Goal: Task Accomplishment & Management: Use online tool/utility

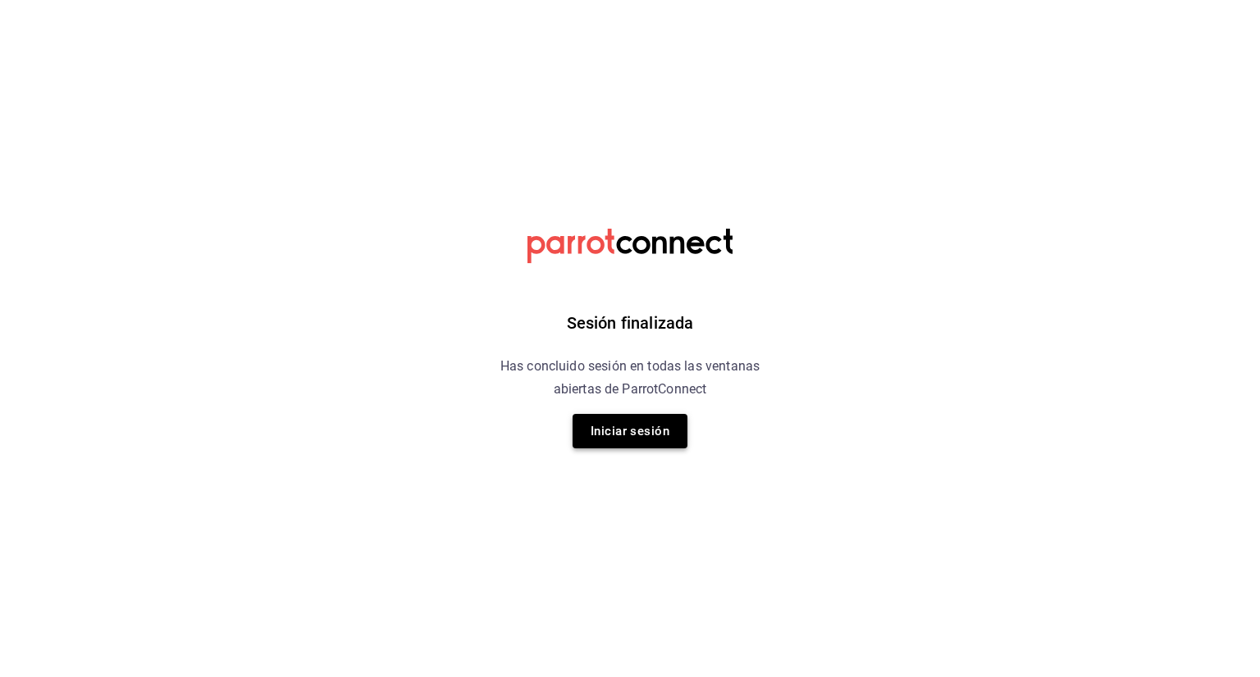
click at [636, 426] on button "Iniciar sesión" at bounding box center [629, 431] width 115 height 34
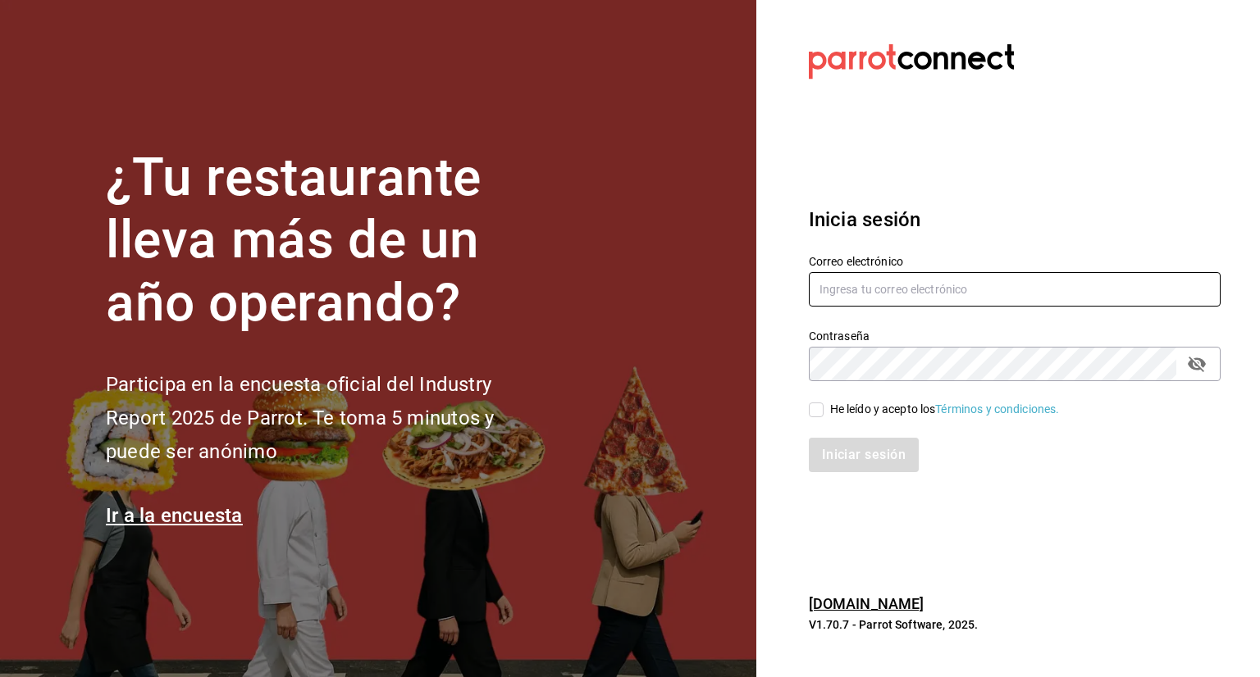
type input "multiuser@dairy.com"
click at [817, 412] on input "He leído y acepto los Términos y condiciones." at bounding box center [816, 410] width 15 height 15
checkbox input "true"
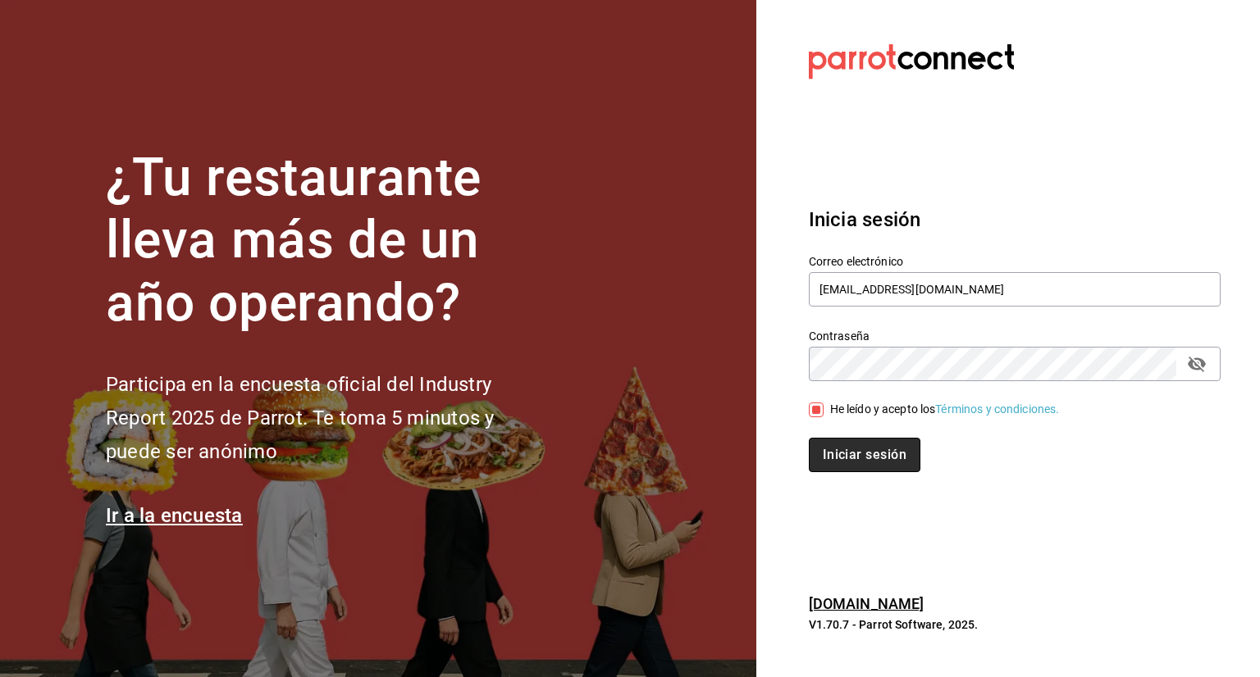
click at [842, 456] on button "Iniciar sesión" at bounding box center [865, 455] width 112 height 34
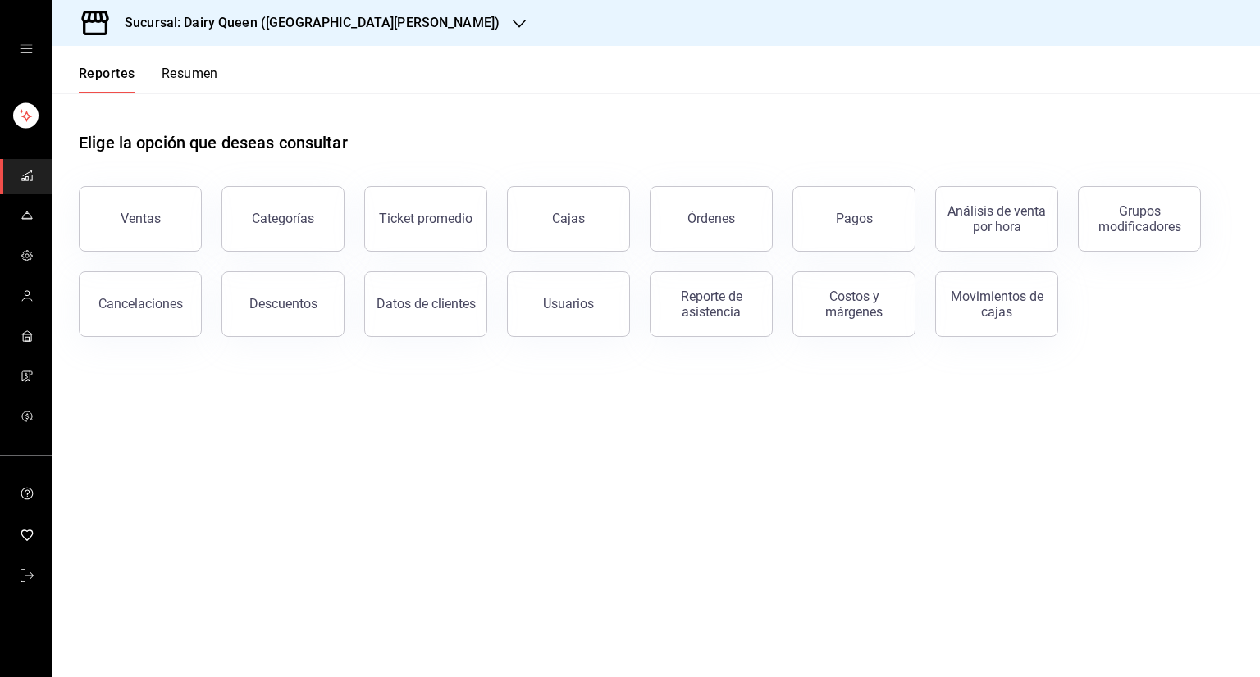
click at [513, 15] on div at bounding box center [519, 23] width 13 height 17
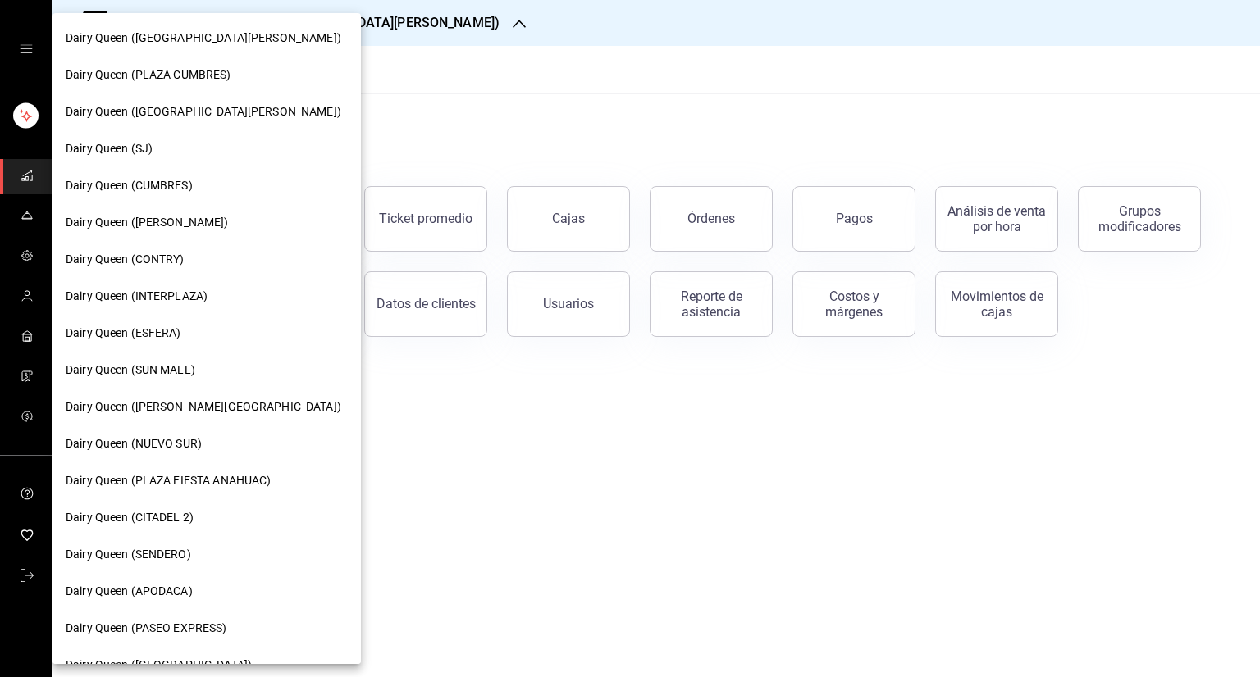
click at [473, 65] on div at bounding box center [630, 338] width 1260 height 677
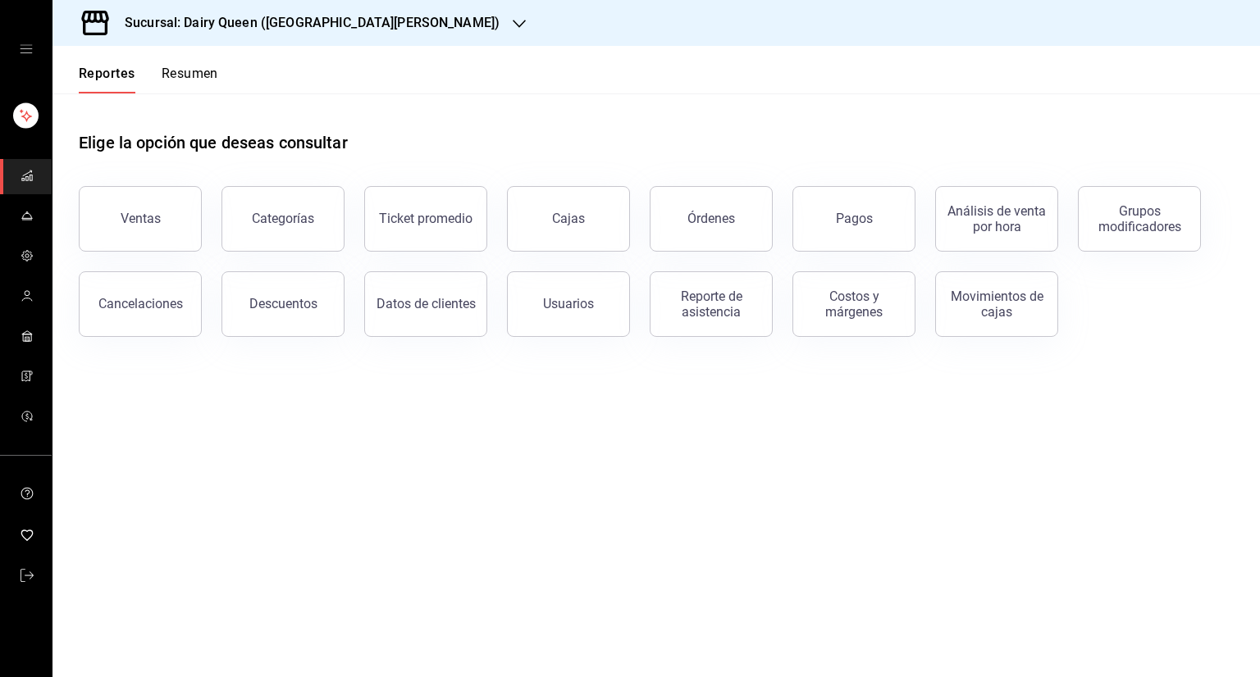
click at [513, 27] on icon "button" at bounding box center [519, 23] width 13 height 13
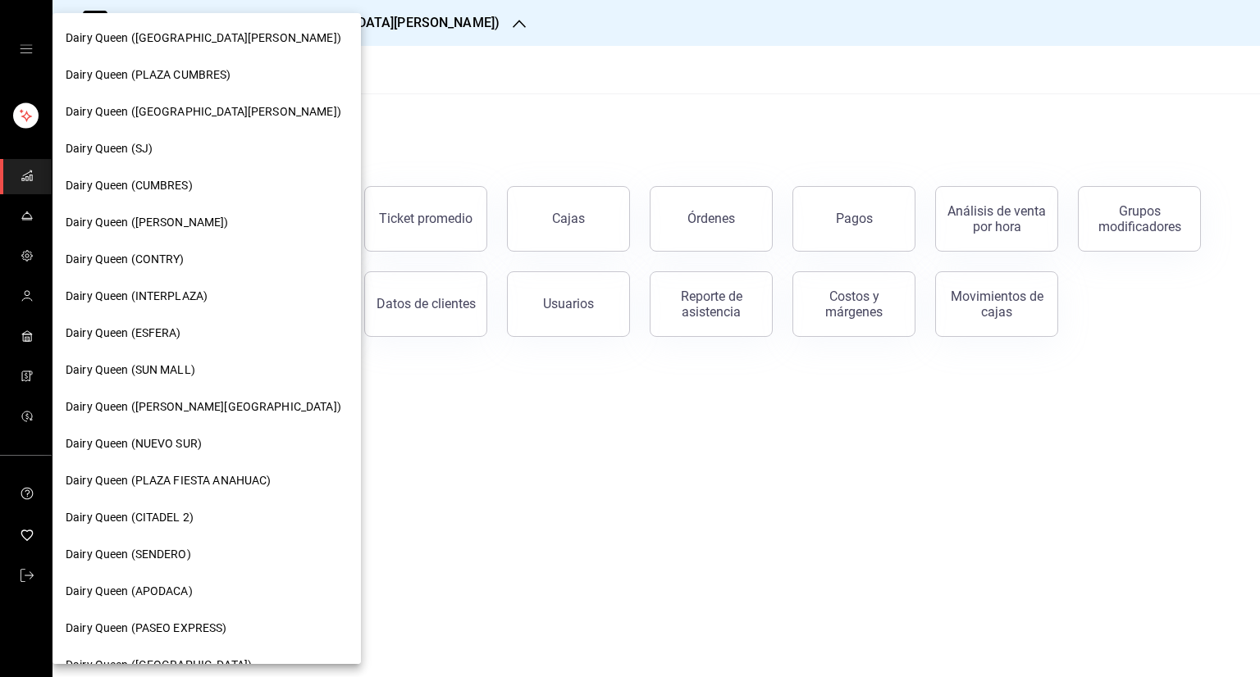
click at [203, 116] on span "Dairy Queen ([GEOGRAPHIC_DATA][PERSON_NAME])" at bounding box center [204, 111] width 276 height 17
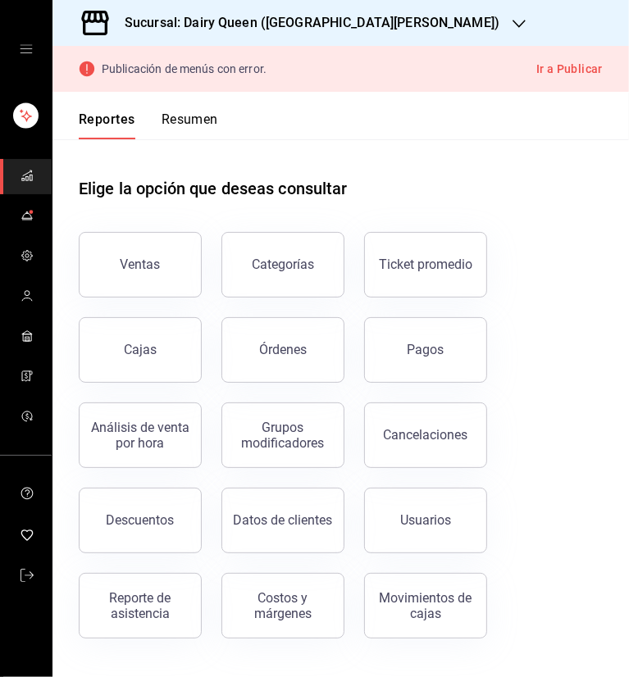
click at [324, 230] on div "Categorías" at bounding box center [273, 254] width 143 height 85
click at [149, 250] on button "Ventas" at bounding box center [140, 265] width 123 height 66
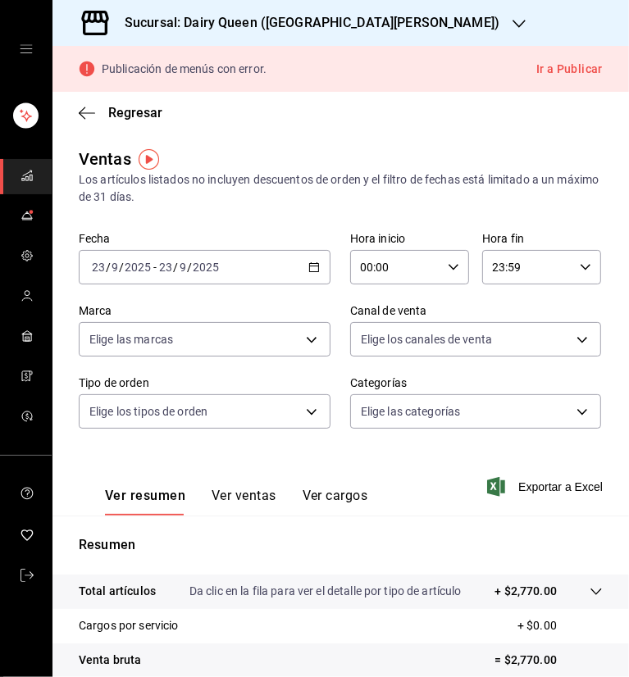
click at [311, 266] on icon "button" at bounding box center [313, 267] width 11 height 11
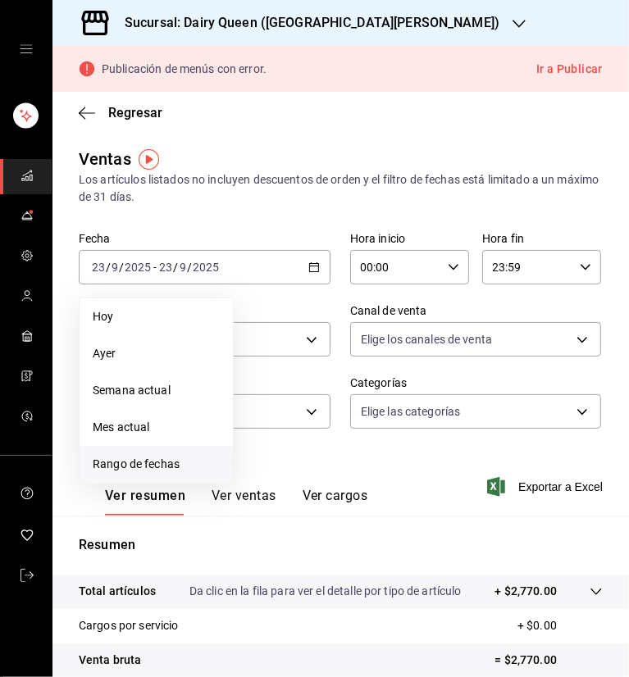
click at [167, 461] on span "Rango de fechas" at bounding box center [156, 464] width 127 height 17
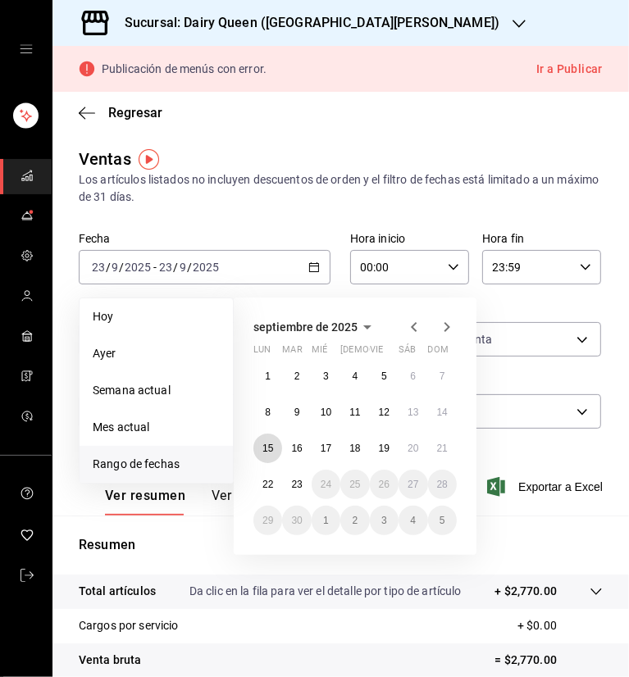
click at [269, 457] on button "15" at bounding box center [267, 449] width 29 height 30
click at [445, 447] on abbr "21" at bounding box center [442, 448] width 11 height 11
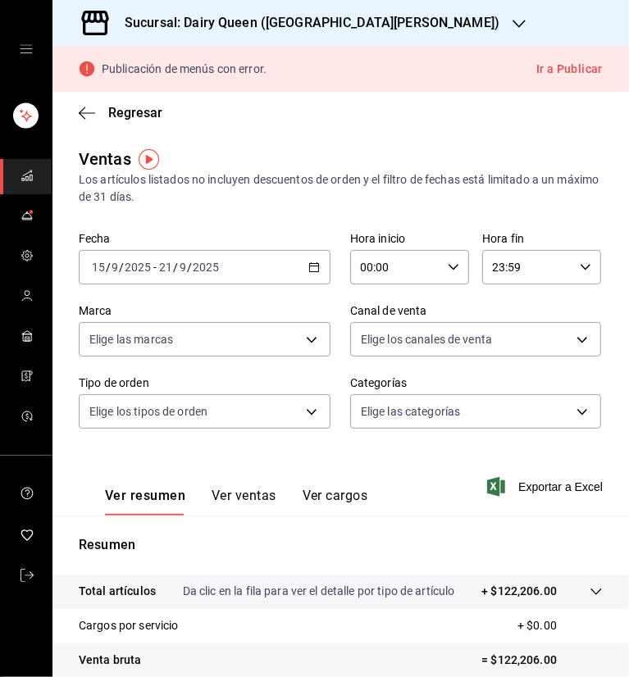
click at [430, 155] on div "Ventas Los artículos listados no incluyen descuentos de orden y el filtro de fe…" at bounding box center [341, 176] width 524 height 59
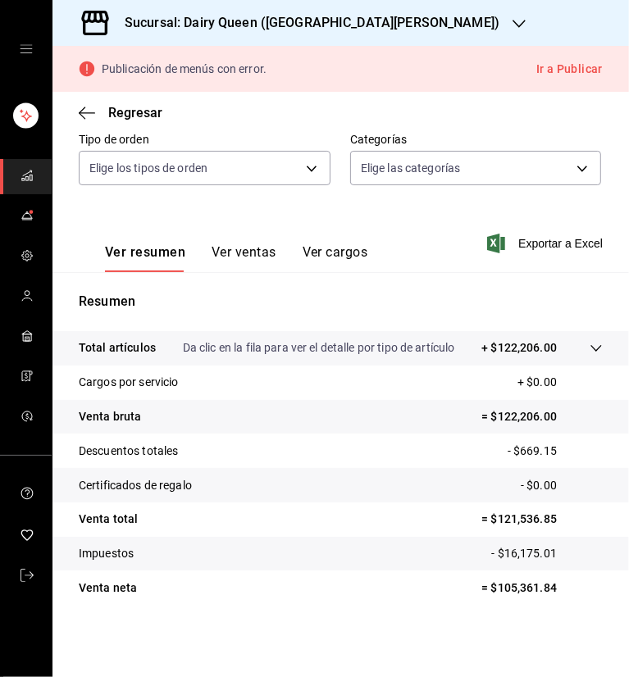
scroll to position [80, 0]
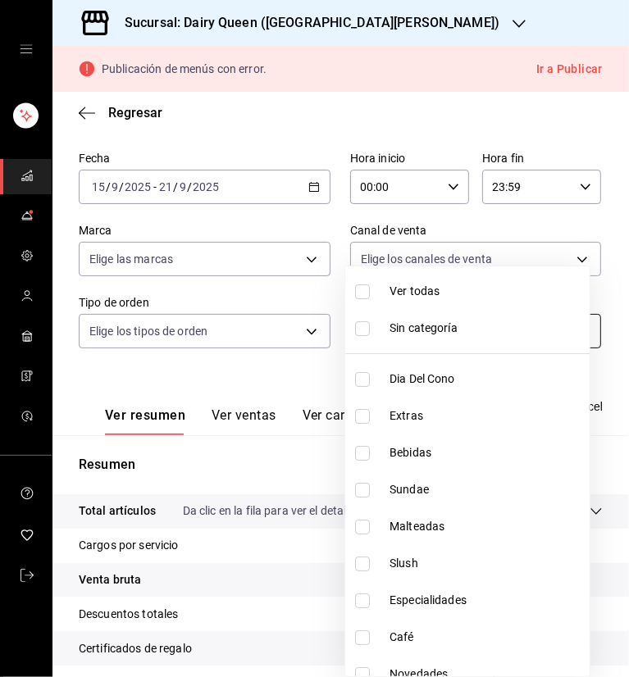
click at [456, 335] on body "Sucursal: Dairy Queen (PLAZA FIESTA SAN AGUSTIN) Publicación de menús con error…" at bounding box center [314, 338] width 629 height 677
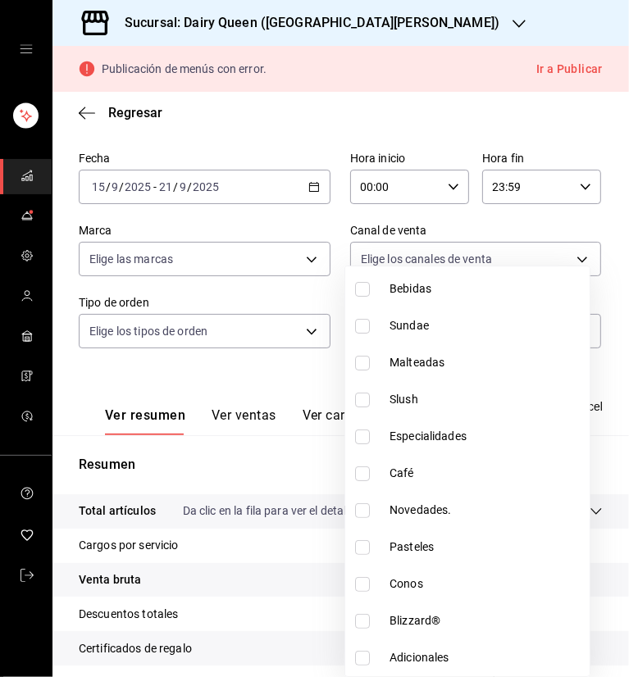
scroll to position [200, 0]
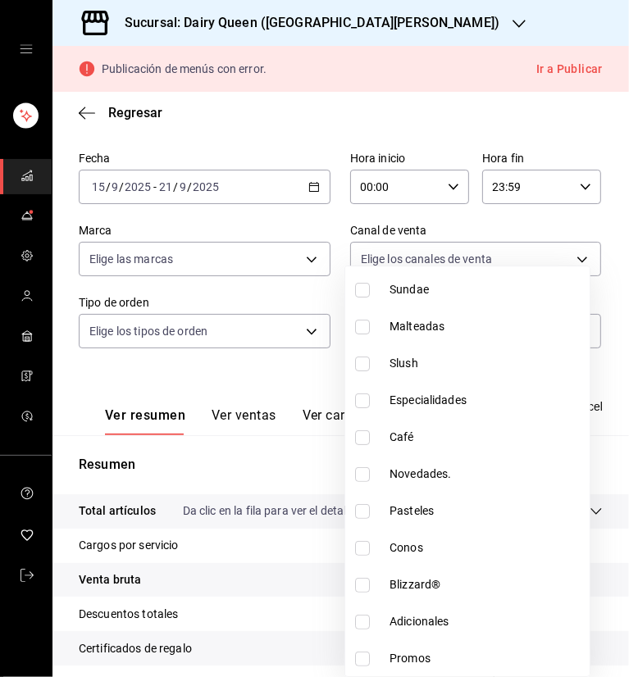
click at [364, 657] on input "checkbox" at bounding box center [362, 659] width 15 height 15
checkbox input "true"
type input "db5a025c-8b0e-492b-bc4a-29cce7bc5db0"
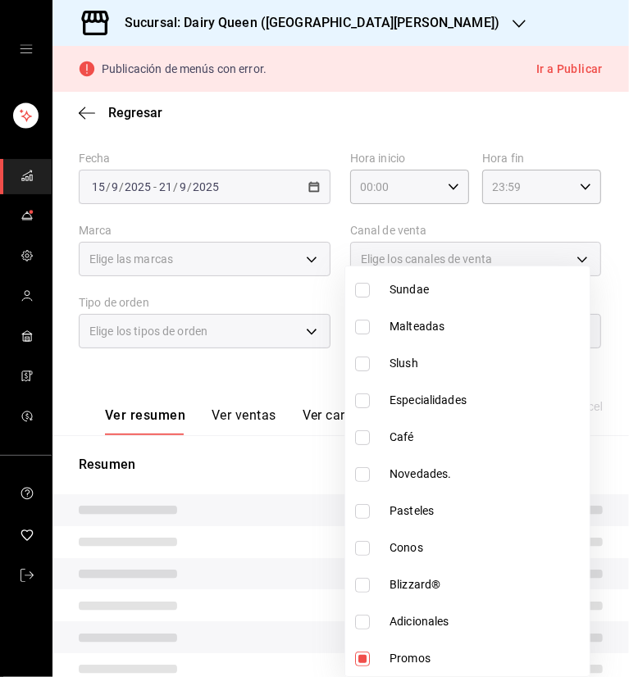
click at [398, 106] on div at bounding box center [314, 338] width 629 height 677
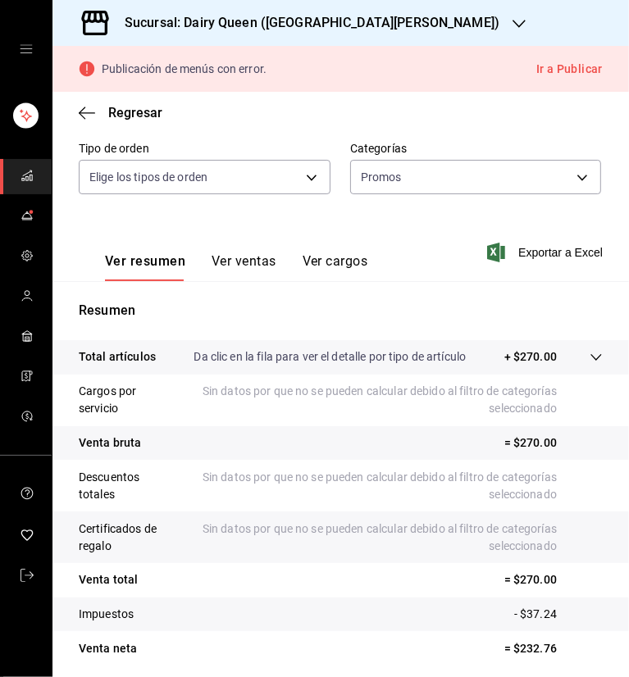
scroll to position [244, 0]
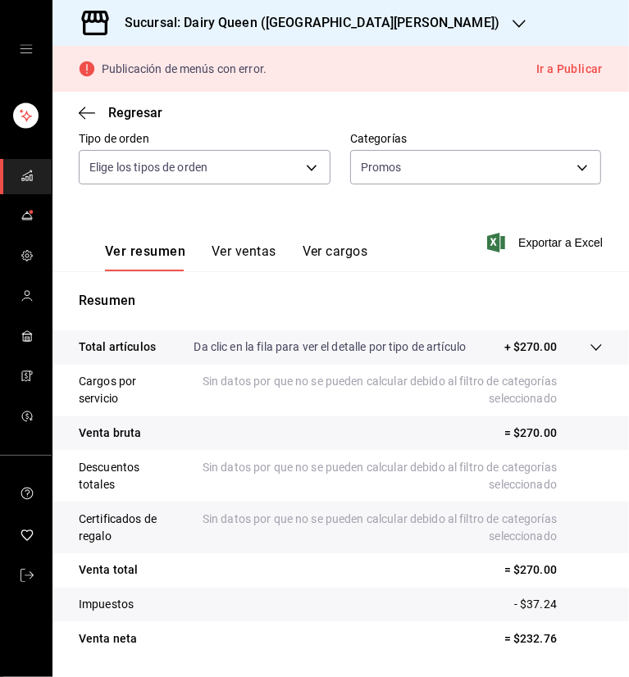
drag, startPoint x: 249, startPoint y: 257, endPoint x: 427, endPoint y: 289, distance: 180.8
click at [249, 257] on button "Ver ventas" at bounding box center [244, 258] width 65 height 28
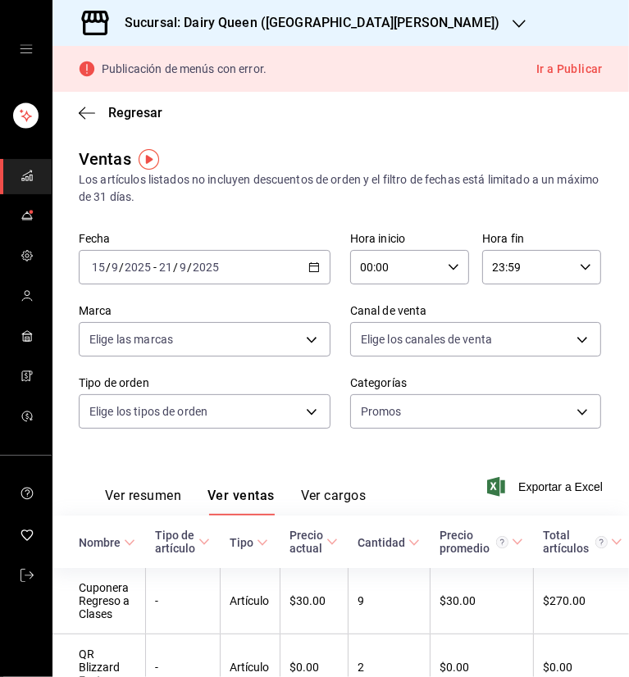
click at [363, 167] on div "Ventas Los artículos listados no incluyen descuentos de orden y el filtro de fe…" at bounding box center [341, 176] width 524 height 59
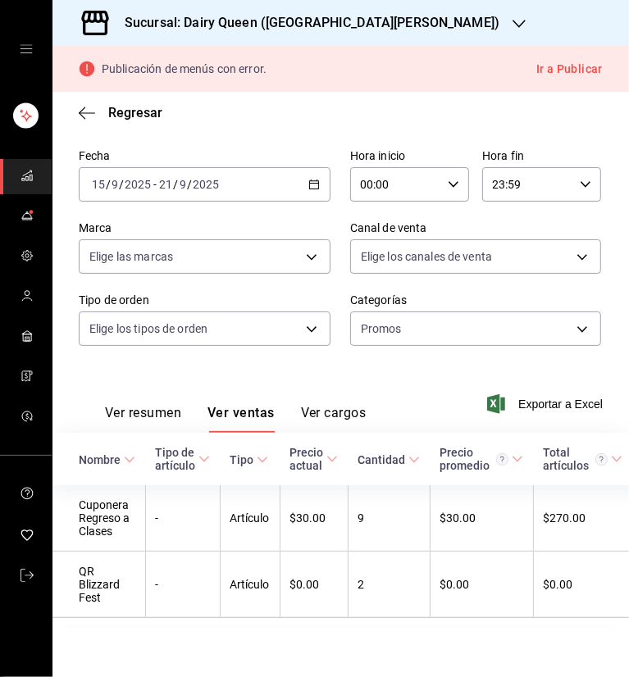
scroll to position [101, 0]
click at [513, 23] on icon "button" at bounding box center [519, 23] width 13 height 13
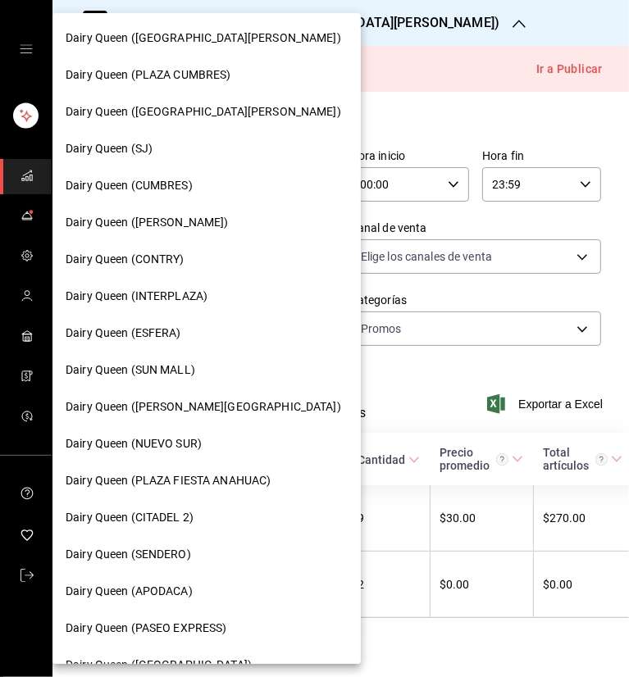
click at [176, 558] on span "Dairy Queen (SENDERO)" at bounding box center [128, 554] width 125 height 17
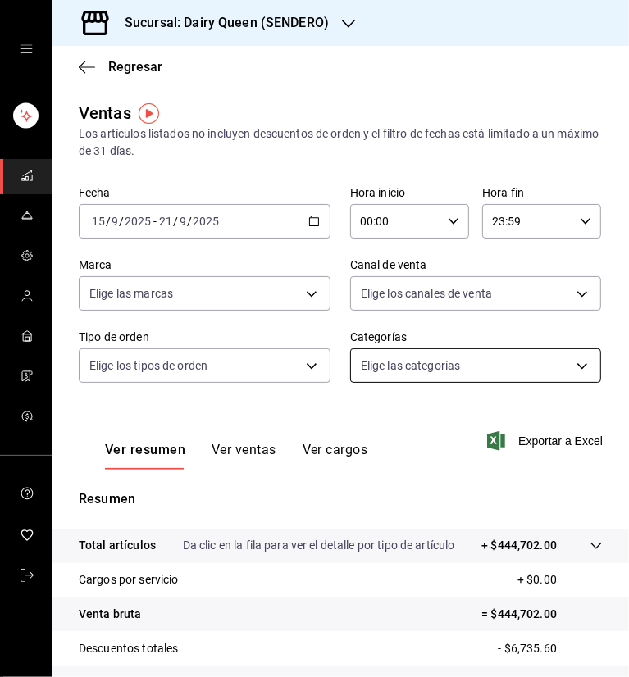
click at [447, 368] on body "Sucursal: Dairy Queen (SENDERO) Regresar Ventas Los artículos listados no inclu…" at bounding box center [314, 338] width 629 height 677
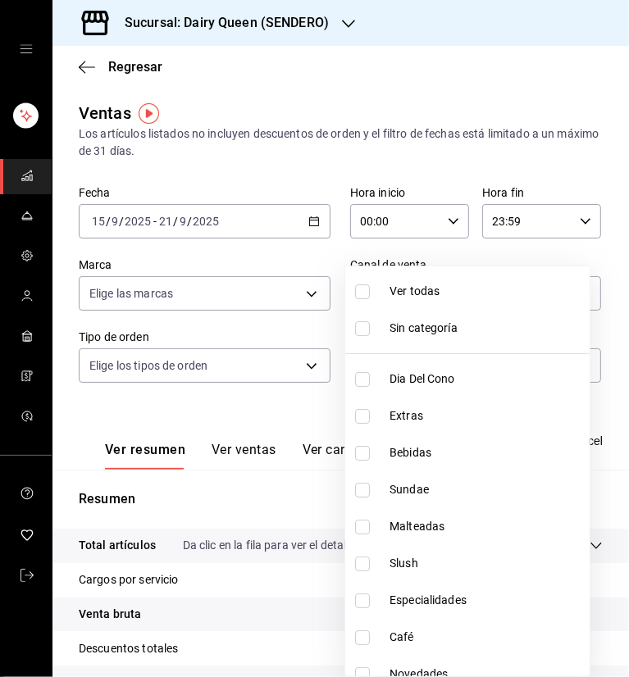
scroll to position [200, 0]
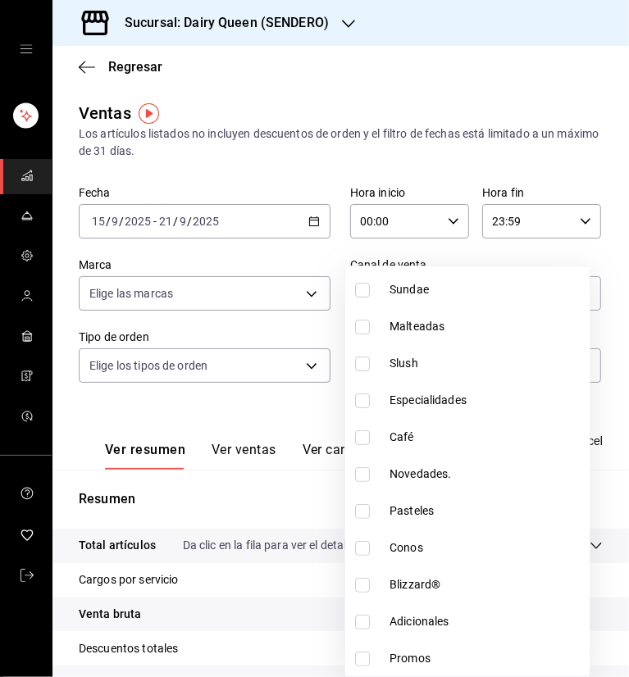
click at [357, 658] on input "checkbox" at bounding box center [362, 659] width 15 height 15
checkbox input "true"
type input "1426b2fb-b112-4bc6-aa7e-2f319c27efa9"
click at [306, 89] on div at bounding box center [314, 338] width 629 height 677
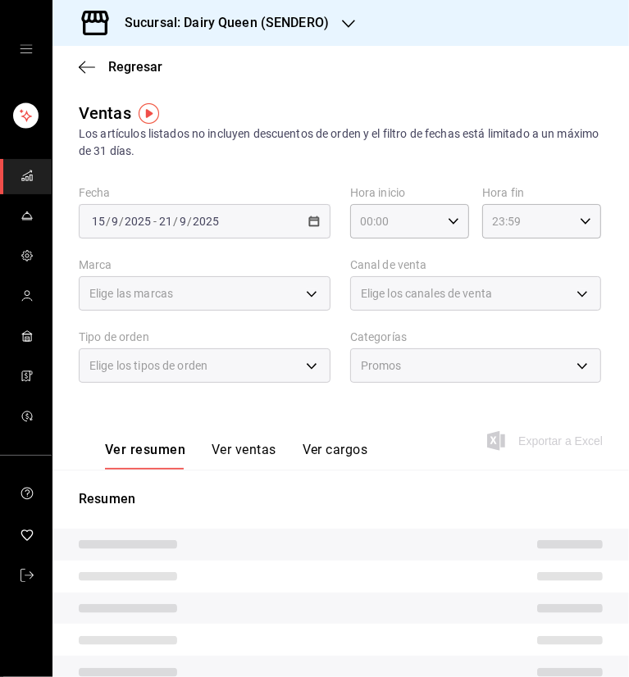
drag, startPoint x: 249, startPoint y: 452, endPoint x: 287, endPoint y: 437, distance: 40.5
click at [249, 451] on button "Ver ventas" at bounding box center [244, 456] width 65 height 28
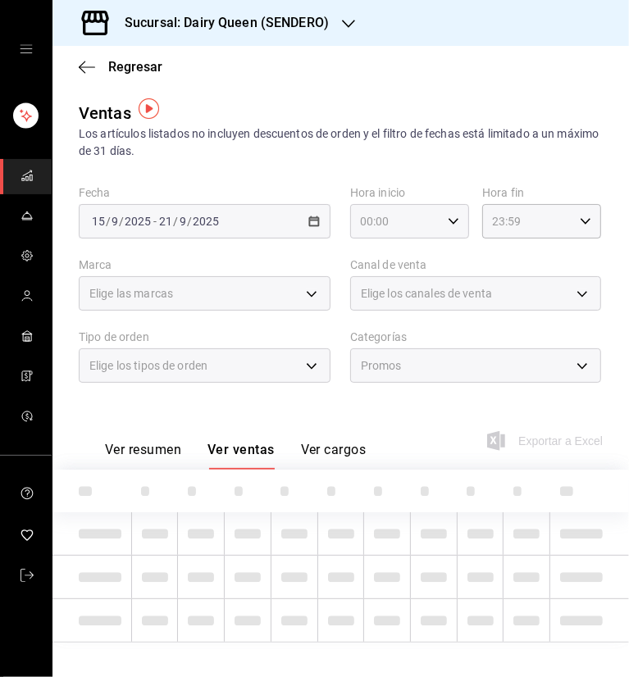
scroll to position [18, 0]
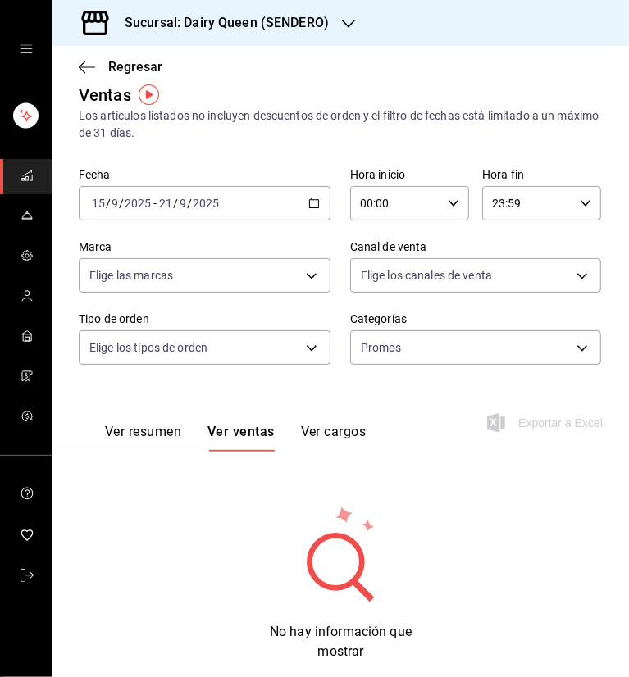
drag, startPoint x: 145, startPoint y: 440, endPoint x: 197, endPoint y: 440, distance: 51.7
click at [145, 440] on button "Ver resumen" at bounding box center [143, 438] width 76 height 28
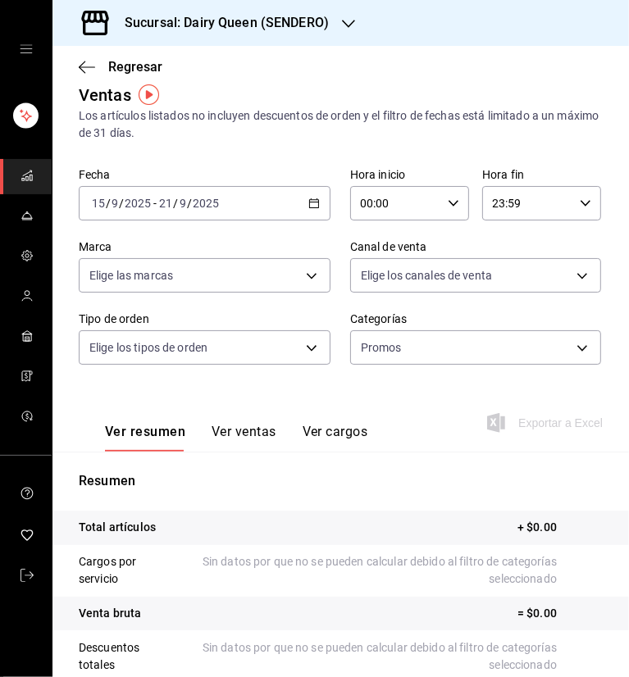
click at [221, 429] on button "Ver ventas" at bounding box center [244, 438] width 65 height 28
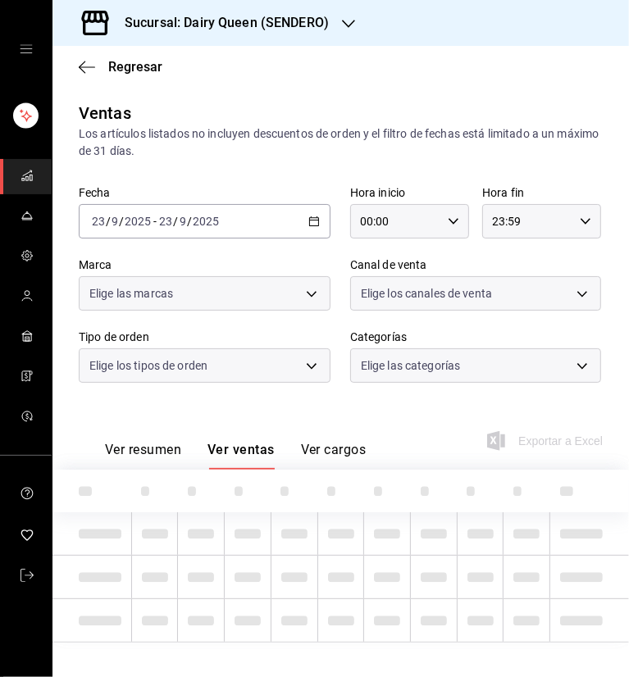
type input "1426b2fb-b112-4bc6-aa7e-2f319c27efa9"
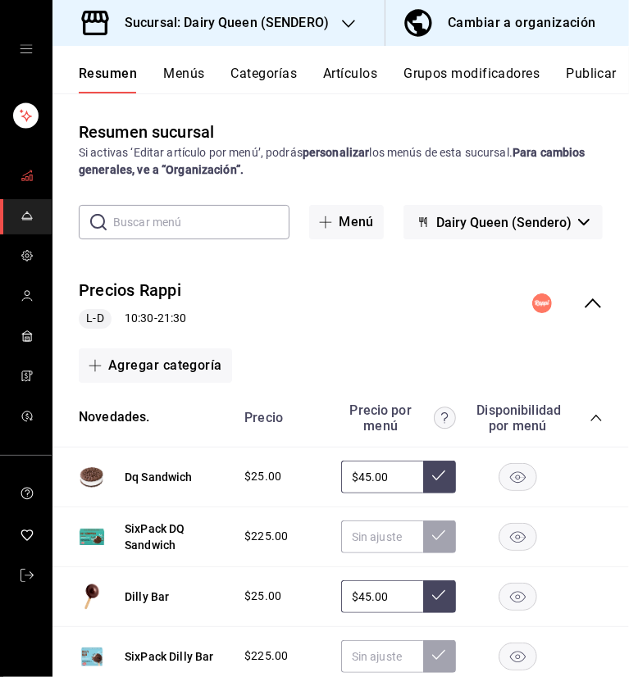
click at [25, 184] on span "mailbox folders" at bounding box center [27, 177] width 13 height 22
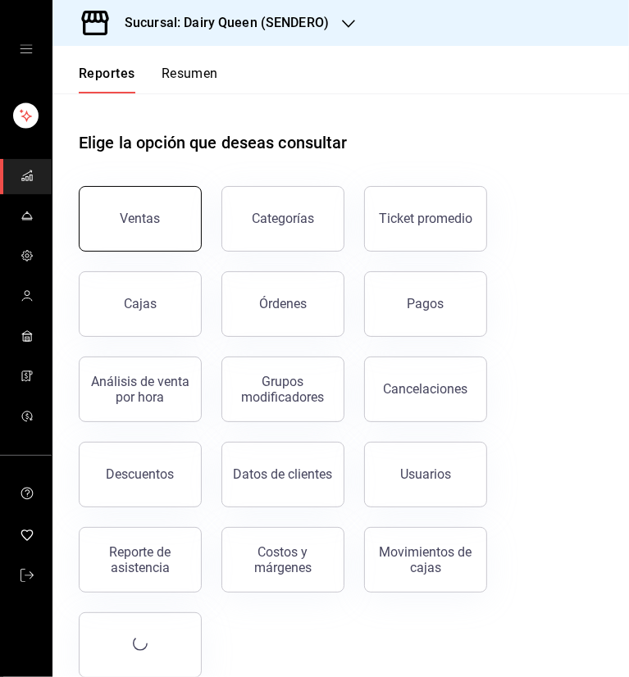
click at [164, 214] on button "Ventas" at bounding box center [140, 219] width 123 height 66
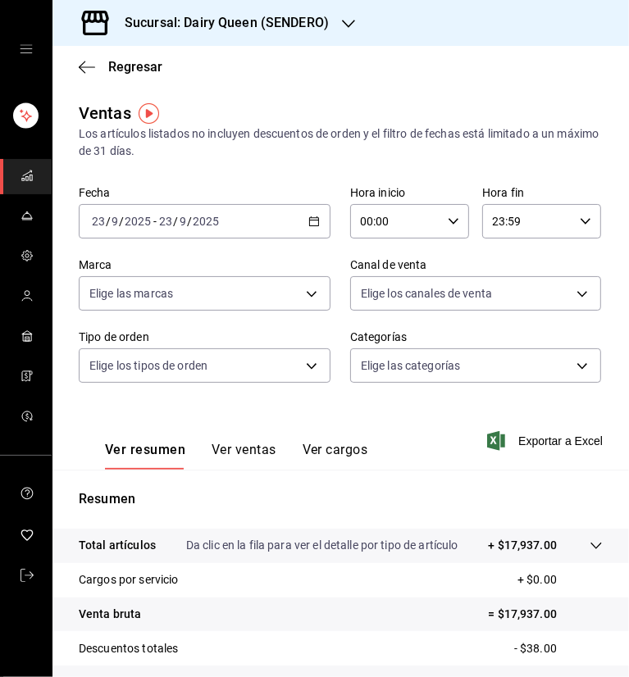
click at [309, 218] on icon "button" at bounding box center [313, 221] width 11 height 11
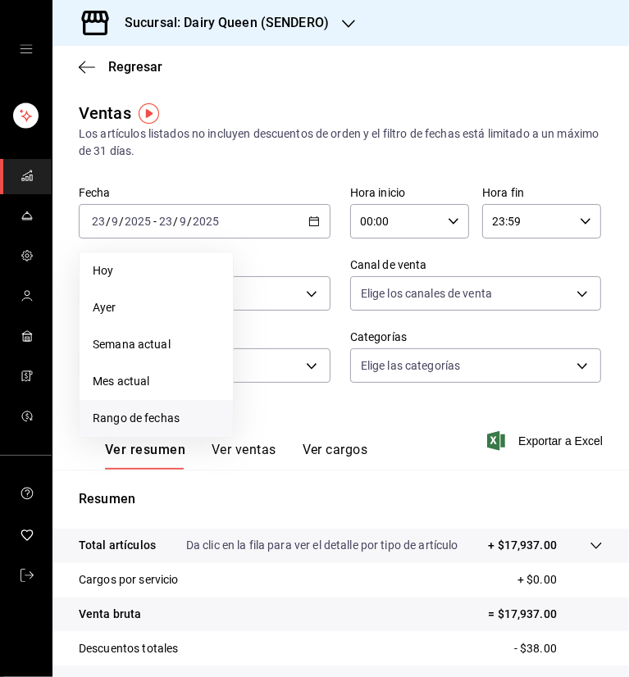
click at [162, 418] on span "Rango de fechas" at bounding box center [156, 418] width 127 height 17
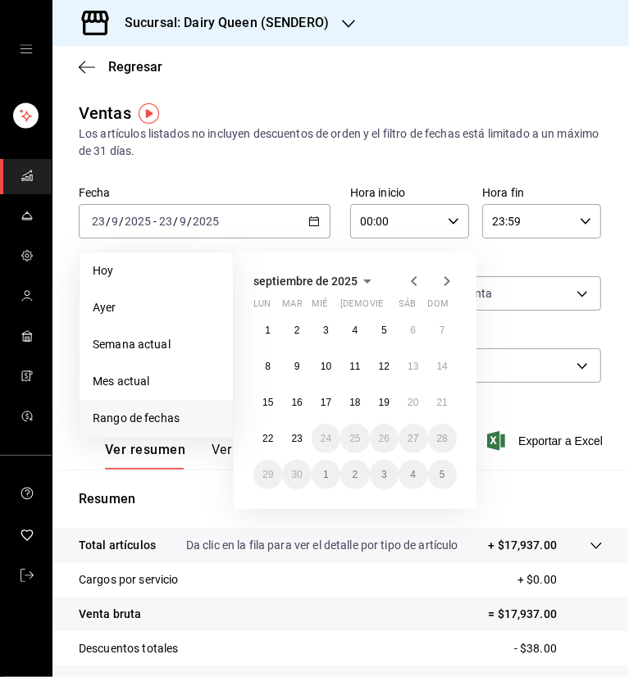
click at [271, 404] on abbr "15" at bounding box center [267, 402] width 11 height 11
click at [448, 404] on button "21" at bounding box center [442, 403] width 29 height 30
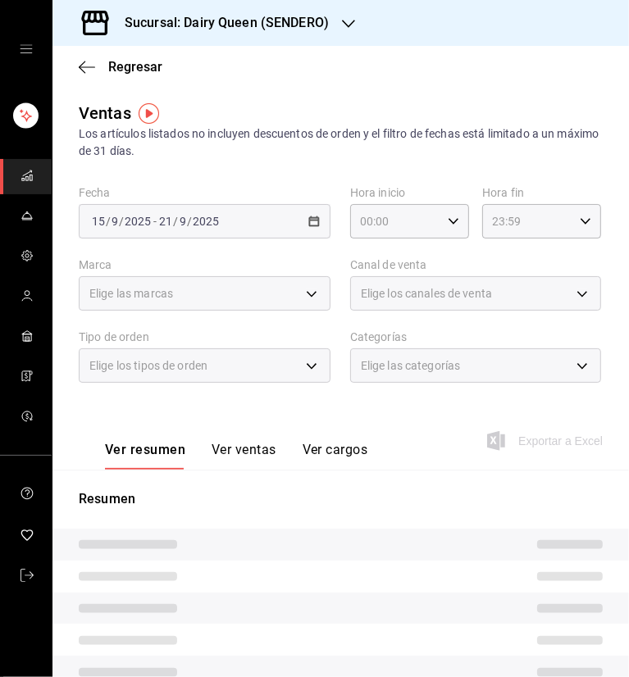
click at [415, 94] on main "Regresar Ventas Los artículos listados no incluyen descuentos de orden y el fil…" at bounding box center [340, 466] width 576 height 841
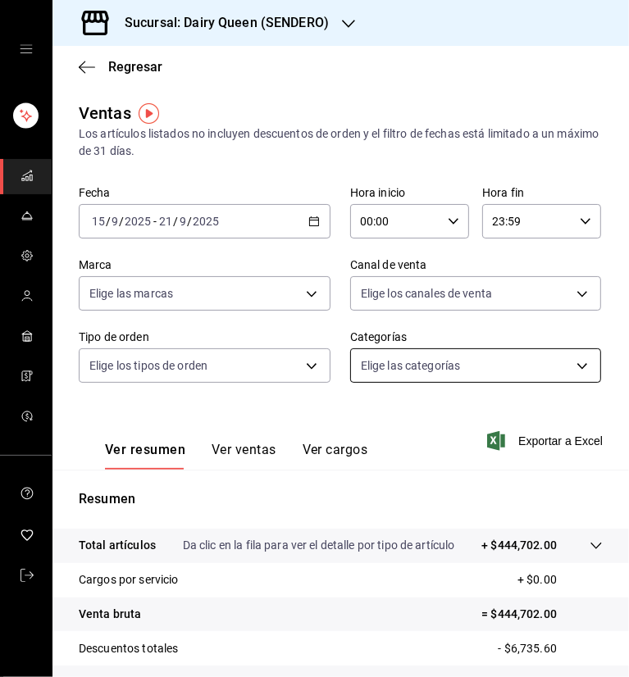
click at [508, 366] on body "Sucursal: Dairy Queen (SENDERO) Regresar Ventas Los artículos listados no inclu…" at bounding box center [314, 338] width 629 height 677
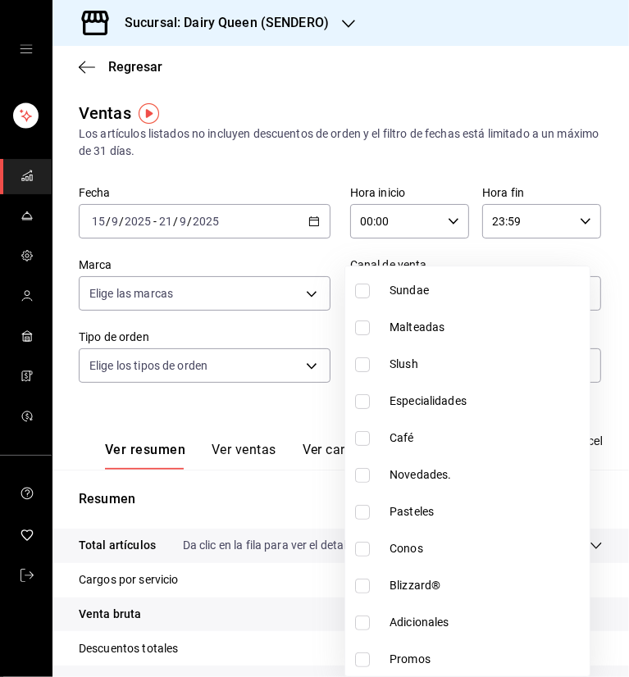
scroll to position [200, 0]
click at [362, 659] on input "checkbox" at bounding box center [362, 659] width 15 height 15
checkbox input "true"
type input "1426b2fb-b112-4bc6-aa7e-2f319c27efa9"
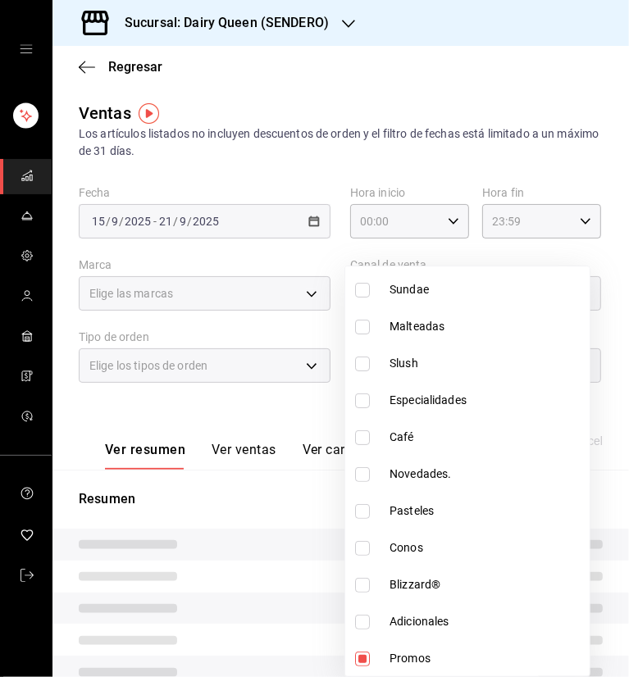
click at [403, 66] on div at bounding box center [314, 338] width 629 height 677
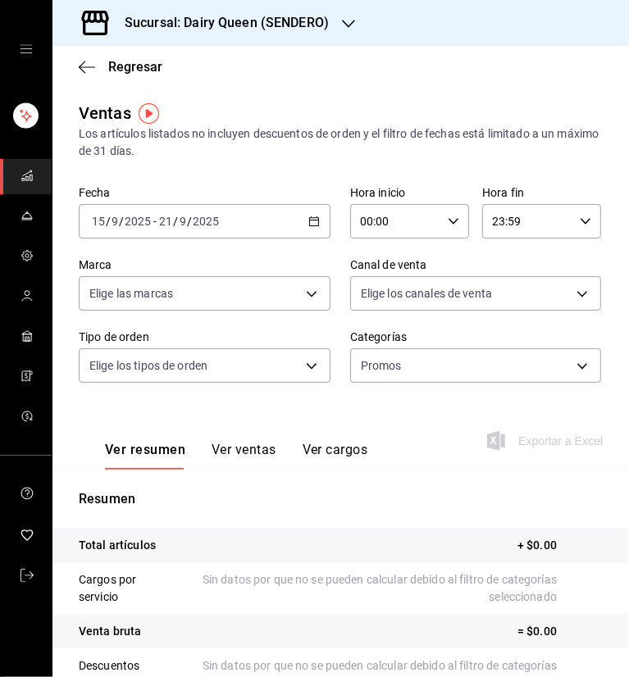
click at [242, 457] on button "Ver ventas" at bounding box center [244, 456] width 65 height 28
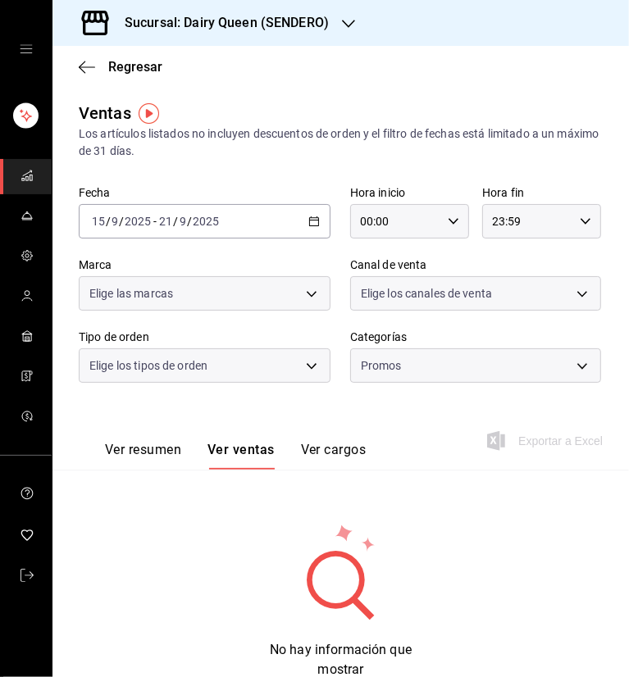
click at [458, 32] on div "Sucursal: Dairy Queen (SENDERO)" at bounding box center [340, 23] width 576 height 46
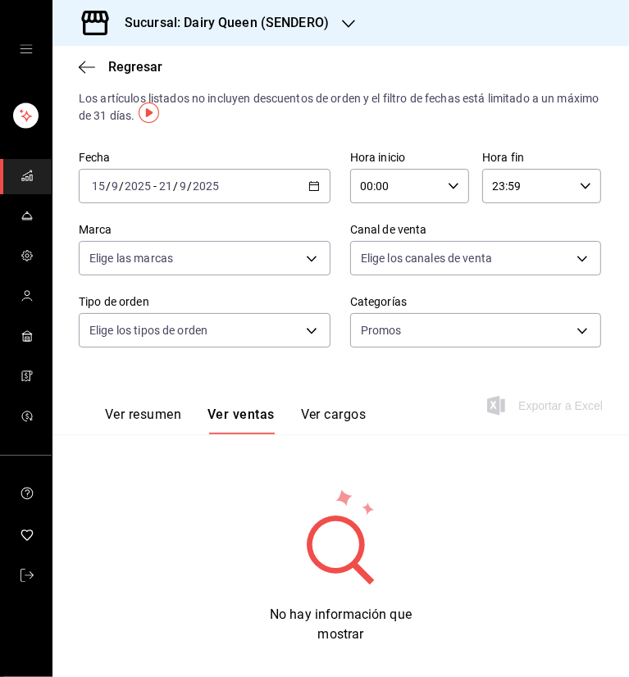
scroll to position [54, 0]
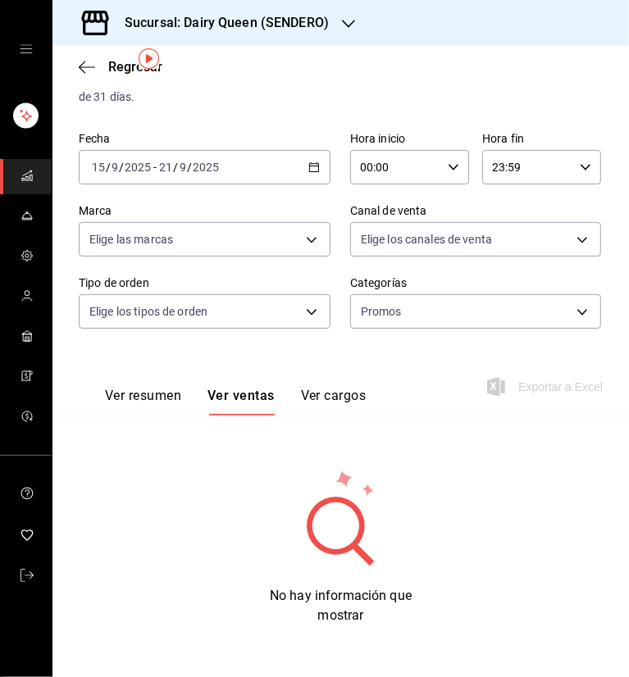
click at [153, 408] on button "Ver resumen" at bounding box center [143, 402] width 76 height 28
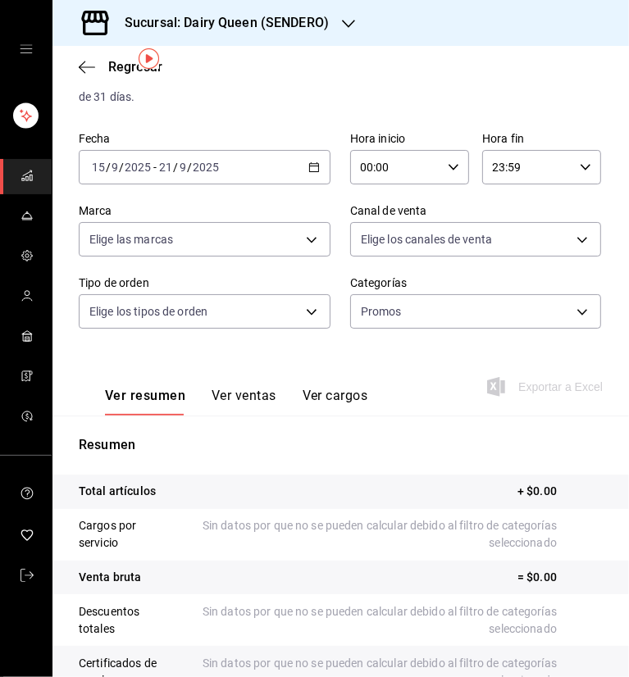
click at [368, 107] on div "Ventas Los artículos listados no incluyen descuentos de orden y el filtro de fe…" at bounding box center [340, 447] width 576 height 800
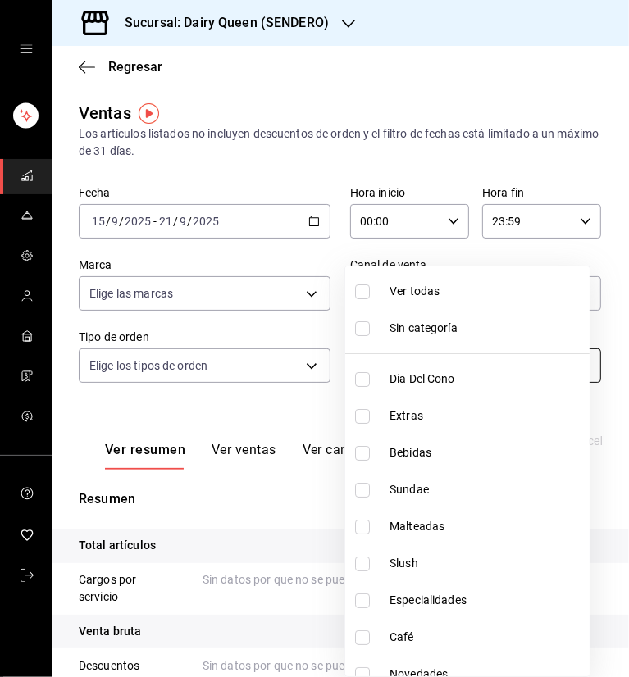
click at [485, 362] on body "Sucursal: Dairy Queen (SENDERO) Regresar Ventas Los artículos listados no inclu…" at bounding box center [314, 338] width 629 height 677
click at [367, 285] on input "checkbox" at bounding box center [362, 292] width 15 height 15
checkbox input "true"
type input "39a522c1-8d61-49df-a95e-3ca272b7ad71,4829986f-79a9-4ce7-bc4c-1937ec5a3ea6,c8ee1…"
checkbox input "true"
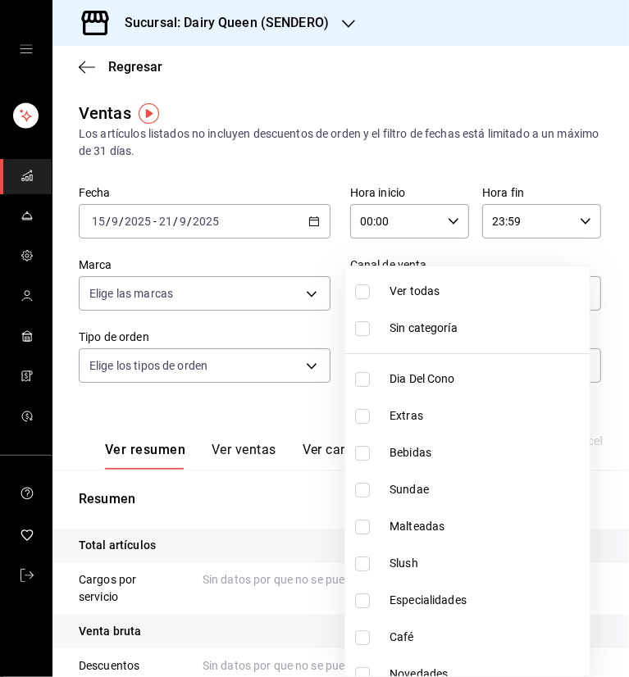
checkbox input "true"
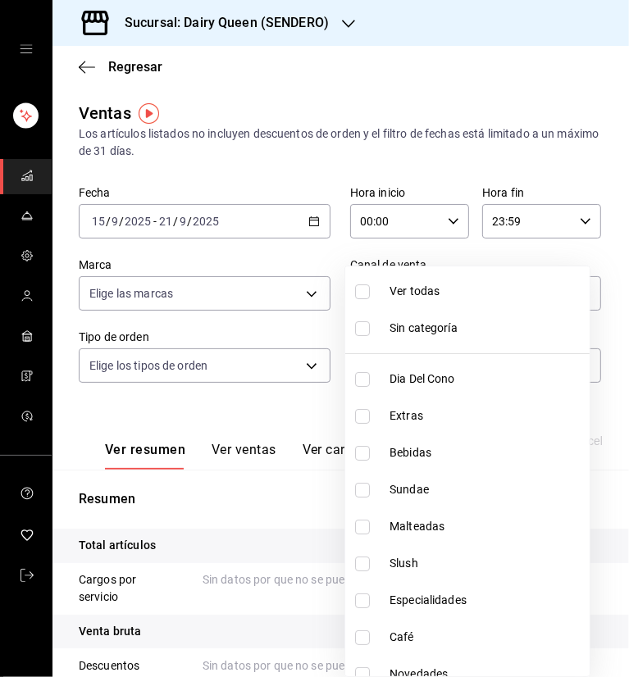
checkbox input "true"
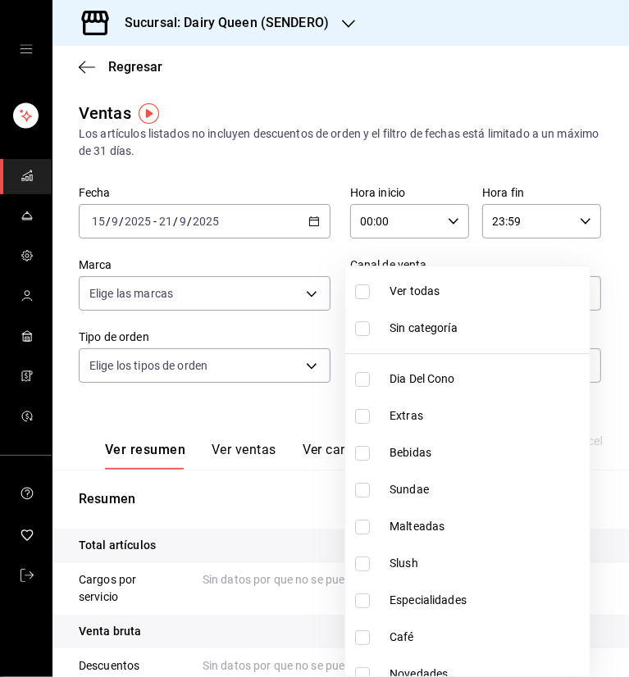
checkbox input "true"
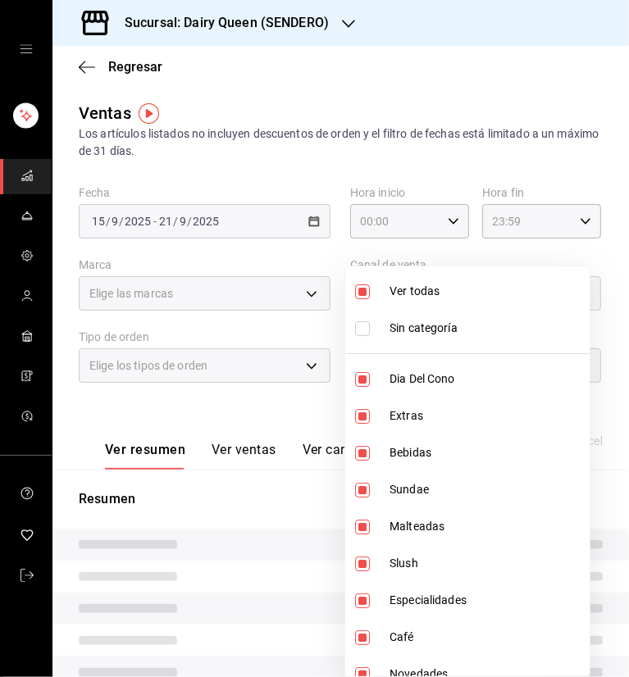
click at [385, 112] on div at bounding box center [314, 338] width 629 height 677
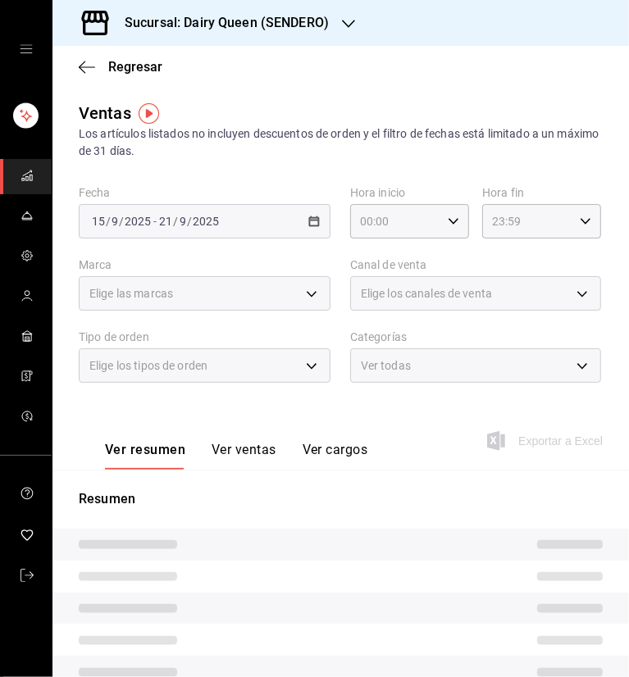
click at [358, 99] on main "Regresar Ventas Los artículos listados no incluyen descuentos de orden y el fil…" at bounding box center [340, 466] width 576 height 841
type input "39a522c1-8d61-49df-a95e-3ca272b7ad71,4829986f-79a9-4ce7-bc4c-1937ec5a3ea6,c8ee1…"
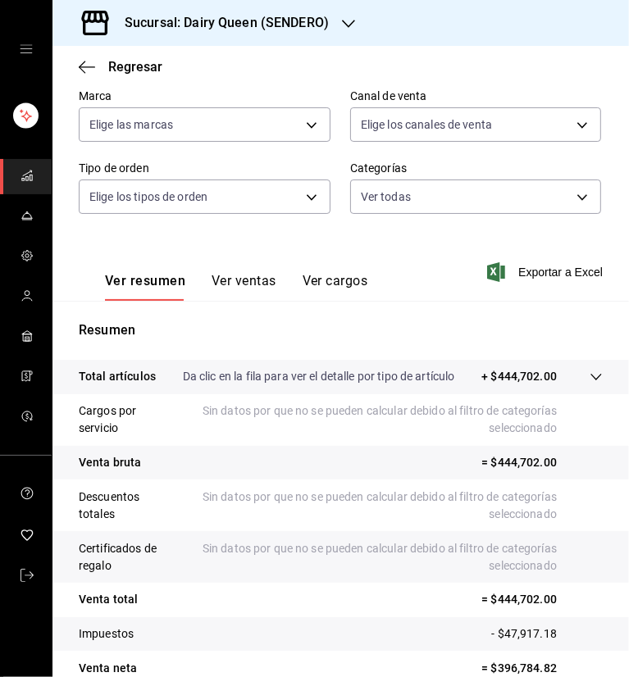
scroll to position [3, 0]
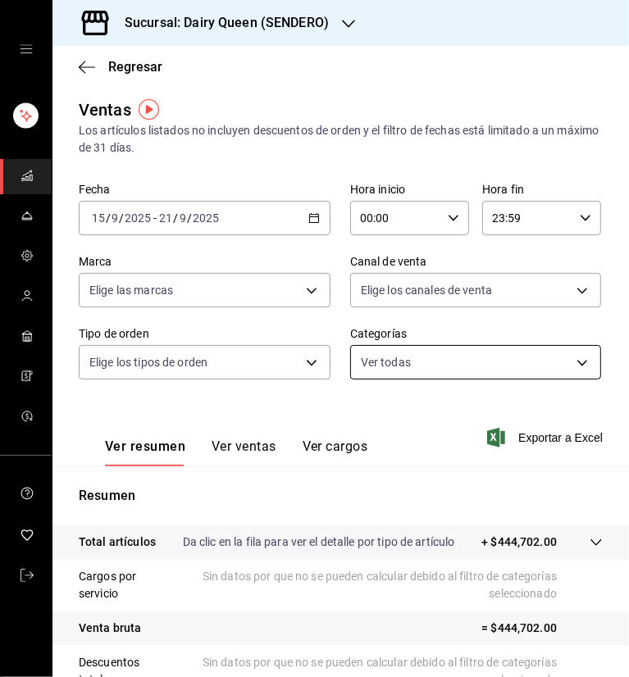
click at [519, 372] on body "Sucursal: Dairy Queen (SENDERO) Regresar Ventas Los artículos listados no inclu…" at bounding box center [314, 338] width 629 height 677
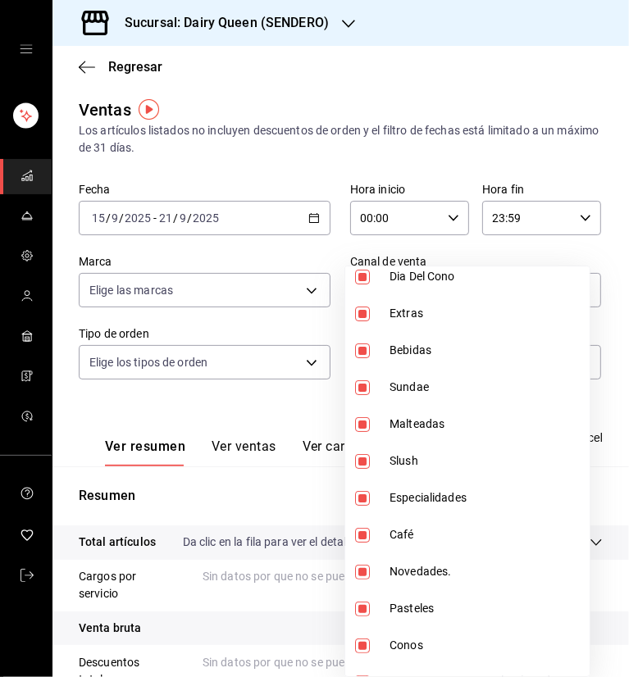
scroll to position [200, 0]
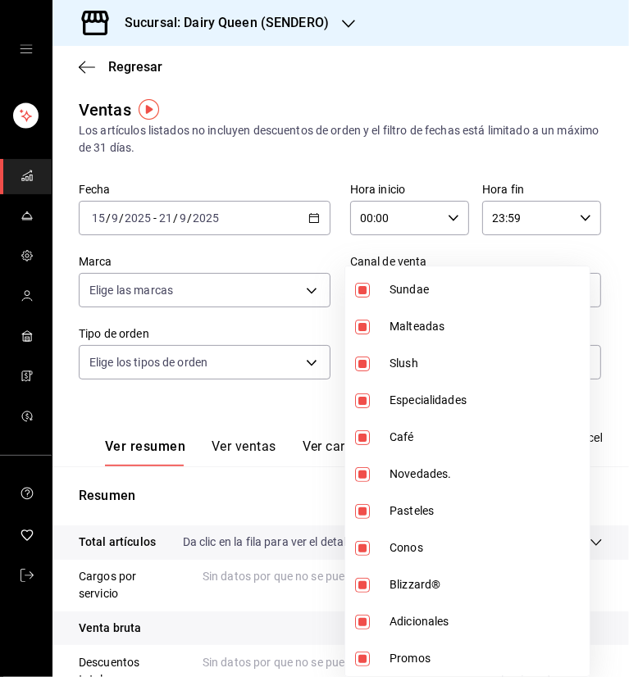
click at [472, 109] on div at bounding box center [314, 338] width 629 height 677
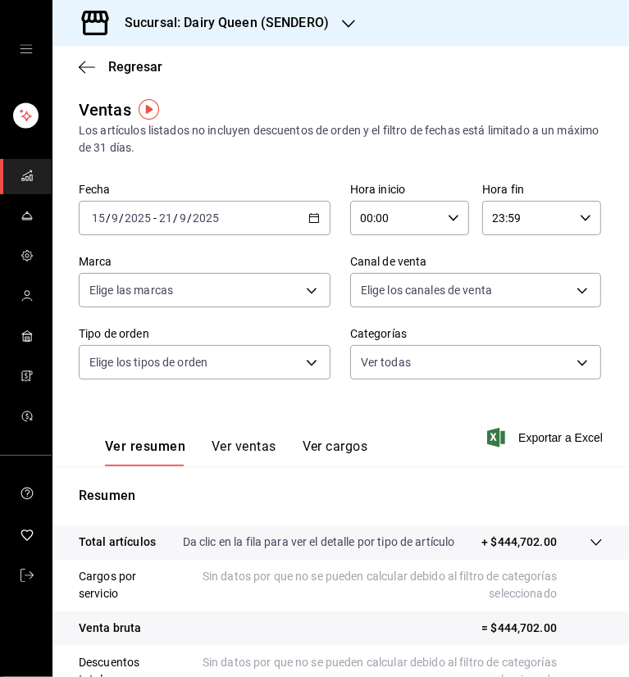
click at [338, 21] on div "Sucursal: Dairy Queen (SENDERO)" at bounding box center [214, 23] width 296 height 46
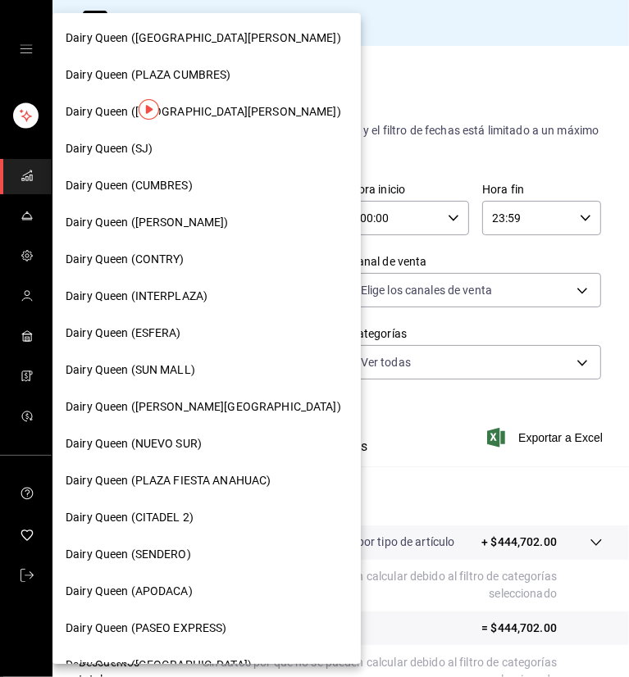
click at [170, 220] on span "Dairy Queen ([PERSON_NAME])" at bounding box center [147, 222] width 163 height 17
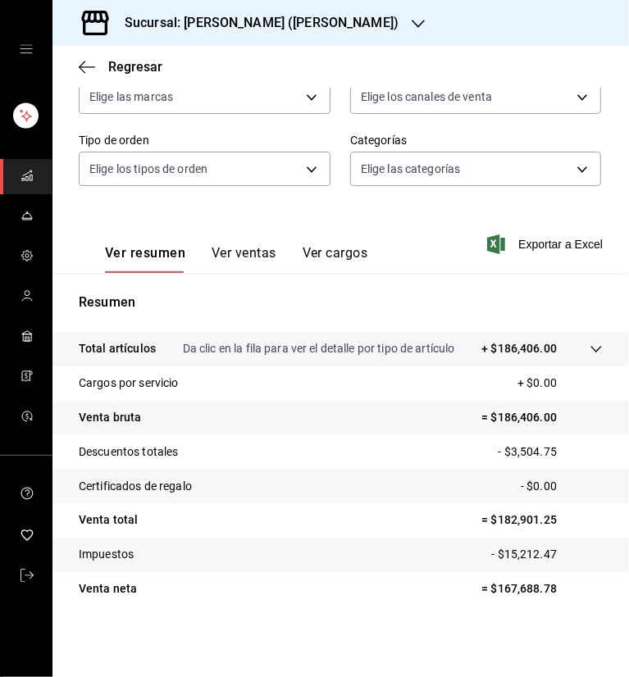
scroll to position [198, 0]
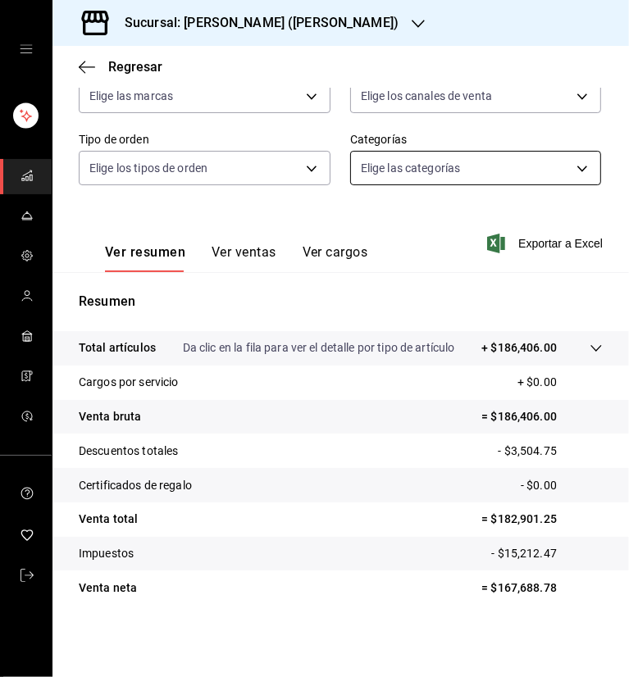
click at [485, 168] on body "Sucursal: Dairy Queen (HUMBERTO) Regresar Ventas Los artículos listados no incl…" at bounding box center [314, 338] width 629 height 677
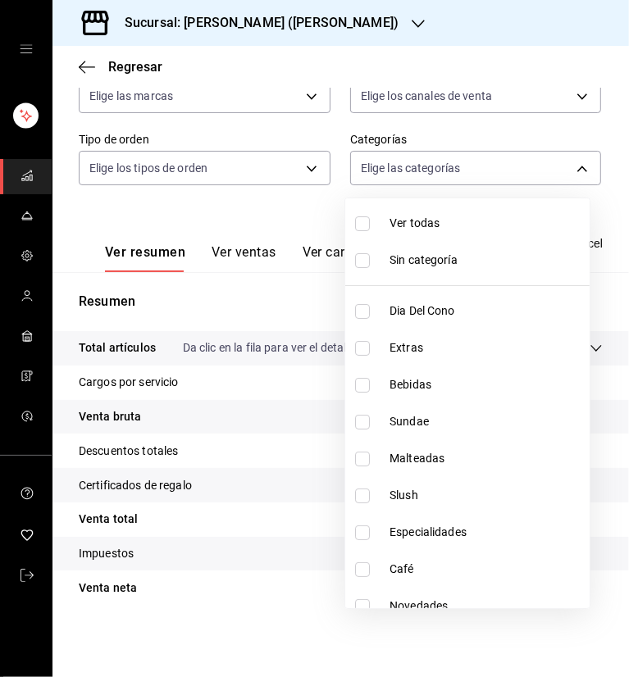
scroll to position [200, 0]
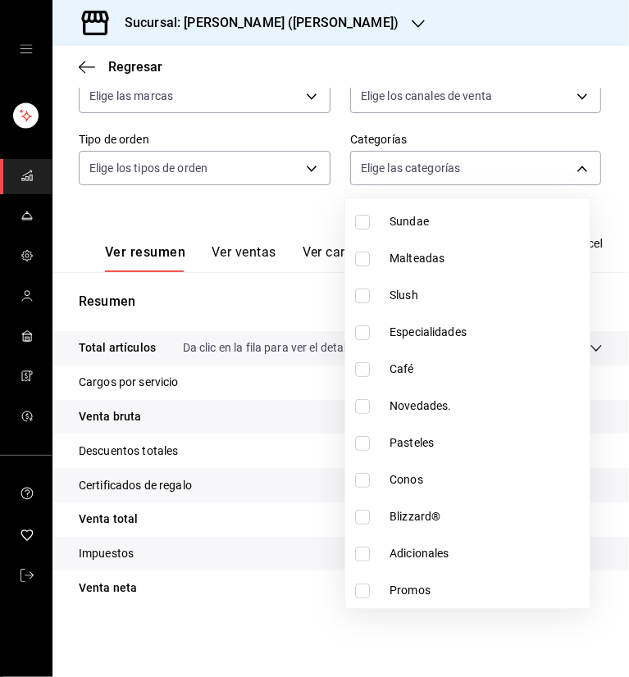
click at [369, 586] on input "checkbox" at bounding box center [362, 591] width 15 height 15
checkbox input "true"
type input "e06d1376-0324-4a08-a714-524d61aeeef8"
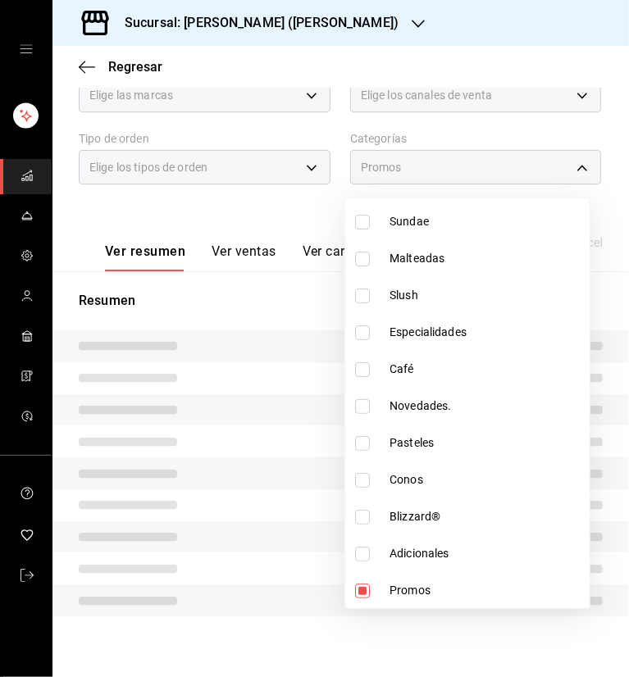
click at [358, 69] on div at bounding box center [314, 338] width 629 height 677
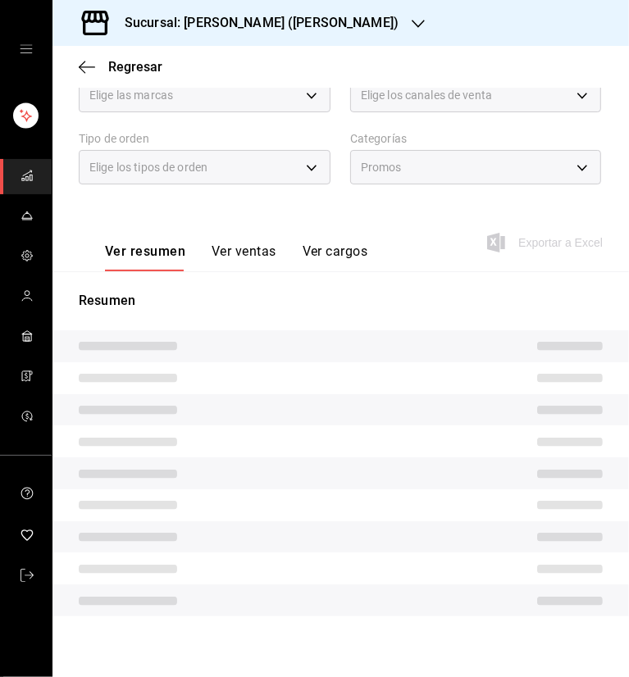
click at [242, 245] on button "Ver ventas" at bounding box center [244, 258] width 65 height 28
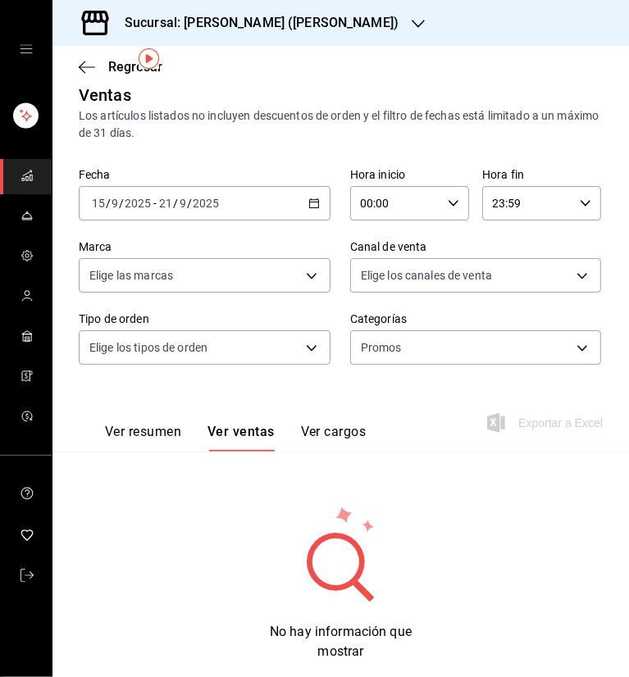
scroll to position [54, 0]
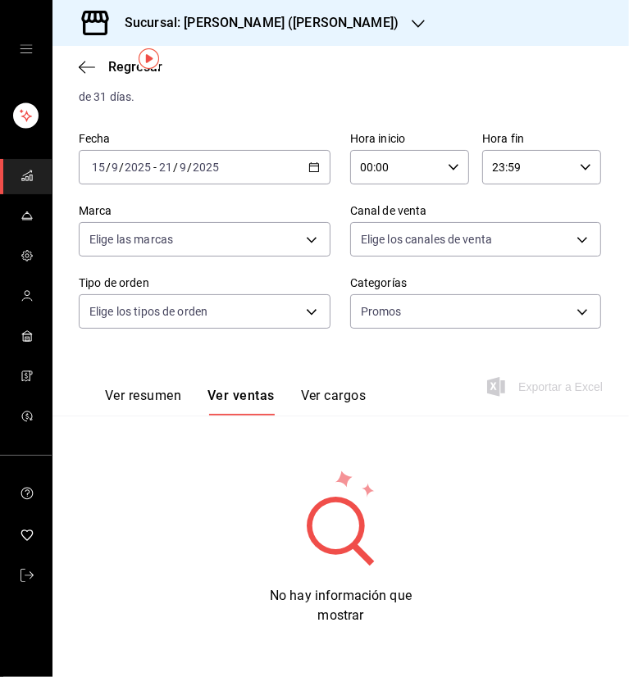
click at [349, 27] on div "Sucursal: Dairy Queen (HUMBERTO)" at bounding box center [249, 23] width 366 height 46
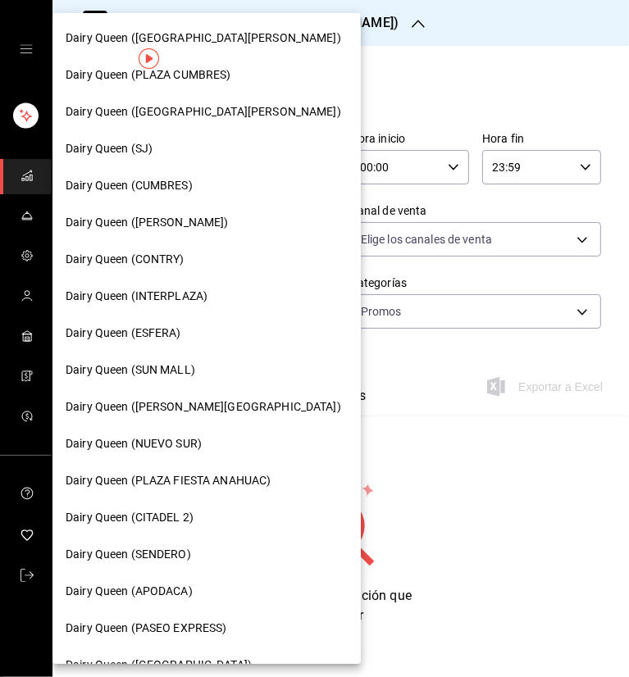
click at [177, 185] on span "Dairy Queen (CUMBRES)" at bounding box center [129, 185] width 127 height 17
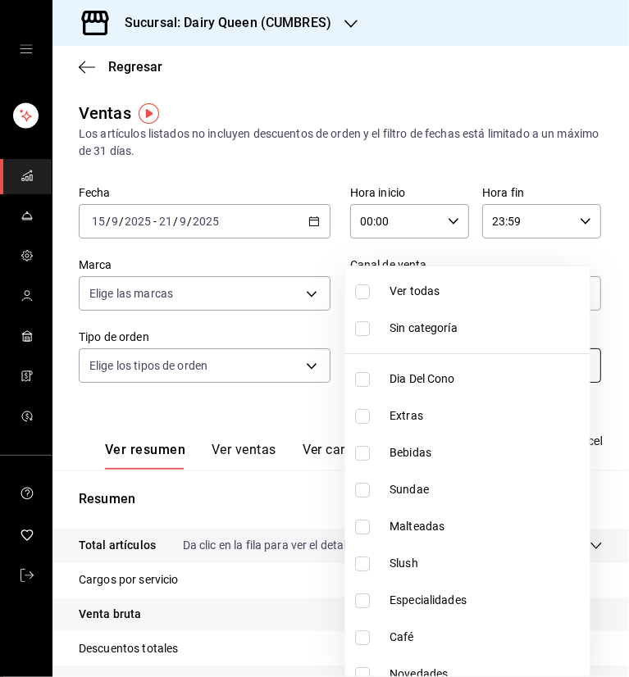
click at [518, 357] on body "Sucursal: Dairy Queen (CUMBRES) Regresar Ventas Los artículos listados no inclu…" at bounding box center [314, 338] width 629 height 677
checkbox input "true"
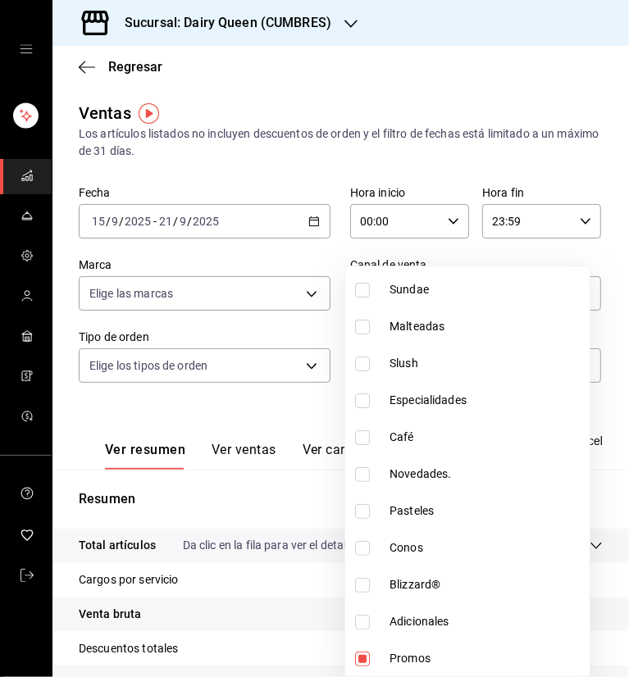
type input "a19bc9bd-9f97-46c9-9388-4660924b9691"
click at [455, 73] on div at bounding box center [314, 338] width 629 height 677
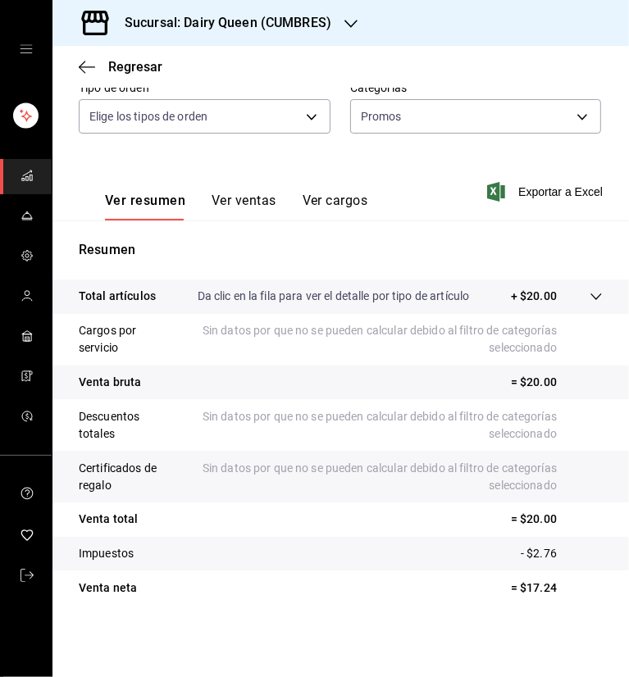
click at [261, 197] on button "Ver ventas" at bounding box center [244, 207] width 65 height 28
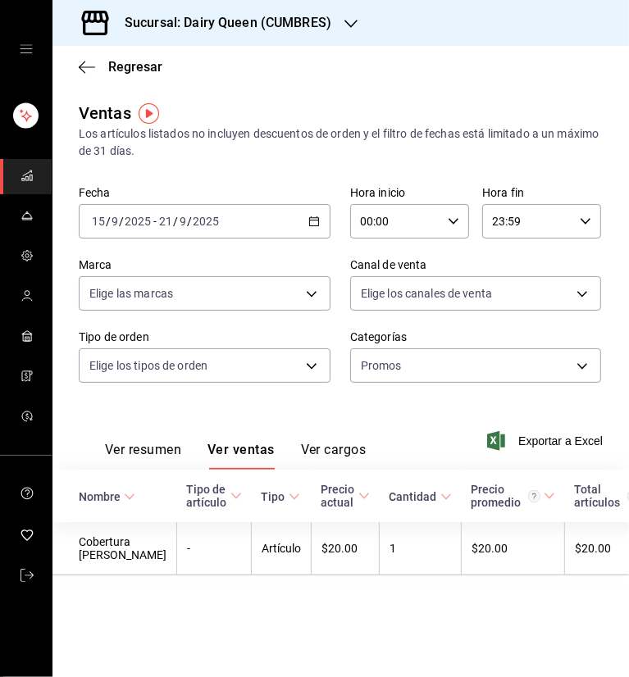
click at [347, 24] on icon "button" at bounding box center [350, 24] width 13 height 8
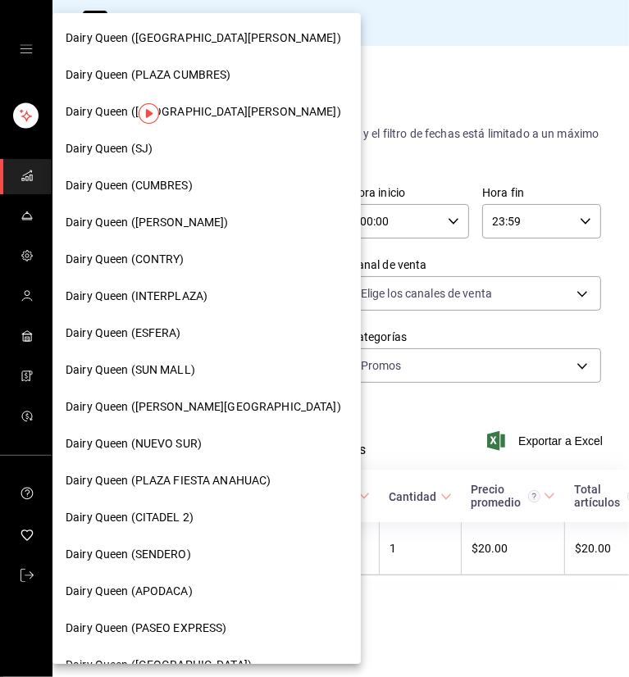
click at [552, 15] on div at bounding box center [314, 338] width 629 height 677
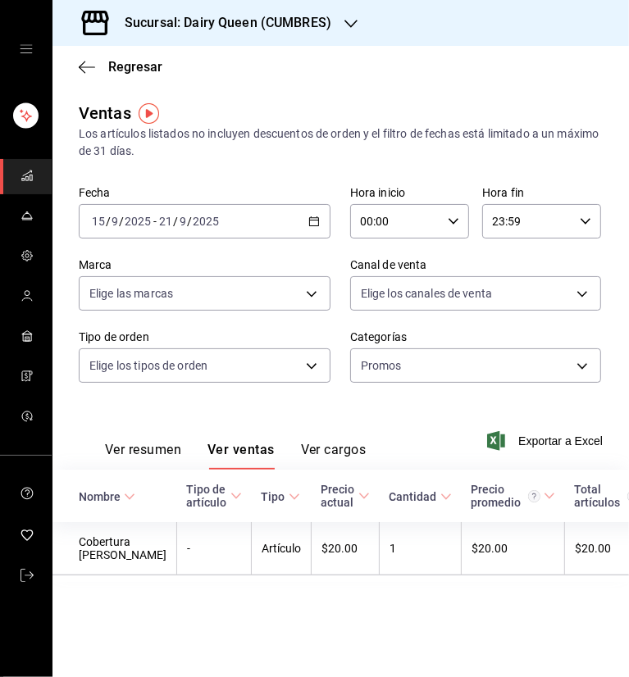
click at [345, 17] on icon "button" at bounding box center [350, 23] width 13 height 13
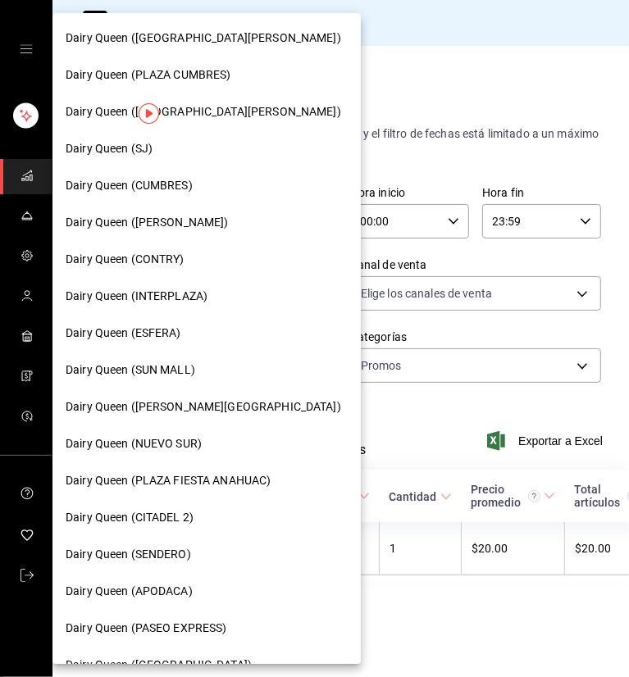
click at [171, 370] on span "Dairy Queen (SUN MALL)" at bounding box center [131, 370] width 130 height 17
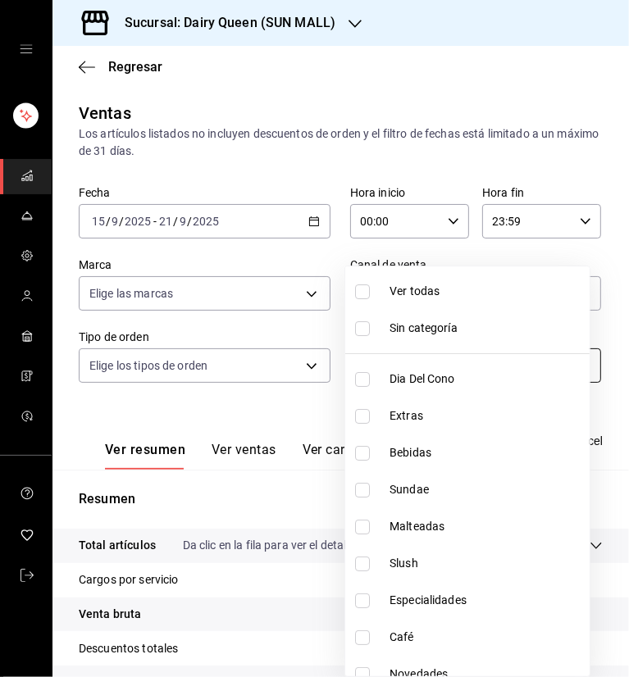
click at [426, 287] on body "Sucursal: Dairy Queen (SUN MALL) Regresar Ventas Los artículos listados no incl…" at bounding box center [314, 338] width 629 height 677
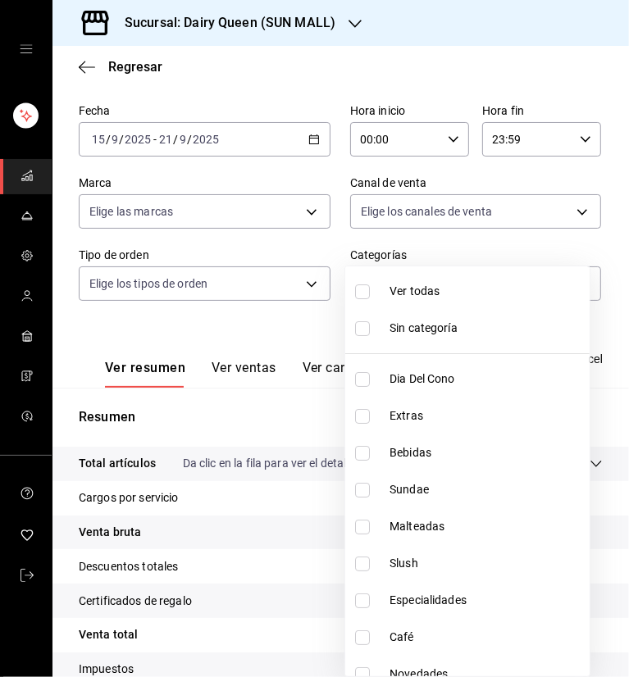
scroll to position [200, 0]
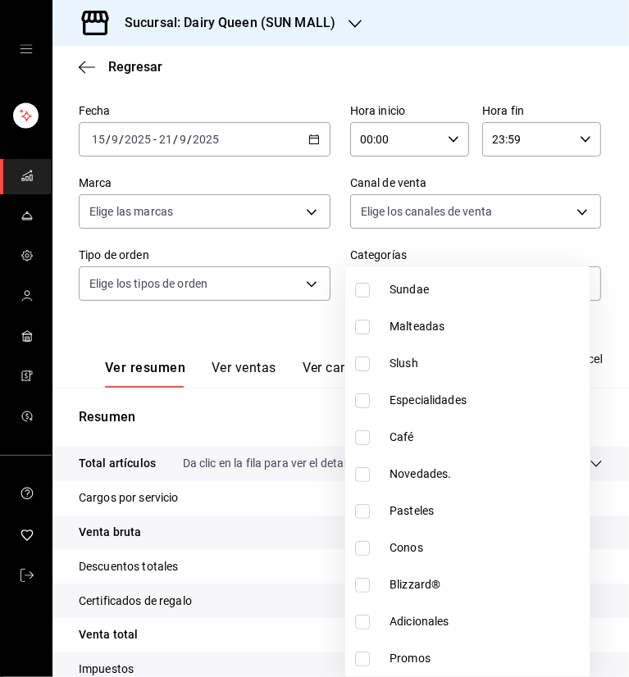
click at [363, 658] on input "checkbox" at bounding box center [362, 659] width 15 height 15
checkbox input "true"
type input "5a68573b-e91f-4d6f-8727-890003bc9c68"
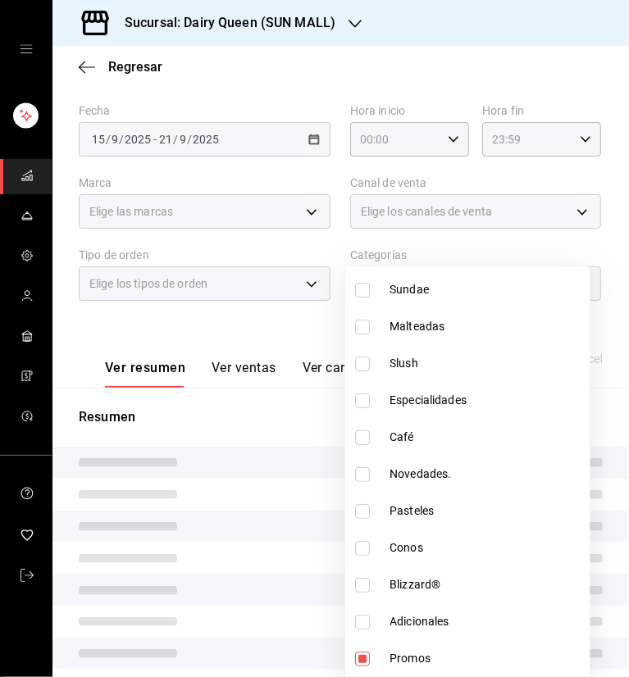
click at [387, 71] on div at bounding box center [314, 338] width 629 height 677
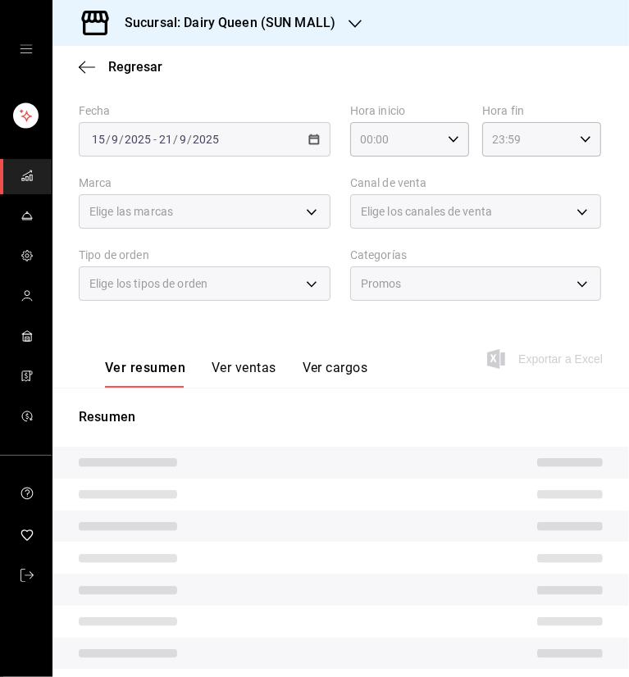
click at [226, 372] on button "Ver ventas" at bounding box center [244, 374] width 65 height 28
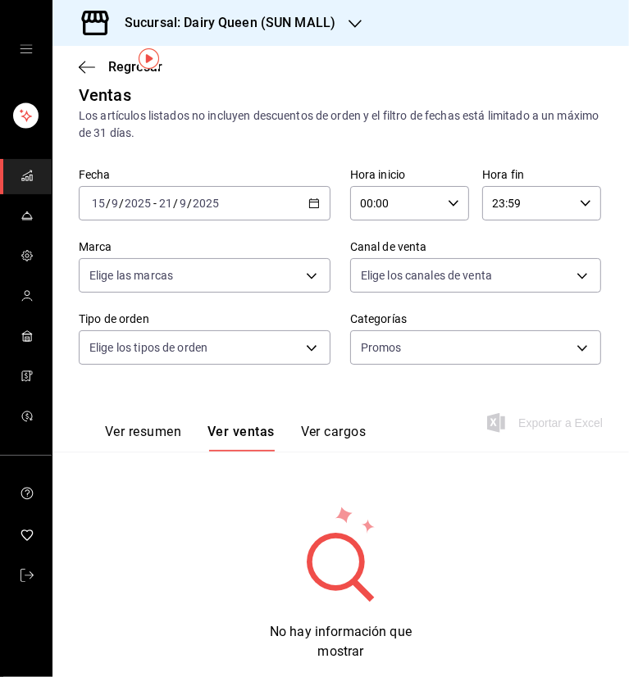
scroll to position [54, 0]
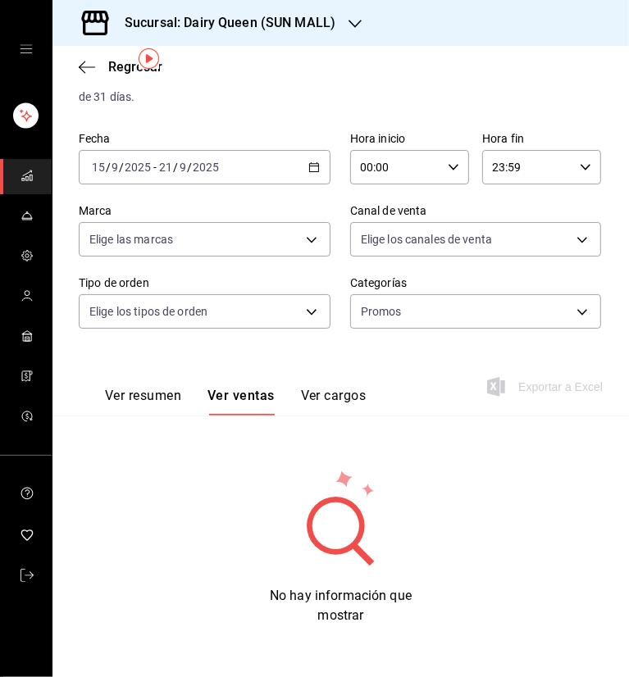
click at [344, 11] on div "Sucursal: Dairy Queen (SUN MALL)" at bounding box center [217, 23] width 303 height 46
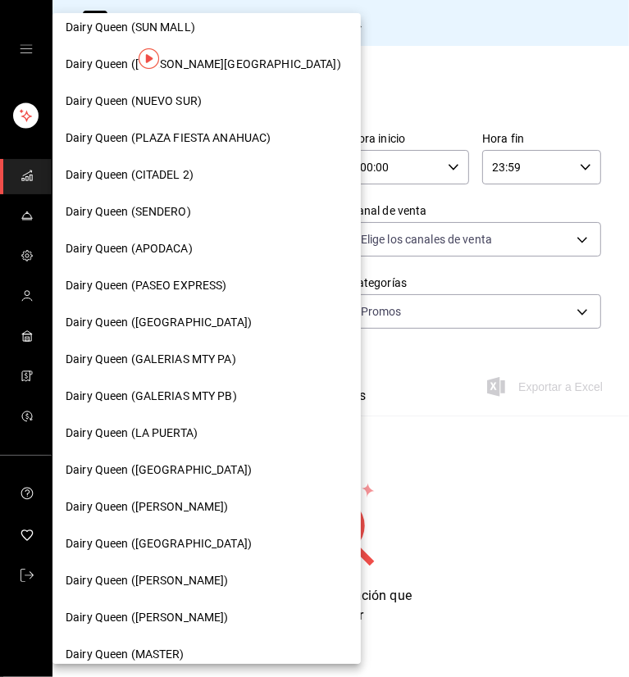
scroll to position [410, 0]
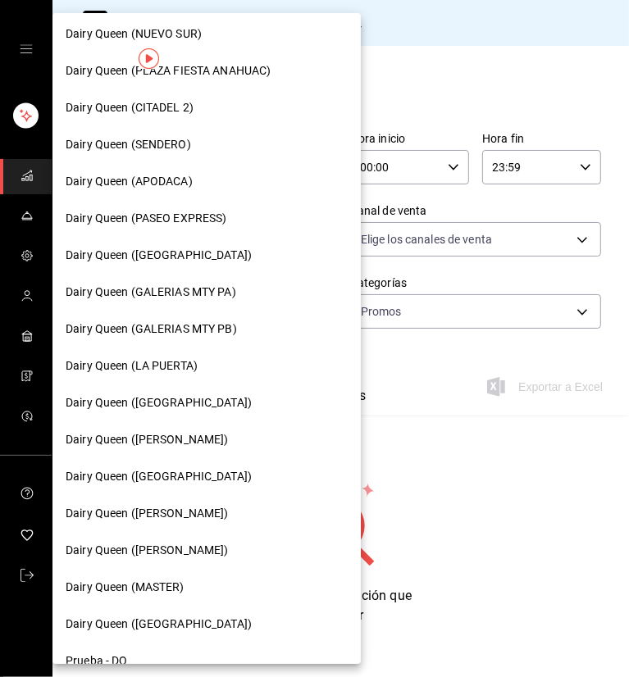
click at [181, 173] on span "Dairy Queen (APODACA)" at bounding box center [129, 181] width 127 height 17
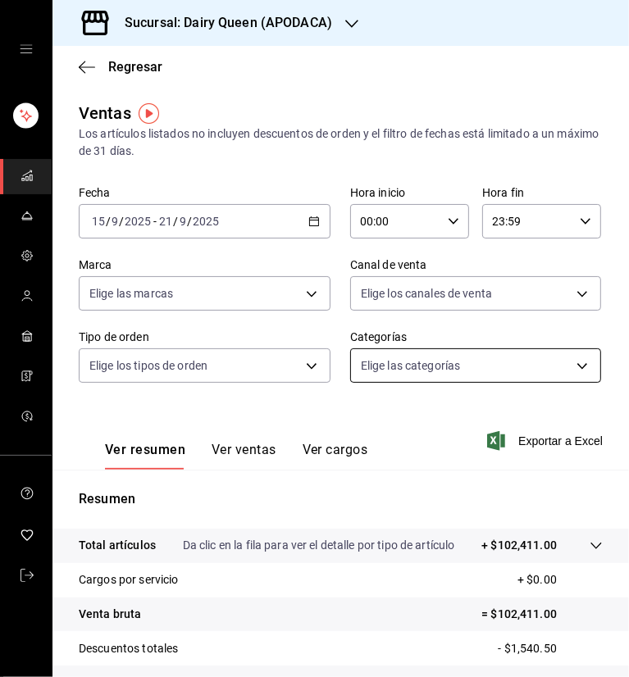
click at [466, 359] on body "Sucursal: Dairy Queen (APODACA) Regresar Ventas Los artículos listados no inclu…" at bounding box center [314, 338] width 629 height 677
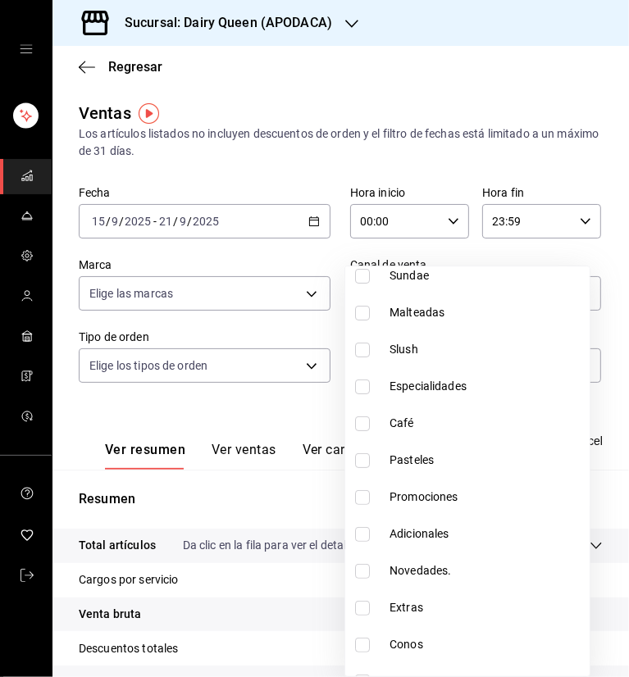
scroll to position [237, 0]
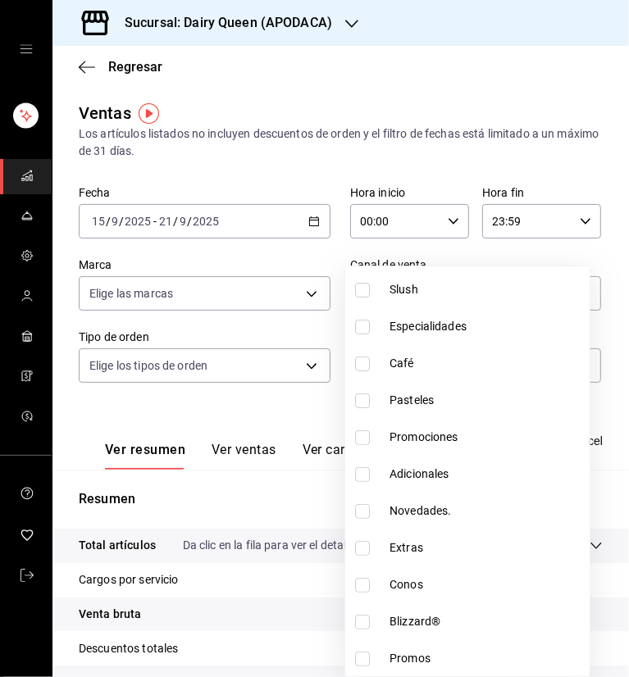
click at [365, 654] on input "checkbox" at bounding box center [362, 659] width 15 height 15
checkbox input "true"
type input "bff0742e-d677-4eb5-b737-1aac4d982dad"
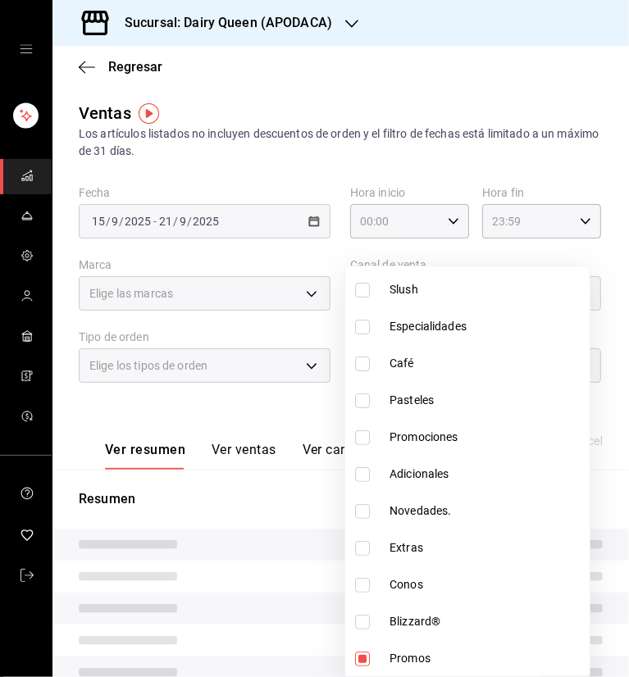
click at [436, 103] on div at bounding box center [314, 338] width 629 height 677
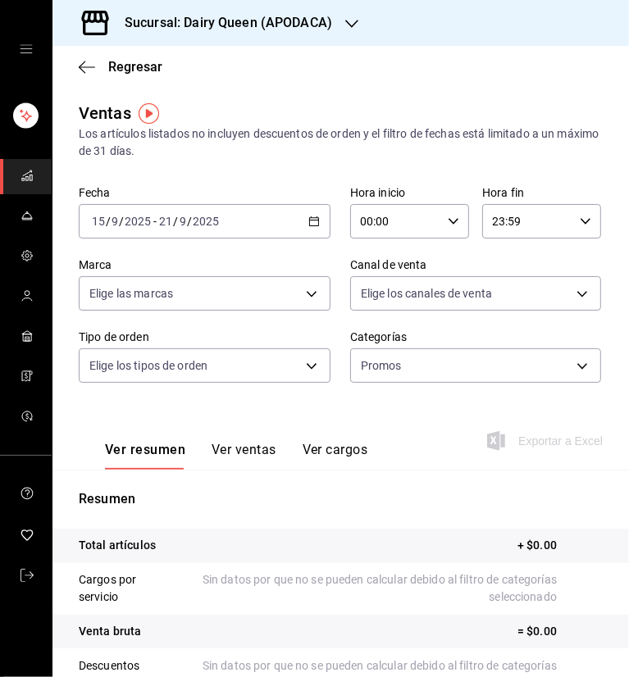
click at [352, 16] on div at bounding box center [351, 23] width 13 height 17
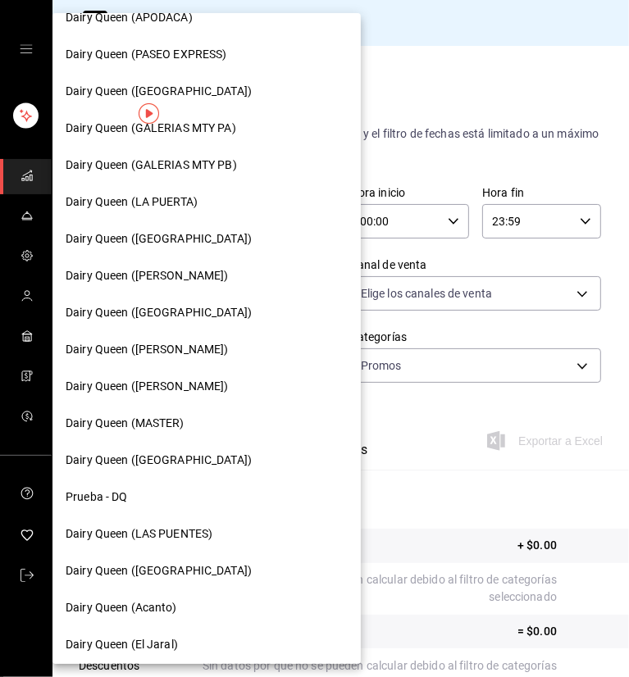
scroll to position [580, 0]
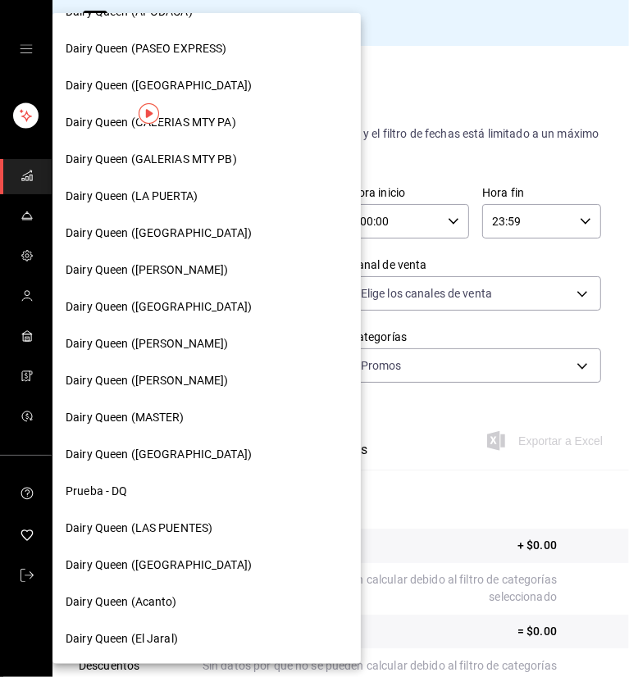
click at [198, 532] on span "Dairy Queen (LAS PUENTES)" at bounding box center [139, 528] width 147 height 17
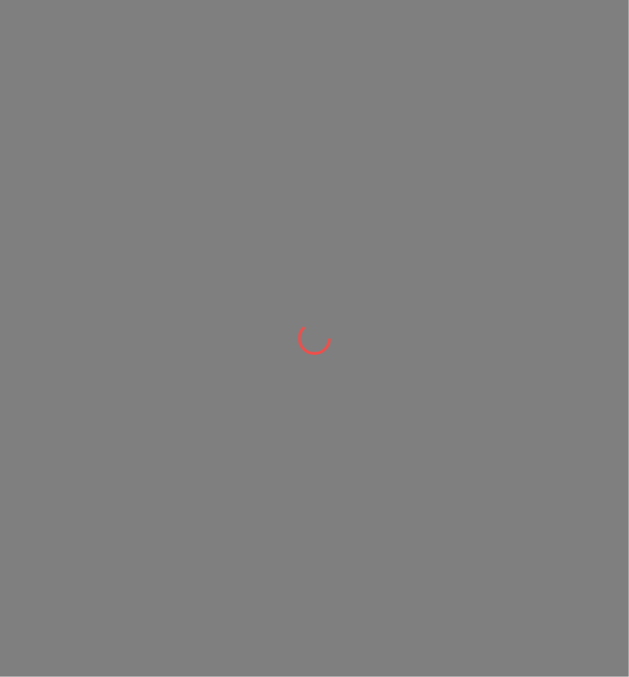
click at [516, 54] on div at bounding box center [314, 338] width 629 height 677
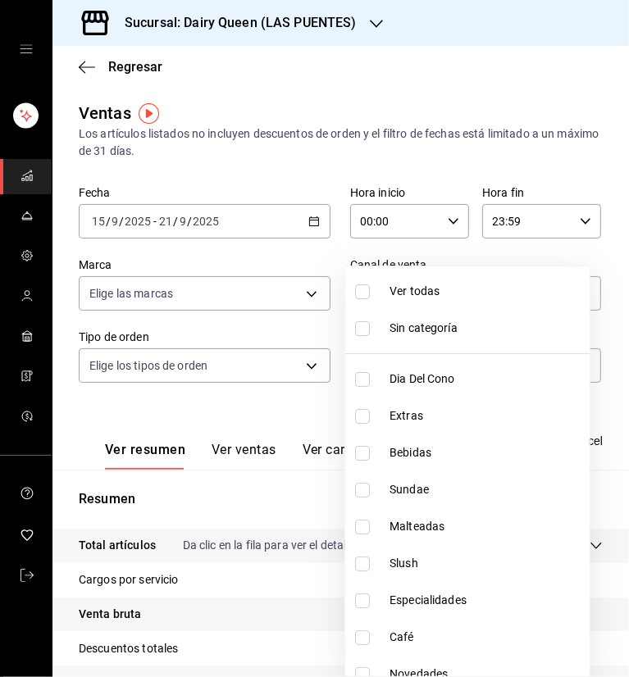
click at [462, 355] on body "Sucursal: Dairy Queen (LAS PUENTES) Regresar Ventas Los artículos listados no i…" at bounding box center [314, 338] width 629 height 677
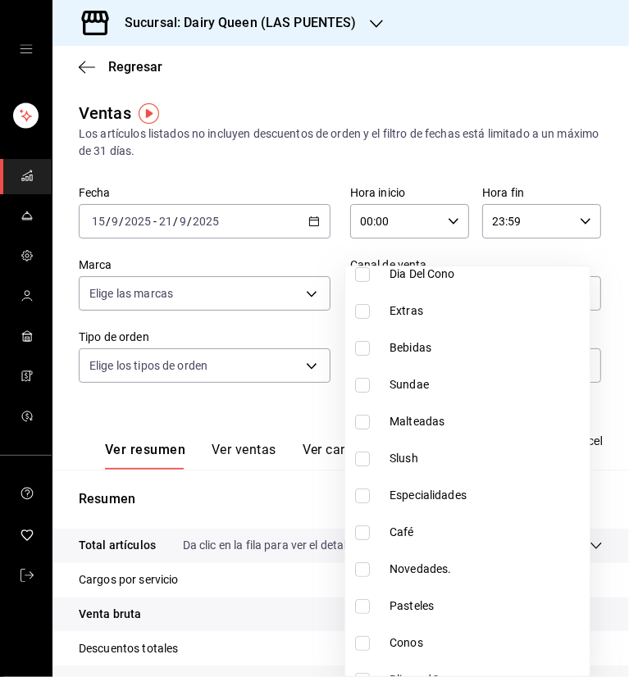
scroll to position [200, 0]
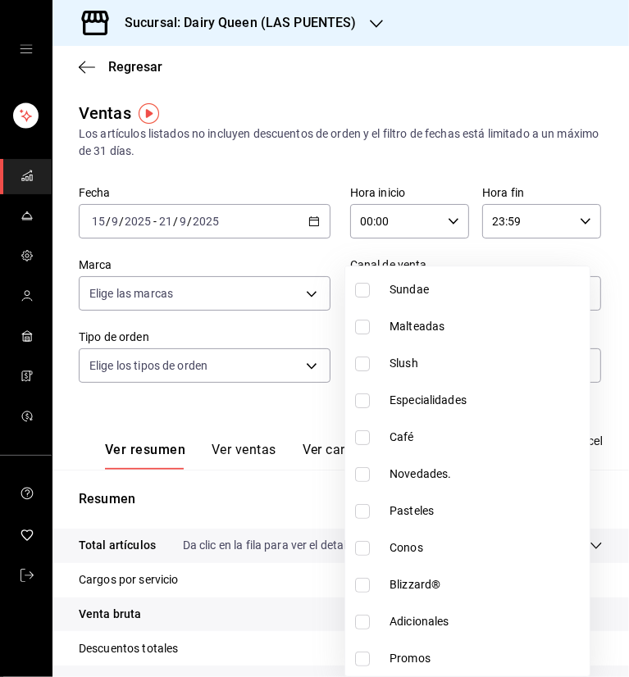
click at [361, 655] on input "checkbox" at bounding box center [362, 659] width 15 height 15
checkbox input "true"
type input "cae24d38-a1e7-4239-9c91-6e507d1b2a91"
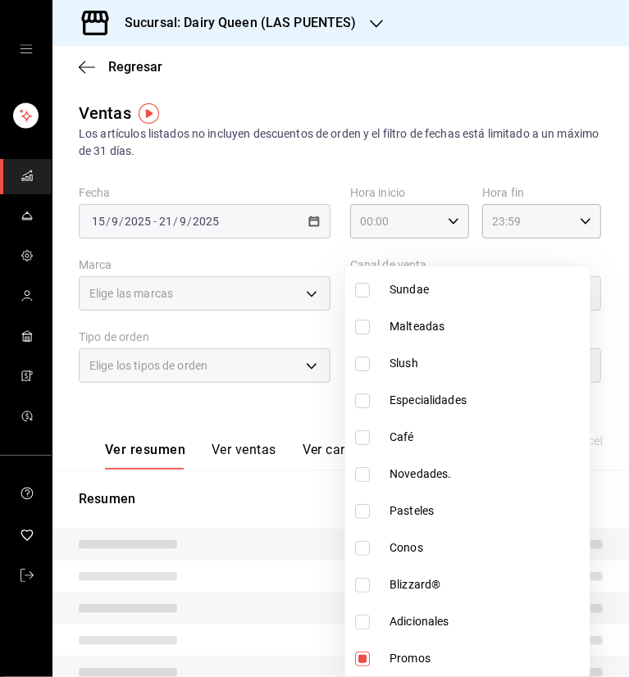
click at [380, 85] on div at bounding box center [314, 338] width 629 height 677
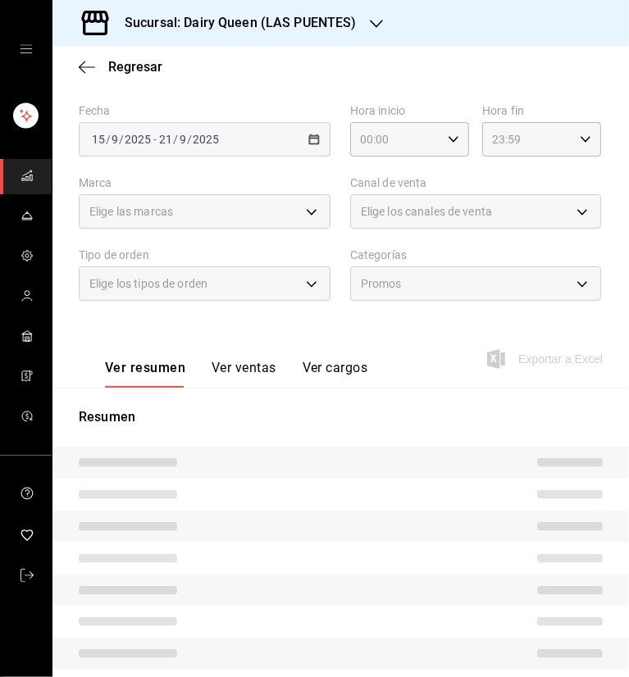
scroll to position [210, 0]
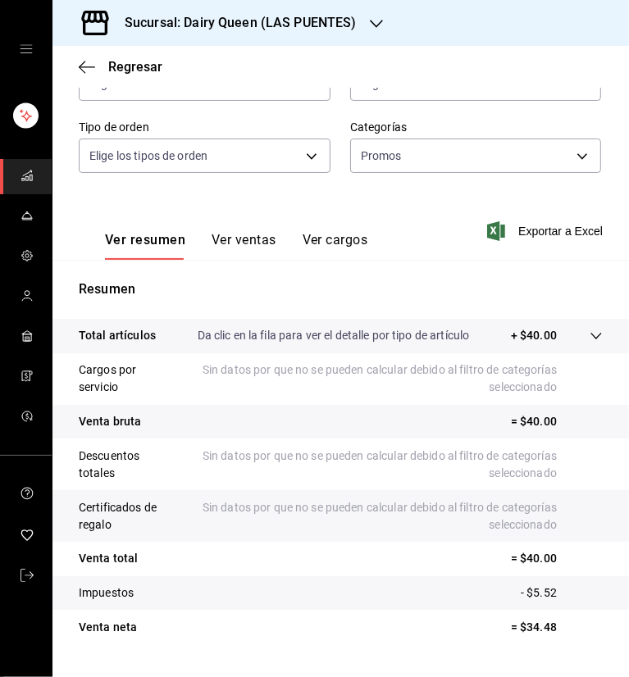
click at [244, 239] on button "Ver ventas" at bounding box center [244, 246] width 65 height 28
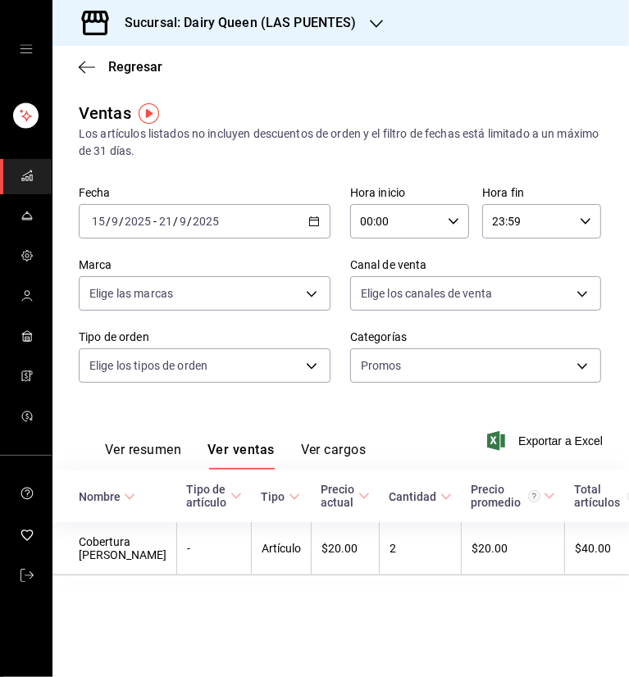
click at [354, 11] on div "Sucursal: Dairy Queen (LAS PUENTES)" at bounding box center [228, 23] width 324 height 46
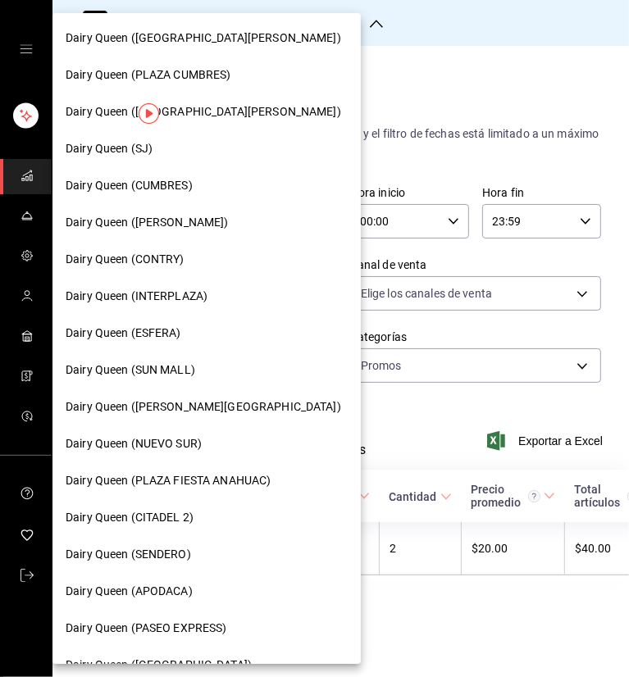
click at [189, 453] on div "Dairy Queen (NUEVO SUR)" at bounding box center [206, 444] width 308 height 37
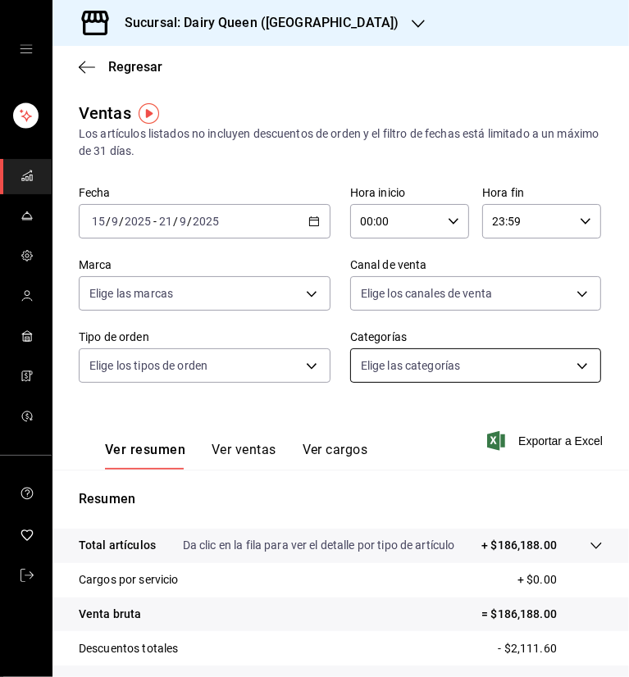
click at [446, 371] on body "Sucursal: Dairy Queen (NUEVO SUR) Regresar Ventas Los artículos listados no inc…" at bounding box center [314, 338] width 629 height 677
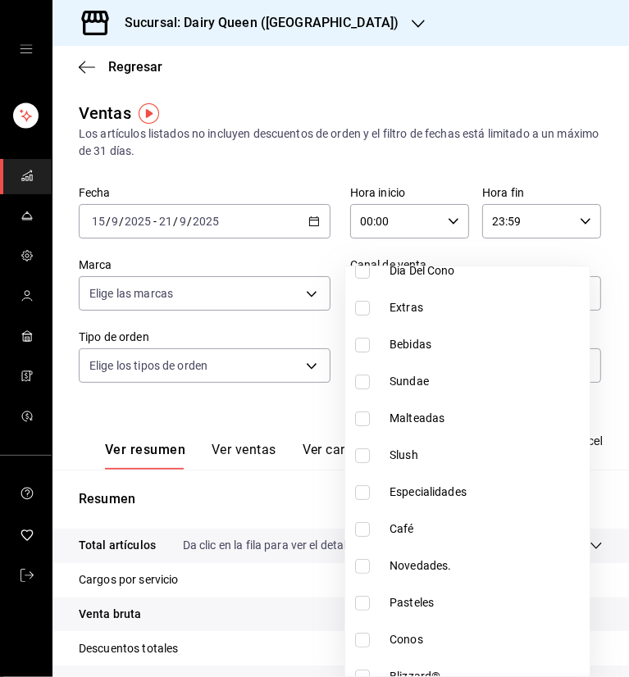
scroll to position [200, 0]
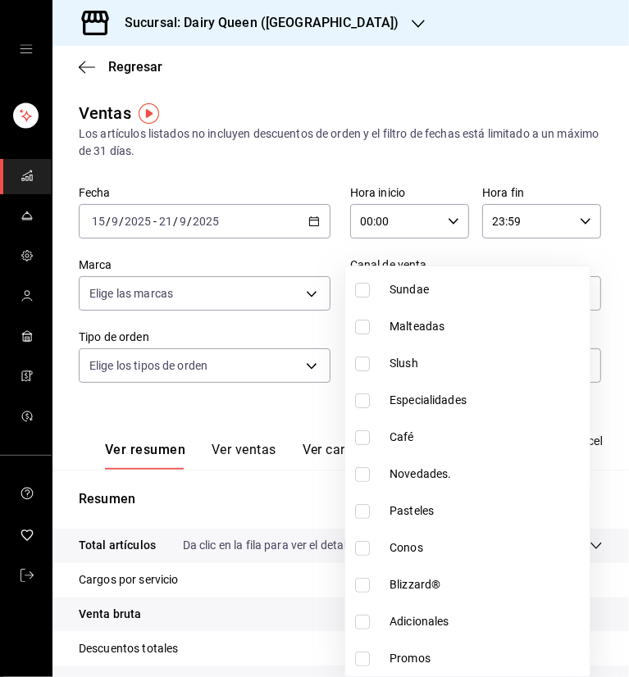
click at [367, 654] on input "checkbox" at bounding box center [362, 659] width 15 height 15
checkbox input "true"
type input "7155279e-4735-4fac-986c-917534190682"
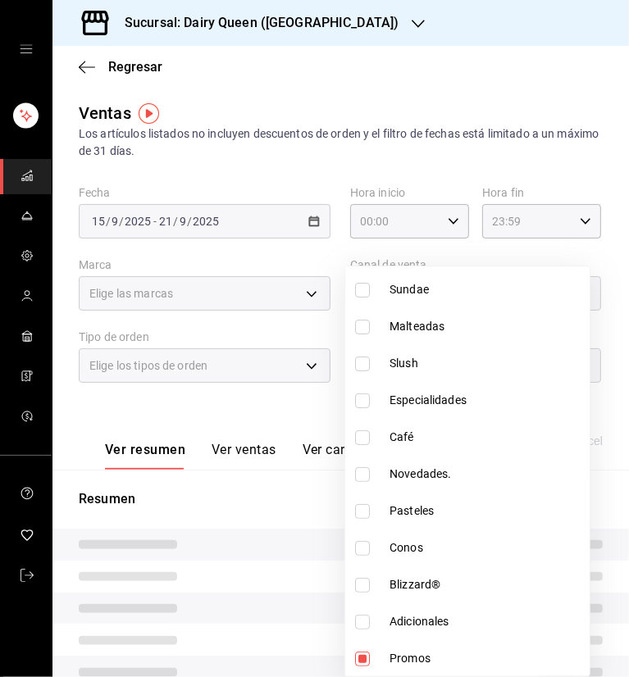
click at [472, 100] on div at bounding box center [314, 338] width 629 height 677
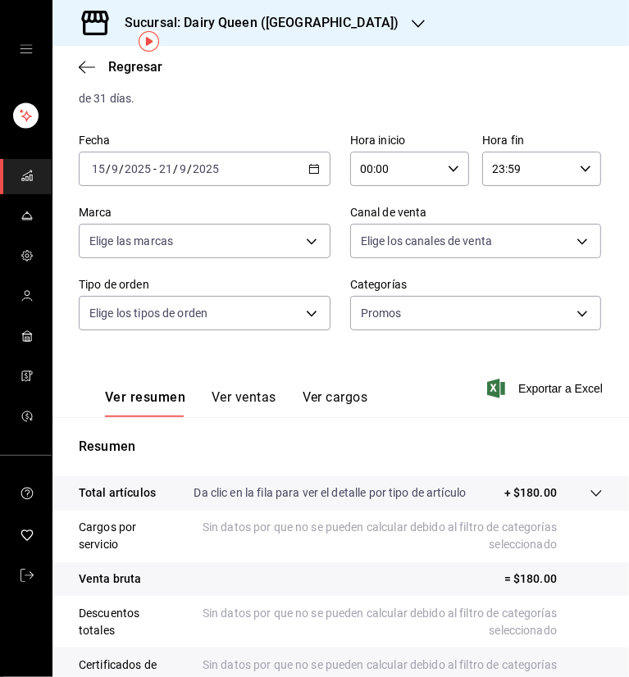
scroll to position [82, 0]
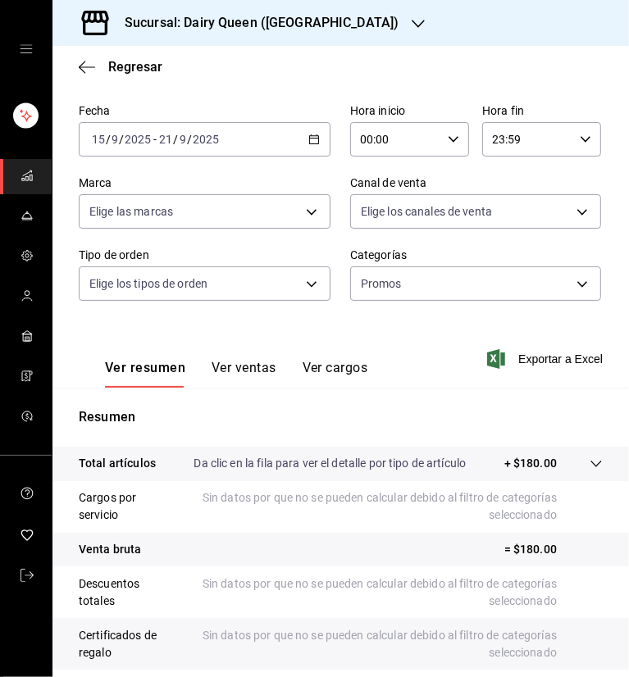
click at [253, 379] on button "Ver ventas" at bounding box center [244, 374] width 65 height 28
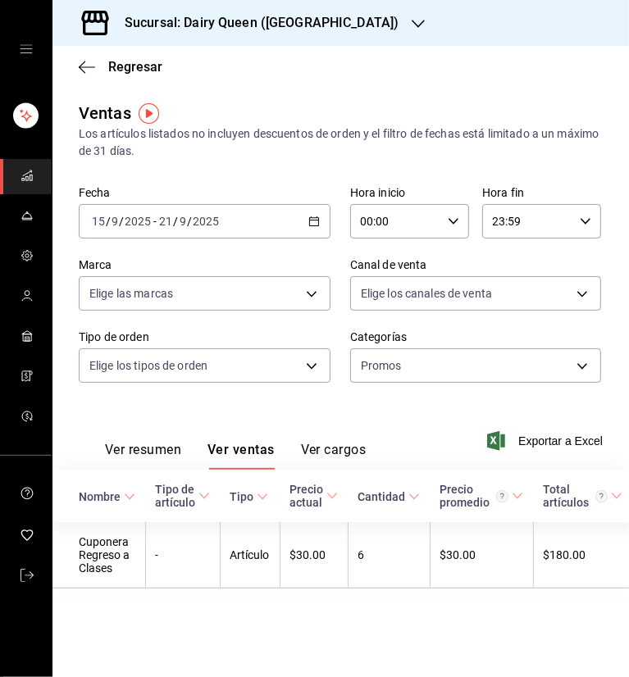
click at [348, 16] on div "Sucursal: Dairy Queen ([GEOGRAPHIC_DATA])" at bounding box center [249, 23] width 366 height 46
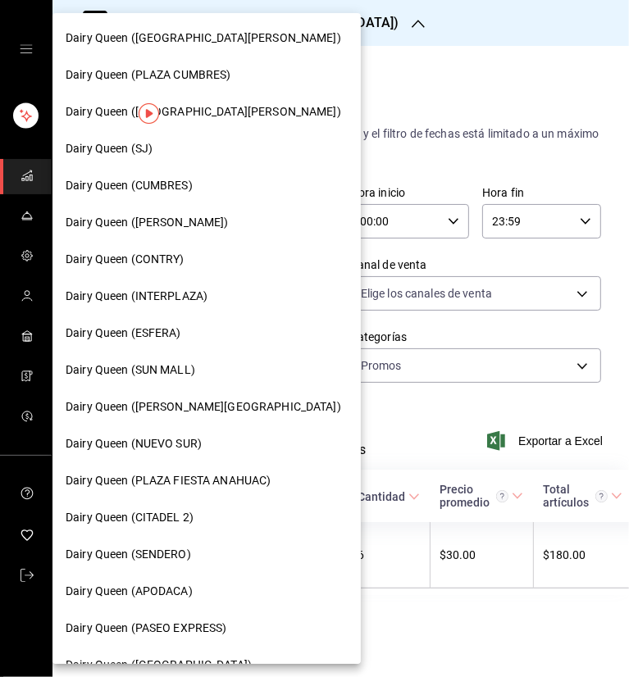
click at [95, 334] on span "Dairy Queen (ESFERA)" at bounding box center [124, 333] width 116 height 17
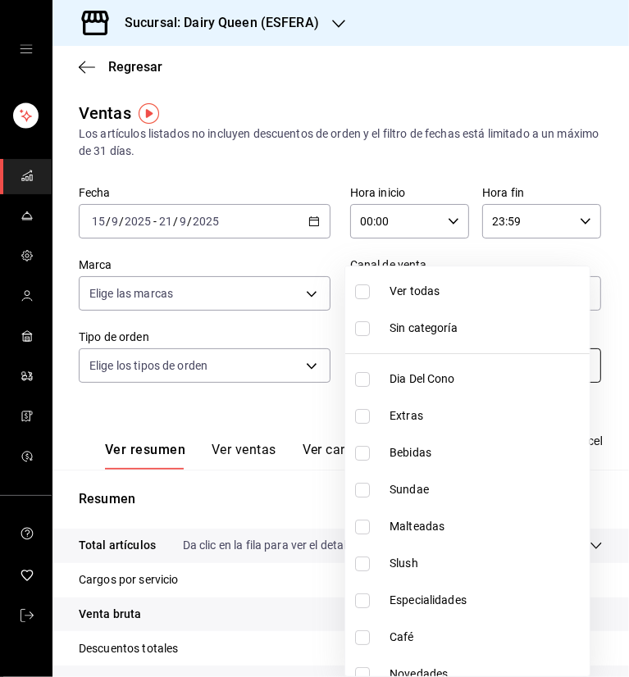
click at [440, 368] on body "Sucursal: Dairy Queen (ESFERA) Regresar Ventas Los artículos listados no incluy…" at bounding box center [314, 338] width 629 height 677
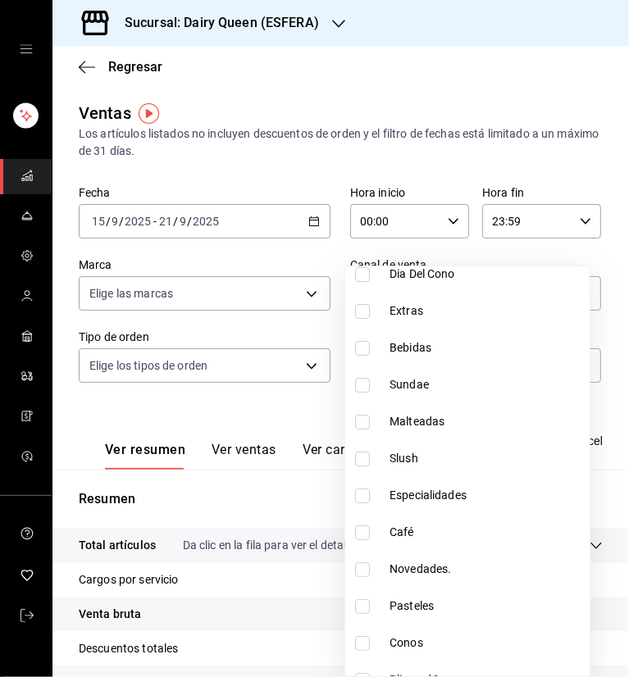
scroll to position [200, 0]
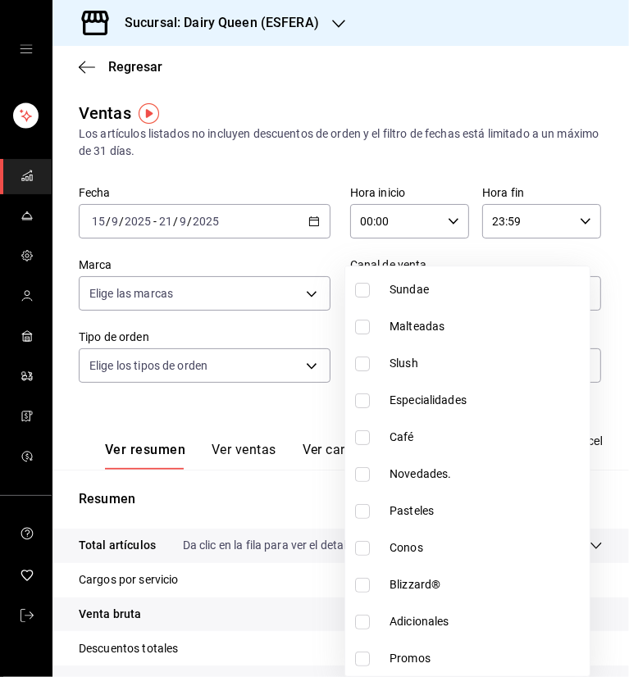
click at [367, 663] on input "checkbox" at bounding box center [362, 659] width 15 height 15
checkbox input "true"
type input "75c1d2fd-0fe9-4529-b168-8a0251a141e5"
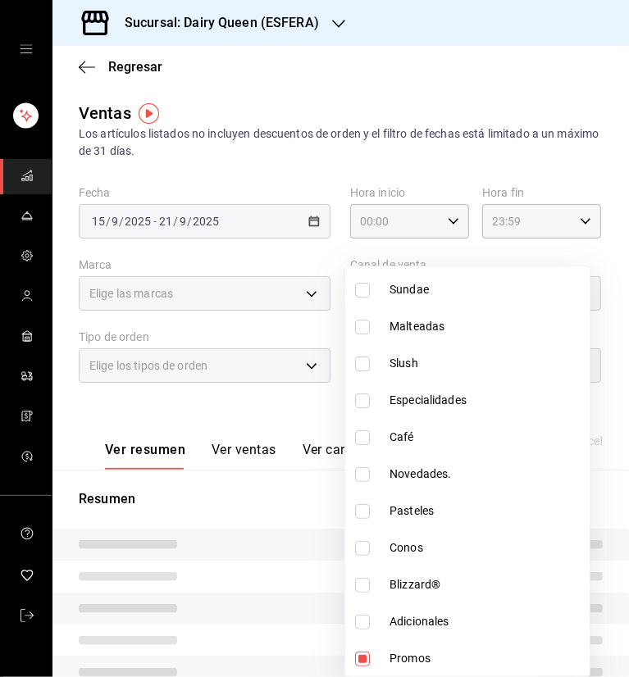
click at [346, 112] on div at bounding box center [314, 338] width 629 height 677
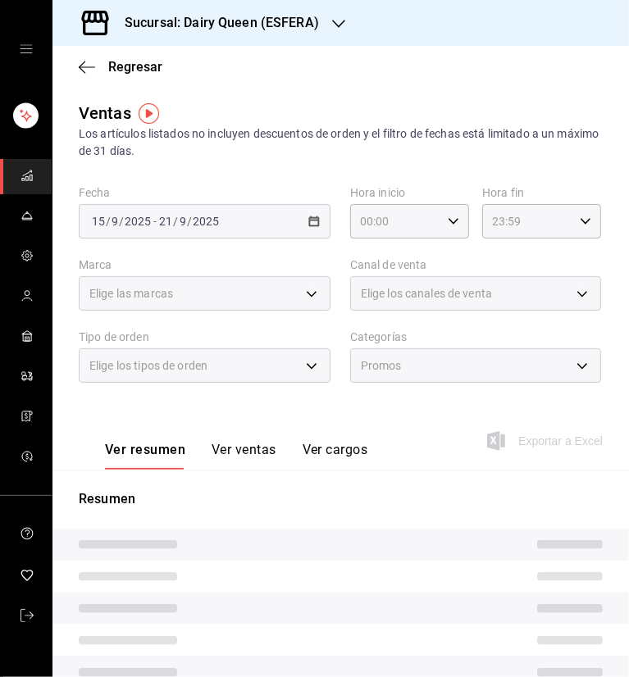
click at [246, 455] on button "Ver ventas" at bounding box center [244, 456] width 65 height 28
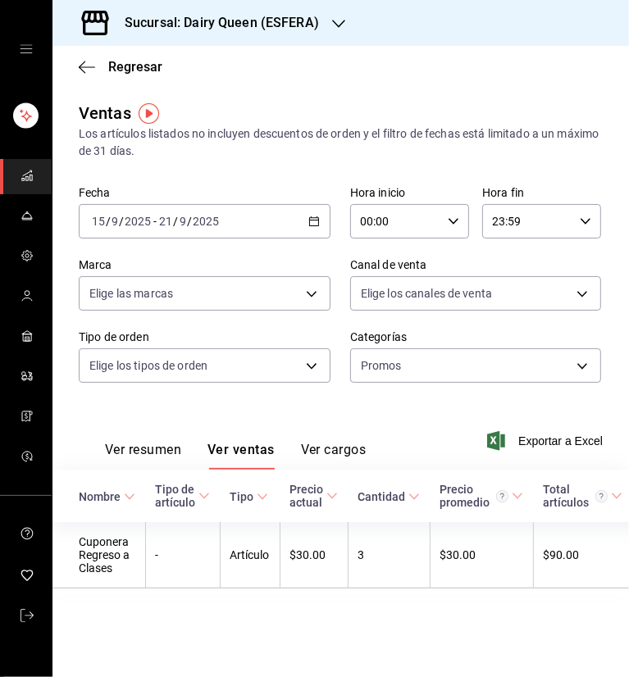
click at [320, 21] on div "Sucursal: Dairy Queen (ESFERA)" at bounding box center [209, 23] width 286 height 46
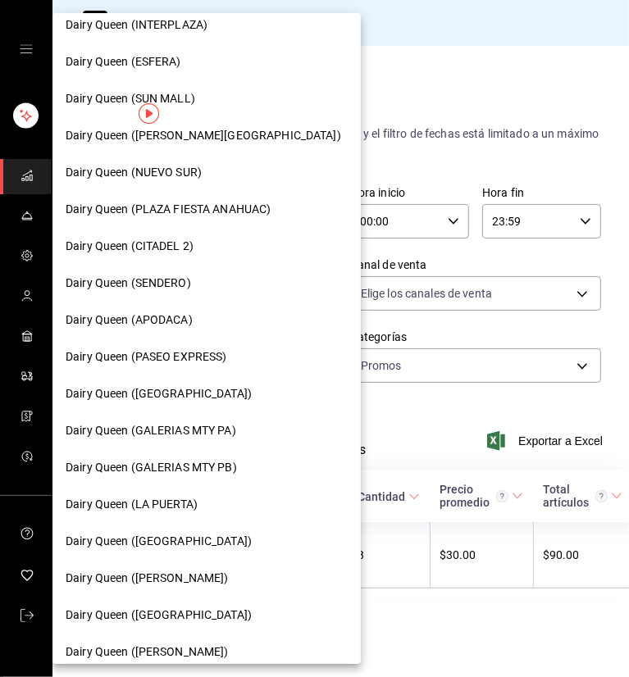
scroll to position [328, 0]
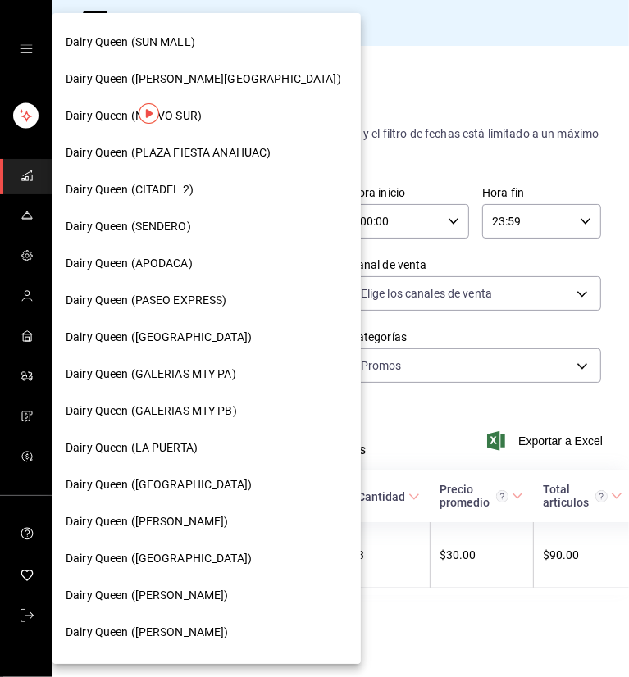
click at [185, 312] on div "Dairy Queen (PASEO EXPRESS)" at bounding box center [206, 300] width 308 height 37
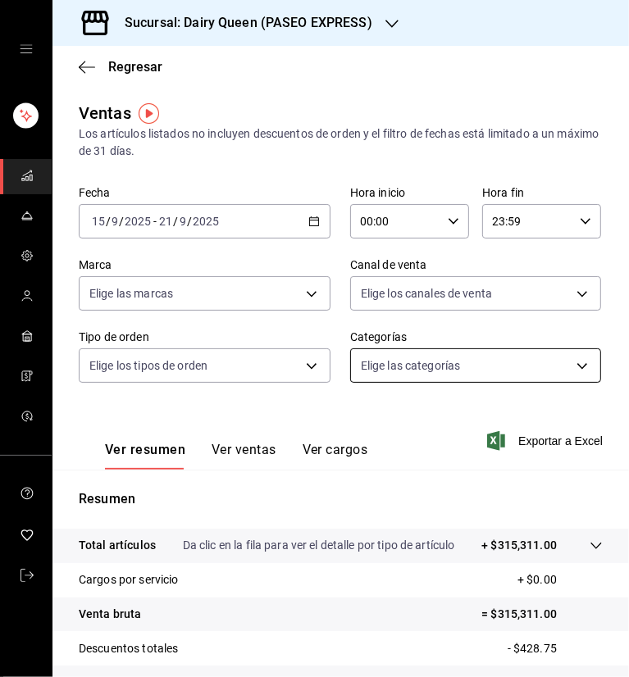
click at [430, 371] on body "Sucursal: Dairy Queen (PASEO EXPRESS) Regresar Ventas Los artículos listados no…" at bounding box center [314, 338] width 629 height 677
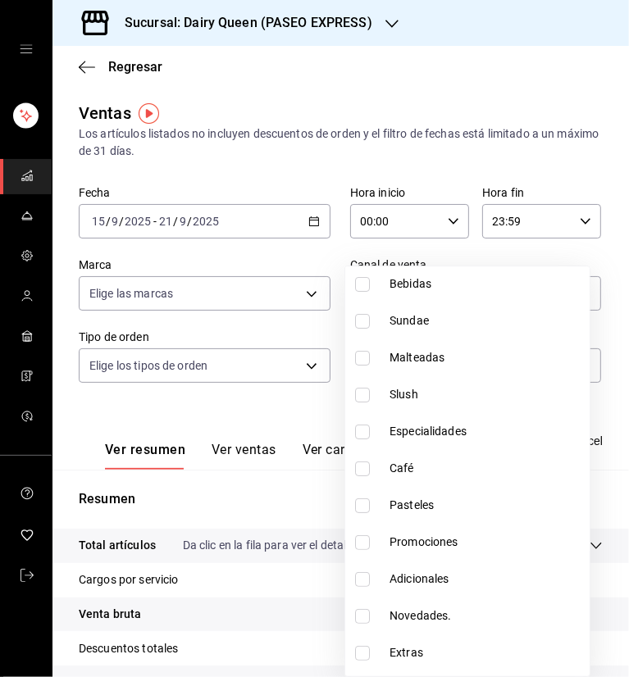
scroll to position [237, 0]
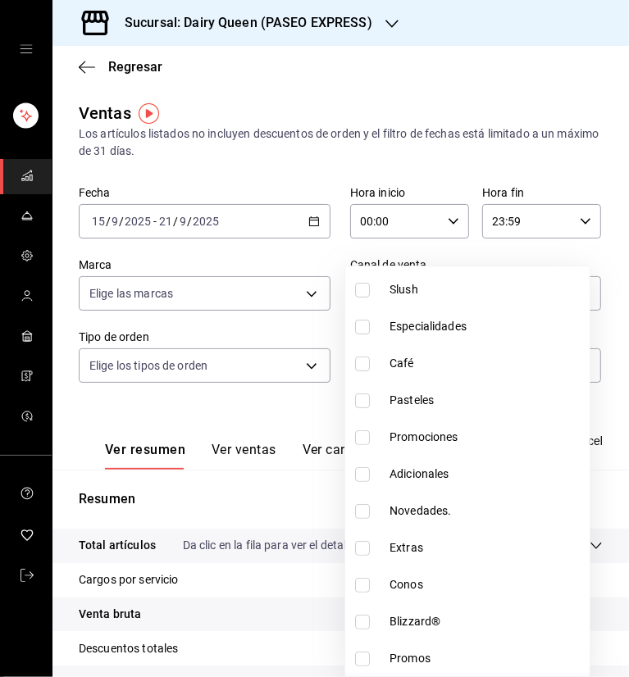
click at [361, 659] on input "checkbox" at bounding box center [362, 659] width 15 height 15
checkbox input "true"
type input "4b00aa5f-5428-4eb1-a3d9-a04ef6484530"
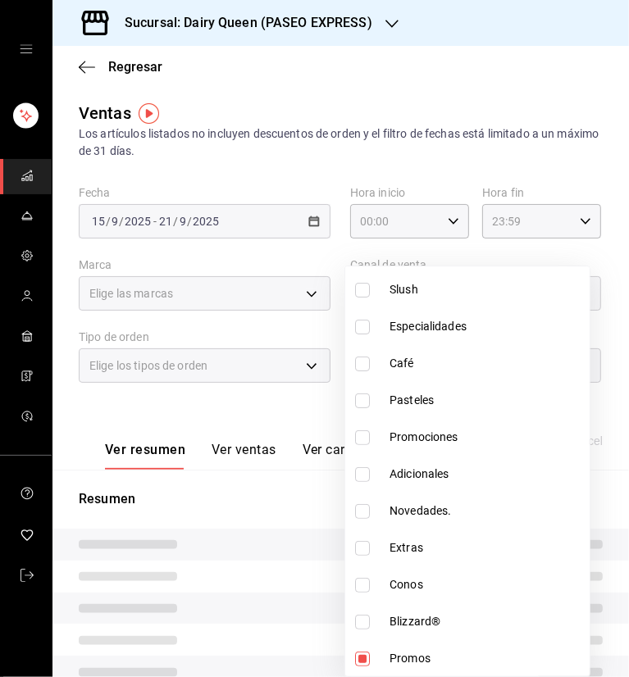
click at [423, 94] on div at bounding box center [314, 338] width 629 height 677
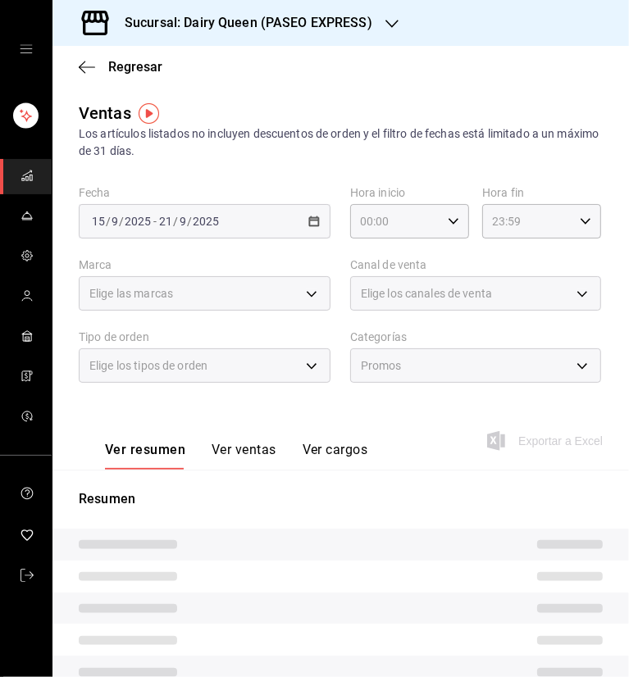
click at [230, 458] on button "Ver ventas" at bounding box center [244, 456] width 65 height 28
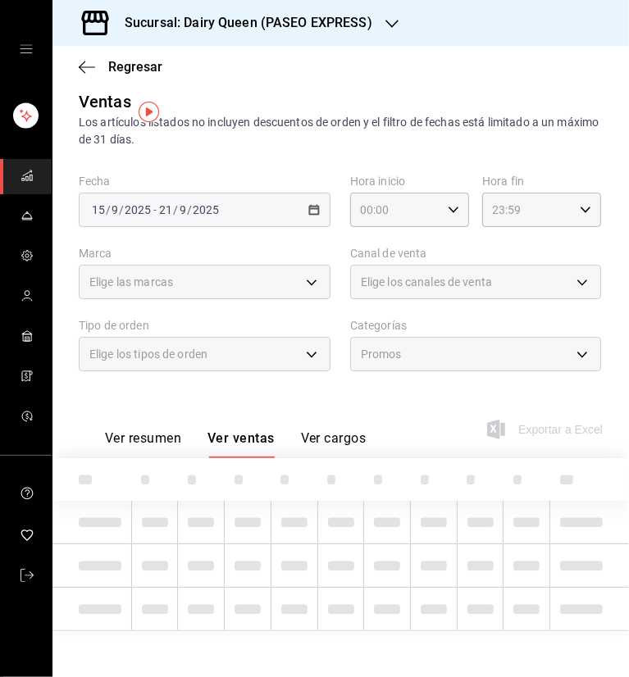
scroll to position [18, 0]
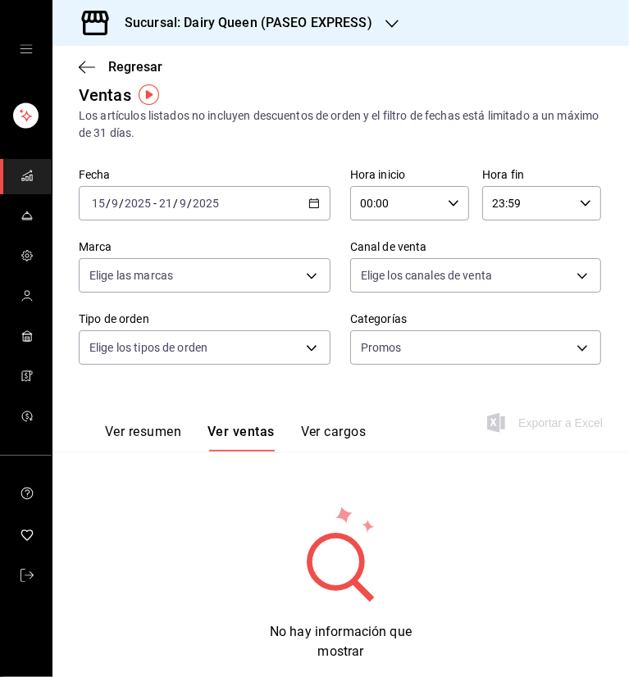
click at [393, 16] on div at bounding box center [391, 23] width 13 height 17
click at [387, 24] on div "Dairy Queen (GALERIAS VALLE ORIENTE) Dairy Queen (PLAZA CUMBRES) Dairy Queen (P…" at bounding box center [314, 338] width 629 height 677
click at [388, 21] on icon "button" at bounding box center [391, 23] width 13 height 13
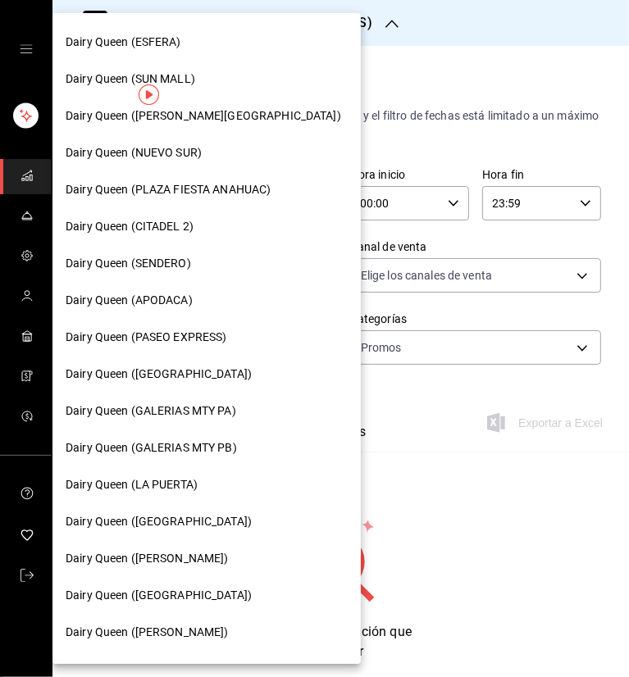
scroll to position [328, 0]
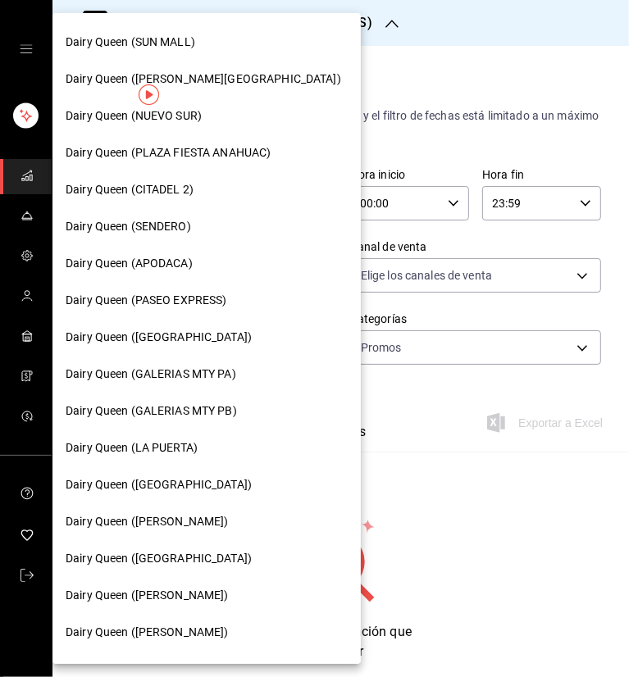
click at [164, 529] on span "Dairy Queen ([PERSON_NAME])" at bounding box center [147, 521] width 163 height 17
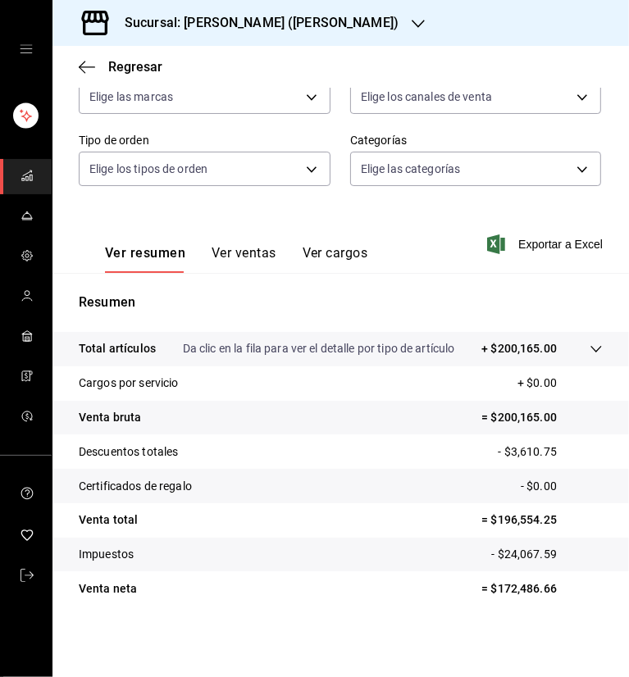
scroll to position [198, 0]
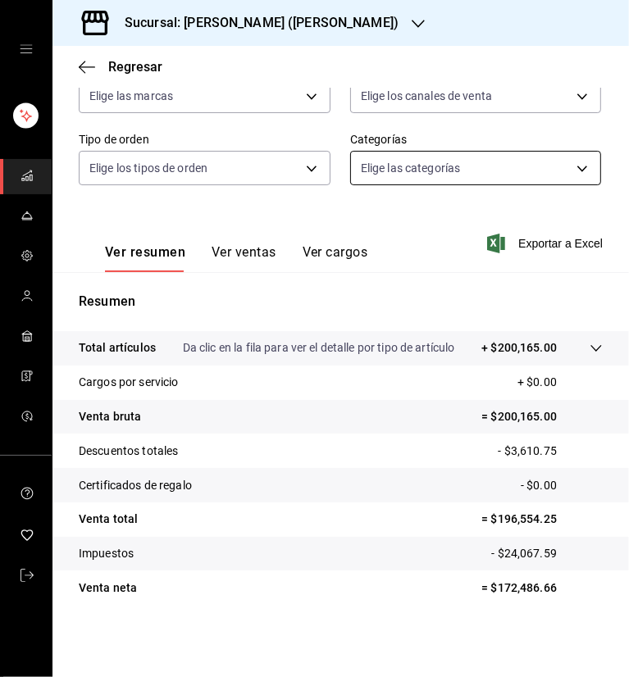
click at [432, 168] on body "Sucursal: Dairy Queen (GARCIA) Regresar Ventas Los artículos listados no incluy…" at bounding box center [314, 338] width 629 height 677
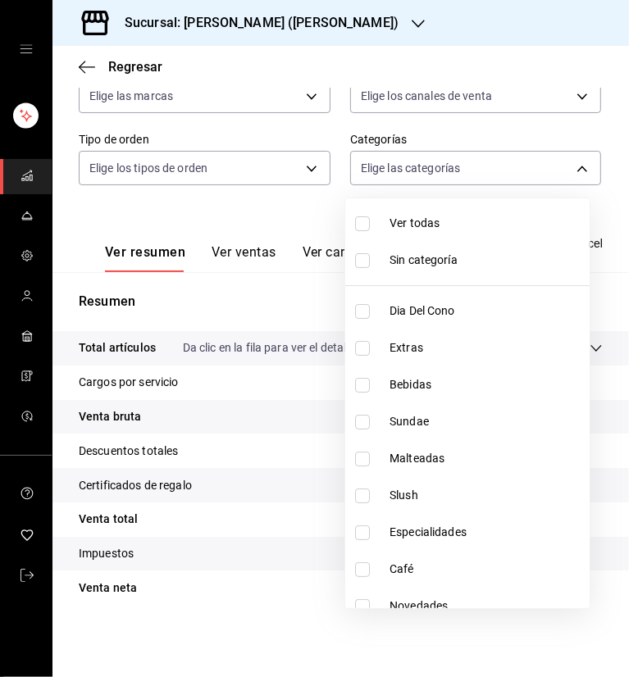
scroll to position [200, 0]
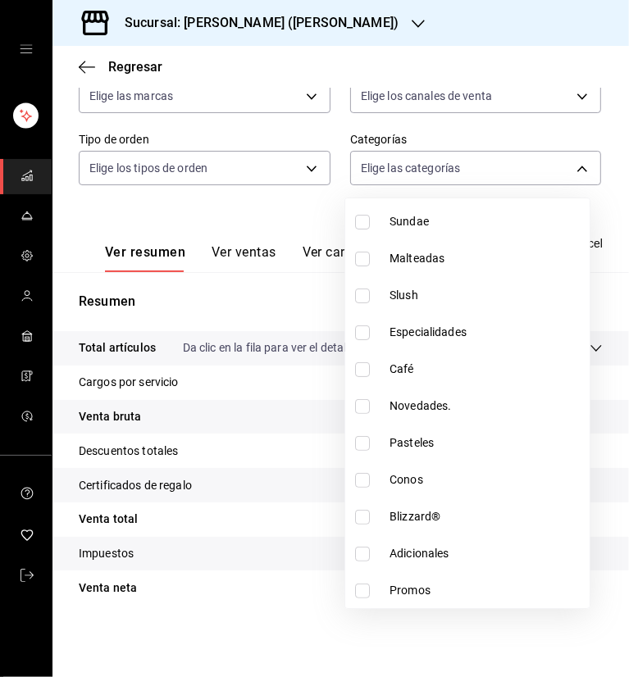
click at [367, 595] on input "checkbox" at bounding box center [362, 591] width 15 height 15
checkbox input "true"
type input "5bb9fbe7-2463-4ac6-8215-641fd5150c8f"
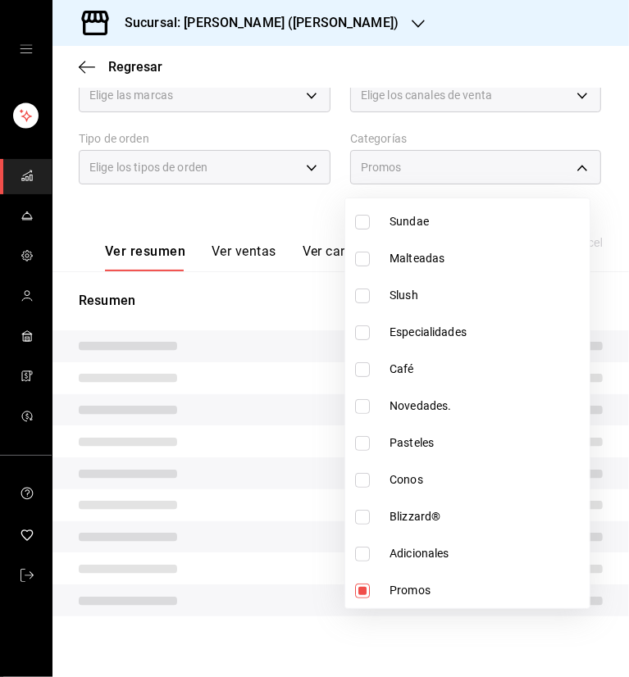
click at [251, 207] on div at bounding box center [314, 338] width 629 height 677
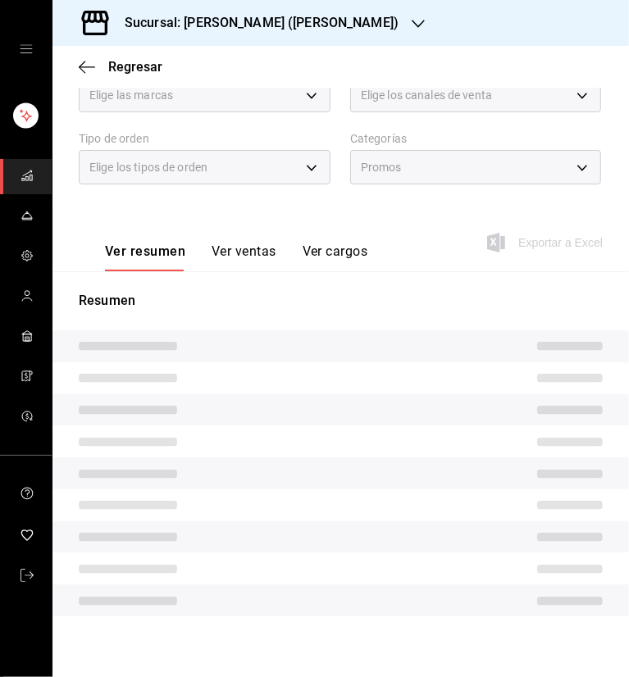
click at [243, 251] on button "Ver ventas" at bounding box center [244, 258] width 65 height 28
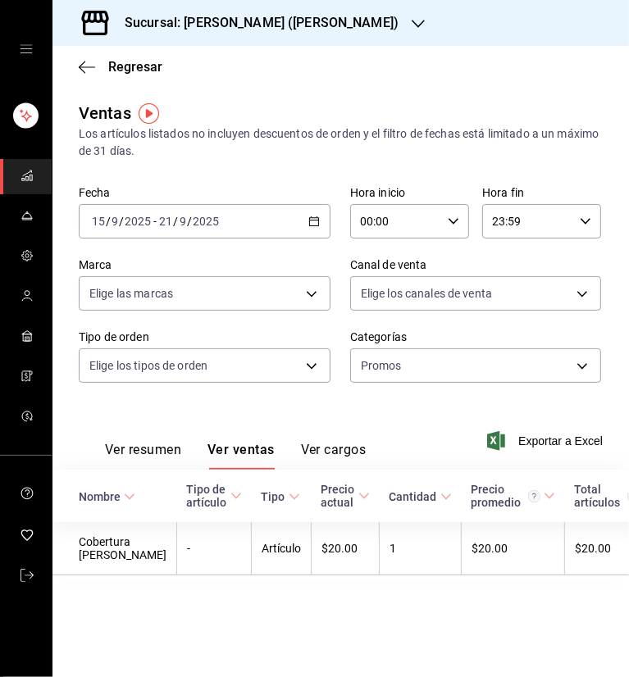
click at [344, 21] on div "Sucursal: [PERSON_NAME] ([PERSON_NAME])" at bounding box center [249, 23] width 366 height 46
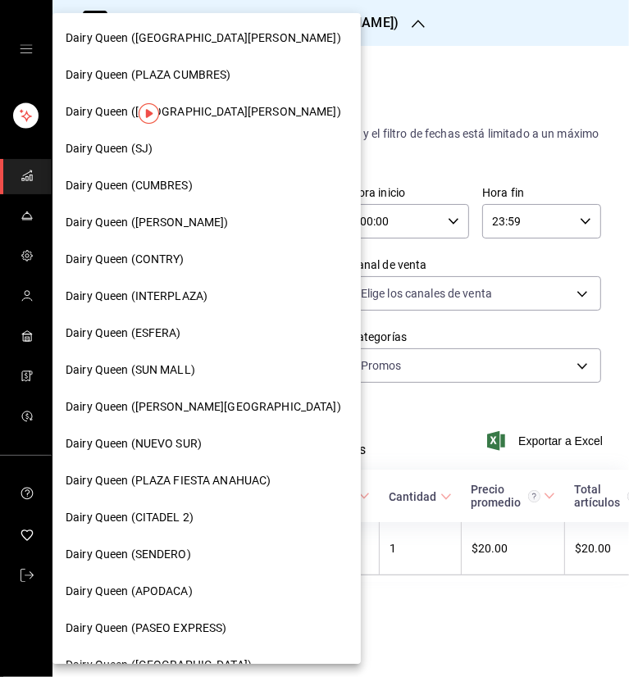
click at [163, 148] on div "Dairy Queen (SJ)" at bounding box center [207, 148] width 282 height 17
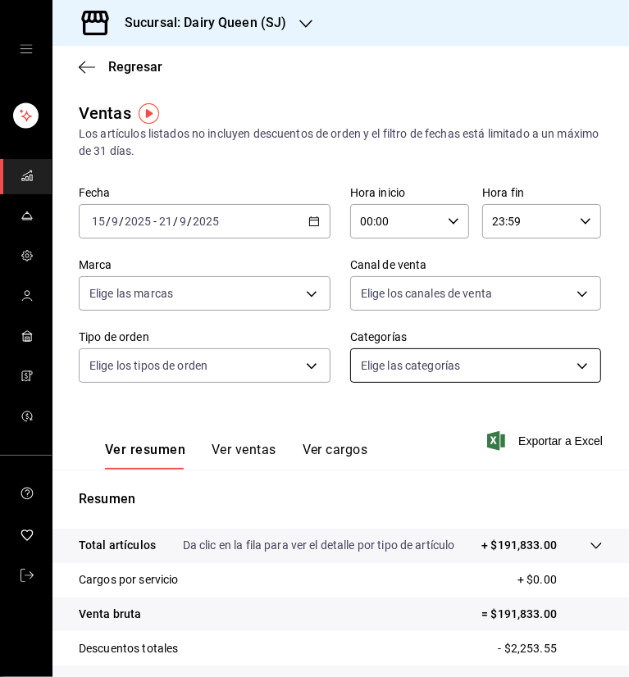
click at [426, 353] on body "Sucursal: Dairy Queen (SJ) Regresar Ventas Los artículos listados no incluyen d…" at bounding box center [314, 338] width 629 height 677
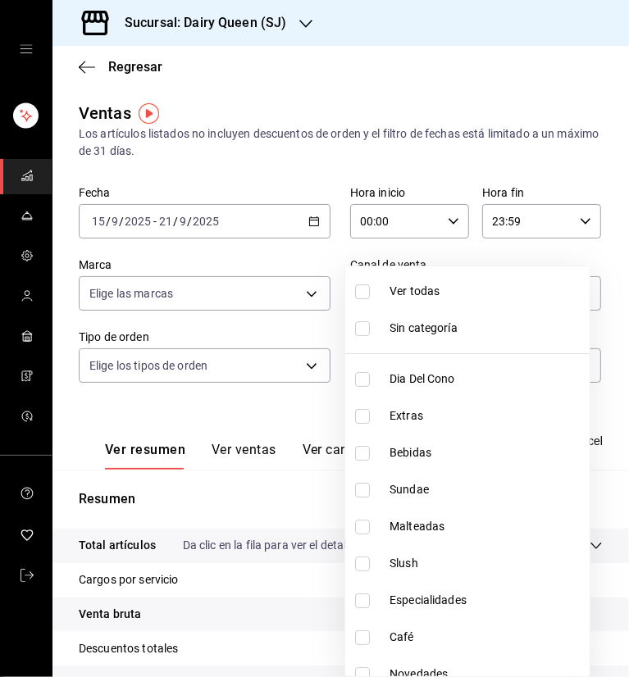
scroll to position [200, 0]
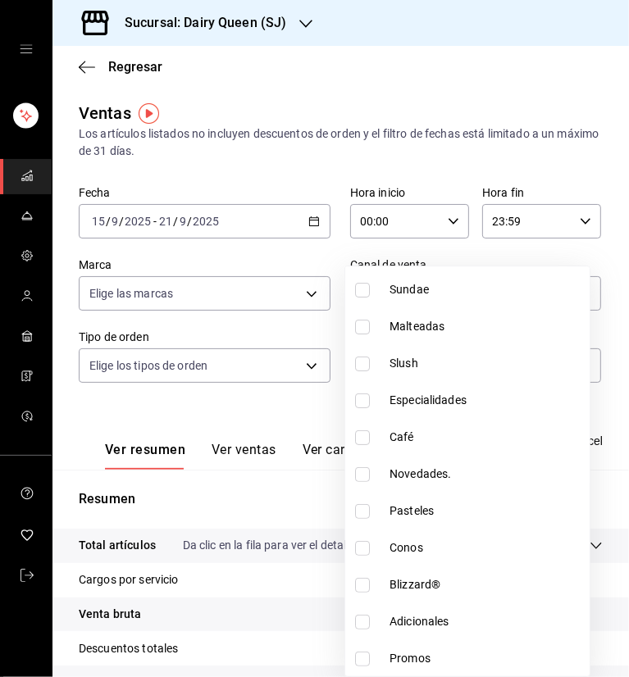
click at [348, 665] on li "Promos" at bounding box center [467, 658] width 244 height 37
type input "5e41d2ce-5687-4f7f-b13b-ecb398930c0f"
checkbox input "true"
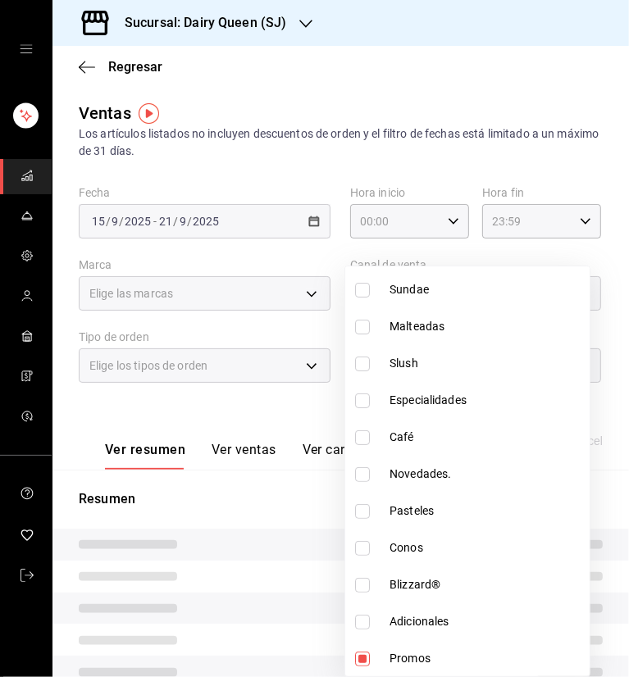
click at [245, 396] on div at bounding box center [314, 338] width 629 height 677
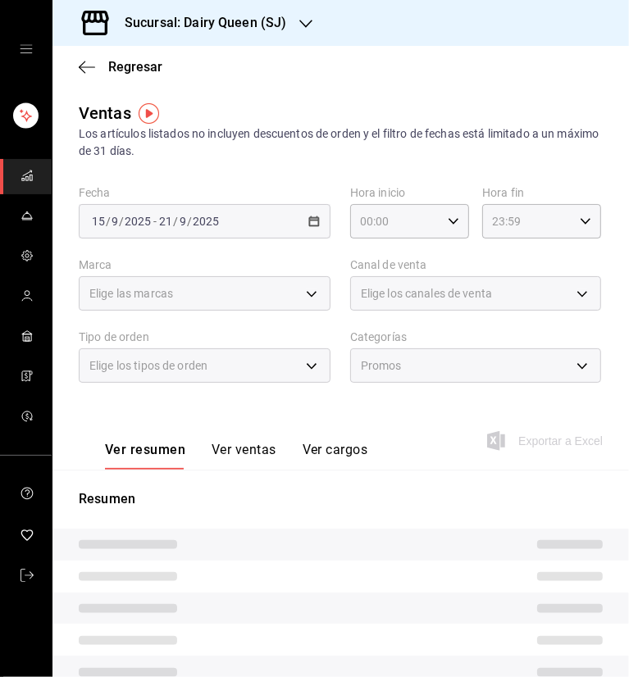
click at [236, 456] on button "Ver ventas" at bounding box center [244, 456] width 65 height 28
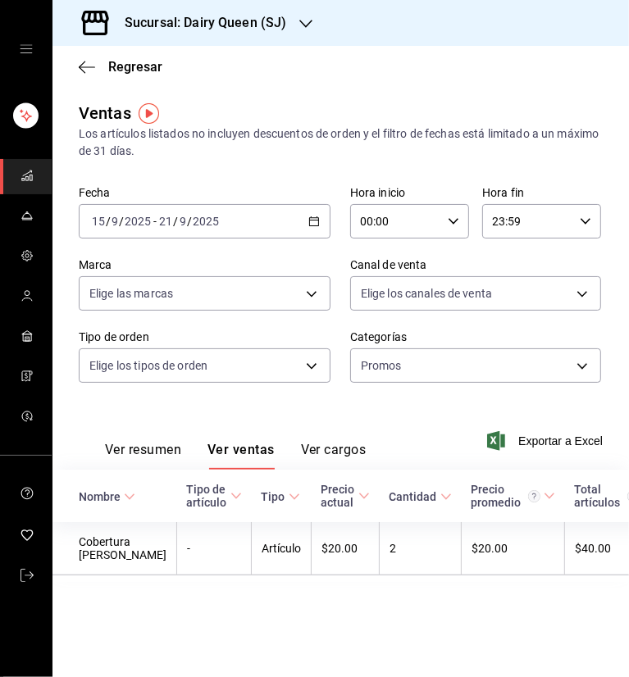
click at [299, 15] on div at bounding box center [305, 23] width 13 height 17
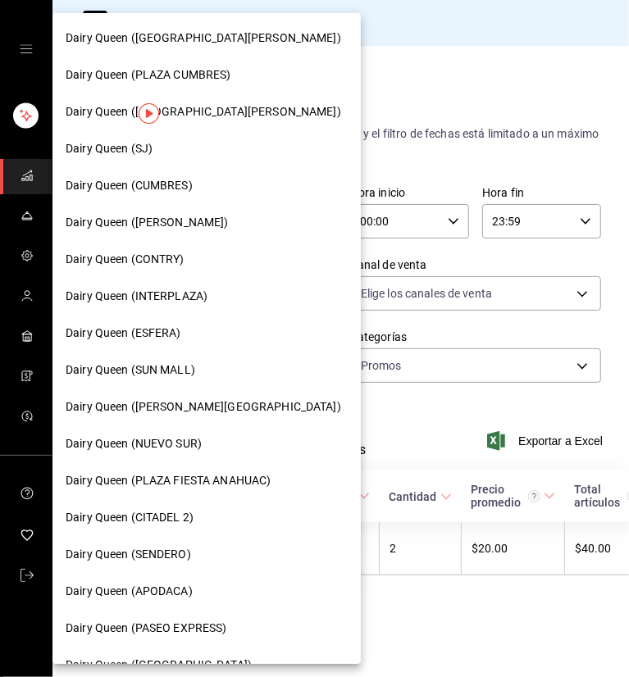
click at [179, 298] on span "Dairy Queen (INTERPLAZA)" at bounding box center [137, 296] width 142 height 17
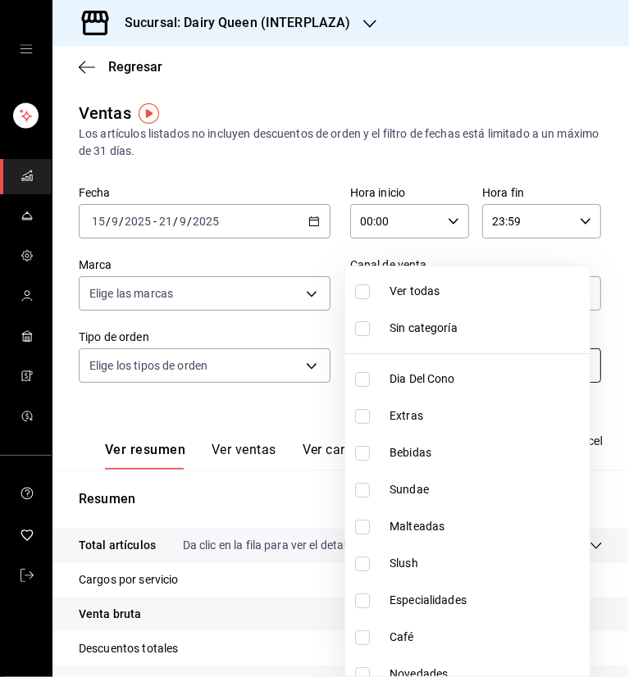
click at [442, 368] on body "Sucursal: Dairy Queen (INTERPLAZA) Regresar Ventas Los artículos listados no in…" at bounding box center [314, 338] width 629 height 677
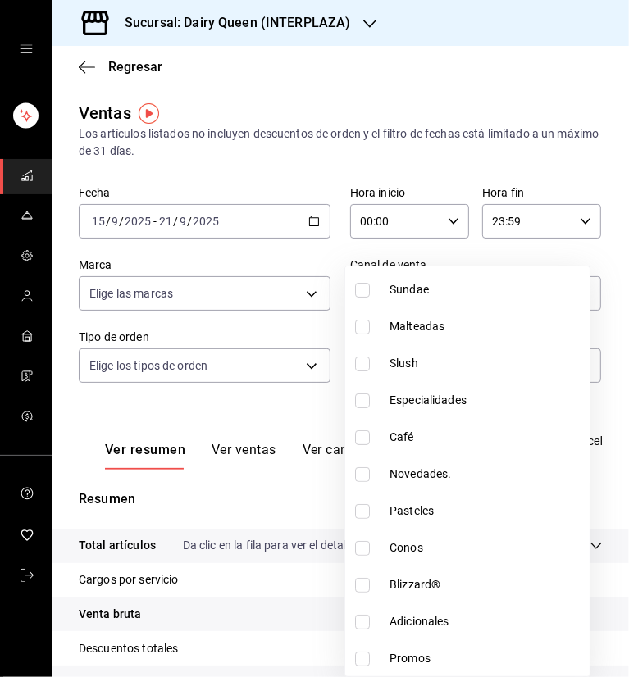
scroll to position [200, 0]
click at [367, 658] on input "checkbox" at bounding box center [362, 659] width 15 height 15
checkbox input "true"
type input "e39f874e-1e8f-40ee-8f1f-b589ac48845f"
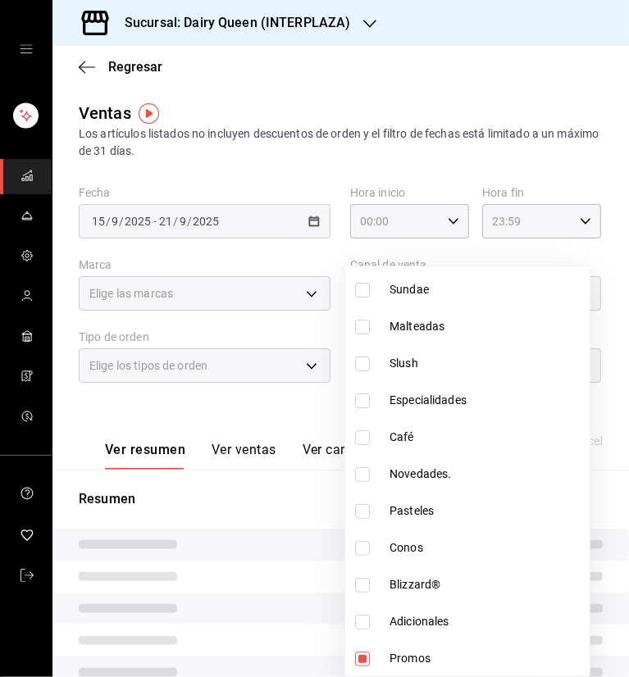
click at [372, 135] on div at bounding box center [314, 338] width 629 height 677
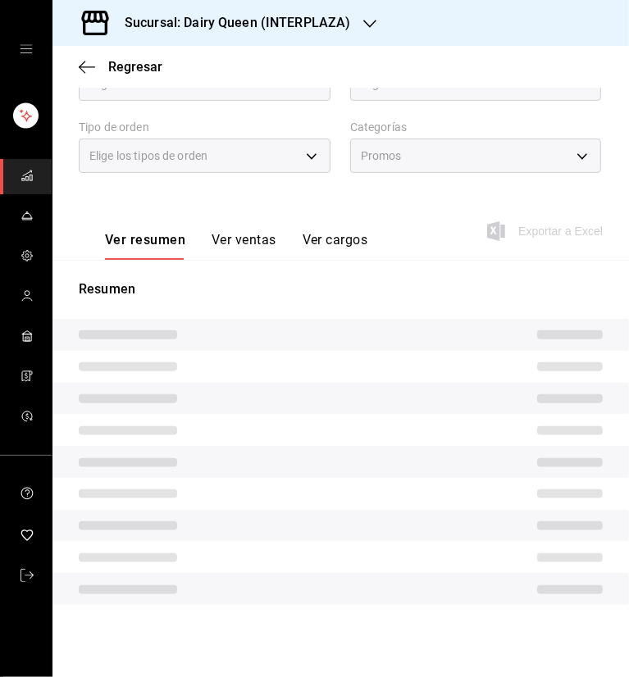
click at [248, 247] on button "Ver ventas" at bounding box center [244, 246] width 65 height 28
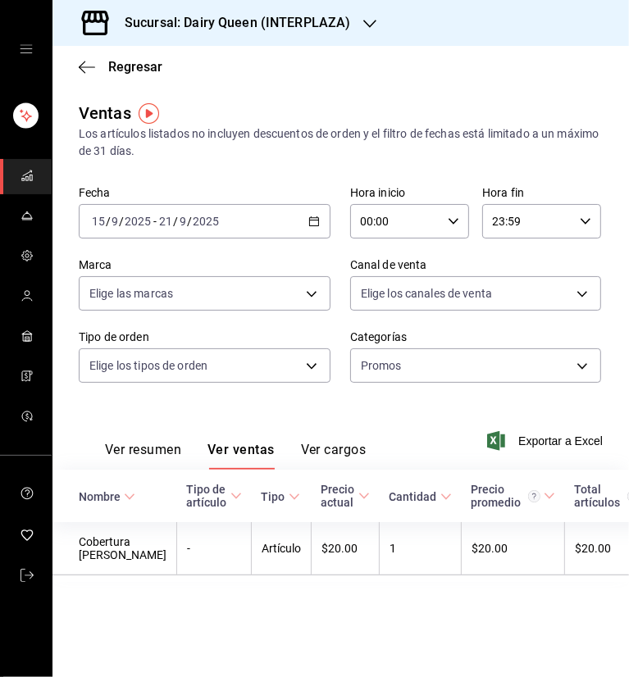
click at [367, 24] on icon "button" at bounding box center [369, 23] width 13 height 13
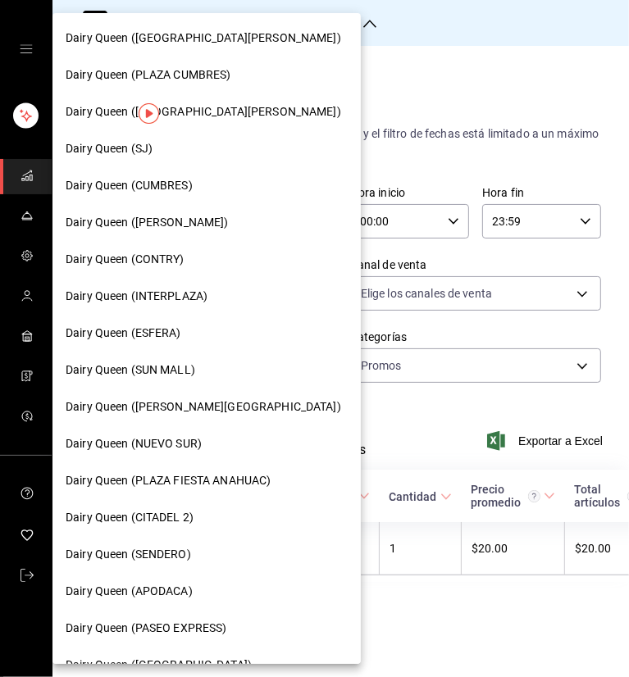
click at [233, 43] on span "Dairy Queen ([GEOGRAPHIC_DATA][PERSON_NAME])" at bounding box center [204, 38] width 276 height 17
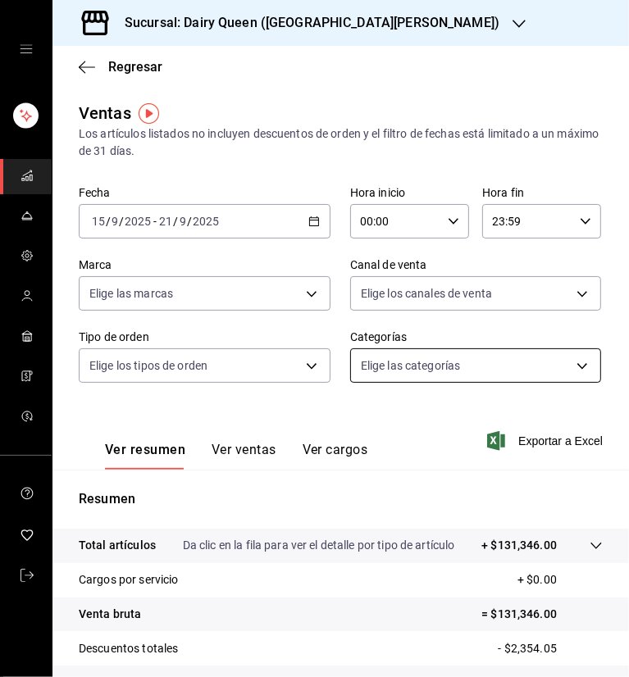
click at [536, 363] on body "Sucursal: Dairy Queen (GALERIAS VALLE ORIENTE) Regresar Ventas Los artículos li…" at bounding box center [314, 338] width 629 height 677
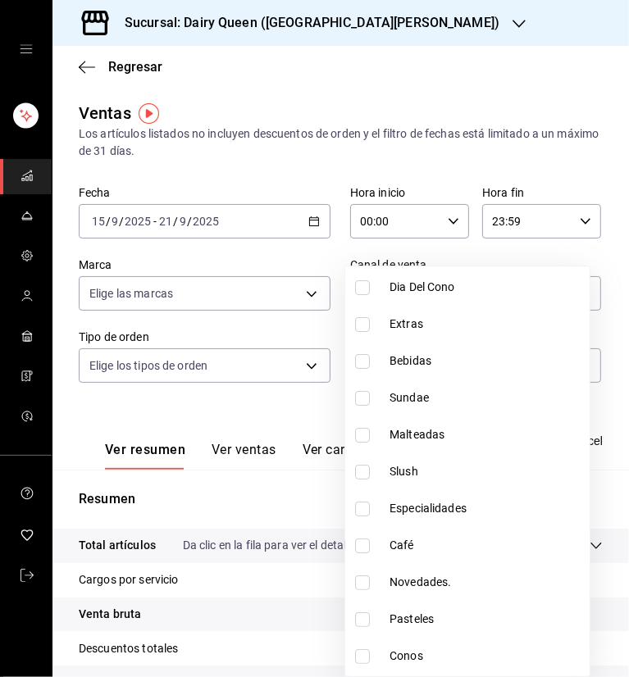
scroll to position [200, 0]
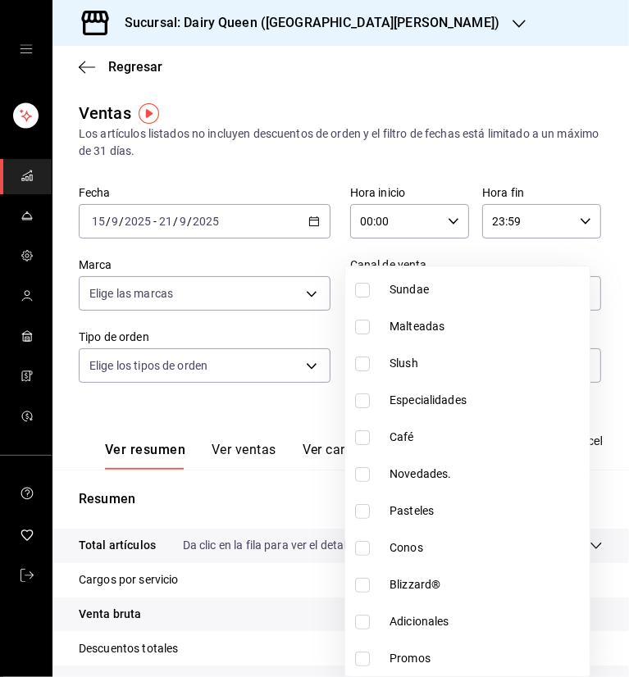
click at [365, 654] on input "checkbox" at bounding box center [362, 659] width 15 height 15
checkbox input "true"
type input "0c445fab-07ee-4d52-9e73-f32a5db2961d"
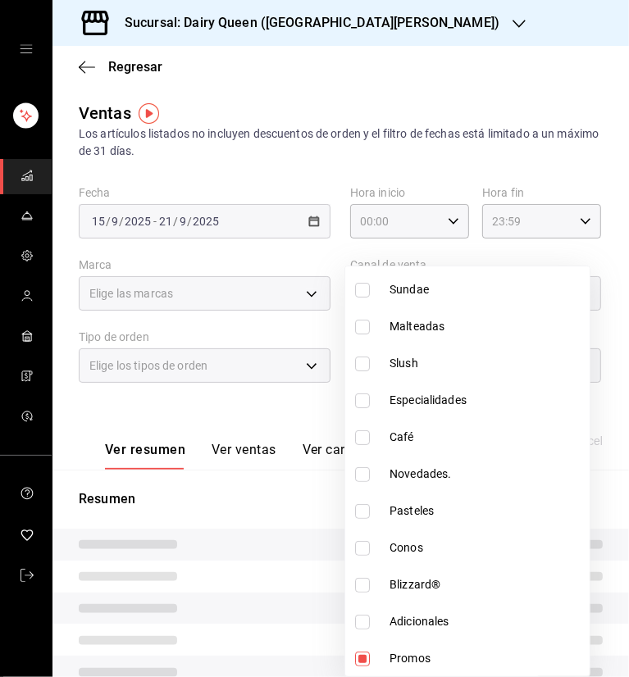
click at [443, 80] on div at bounding box center [314, 338] width 629 height 677
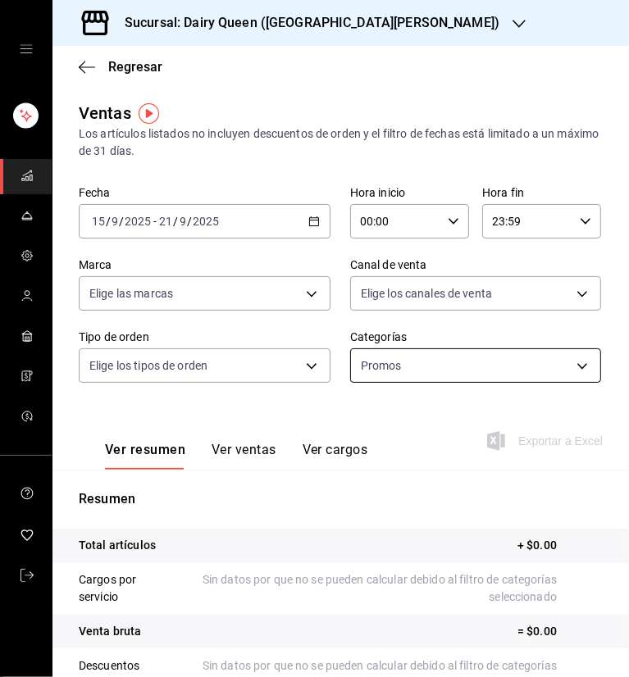
click at [421, 371] on body "Sucursal: Dairy Queen (GALERIAS VALLE ORIENTE) Regresar Ventas Los artículos li…" at bounding box center [314, 338] width 629 height 677
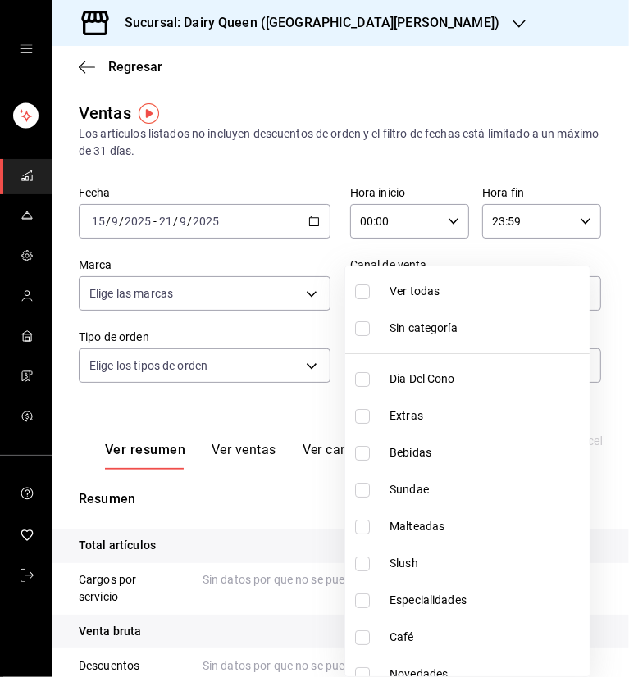
click at [431, 107] on div at bounding box center [314, 338] width 629 height 677
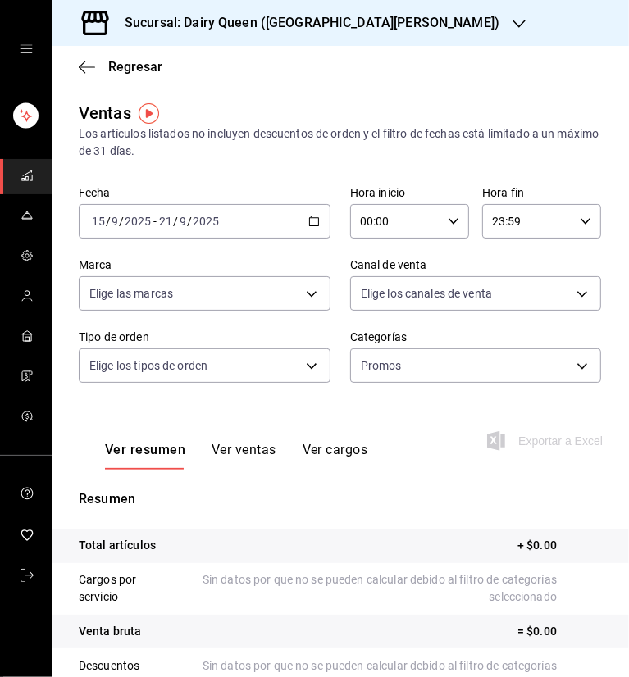
click at [354, 6] on div "Sucursal: Dairy Queen ([GEOGRAPHIC_DATA][PERSON_NAME])" at bounding box center [299, 23] width 467 height 46
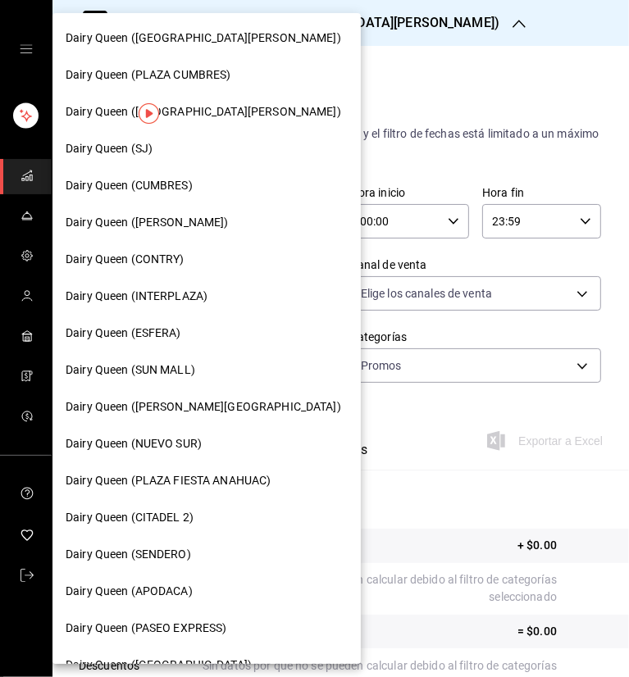
click at [196, 85] on div "Dairy Queen (PLAZA CUMBRES)" at bounding box center [206, 75] width 308 height 37
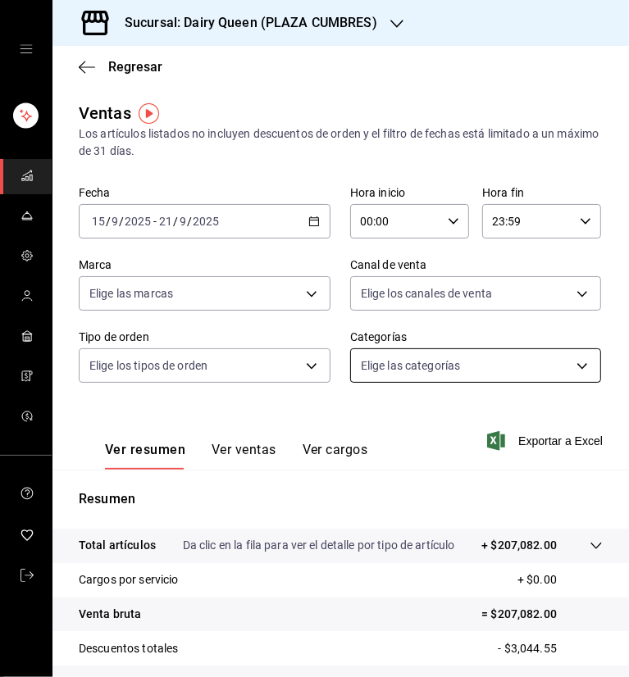
click at [499, 359] on body "Sucursal: Dairy Queen (PLAZA CUMBRES) Regresar Ventas Los artículos listados no…" at bounding box center [314, 338] width 629 height 677
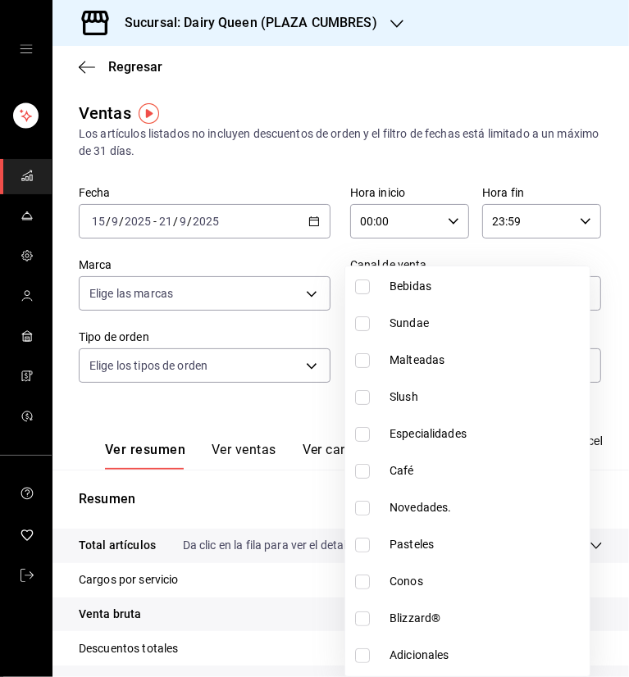
scroll to position [200, 0]
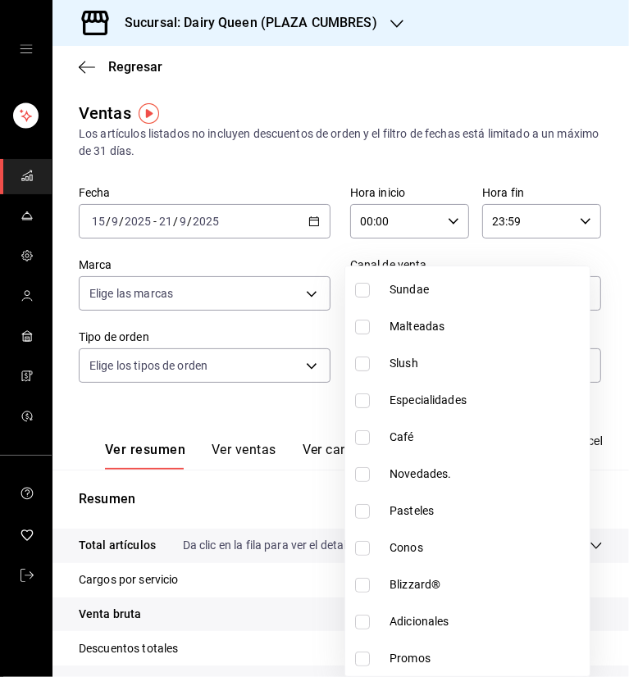
click at [364, 653] on input "checkbox" at bounding box center [362, 659] width 15 height 15
checkbox input "true"
type input "8927b749-93a9-4d4a-b04a-fa93f6e7048c"
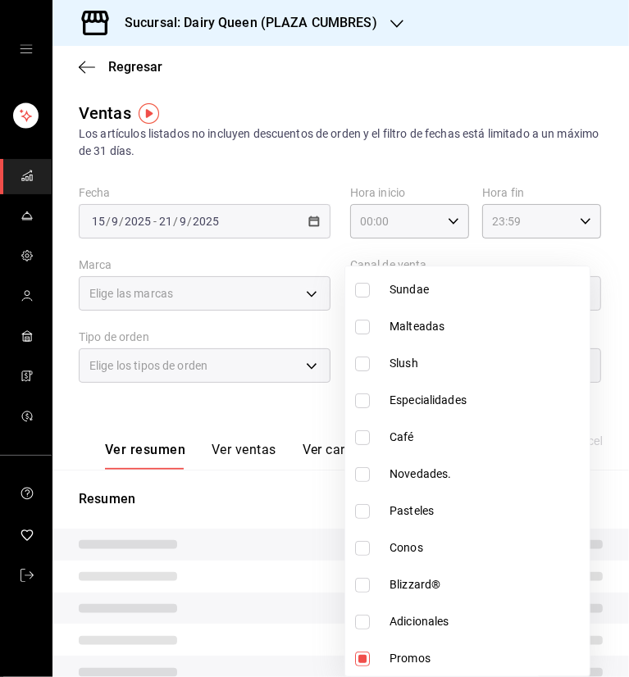
click at [388, 57] on div at bounding box center [314, 338] width 629 height 677
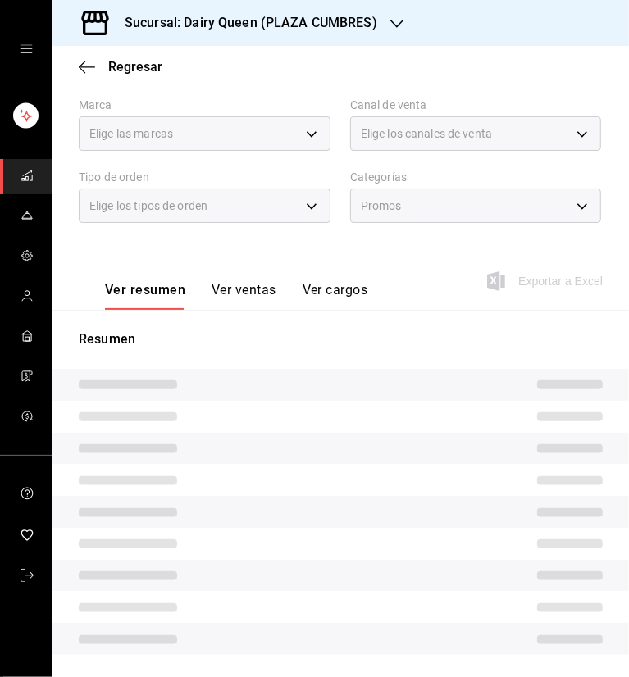
scroll to position [164, 0]
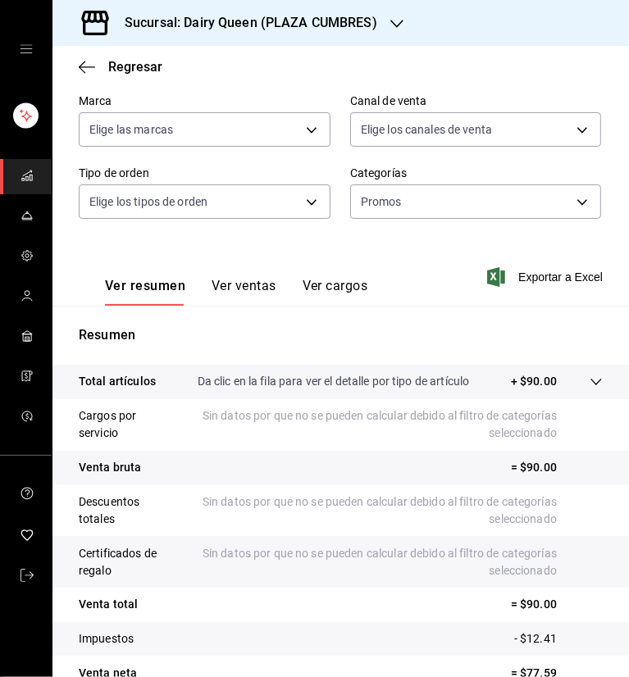
click at [262, 285] on button "Ver ventas" at bounding box center [244, 292] width 65 height 28
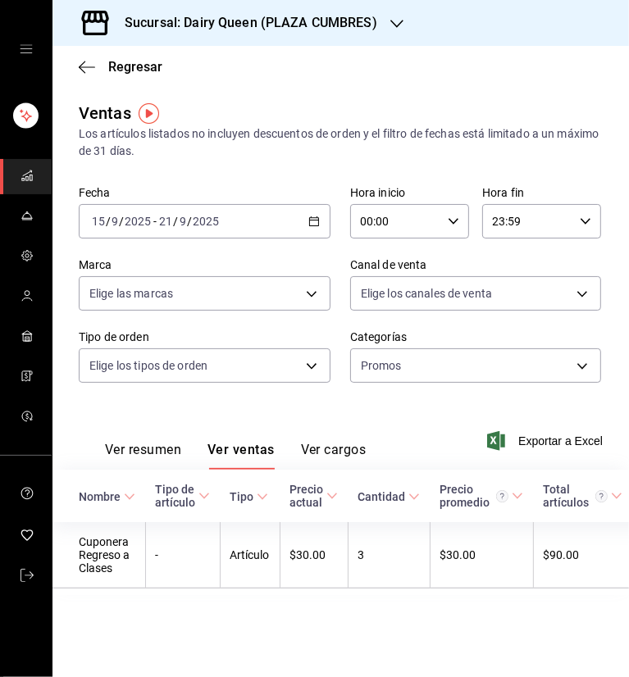
click at [392, 24] on icon "button" at bounding box center [396, 24] width 13 height 8
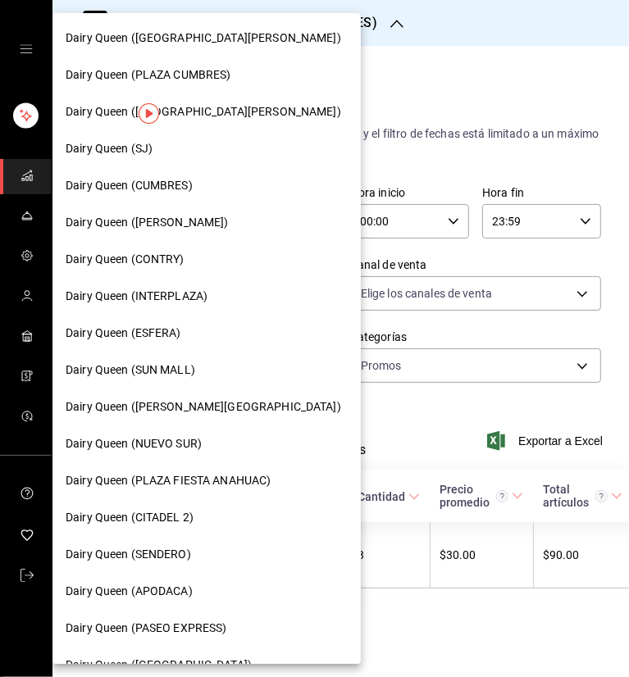
click at [198, 516] on div "Dairy Queen (CITADEL 2)" at bounding box center [207, 517] width 282 height 17
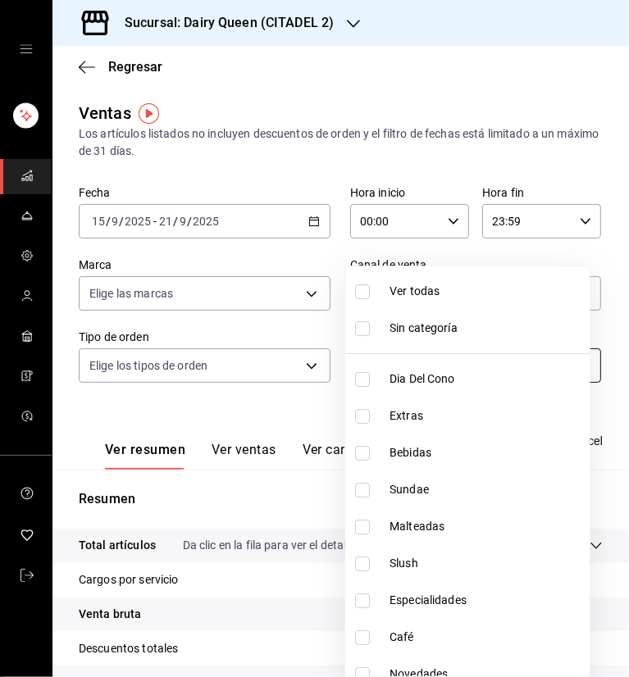
click at [423, 365] on body "Sucursal: Dairy Queen (CITADEL 2) Regresar Ventas Los artículos listados no inc…" at bounding box center [314, 338] width 629 height 677
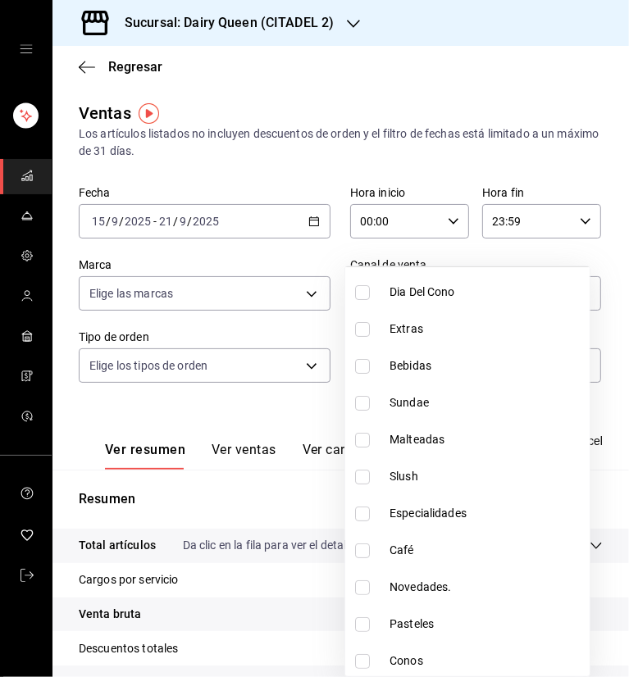
scroll to position [200, 0]
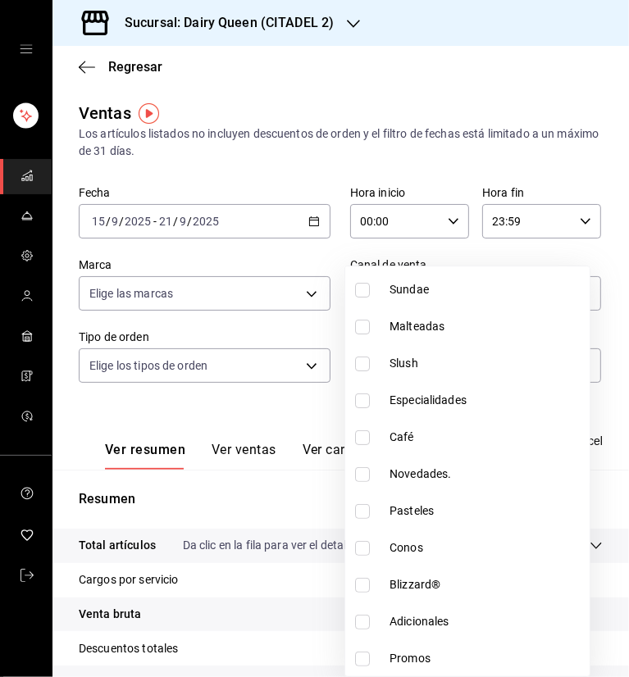
click at [362, 660] on input "checkbox" at bounding box center [362, 659] width 15 height 15
checkbox input "true"
type input "6fcb5601-7ad5-47ac-89cf-048553fdc316"
click at [435, 60] on div at bounding box center [314, 338] width 629 height 677
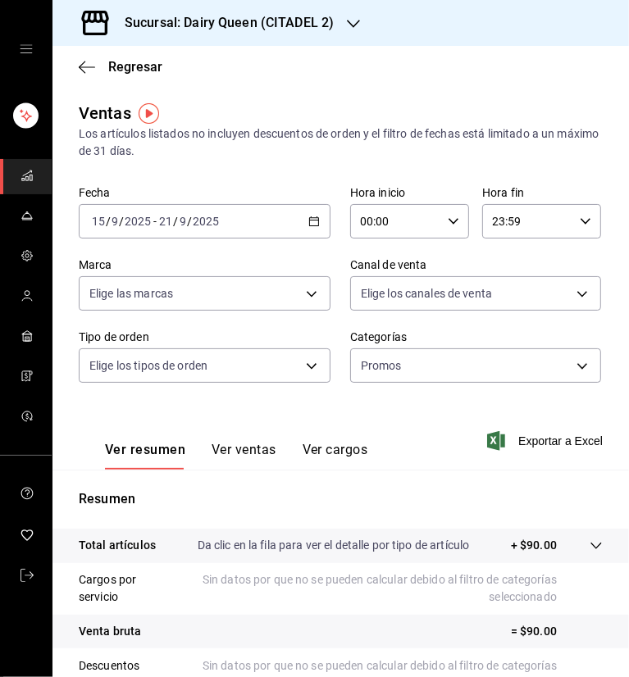
click at [233, 447] on button "Ver ventas" at bounding box center [244, 456] width 65 height 28
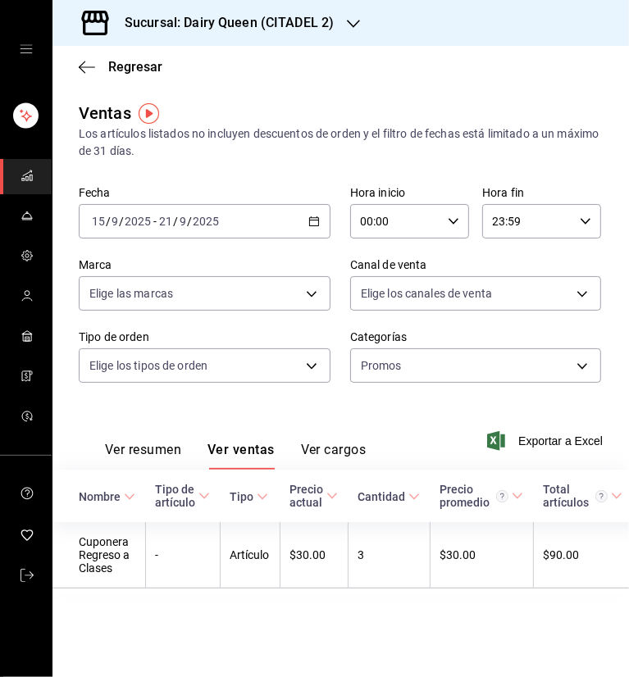
click at [443, 116] on div "Ventas Los artículos listados no incluyen descuentos de orden y el filtro de fe…" at bounding box center [341, 130] width 524 height 59
click at [352, 20] on icon "button" at bounding box center [353, 23] width 13 height 13
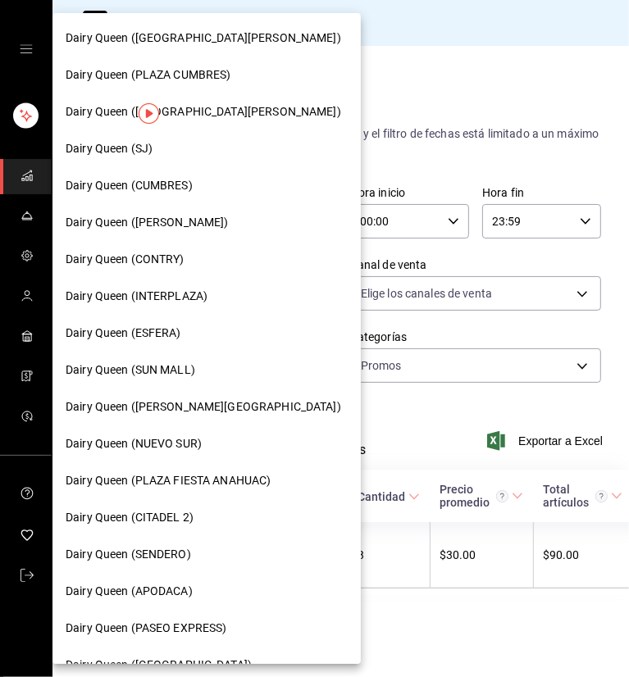
click at [226, 478] on span "Dairy Queen (PLAZA FIESTA ANAHUAC)" at bounding box center [168, 480] width 205 height 17
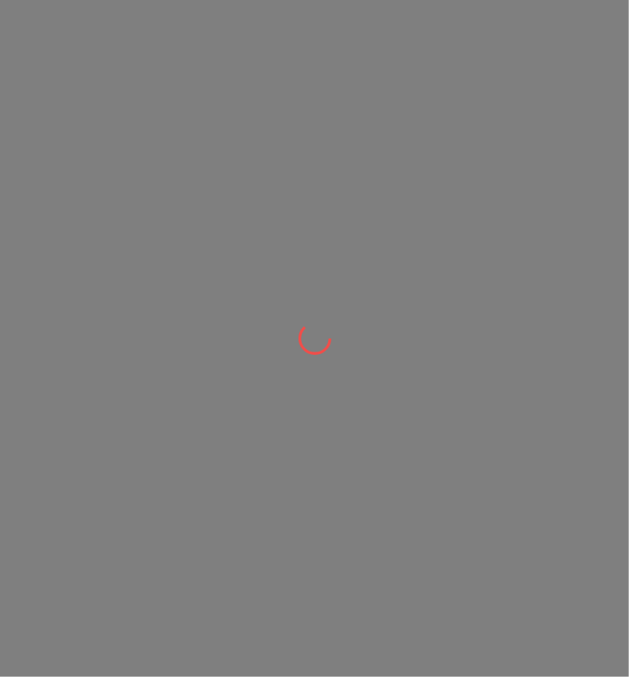
click at [498, 86] on div at bounding box center [314, 338] width 629 height 677
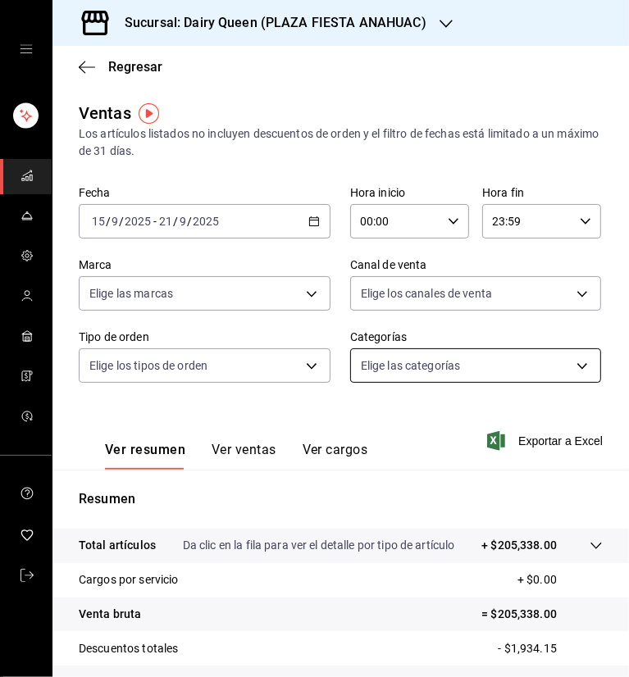
click at [459, 378] on body "Sucursal: Dairy Queen (PLAZA FIESTA ANAHUAC) Regresar Ventas Los artículos list…" at bounding box center [314, 338] width 629 height 677
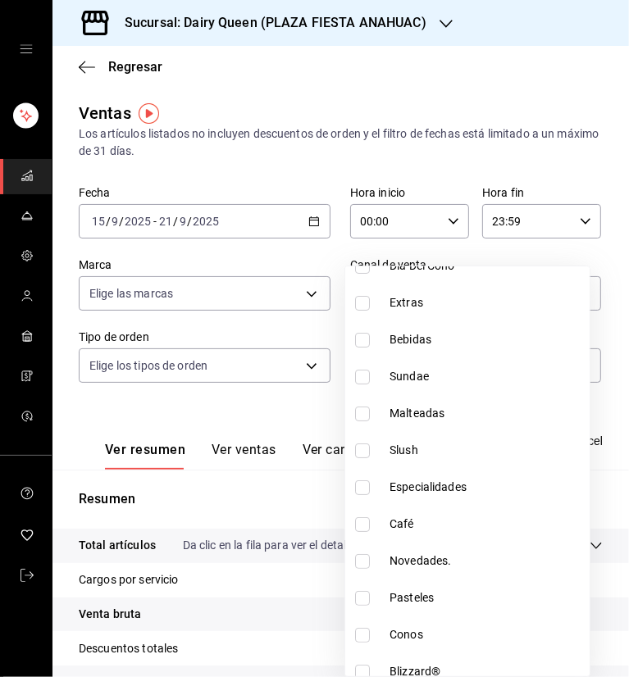
scroll to position [200, 0]
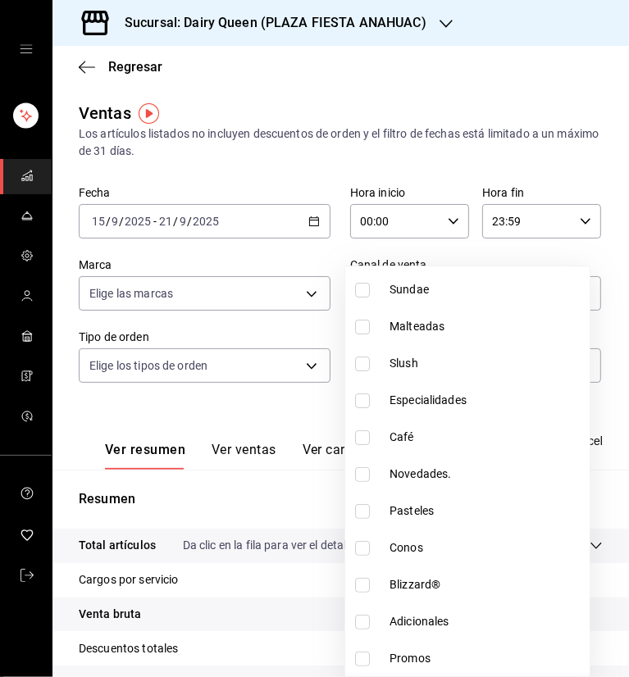
click at [374, 649] on li "Promos" at bounding box center [467, 658] width 244 height 37
type input "7fd26f68-1297-47ef-8d30-d89d1ac72c6a"
checkbox input "true"
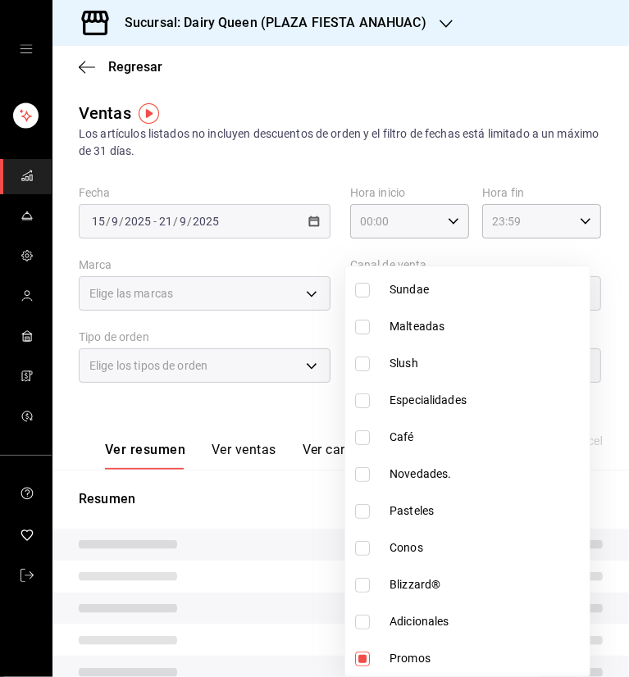
click at [440, 115] on div at bounding box center [314, 338] width 629 height 677
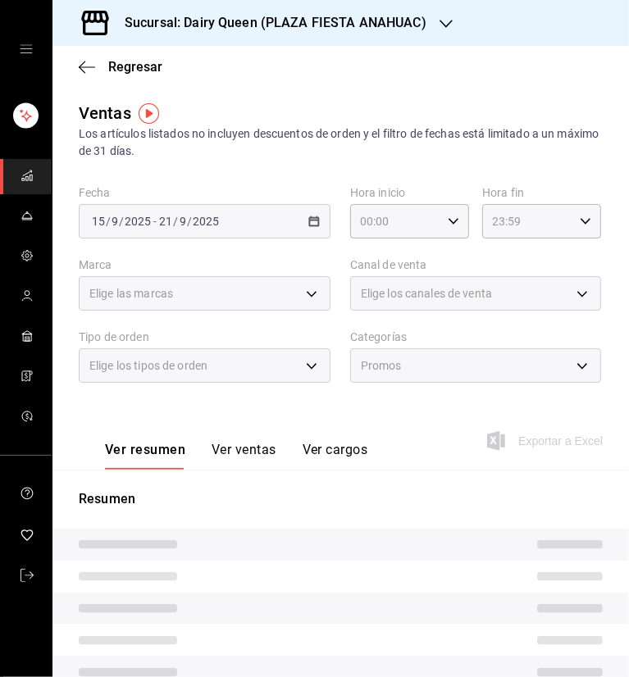
click at [259, 445] on button "Ver ventas" at bounding box center [244, 456] width 65 height 28
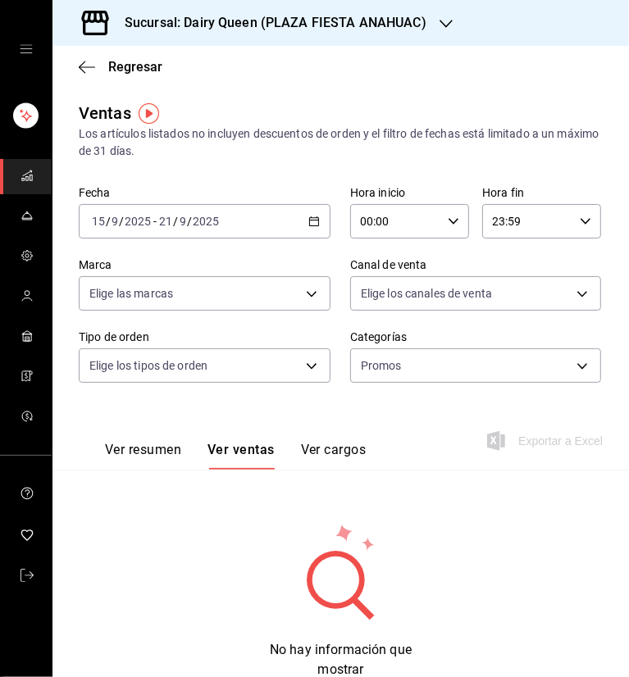
click at [417, 24] on h3 "Sucursal: Dairy Queen (PLAZA FIESTA ANAHUAC)" at bounding box center [269, 23] width 315 height 20
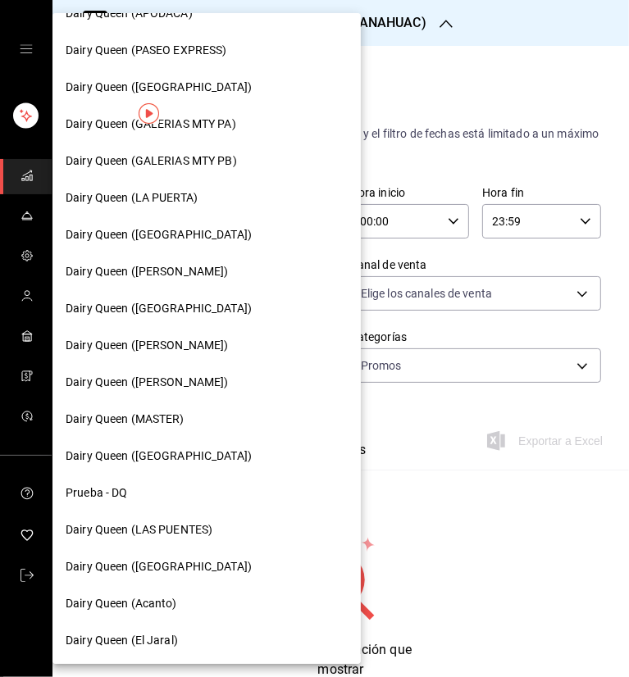
scroll to position [580, 0]
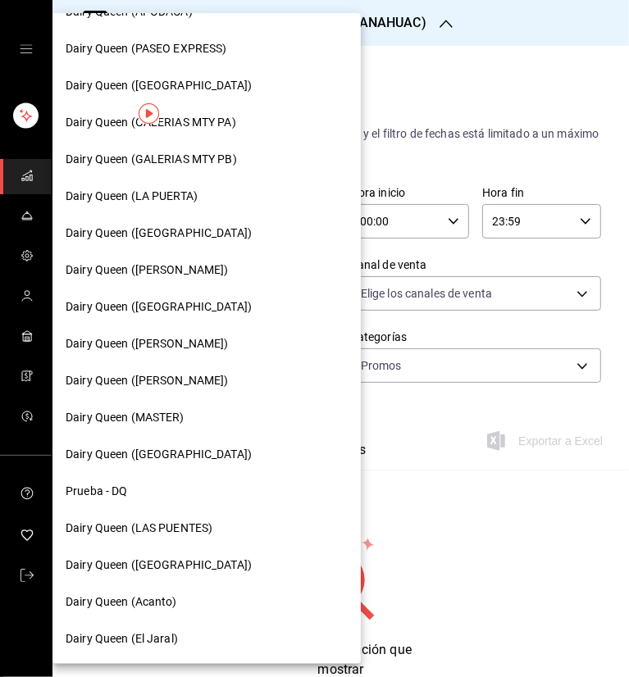
click at [183, 570] on span "Dairy Queen ([GEOGRAPHIC_DATA])" at bounding box center [159, 565] width 186 height 17
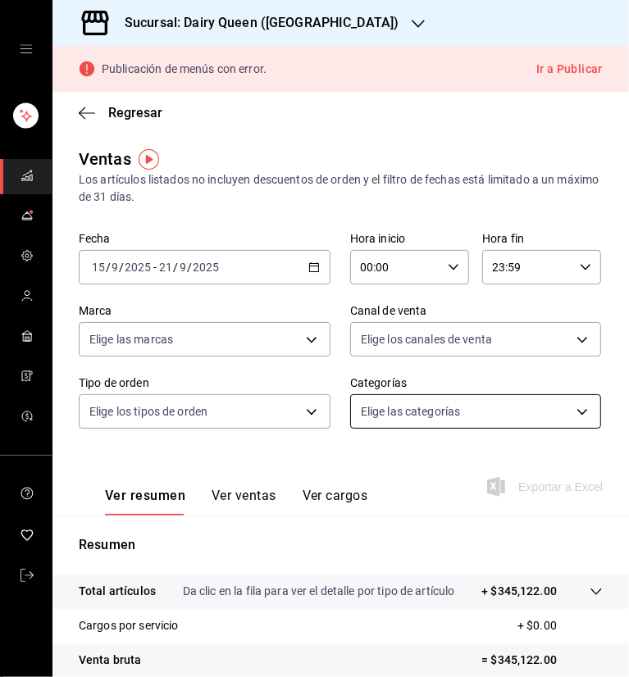
click at [502, 414] on body "Sucursal: Dairy Queen (PLAZA KUNE) Publicación de menús con error. Ir a Publica…" at bounding box center [314, 338] width 629 height 677
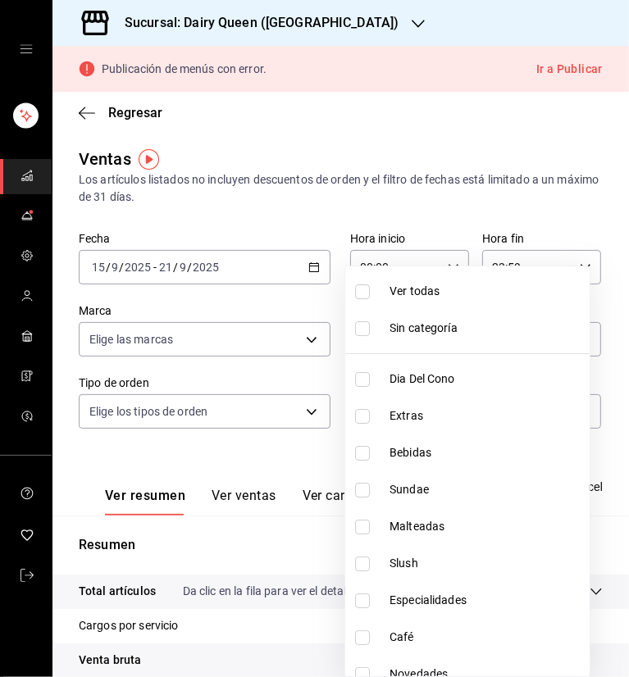
scroll to position [200, 0]
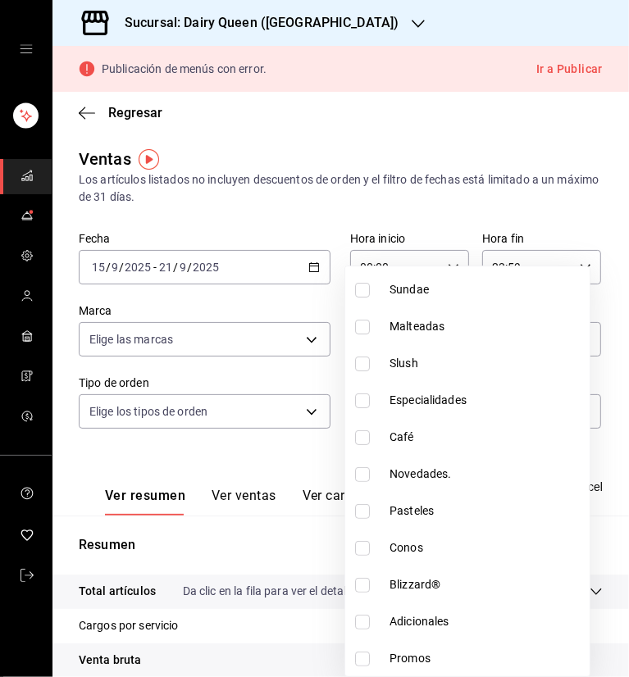
click at [363, 660] on input "checkbox" at bounding box center [362, 659] width 15 height 15
checkbox input "true"
type input "f4320eae-a75c-41f1-ace7-90fca04b1c86"
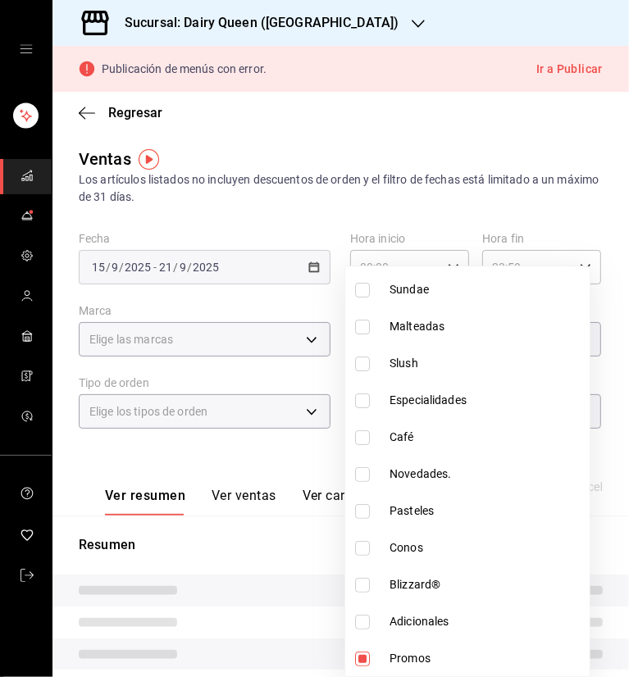
click at [275, 470] on div at bounding box center [314, 338] width 629 height 677
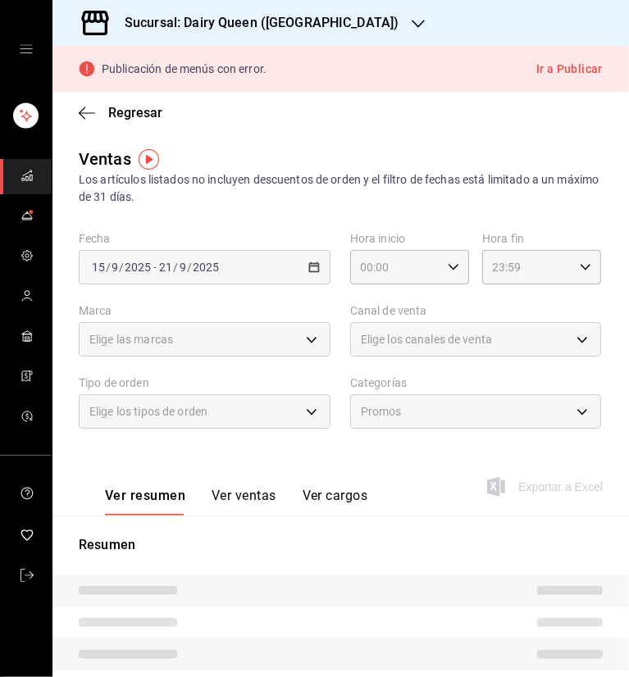
click at [256, 498] on button "Ver ventas" at bounding box center [244, 502] width 65 height 28
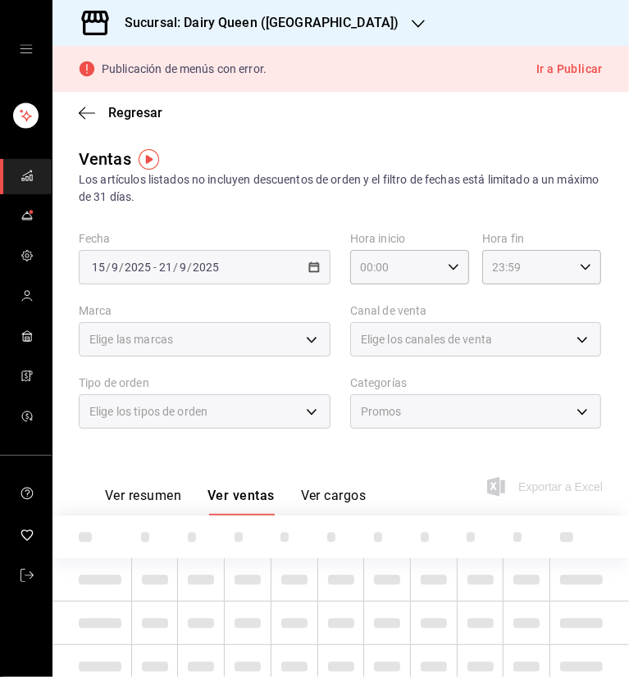
click at [431, 116] on div "Regresar" at bounding box center [340, 113] width 576 height 42
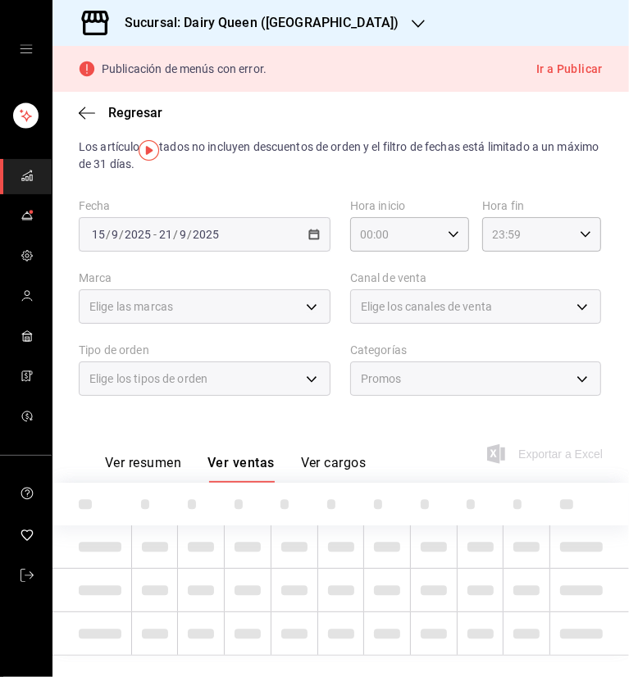
scroll to position [64, 0]
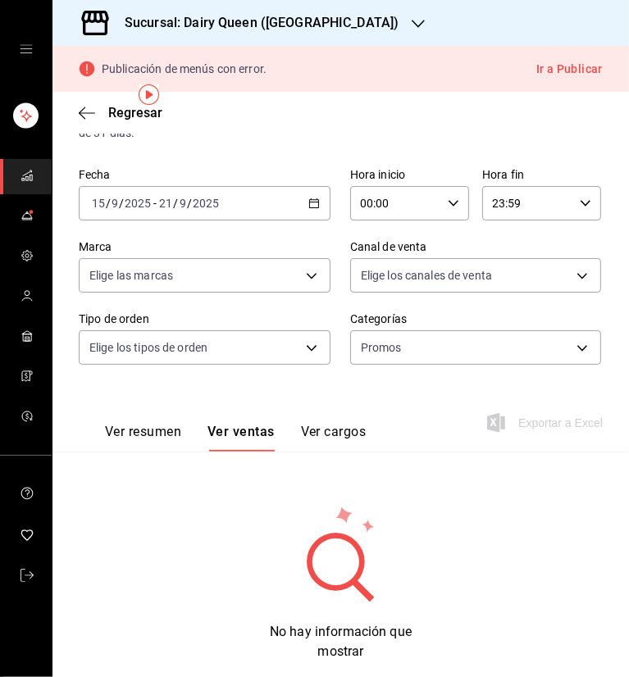
click at [412, 29] on icon "button" at bounding box center [418, 23] width 13 height 13
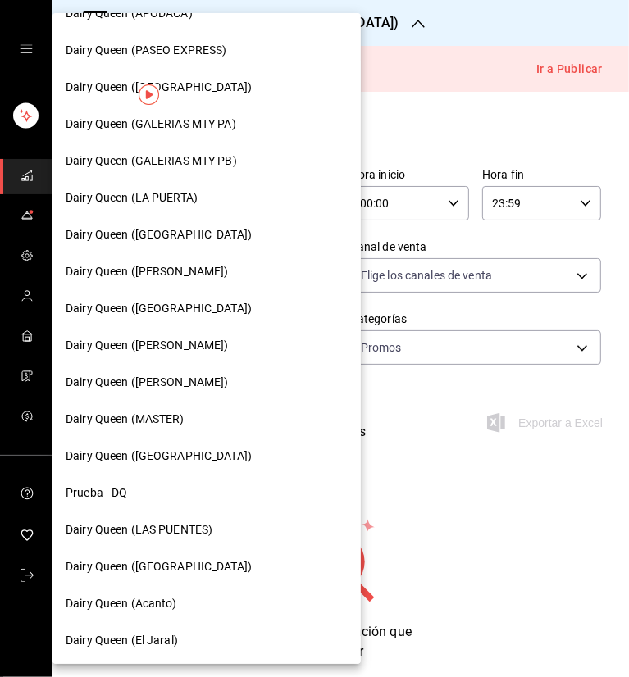
scroll to position [580, 0]
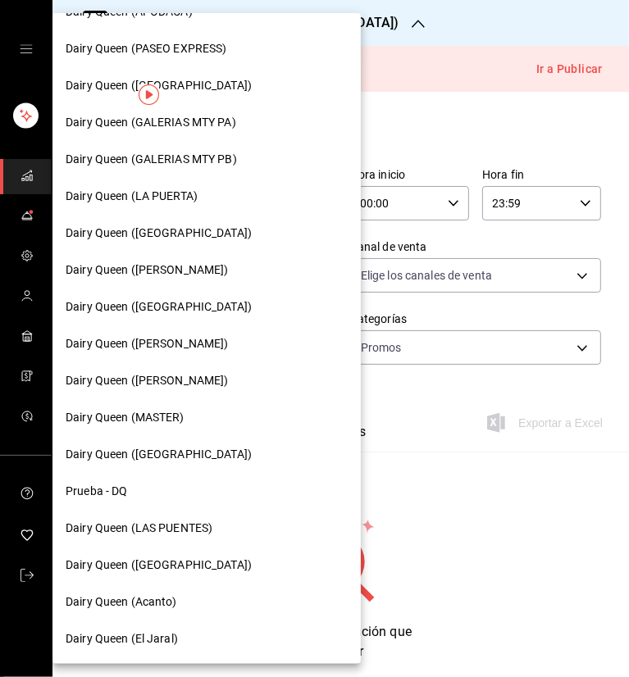
click at [194, 198] on span "Dairy Queen (LA PUERTA)" at bounding box center [132, 196] width 132 height 17
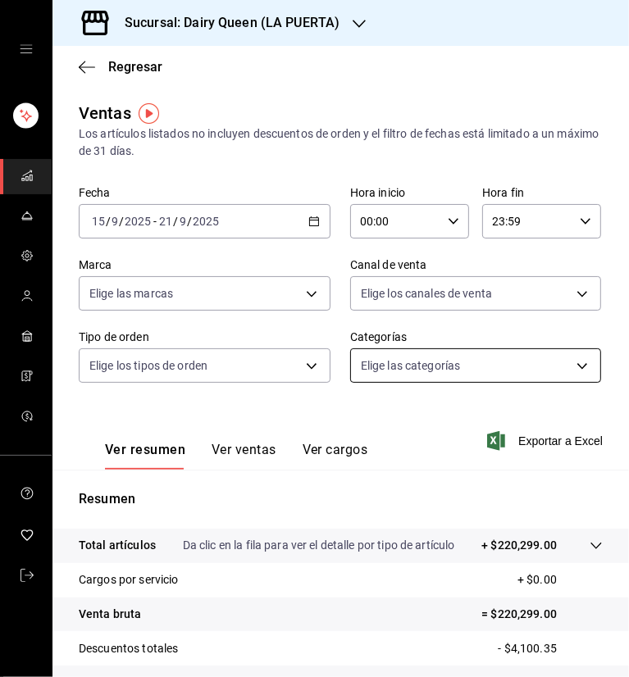
click at [462, 365] on body "Sucursal: Dairy Queen (LA PUERTA) Regresar Ventas Los artículos listados no inc…" at bounding box center [314, 338] width 629 height 677
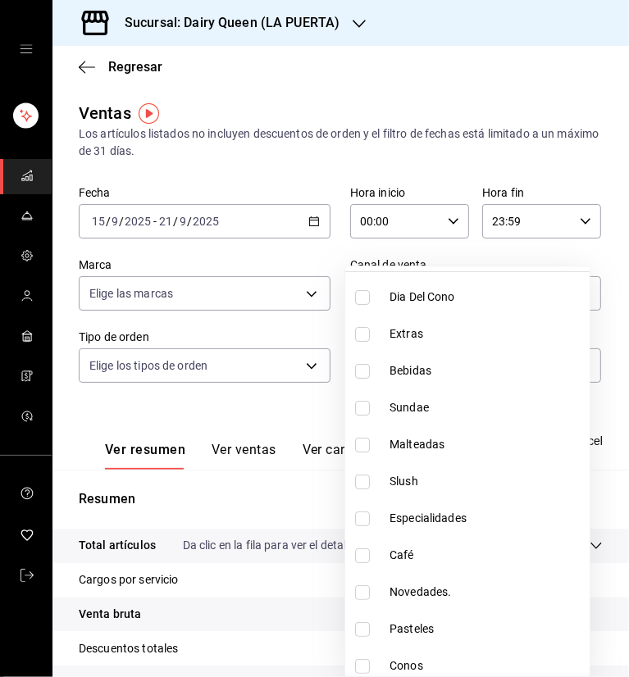
scroll to position [200, 0]
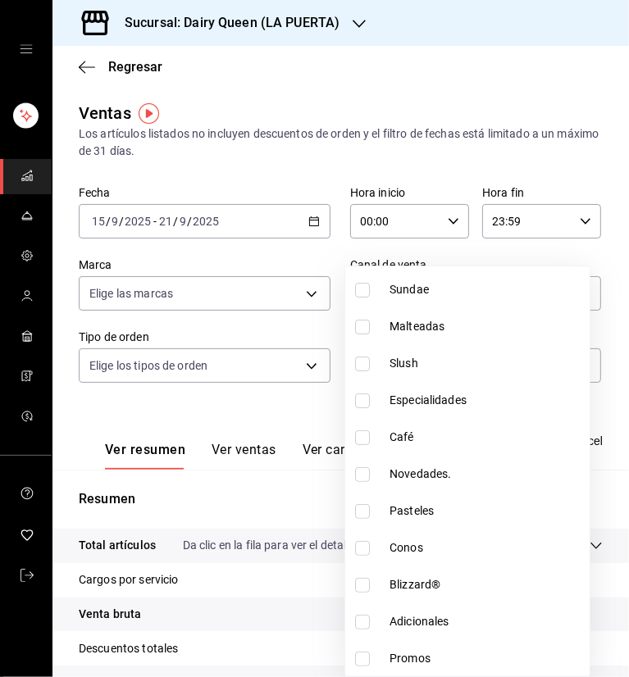
click at [360, 660] on input "checkbox" at bounding box center [362, 659] width 15 height 15
checkbox input "true"
type input "402e4c2d-758e-402d-b35c-e32f033e320f"
click at [403, 83] on div at bounding box center [314, 338] width 629 height 677
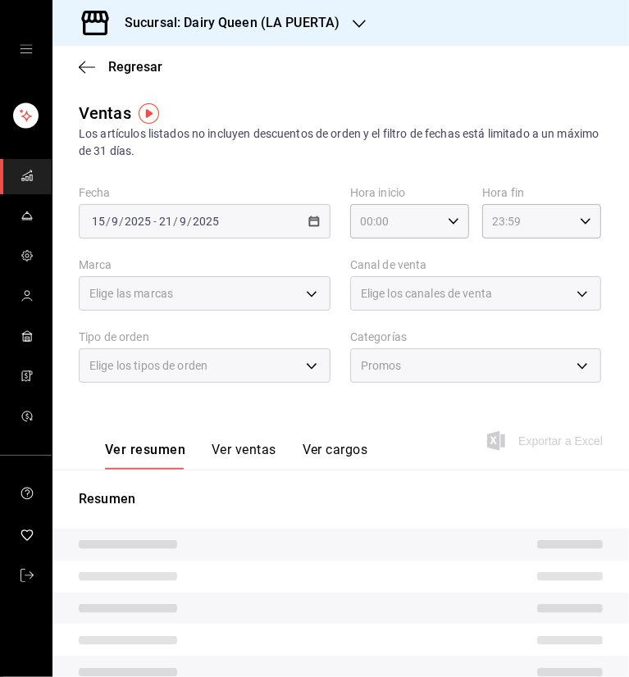
click at [234, 458] on button "Ver ventas" at bounding box center [244, 456] width 65 height 28
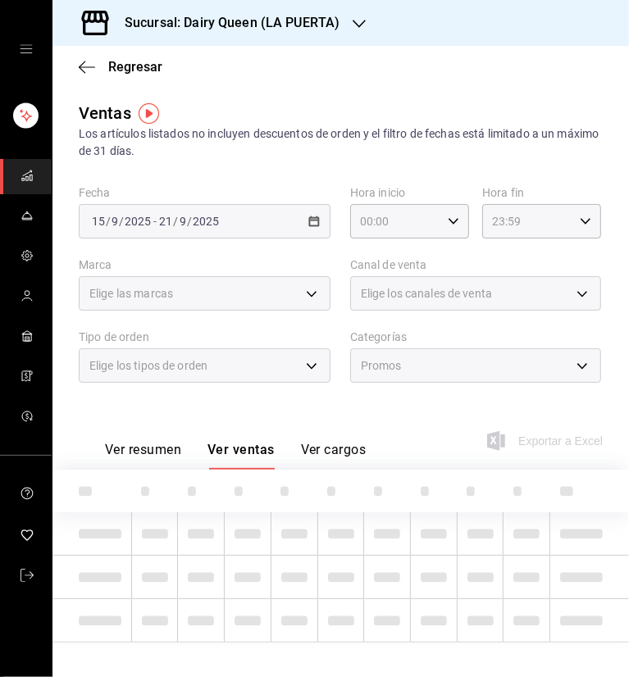
click at [453, 80] on div "Regresar" at bounding box center [340, 67] width 576 height 42
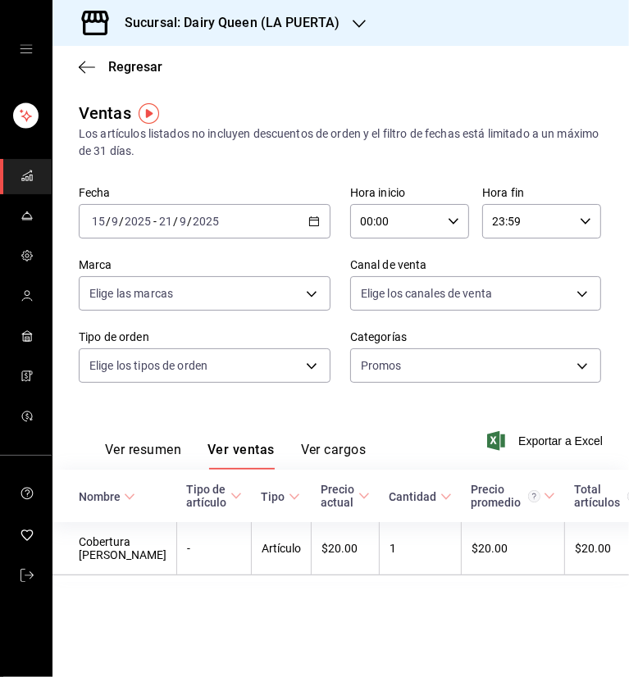
click at [355, 24] on icon "button" at bounding box center [359, 23] width 13 height 13
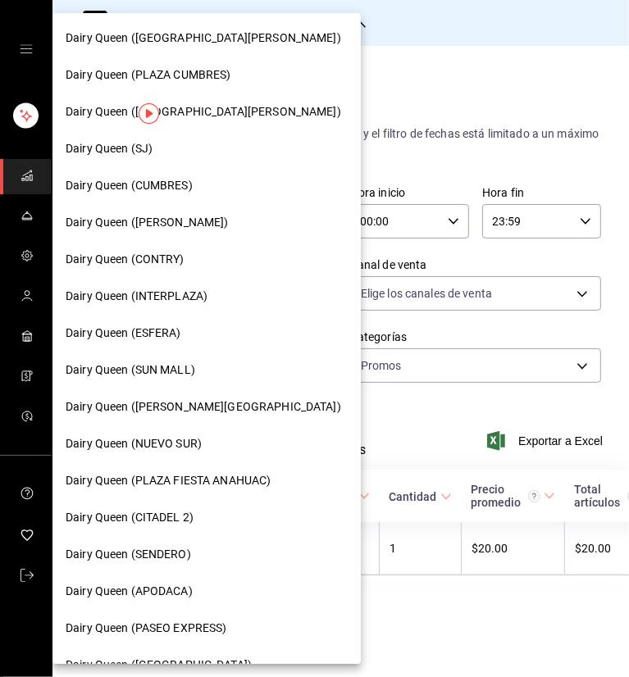
click at [134, 407] on span "Dairy Queen ([PERSON_NAME][GEOGRAPHIC_DATA])" at bounding box center [204, 407] width 276 height 17
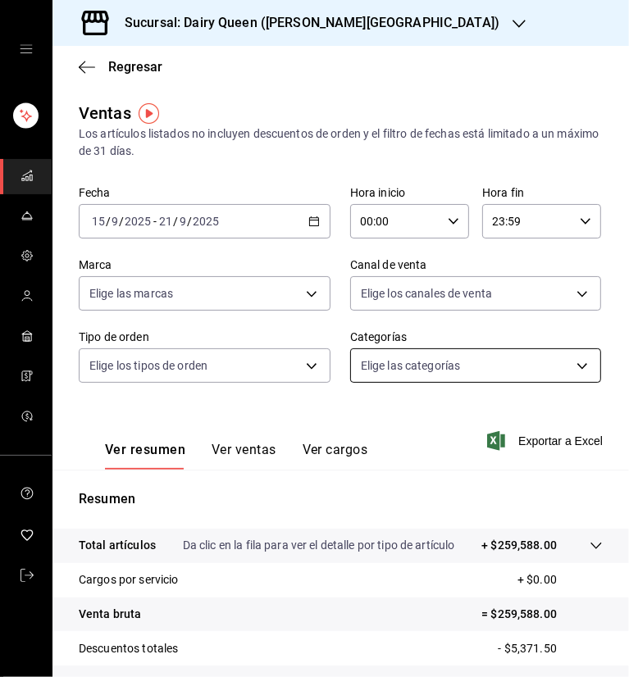
click at [462, 362] on body "Sucursal: Dairy Queen (VALLE ALTO) Regresar Ventas Los artículos listados no in…" at bounding box center [314, 338] width 629 height 677
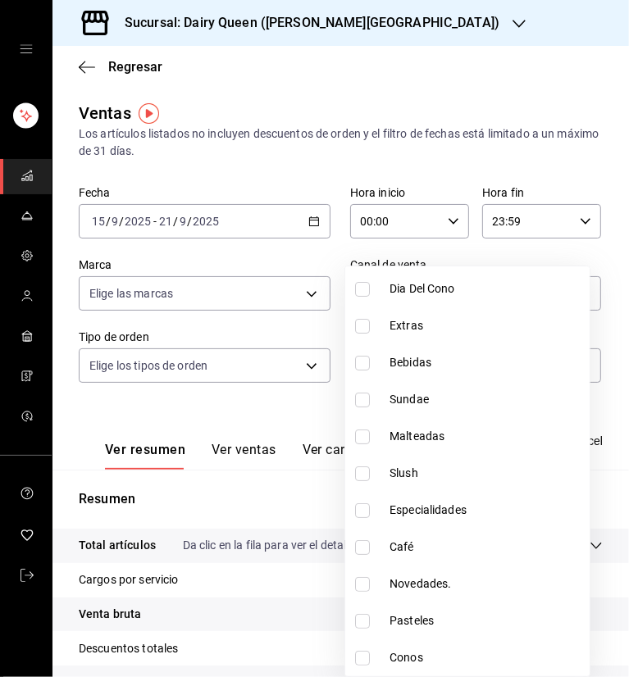
scroll to position [200, 0]
click at [361, 661] on input "checkbox" at bounding box center [362, 659] width 15 height 15
checkbox input "true"
type input "9e1a13e9-22f5-437d-9bc8-aafac165ae82"
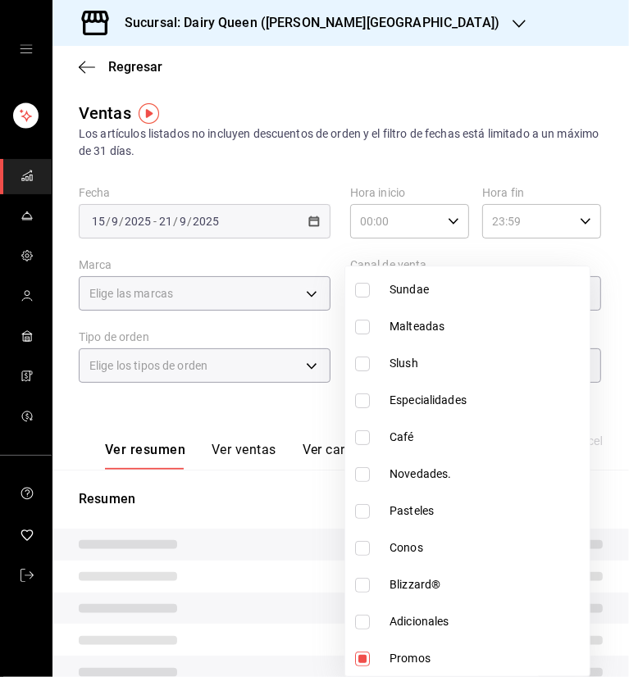
click at [366, 92] on div at bounding box center [314, 338] width 629 height 677
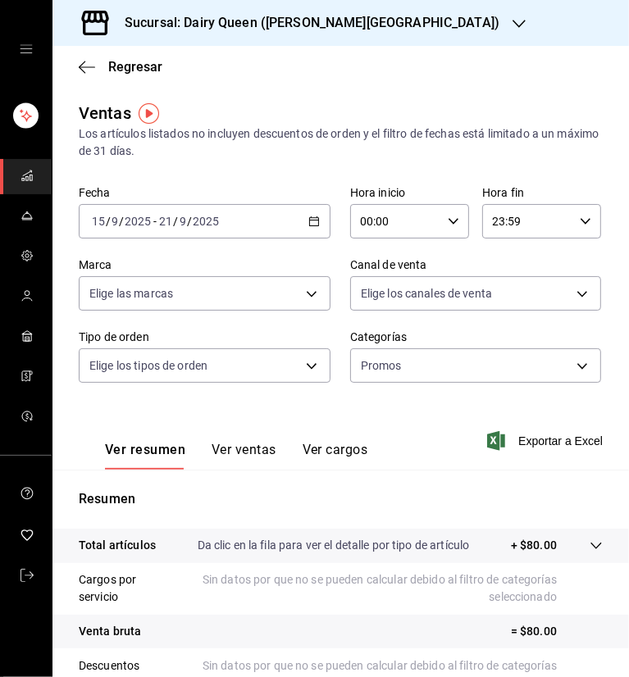
click at [246, 451] on button "Ver ventas" at bounding box center [244, 456] width 65 height 28
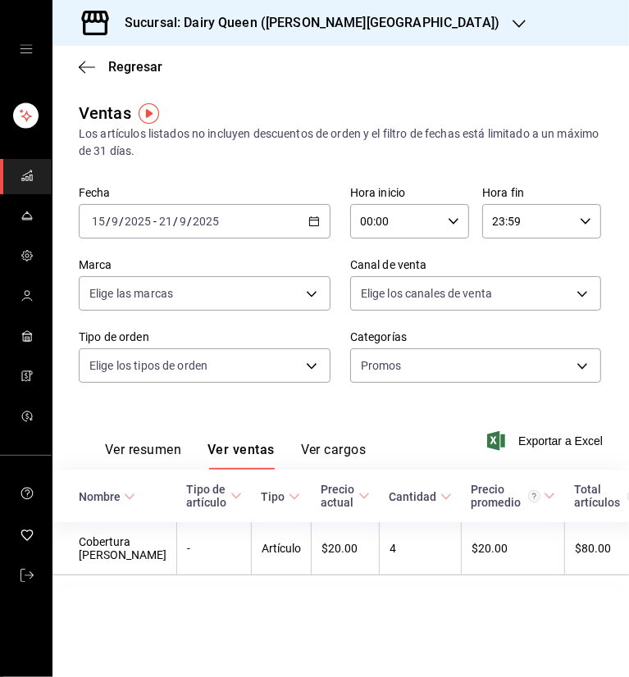
click at [513, 25] on icon "button" at bounding box center [519, 23] width 13 height 13
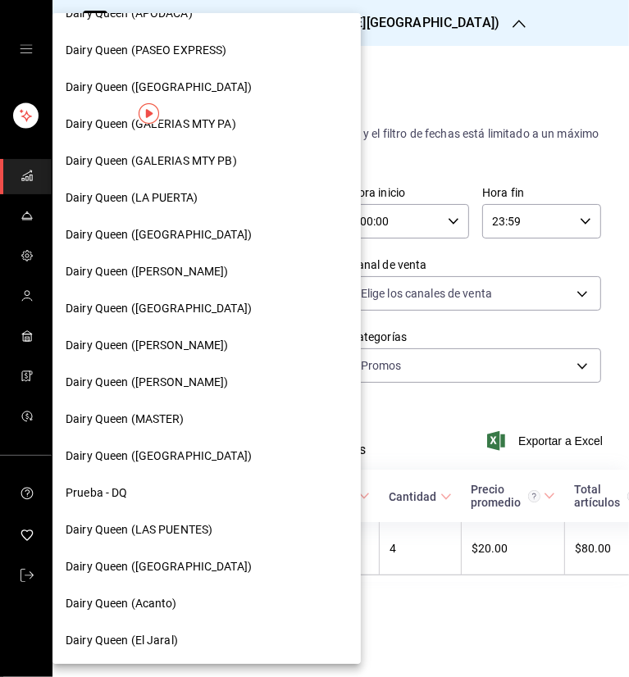
scroll to position [580, 0]
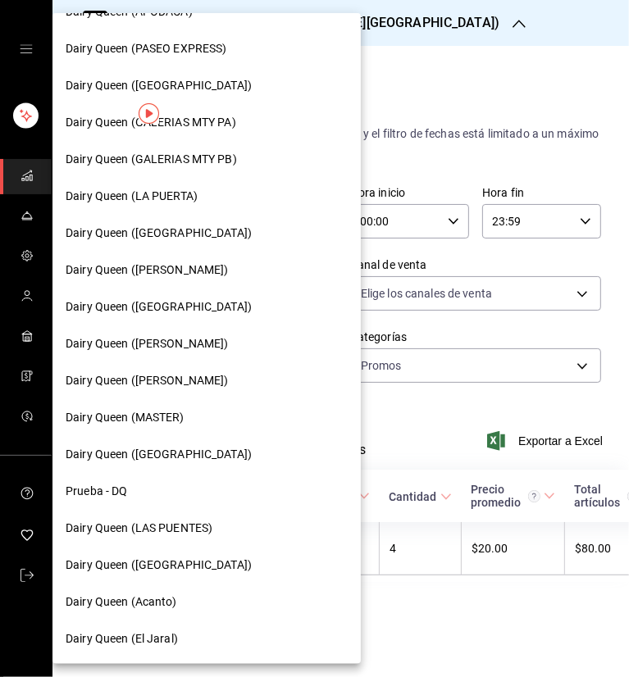
click at [238, 160] on div "Dairy Queen (GALERIAS MTY PB)" at bounding box center [207, 159] width 282 height 17
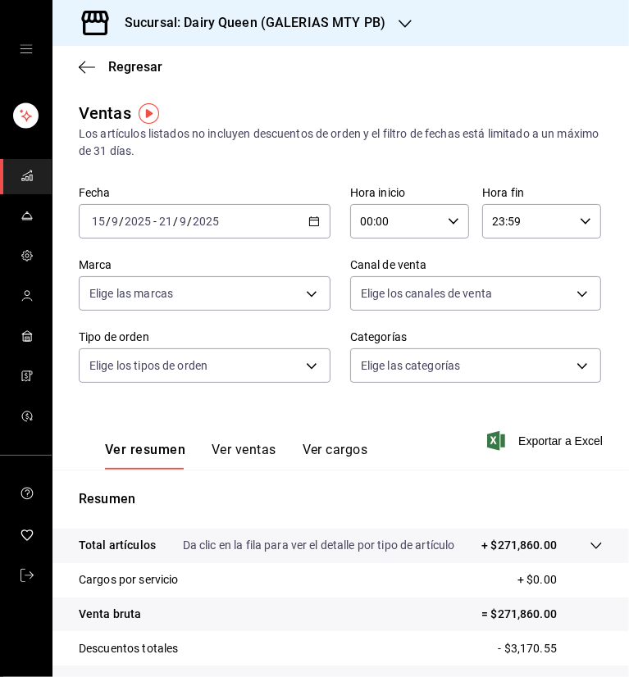
click at [248, 448] on button "Ver ventas" at bounding box center [244, 456] width 65 height 28
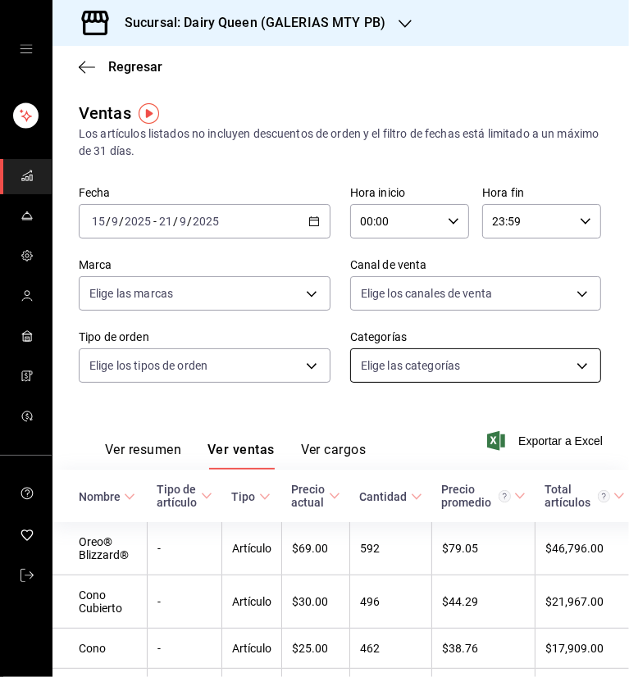
click at [562, 366] on body "Sucursal: Dairy Queen (GALERIAS MTY PB) Regresar Ventas Los artículos listados …" at bounding box center [314, 338] width 629 height 677
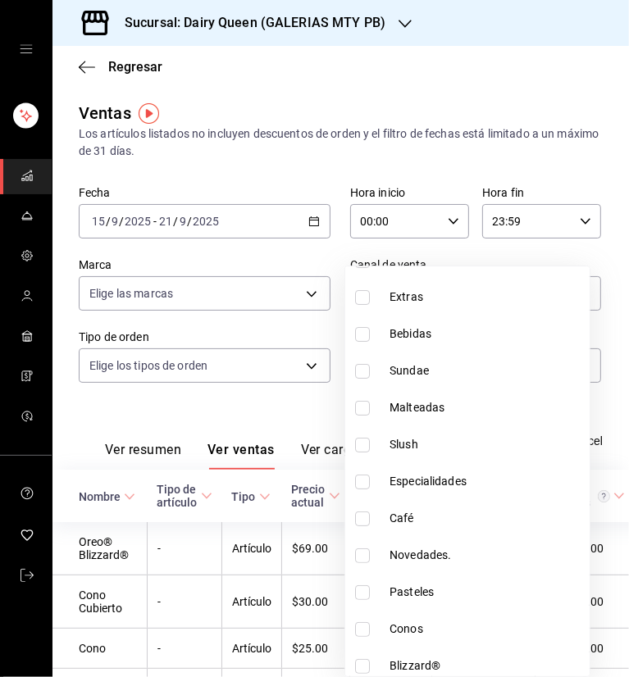
scroll to position [200, 0]
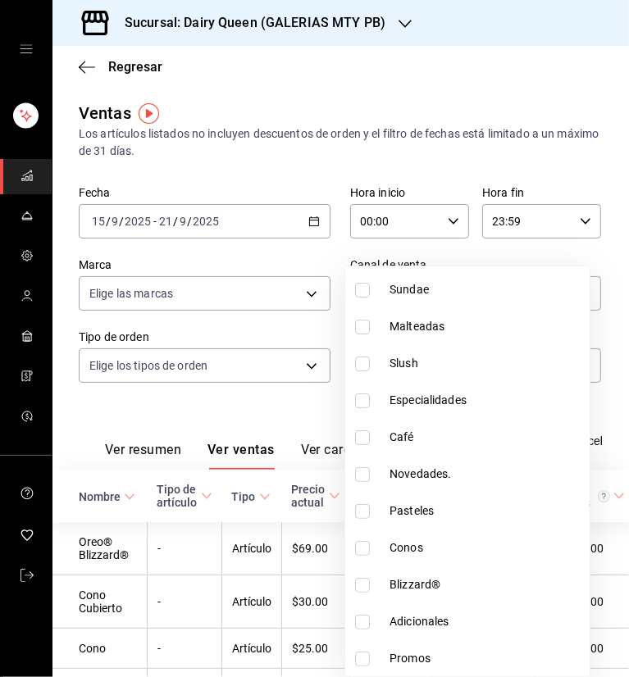
click at [367, 655] on input "checkbox" at bounding box center [362, 659] width 15 height 15
checkbox input "true"
type input "1ae0d0bb-6785-4d4c-8097-d207a022472f"
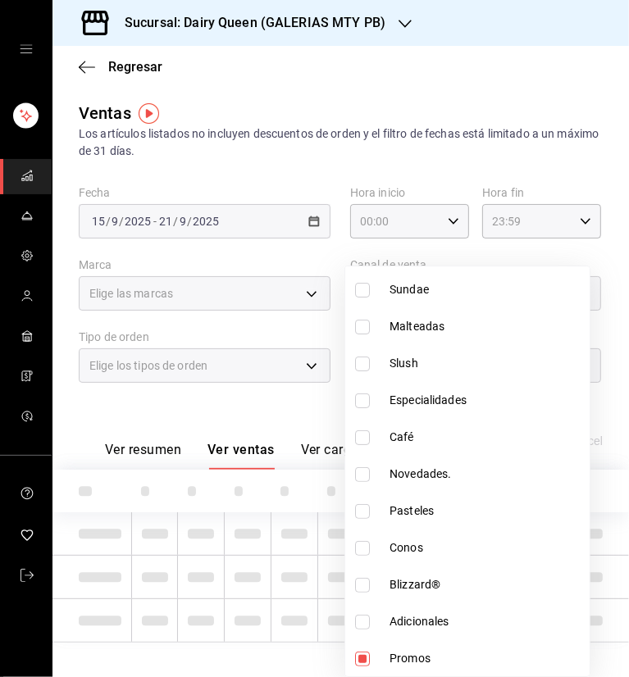
click at [410, 98] on div at bounding box center [314, 338] width 629 height 677
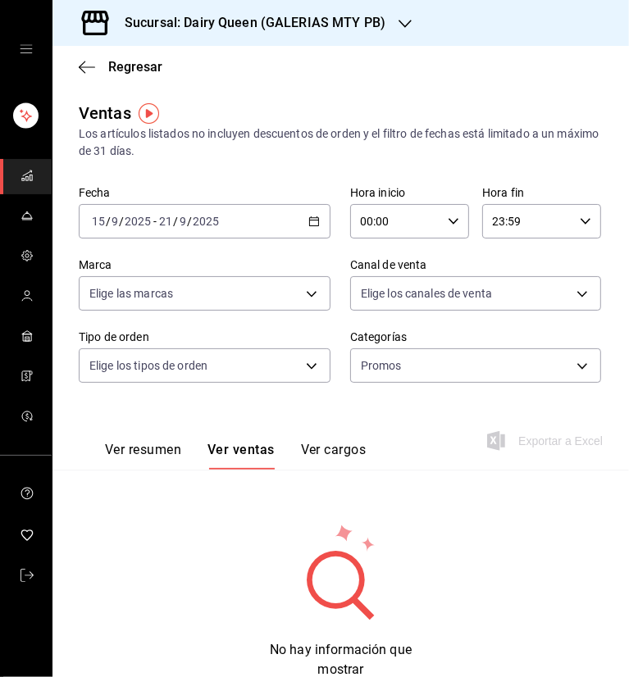
click at [390, 30] on div "Sucursal: Dairy Queen (GALERIAS MTY PB)" at bounding box center [242, 23] width 353 height 46
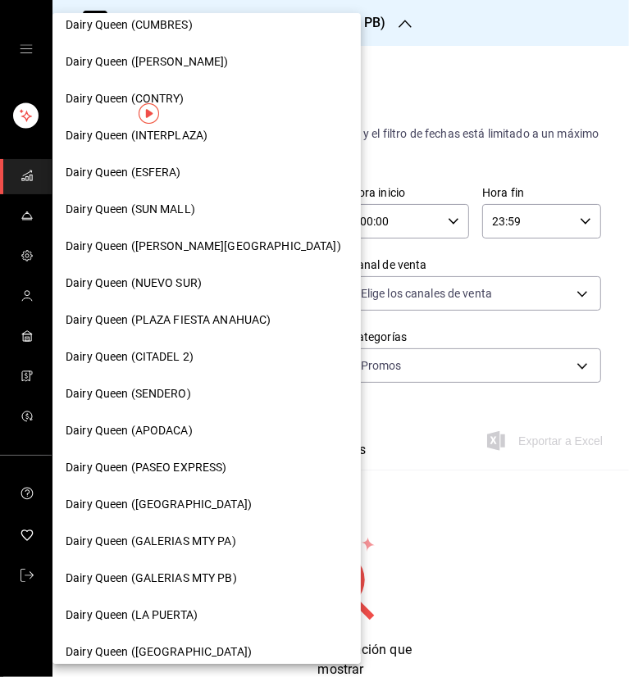
scroll to position [164, 0]
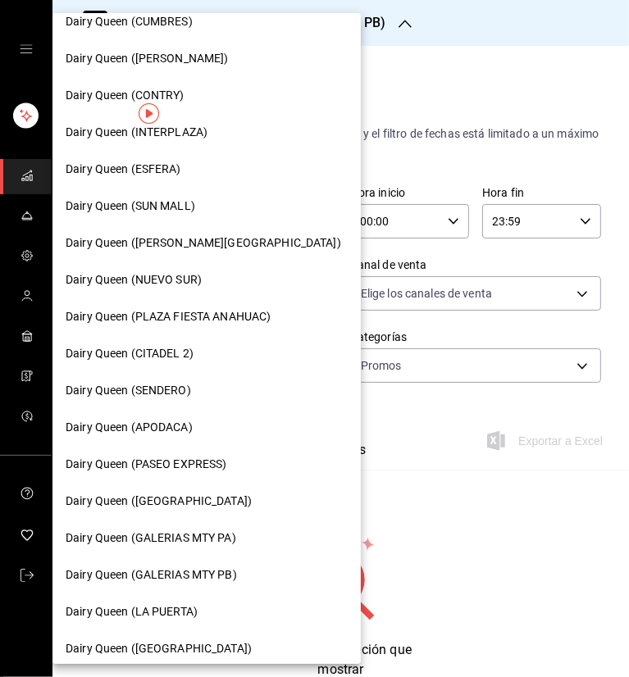
click at [177, 499] on span "Dairy Queen ([GEOGRAPHIC_DATA])" at bounding box center [159, 501] width 186 height 17
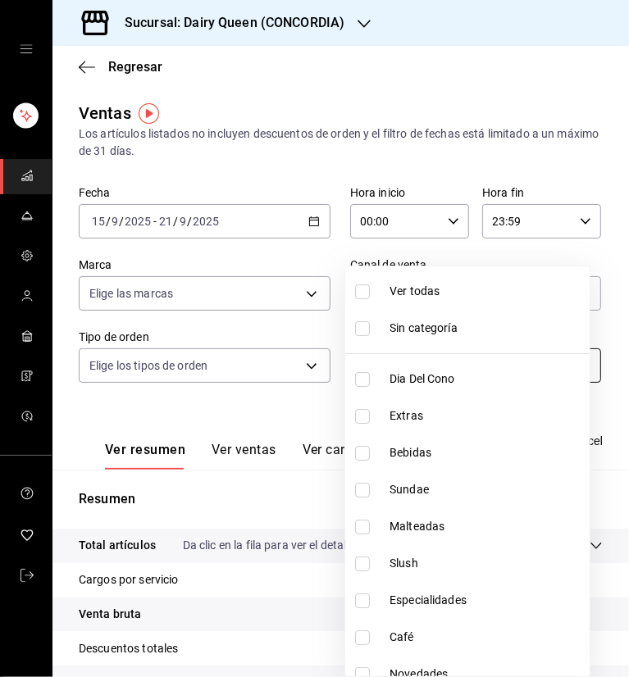
click at [426, 365] on body "Sucursal: Dairy Queen (CONCORDIA) Regresar Ventas Los artículos listados no inc…" at bounding box center [314, 338] width 629 height 677
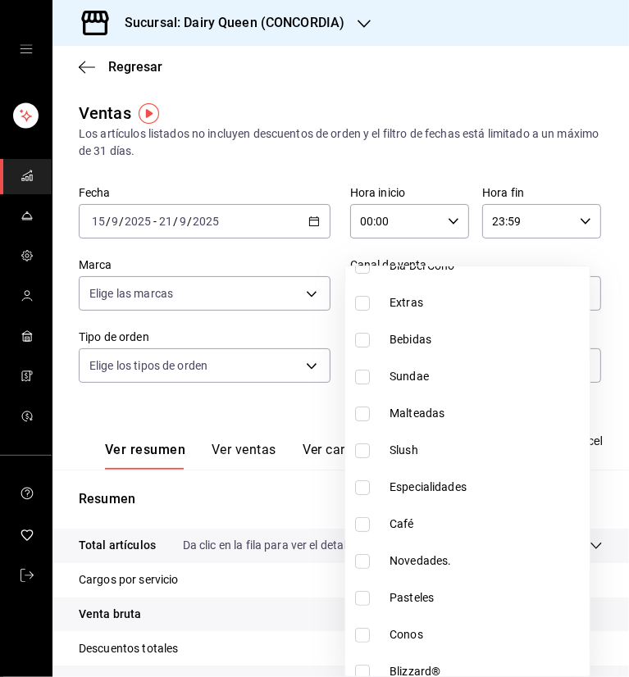
scroll to position [200, 0]
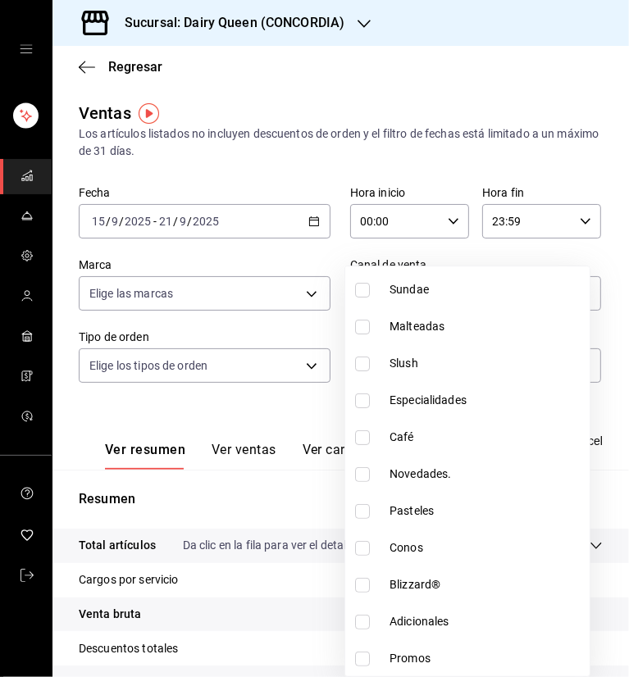
click at [365, 658] on input "checkbox" at bounding box center [362, 659] width 15 height 15
checkbox input "true"
type input "d2cb6709-c289-4bc5-ab55-8db4e9a57254"
click at [267, 400] on div at bounding box center [314, 338] width 629 height 677
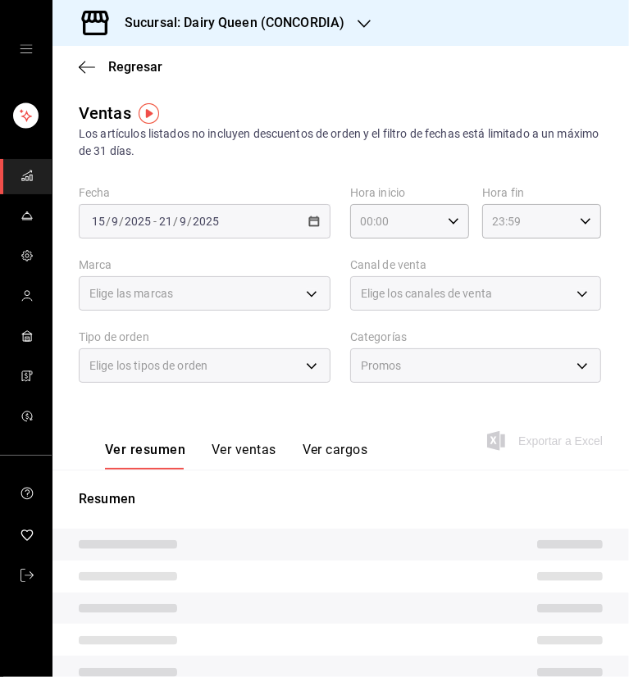
click at [239, 457] on button "Ver ventas" at bounding box center [244, 456] width 65 height 28
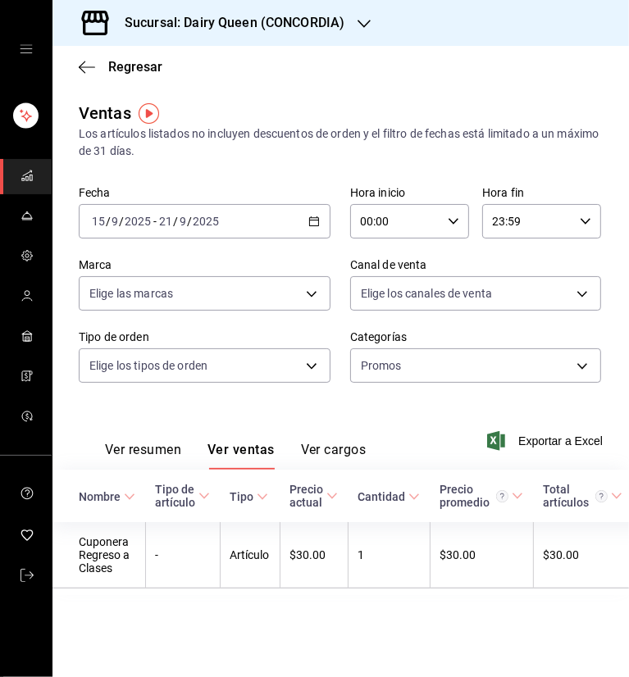
click at [342, 14] on h3 "Sucursal: Dairy Queen (CONCORDIA)" at bounding box center [228, 23] width 233 height 20
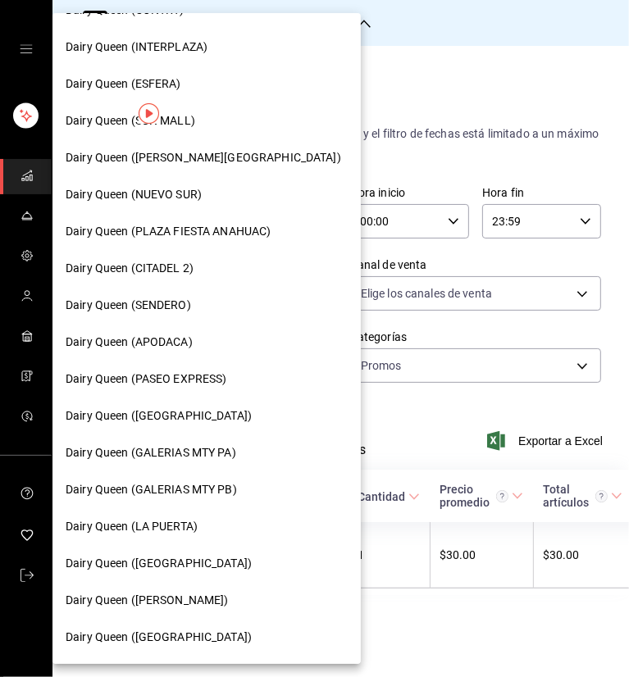
scroll to position [328, 0]
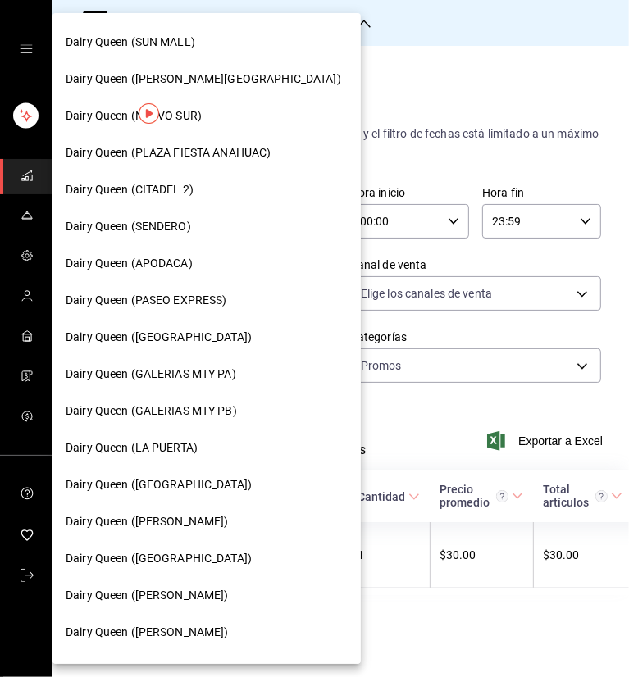
click at [185, 381] on span "Dairy Queen (GALERIAS MTY PA)" at bounding box center [151, 374] width 171 height 17
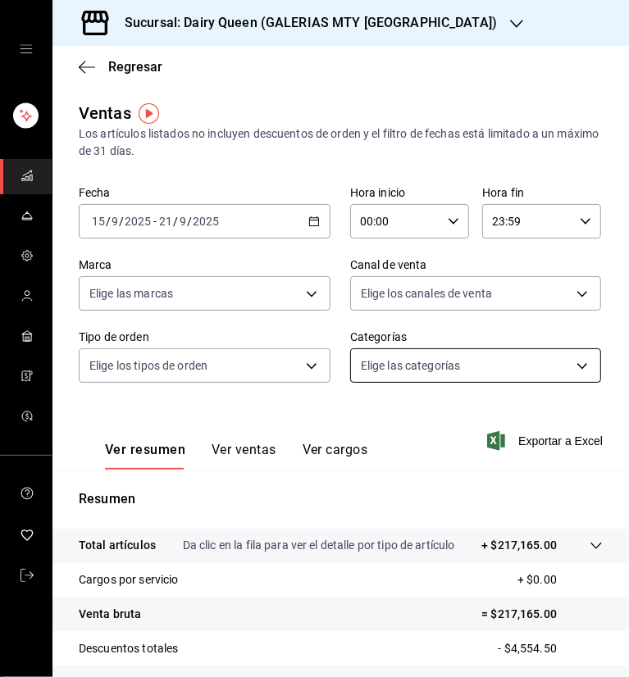
click at [462, 365] on body "Sucursal: Dairy Queen (GALERIAS MTY PA) Regresar Ventas Los artículos listados …" at bounding box center [314, 338] width 629 height 677
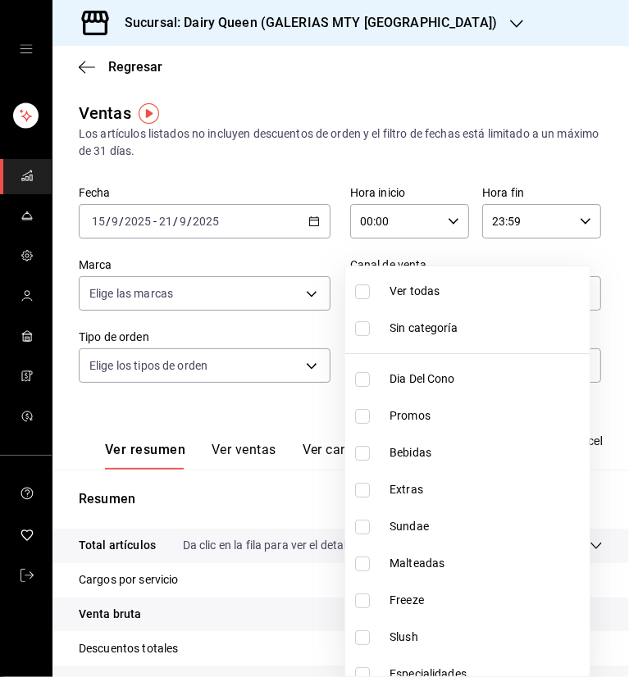
click at [367, 421] on input "checkbox" at bounding box center [362, 416] width 15 height 15
checkbox input "true"
type input "0b1bcfe6-2b91-4d66-911e-74b66528fcfb"
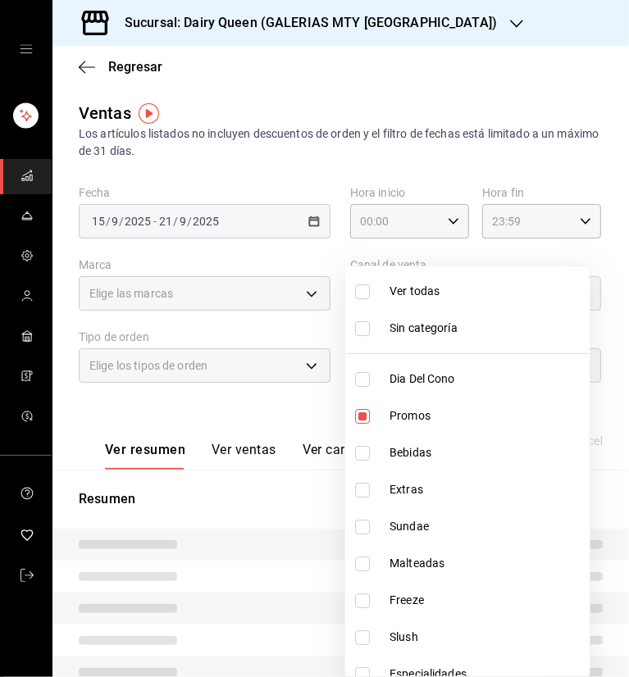
click at [388, 86] on div at bounding box center [314, 338] width 629 height 677
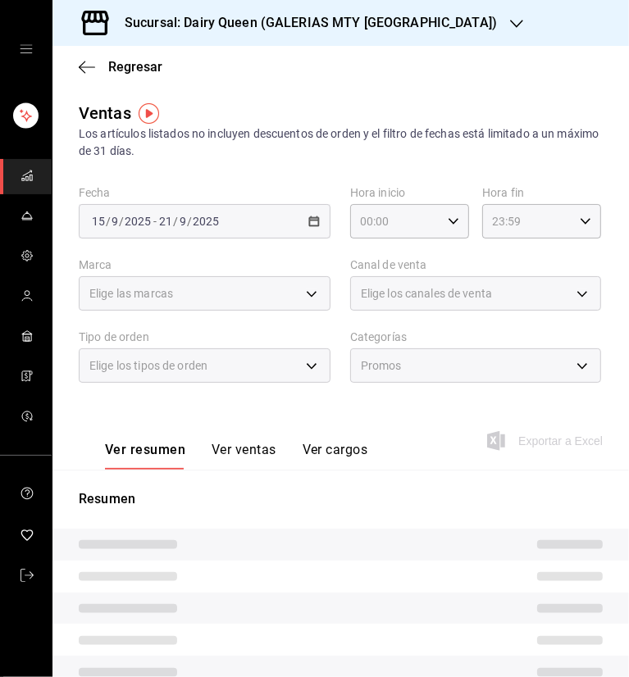
click at [248, 453] on button "Ver ventas" at bounding box center [244, 456] width 65 height 28
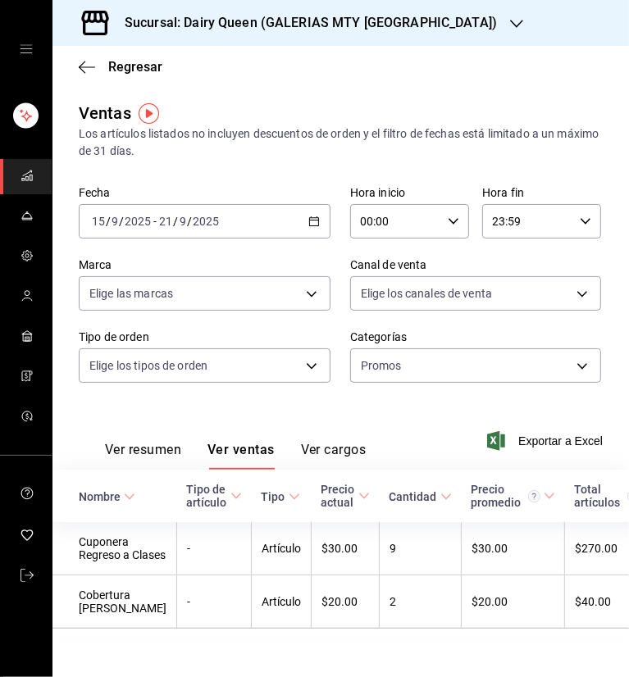
click at [510, 21] on icon "button" at bounding box center [516, 23] width 13 height 13
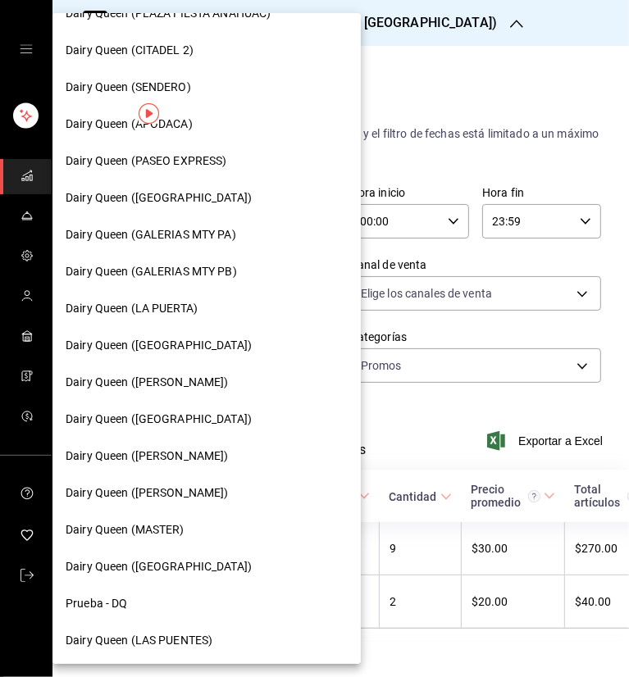
scroll to position [492, 0]
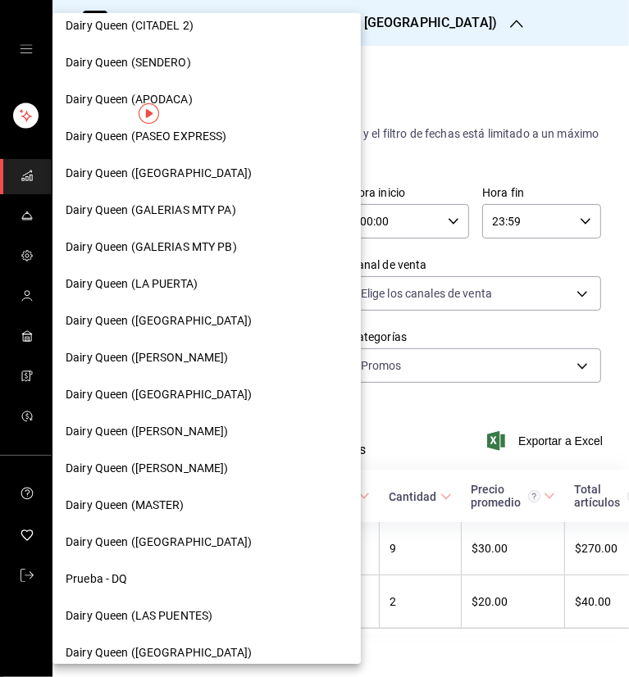
click at [186, 391] on span "Dairy Queen ([GEOGRAPHIC_DATA])" at bounding box center [159, 394] width 186 height 17
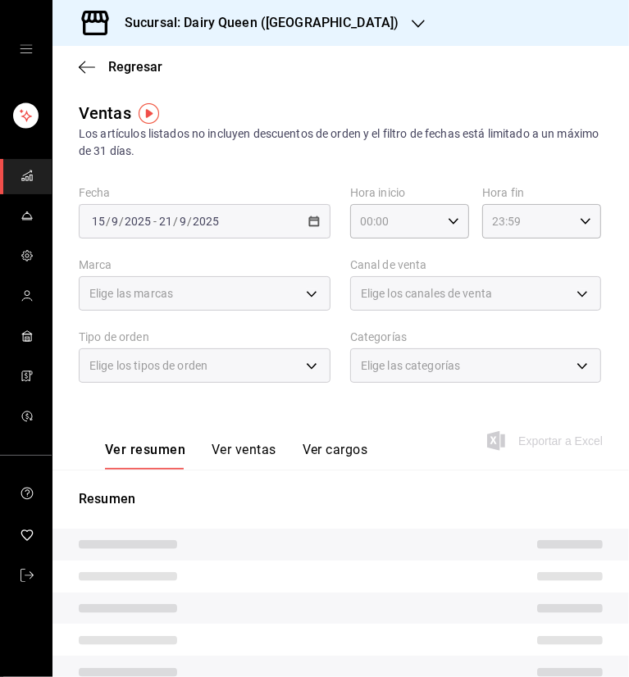
click at [514, 368] on body "Sucursal: Dairy Queen (Plaza Paraíso) Regresar Ventas Los artículos listados no…" at bounding box center [314, 338] width 629 height 677
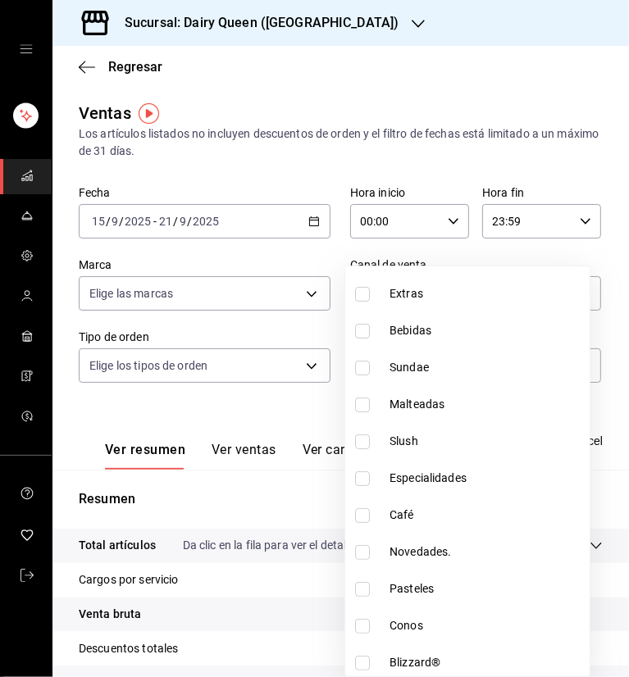
scroll to position [200, 0]
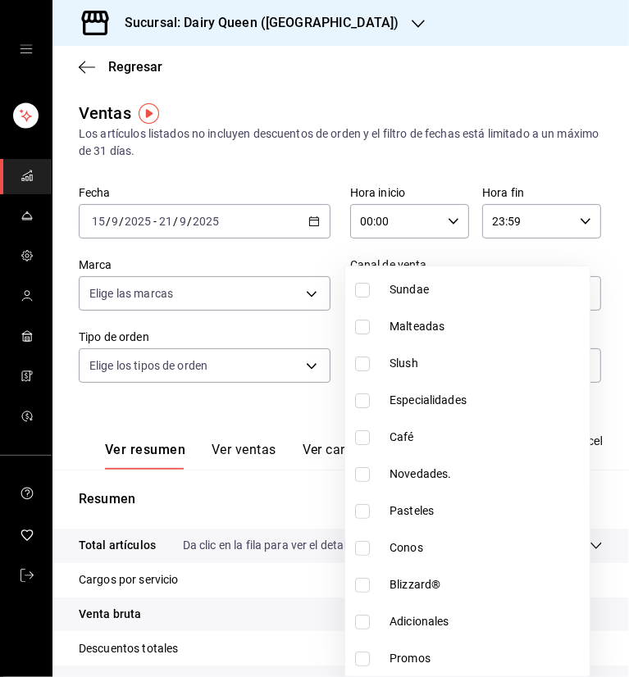
click at [359, 653] on input "checkbox" at bounding box center [362, 659] width 15 height 15
checkbox input "true"
type input "051f6b00-cf1d-4d4f-8670-b456aa5a9710"
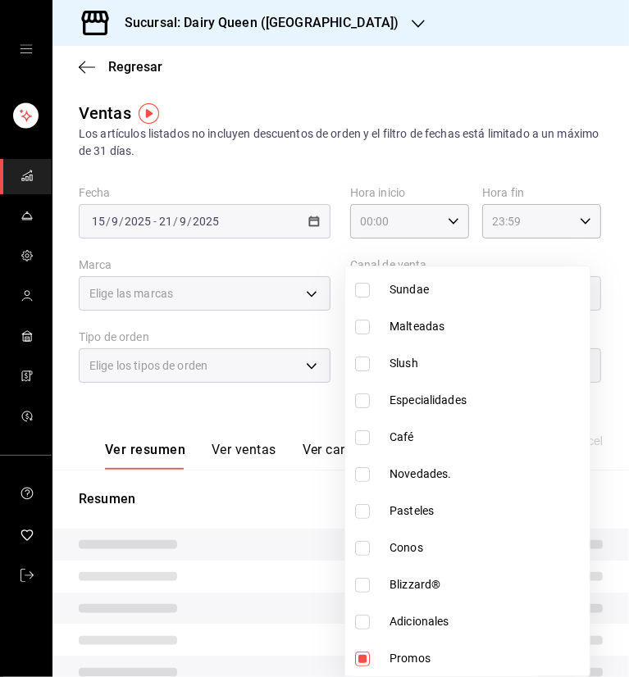
click at [374, 100] on div at bounding box center [314, 338] width 629 height 677
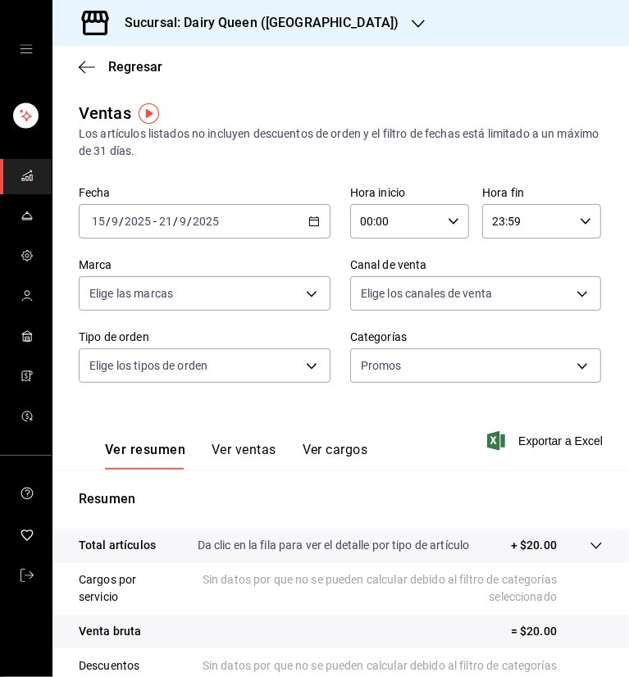
click at [267, 451] on button "Ver ventas" at bounding box center [244, 456] width 65 height 28
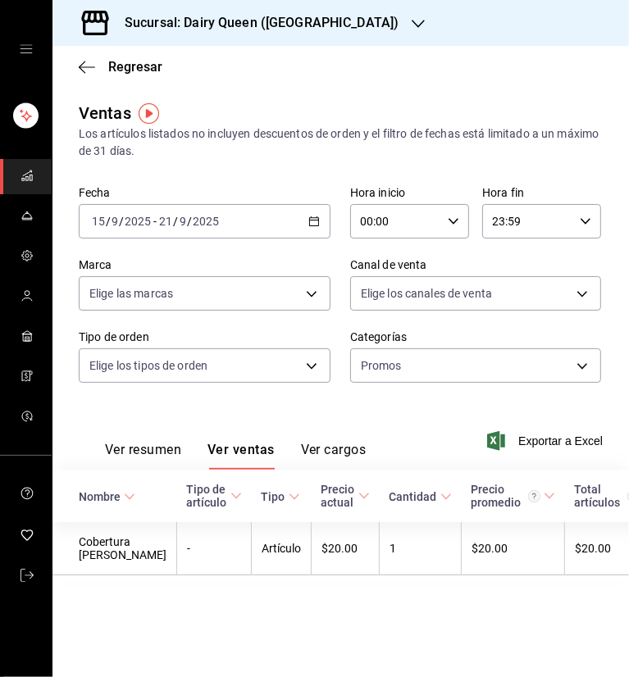
click at [412, 24] on icon "button" at bounding box center [418, 23] width 13 height 13
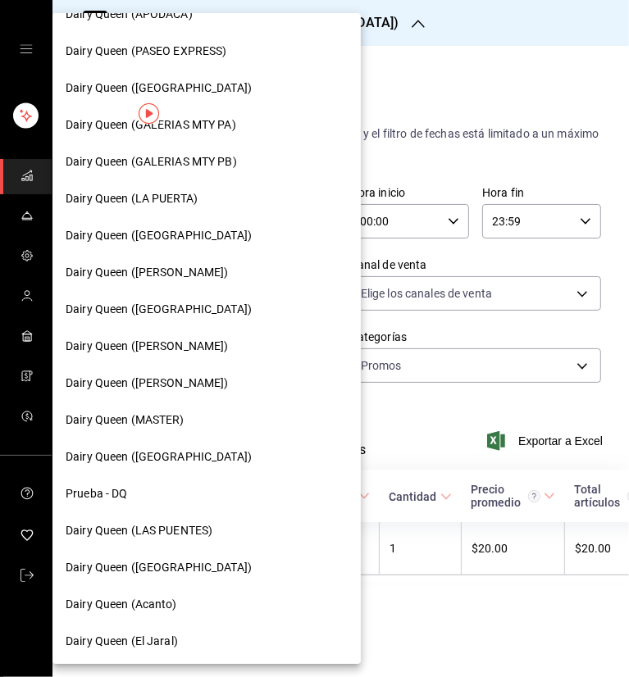
scroll to position [580, 0]
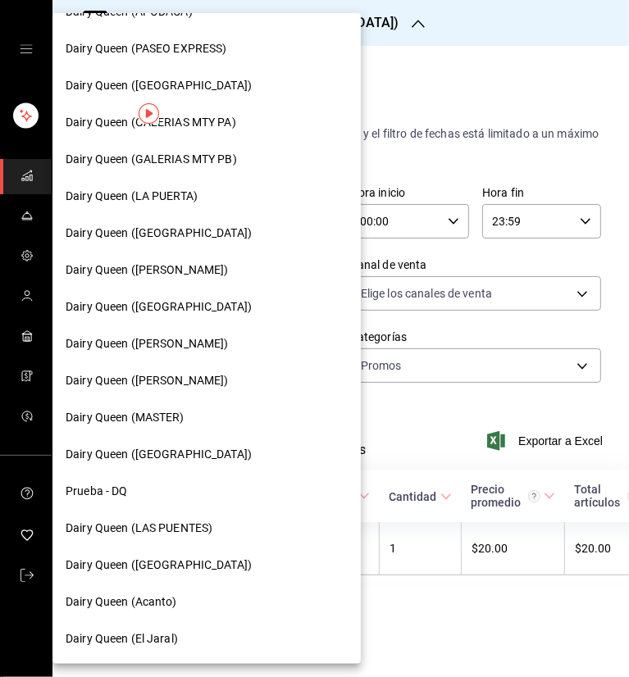
click at [181, 344] on span "Dairy Queen ([PERSON_NAME])" at bounding box center [147, 343] width 163 height 17
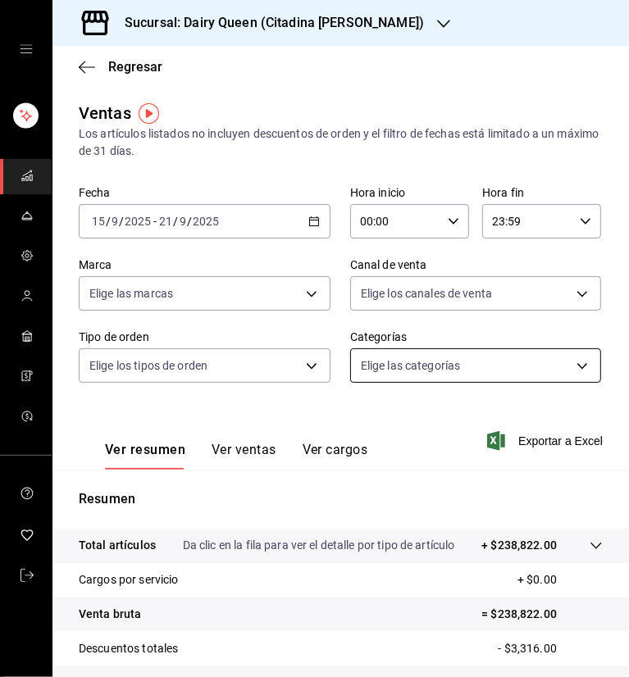
click at [460, 371] on body "Sucursal: Dairy Queen (Citadina Escobedo) Regresar Ventas Los artículos listado…" at bounding box center [314, 338] width 629 height 677
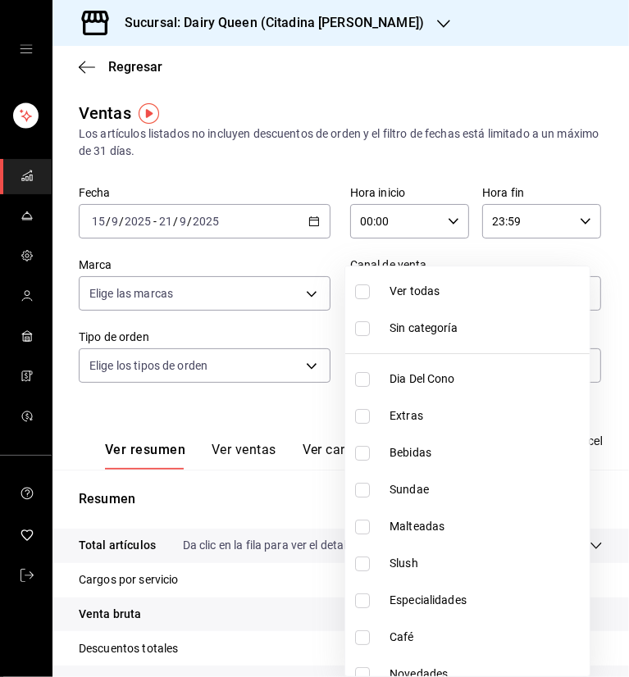
scroll to position [200, 0]
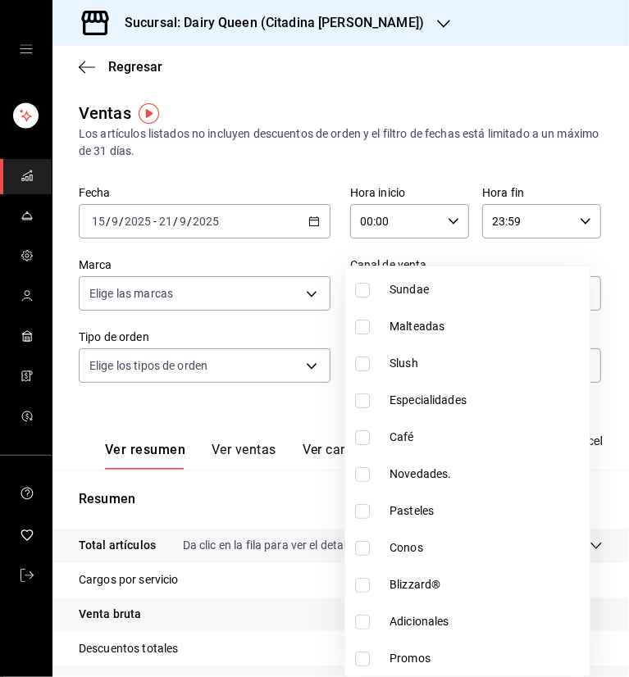
click at [358, 657] on input "checkbox" at bounding box center [362, 659] width 15 height 15
checkbox input "true"
type input "125d20c6-6eb1-4d46-964f-1bd59a506a0d"
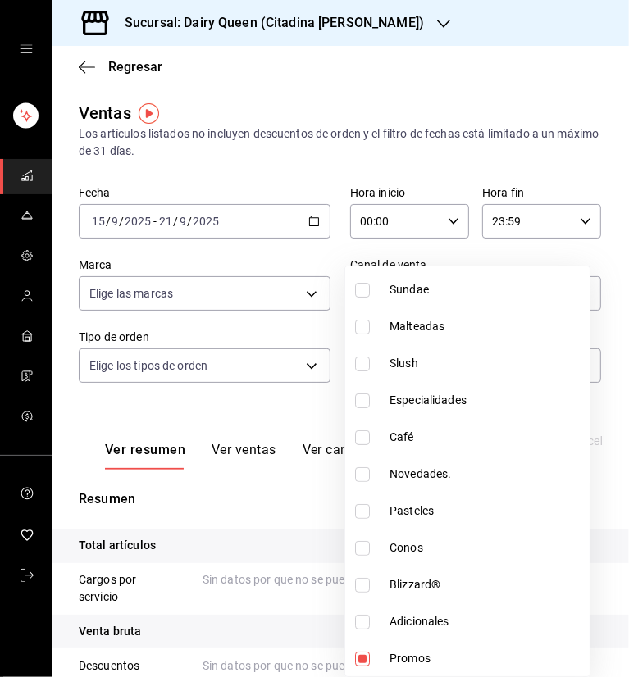
drag, startPoint x: 246, startPoint y: 449, endPoint x: 239, endPoint y: 456, distance: 10.4
click at [244, 449] on div at bounding box center [314, 338] width 629 height 677
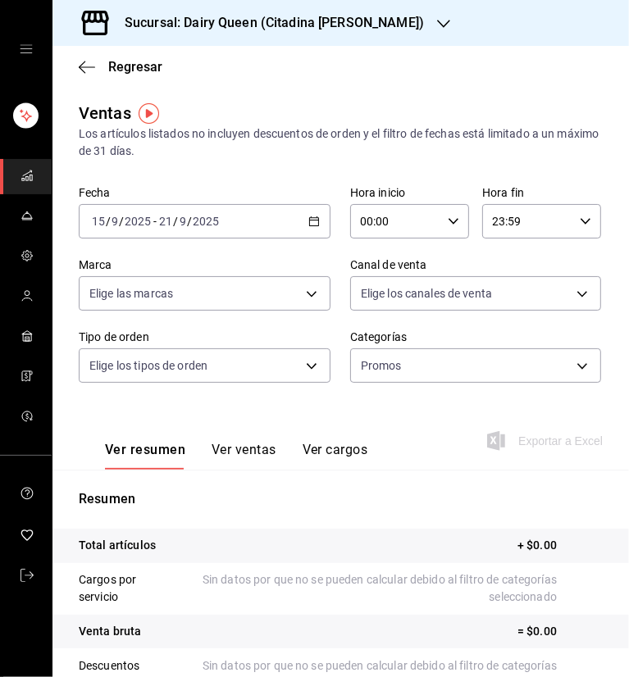
click at [388, 25] on div "Sucursal: Dairy Queen (Citadina [PERSON_NAME])" at bounding box center [261, 23] width 391 height 46
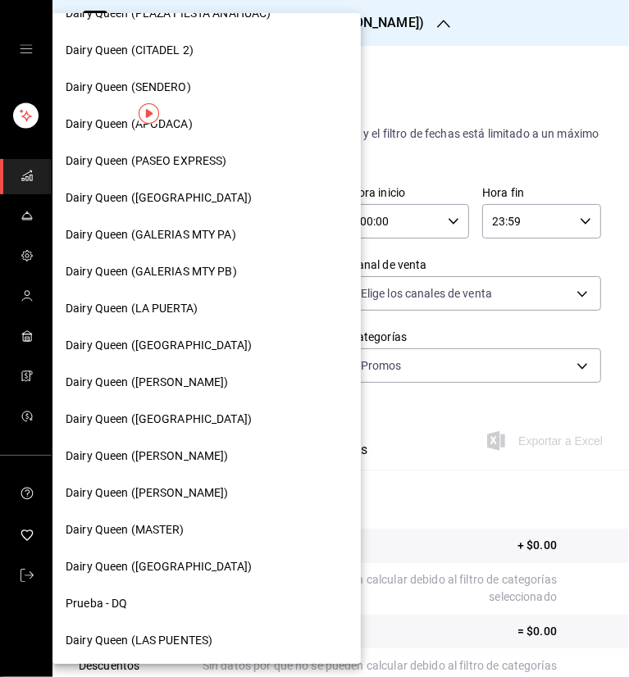
scroll to position [492, 0]
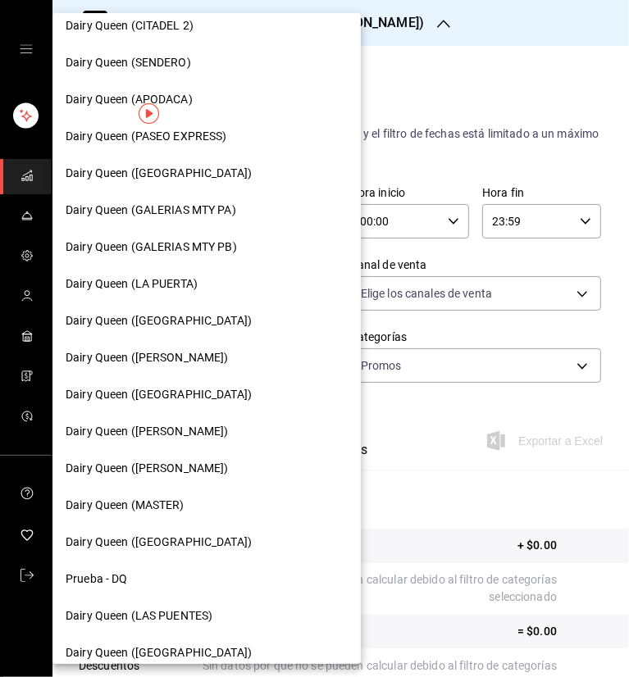
click at [171, 467] on span "Dairy Queen ([PERSON_NAME])" at bounding box center [147, 468] width 163 height 17
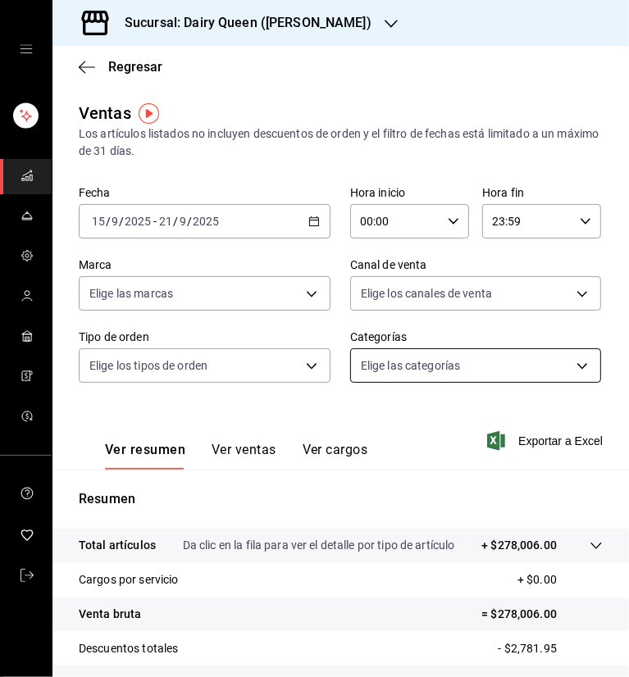
click at [426, 362] on body "Sucursal: Dairy Queen (Romulo Garza) Regresar Ventas Los artículos listados no …" at bounding box center [314, 338] width 629 height 677
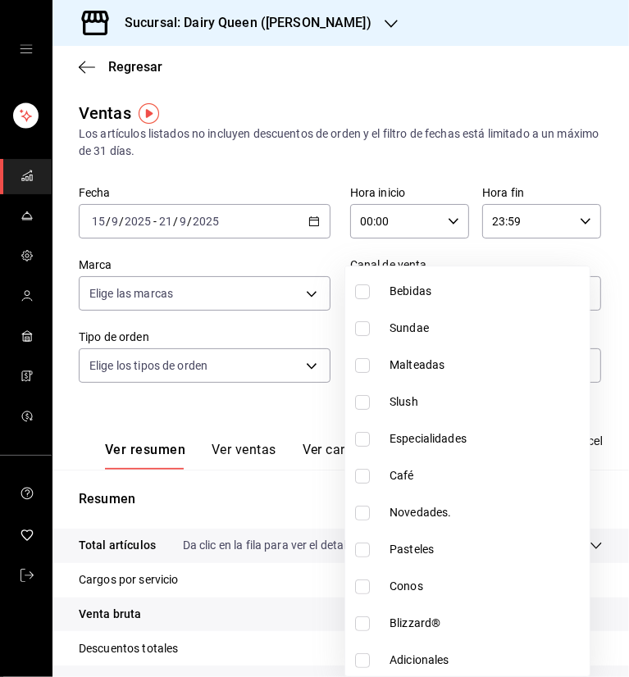
scroll to position [200, 0]
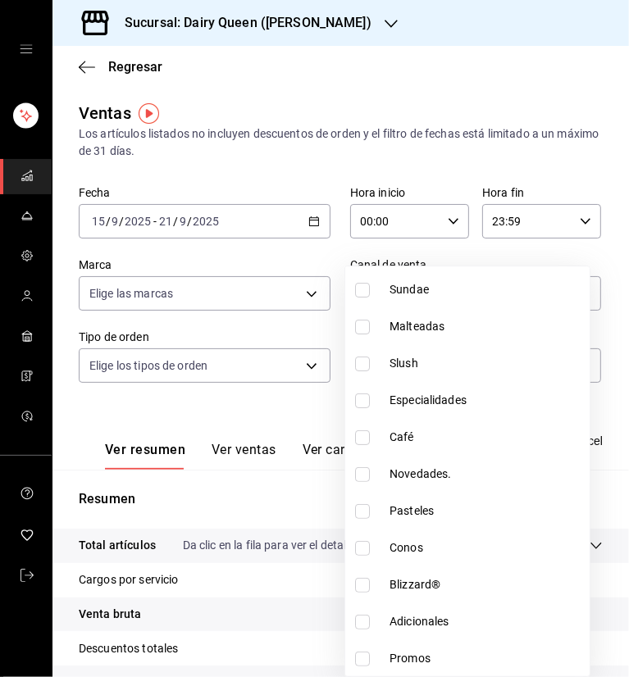
click at [366, 661] on input "checkbox" at bounding box center [362, 659] width 15 height 15
checkbox input "true"
type input "3d226de0-4f59-49cf-9ce6-97be5105d605"
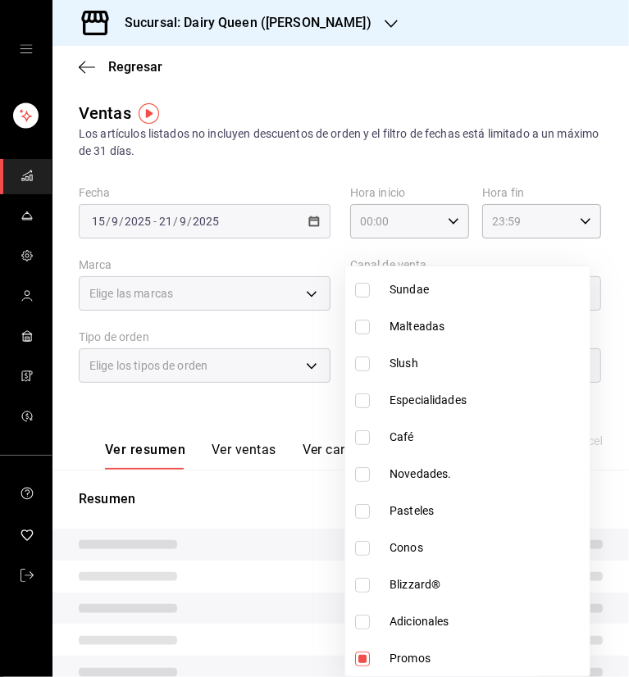
click at [306, 97] on div at bounding box center [314, 338] width 629 height 677
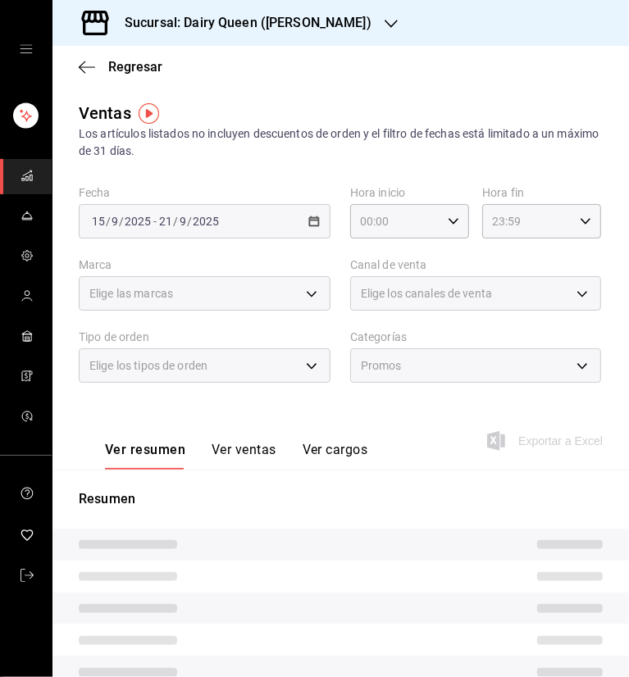
click at [249, 452] on button "Ver ventas" at bounding box center [244, 456] width 65 height 28
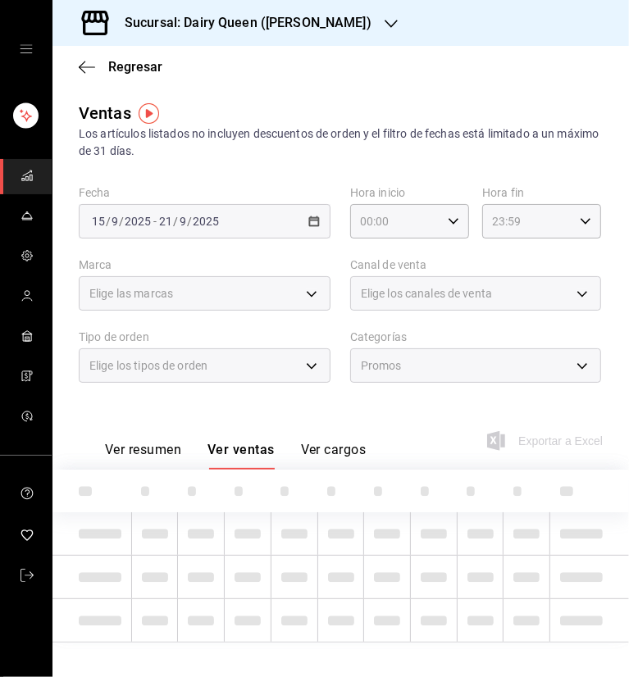
click at [296, 125] on div "Los artículos listados no incluyen descuentos de orden y el filtro de fechas es…" at bounding box center [341, 142] width 524 height 34
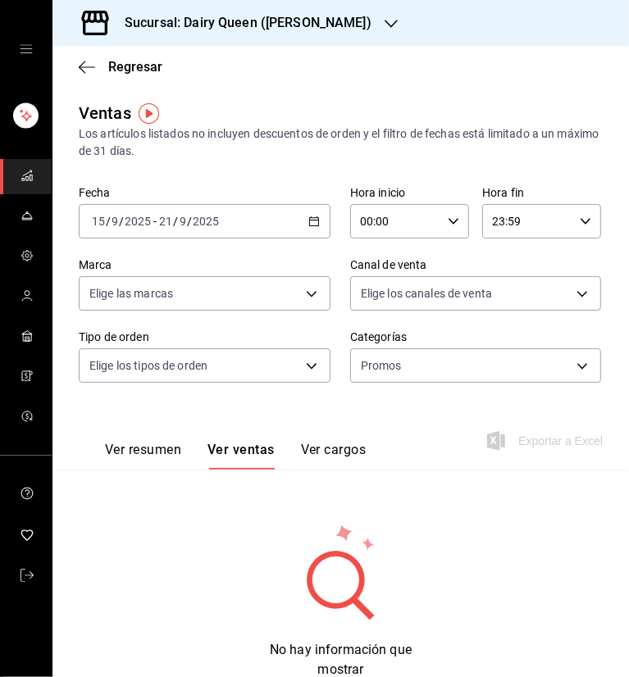
click at [354, 21] on div "Sucursal: Dairy Queen ([PERSON_NAME])" at bounding box center [235, 23] width 339 height 46
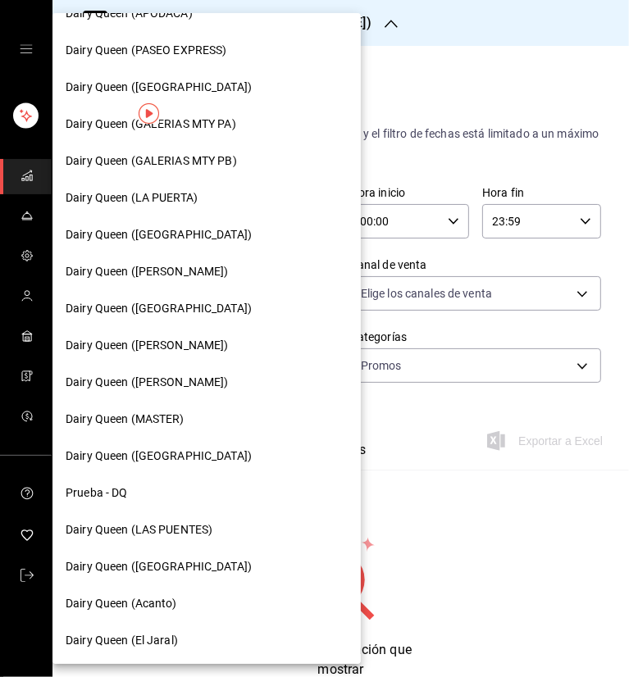
scroll to position [580, 0]
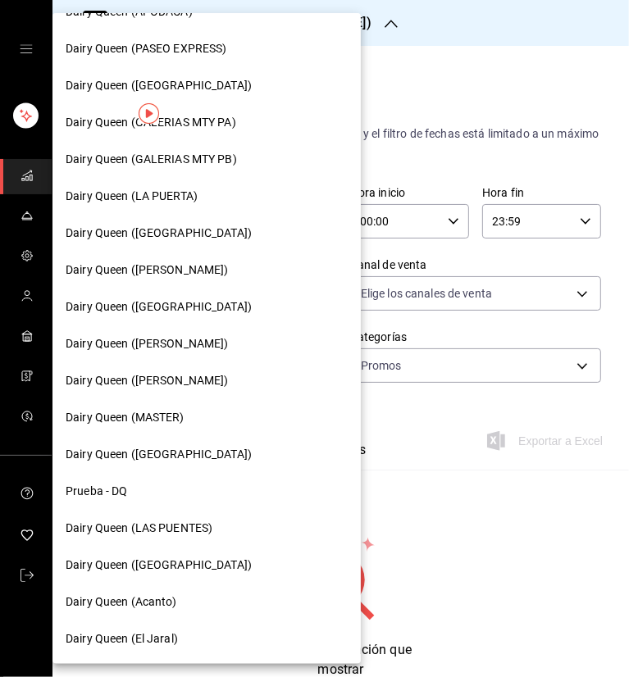
click at [163, 457] on span "Dairy Queen ([GEOGRAPHIC_DATA])" at bounding box center [159, 454] width 186 height 17
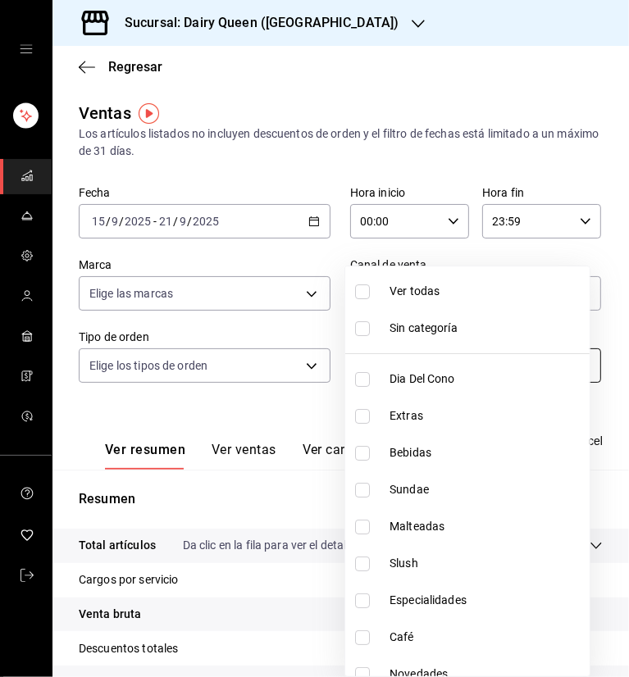
click at [499, 373] on body "Sucursal: Dairy Queen (Riviera del sol) Regresar Ventas Los artículos listados …" at bounding box center [314, 338] width 629 height 677
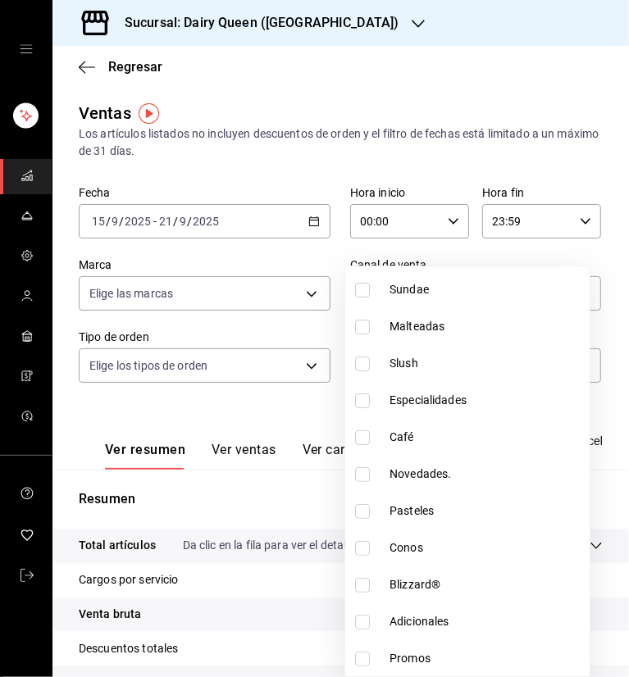
click at [365, 653] on input "checkbox" at bounding box center [362, 659] width 15 height 15
checkbox input "true"
type input "ee570e54-8f41-4e76-8dcd-a3a12fad1228"
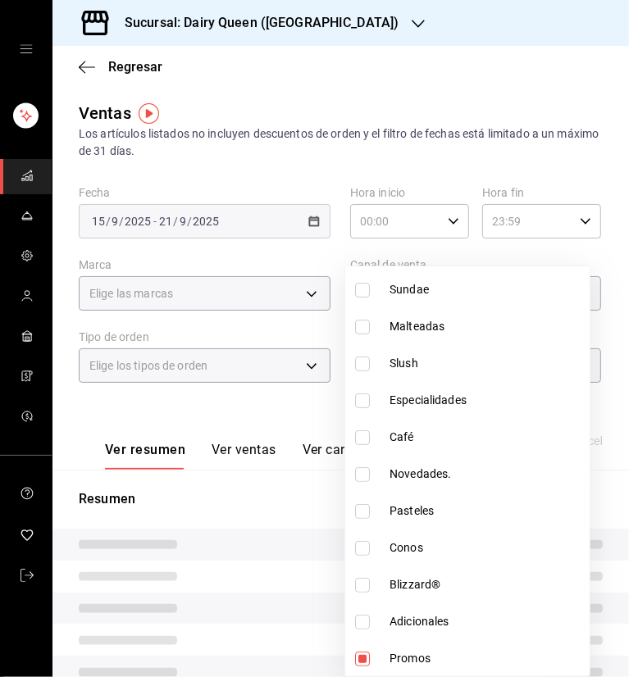
click at [388, 109] on div at bounding box center [314, 338] width 629 height 677
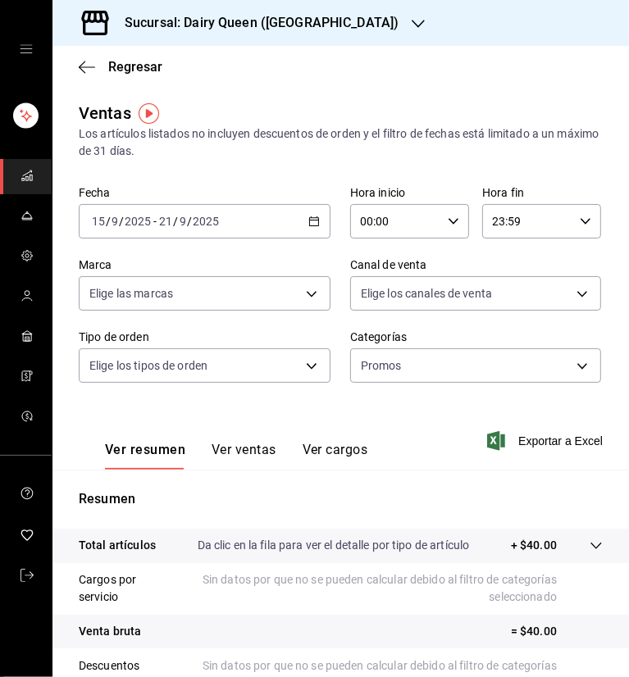
click at [251, 453] on button "Ver ventas" at bounding box center [244, 456] width 65 height 28
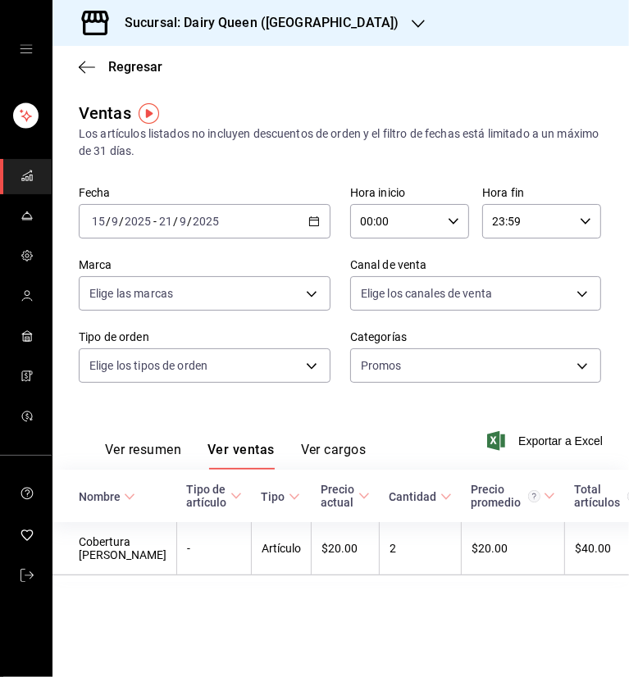
click at [364, 17] on div "Sucursal: Dairy Queen ([GEOGRAPHIC_DATA])" at bounding box center [249, 23] width 366 height 46
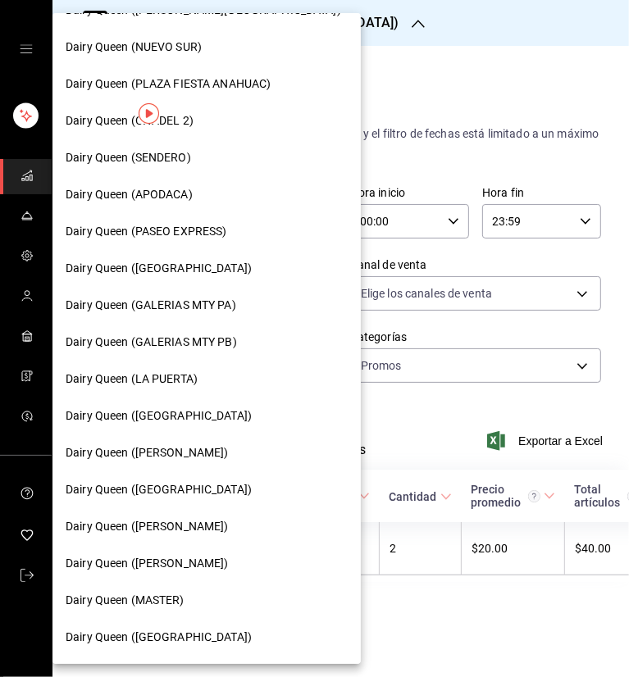
scroll to position [580, 0]
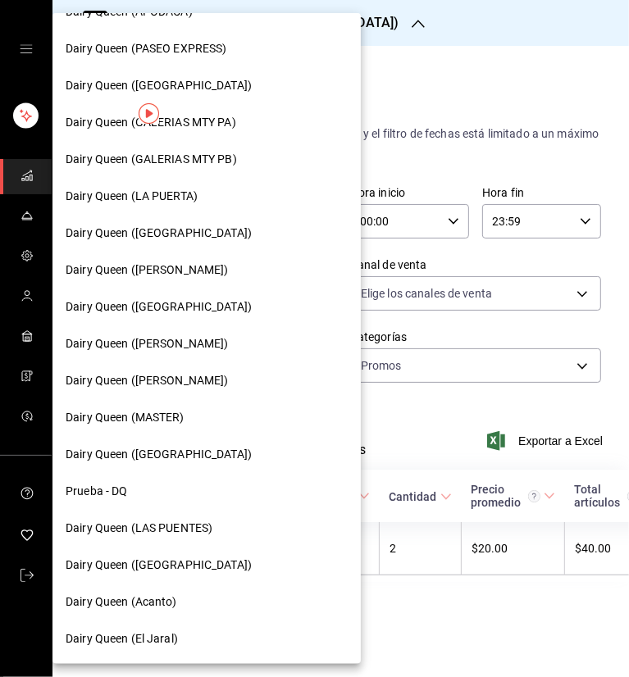
click at [170, 611] on div "Dairy Queen (Acanto)" at bounding box center [206, 602] width 308 height 37
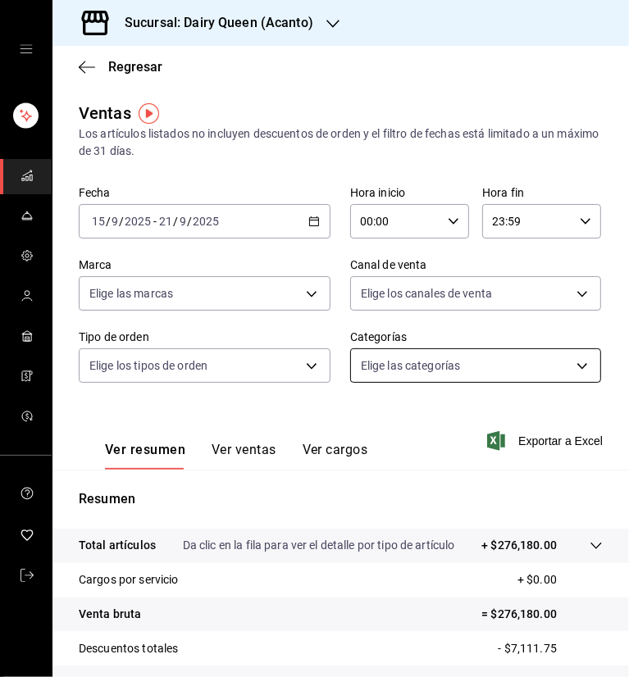
click at [464, 372] on body "Sucursal: Dairy Queen (Acanto) Regresar Ventas Los artículos listados no incluy…" at bounding box center [314, 338] width 629 height 677
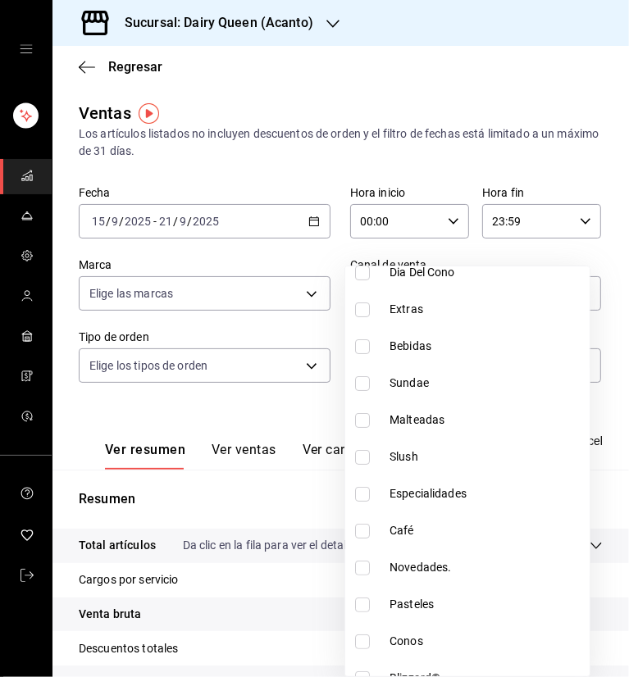
scroll to position [200, 0]
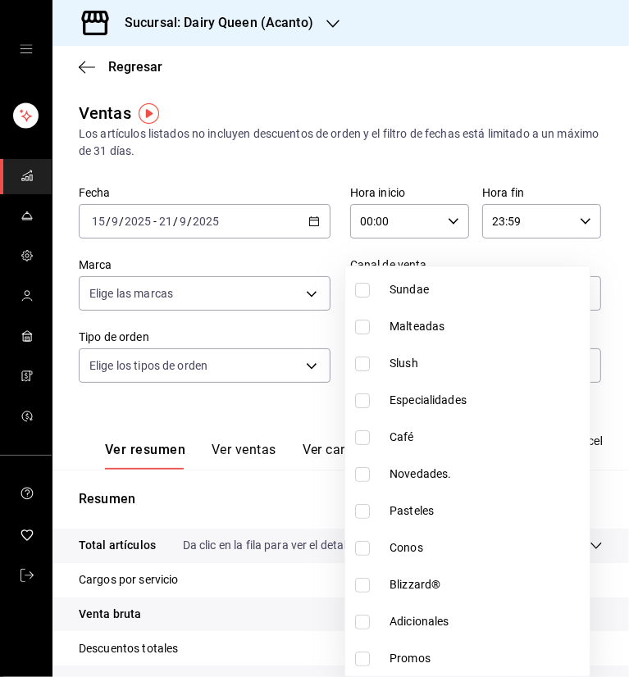
click at [364, 649] on li "Promos" at bounding box center [467, 658] width 244 height 37
type input "84eba50c-0e3f-4f76-980c-a58285c2304b"
checkbox input "true"
click at [279, 408] on div at bounding box center [314, 338] width 629 height 677
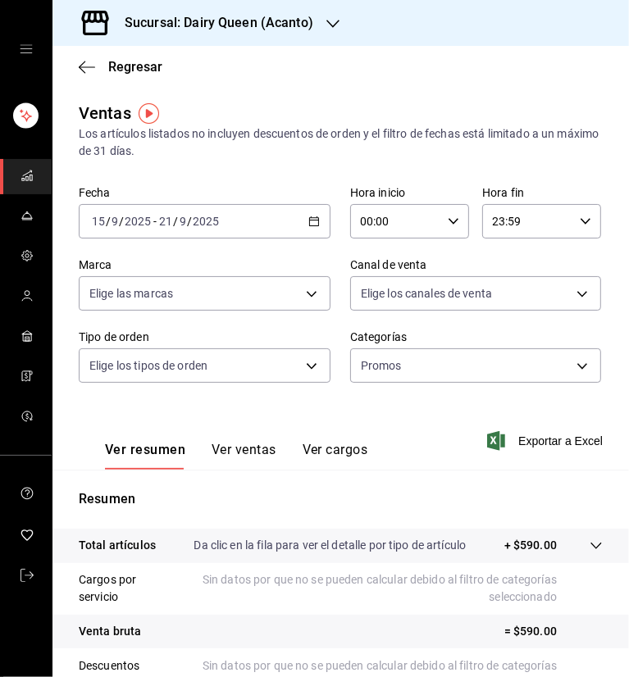
click at [225, 450] on button "Ver ventas" at bounding box center [244, 456] width 65 height 28
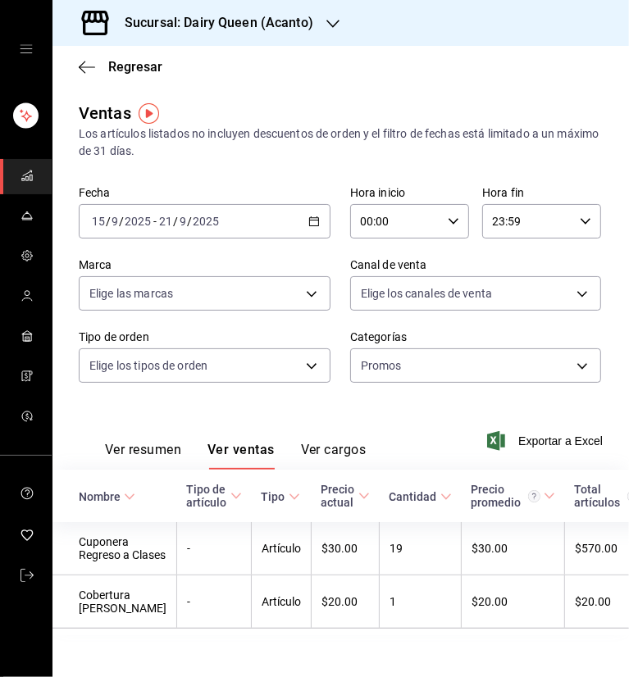
click at [426, 84] on div "Regresar" at bounding box center [340, 67] width 576 height 42
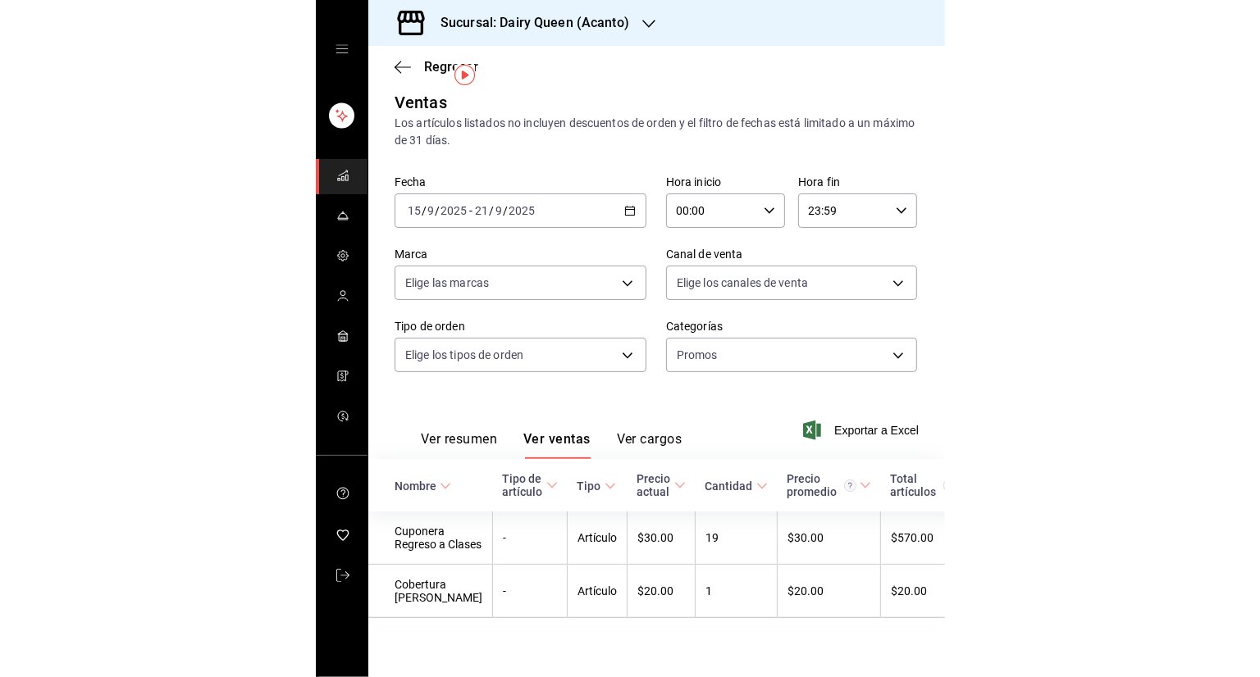
scroll to position [55, 0]
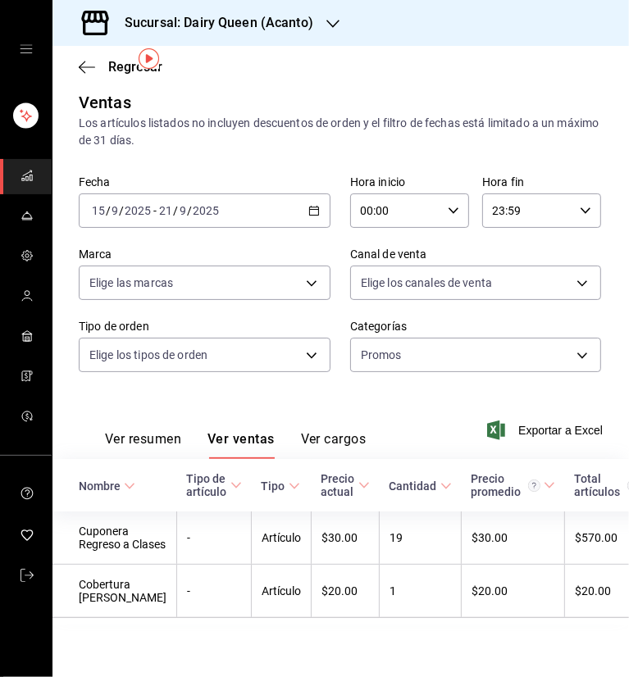
click at [408, 83] on div "Regresar" at bounding box center [340, 67] width 576 height 42
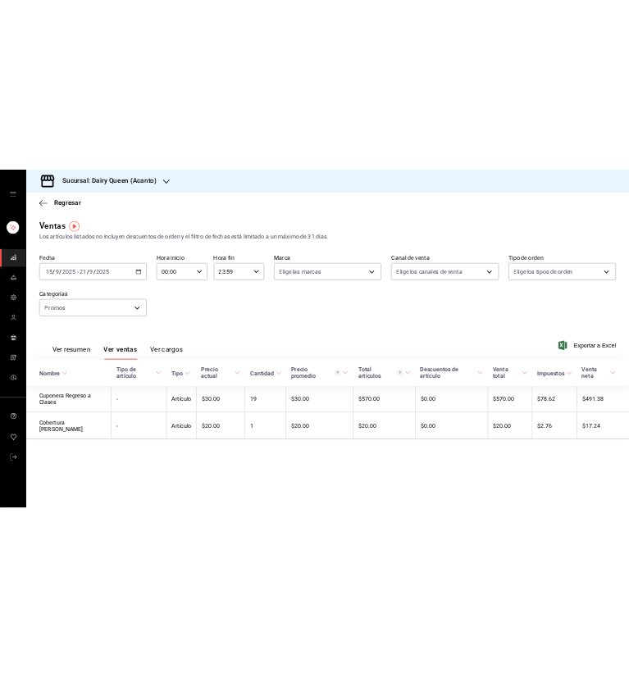
scroll to position [0, 0]
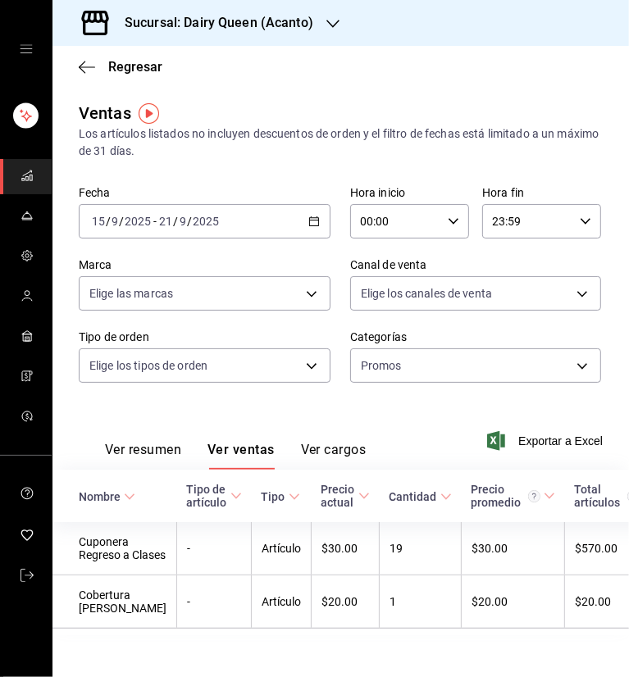
click at [279, 67] on div "Regresar" at bounding box center [340, 67] width 576 height 42
click at [330, 21] on icon "button" at bounding box center [332, 23] width 13 height 13
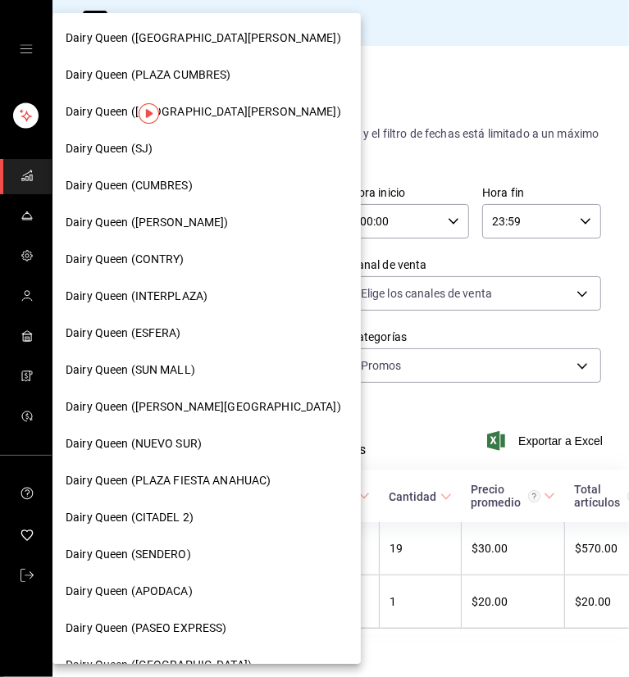
click at [230, 112] on span "Dairy Queen ([GEOGRAPHIC_DATA][PERSON_NAME])" at bounding box center [204, 111] width 276 height 17
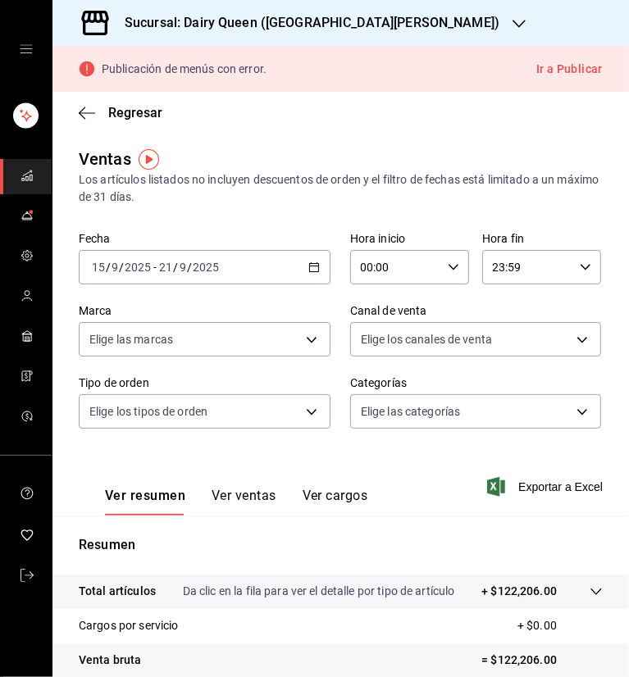
click at [32, 185] on span "mailbox folders" at bounding box center [27, 177] width 13 height 22
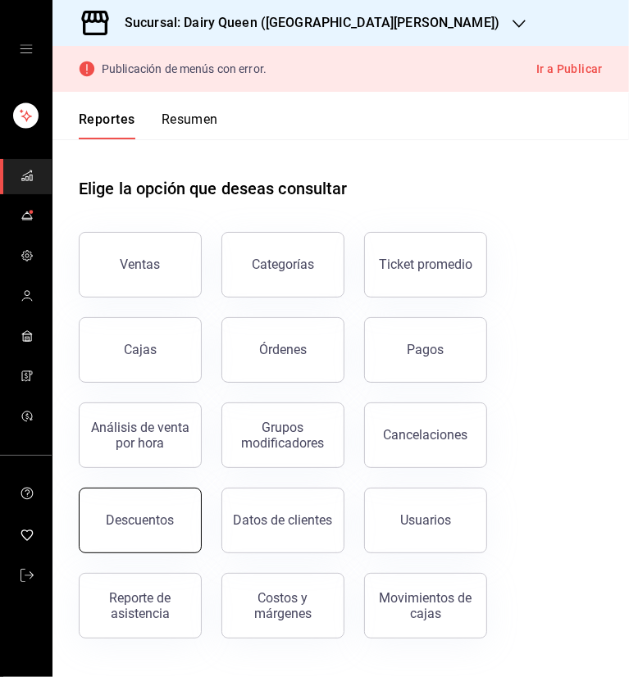
click at [144, 512] on button "Descuentos" at bounding box center [140, 521] width 123 height 66
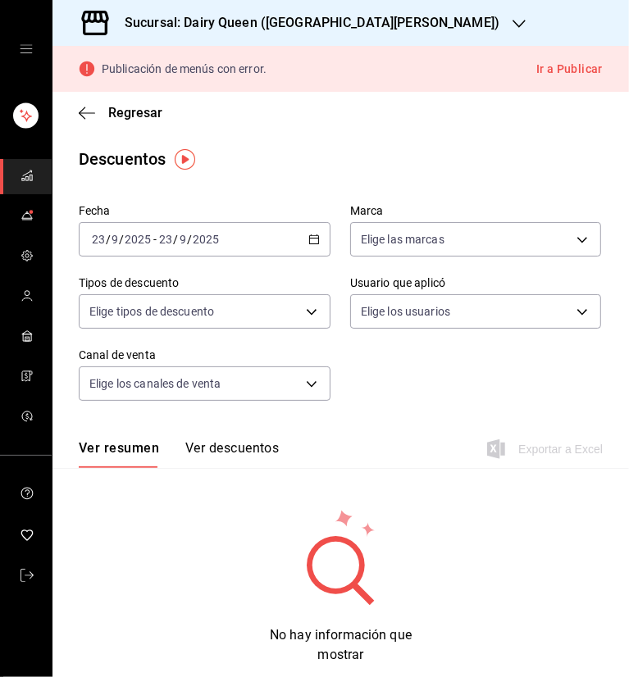
click at [304, 249] on div "[DATE] [DATE] - [DATE] [DATE]" at bounding box center [205, 239] width 252 height 34
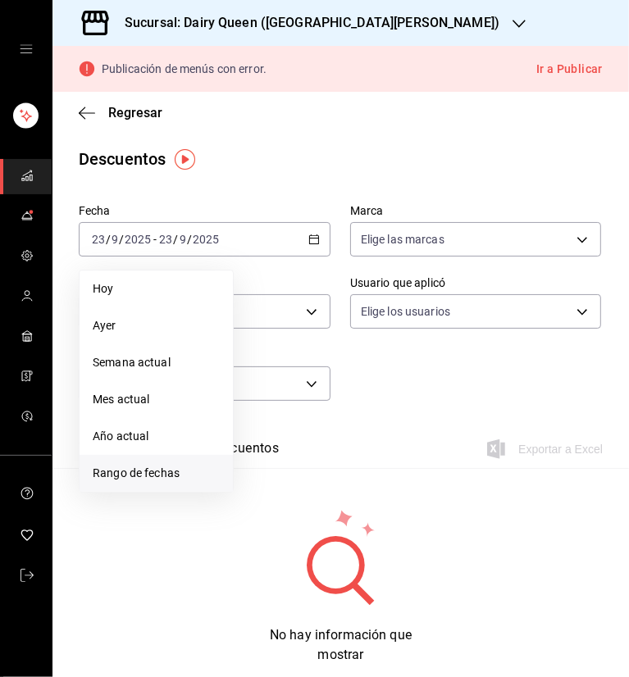
click at [147, 480] on span "Rango de fechas" at bounding box center [156, 473] width 127 height 17
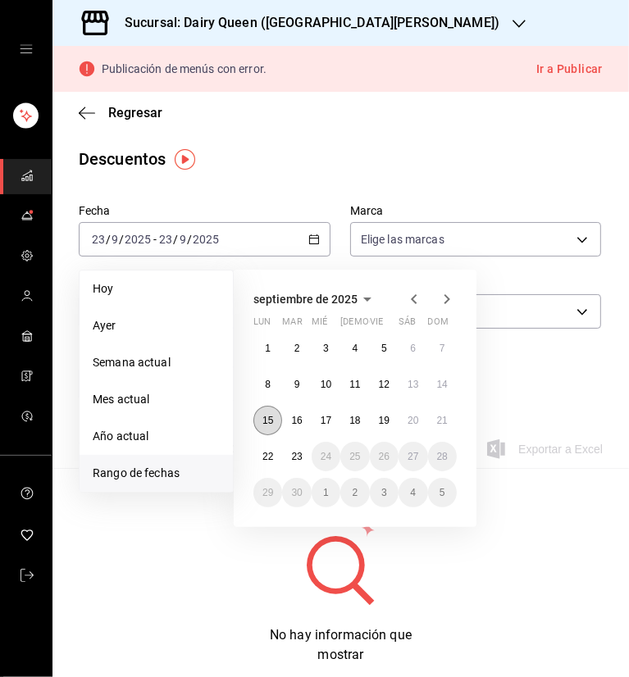
click at [271, 422] on abbr "15" at bounding box center [267, 420] width 11 height 11
click at [448, 412] on button "21" at bounding box center [442, 421] width 29 height 30
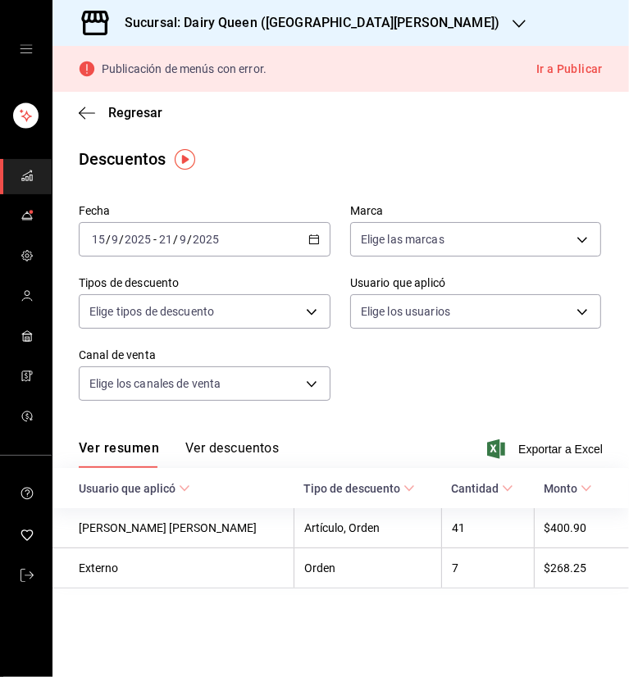
click at [410, 135] on main "Regresar Descuentos Fecha 2025-09-15 15 / 9 / 2025 - 2025-09-21 21 / 9 / 2025 M…" at bounding box center [340, 384] width 576 height 585
click at [476, 317] on body "Sucursal: Dairy Queen (PLAZA FIESTA SAN AGUSTIN) Publicación de menús con error…" at bounding box center [314, 338] width 629 height 677
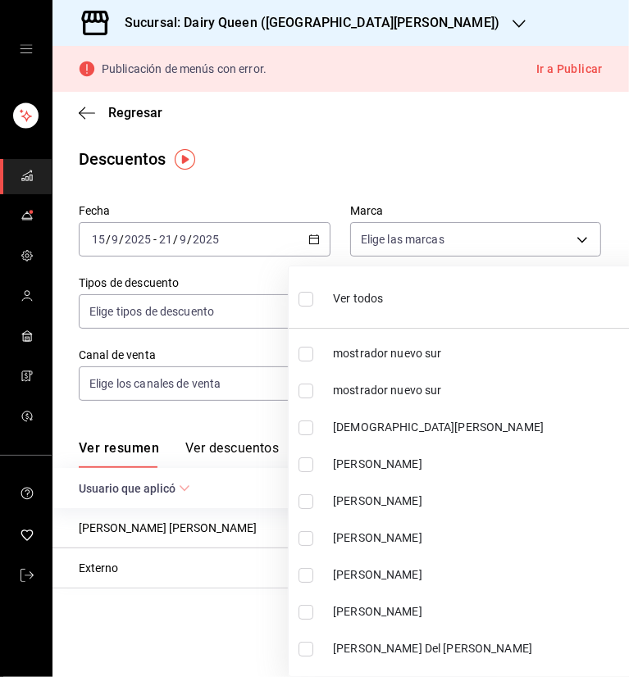
click at [492, 148] on div at bounding box center [314, 338] width 629 height 677
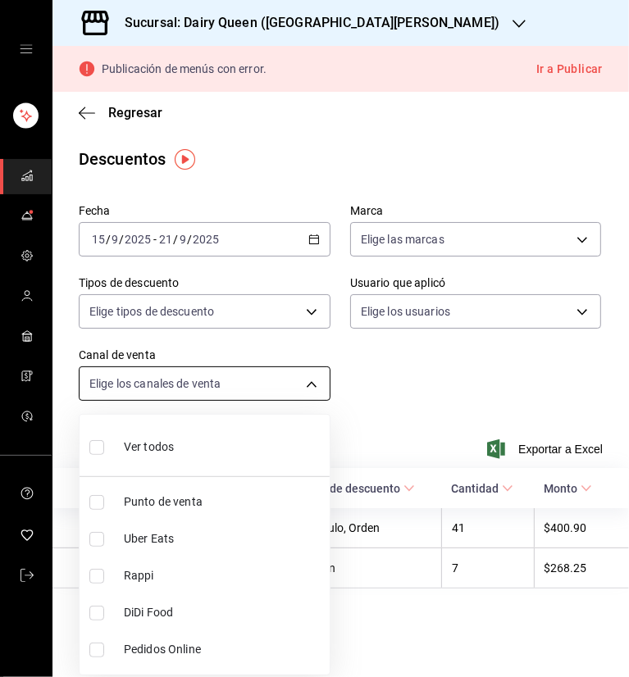
click at [292, 383] on body "Sucursal: Dairy Queen (PLAZA FIESTA SAN AGUSTIN) Publicación de menús con error…" at bounding box center [314, 338] width 629 height 677
click at [495, 394] on div at bounding box center [314, 338] width 629 height 677
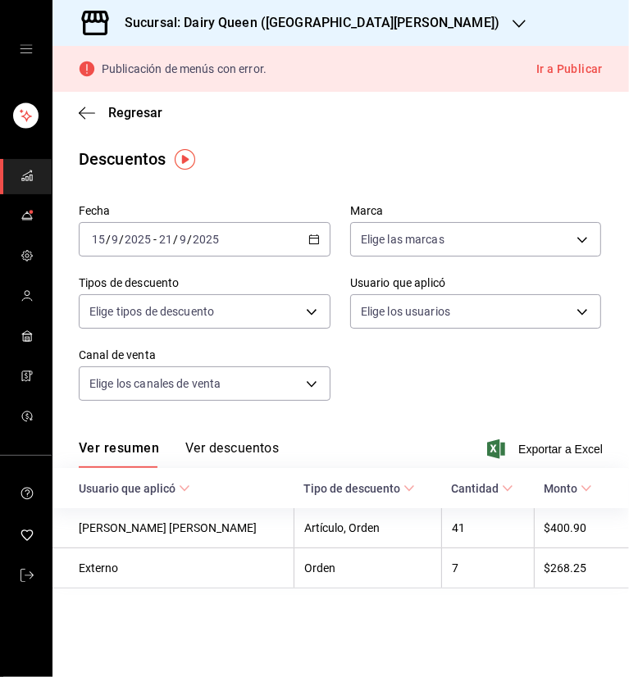
click at [259, 453] on button "Ver descuentos" at bounding box center [231, 454] width 93 height 28
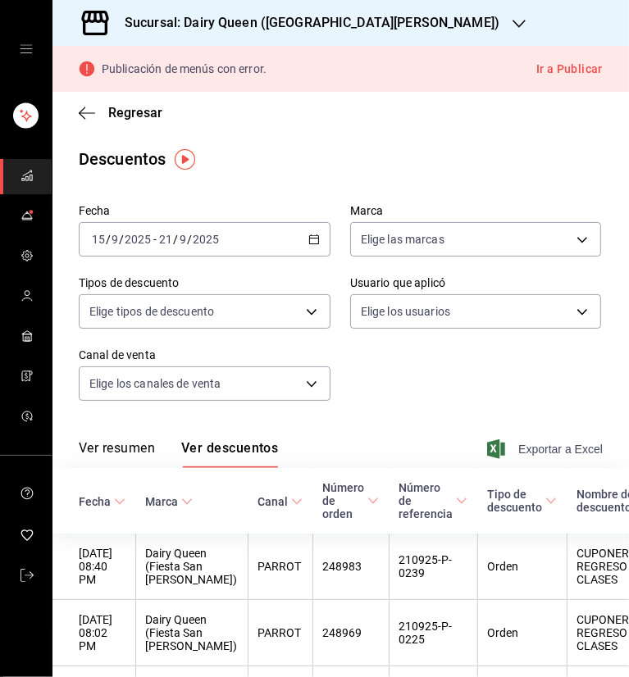
click at [533, 446] on span "Exportar a Excel" at bounding box center [546, 450] width 112 height 20
click at [430, 16] on h3 "Sucursal: Dairy Queen (PLAZA FIESTA SAN AGUSTIN)" at bounding box center [306, 23] width 388 height 20
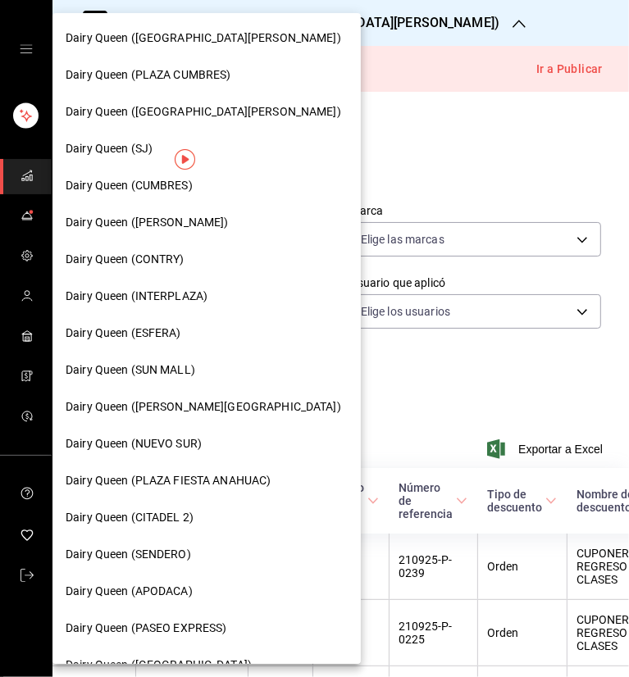
click at [161, 237] on div "Dairy Queen ([PERSON_NAME])" at bounding box center [206, 222] width 308 height 37
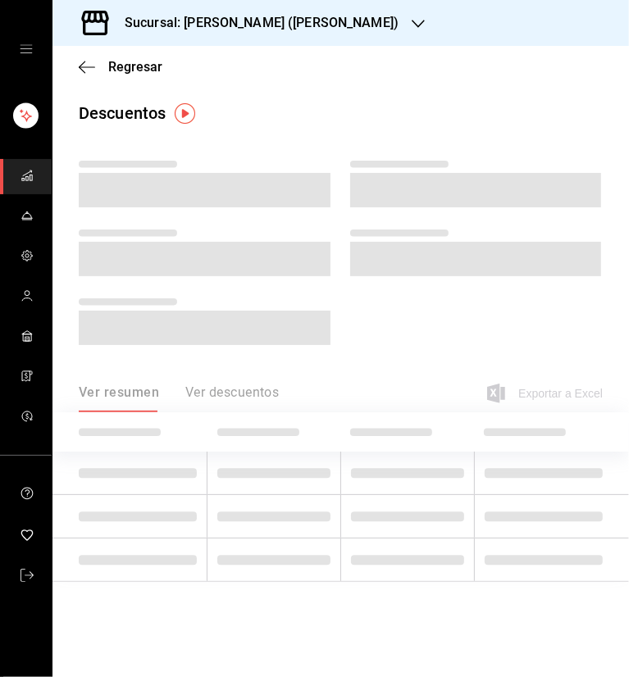
click at [412, 24] on icon "button" at bounding box center [418, 24] width 13 height 8
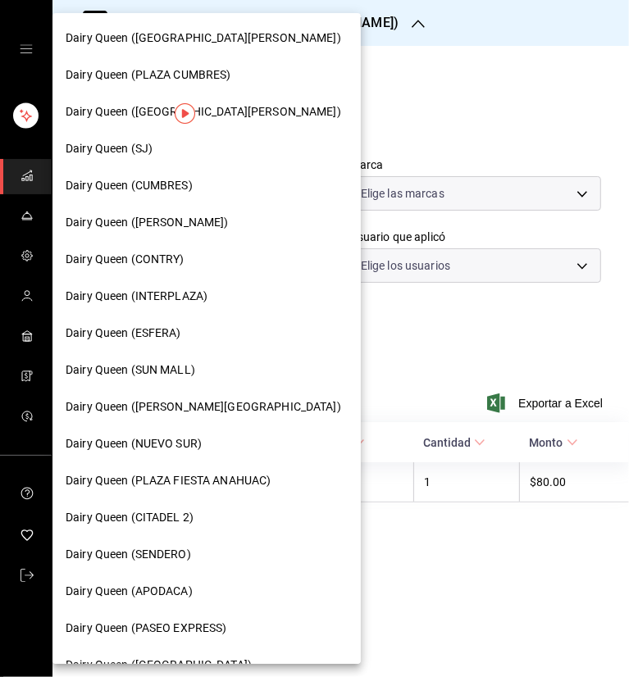
click at [150, 258] on span "Dairy Queen (CONTRY)" at bounding box center [125, 259] width 119 height 17
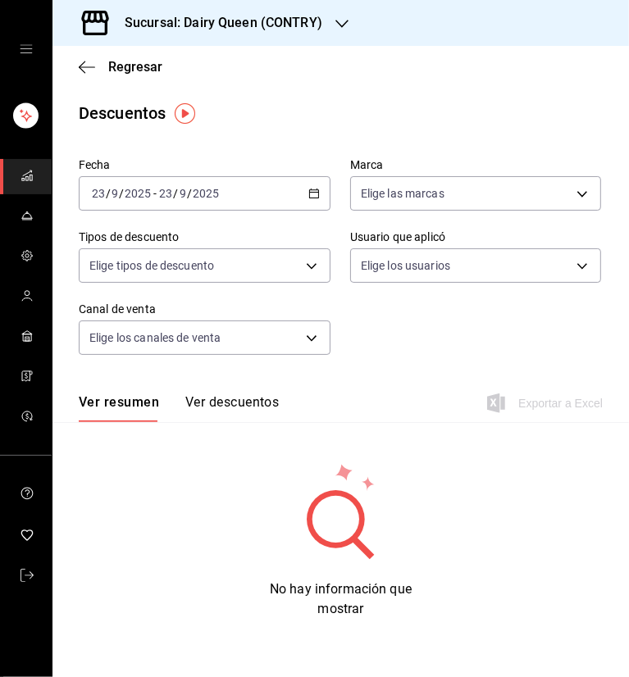
click at [315, 198] on icon "button" at bounding box center [313, 193] width 11 height 11
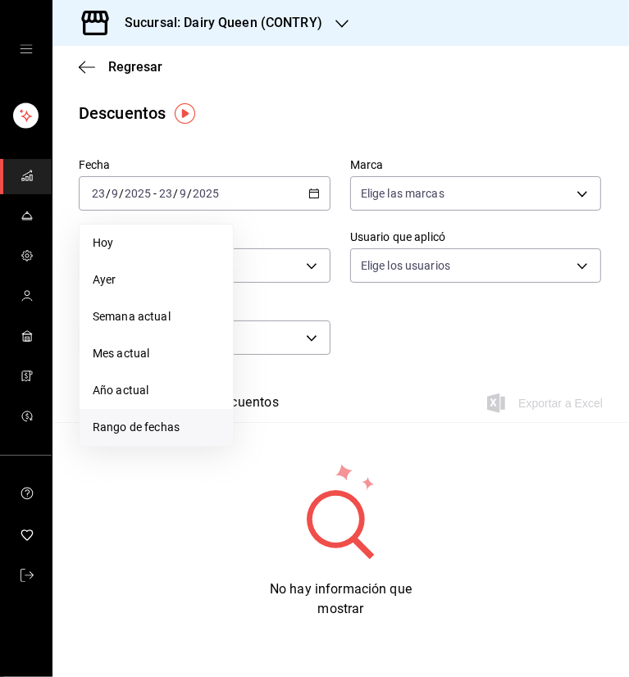
click at [175, 427] on span "Rango de fechas" at bounding box center [156, 427] width 127 height 17
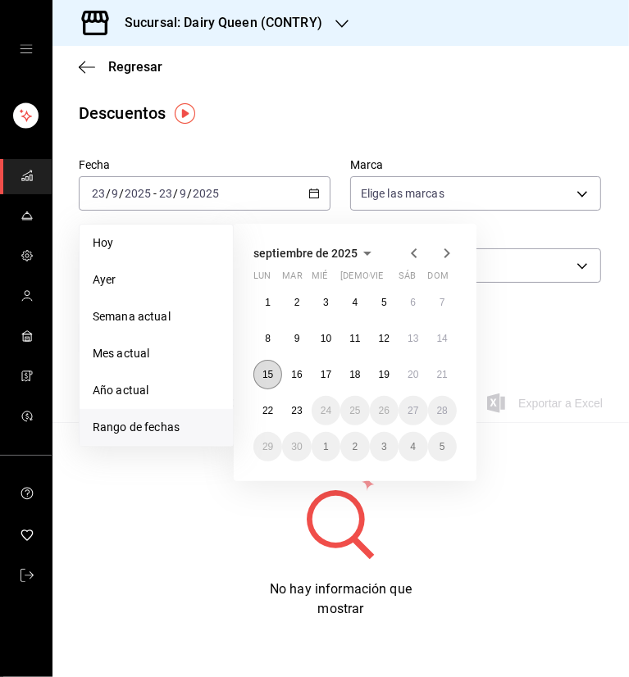
click at [268, 375] on abbr "15" at bounding box center [267, 374] width 11 height 11
click at [446, 379] on abbr "21" at bounding box center [442, 374] width 11 height 11
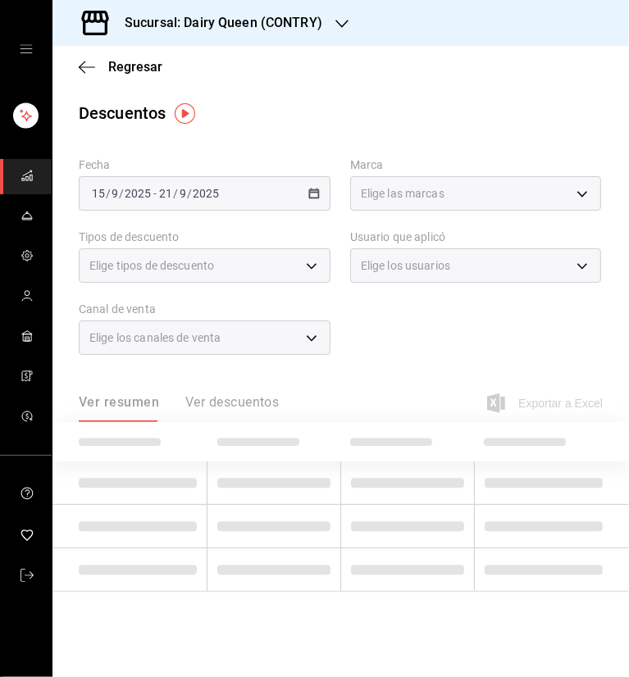
click at [412, 91] on main "Regresar Descuentos Fecha 2025-09-15 15 / 9 / 2025 - 2025-09-21 21 / 9 / 2025 M…" at bounding box center [340, 361] width 576 height 631
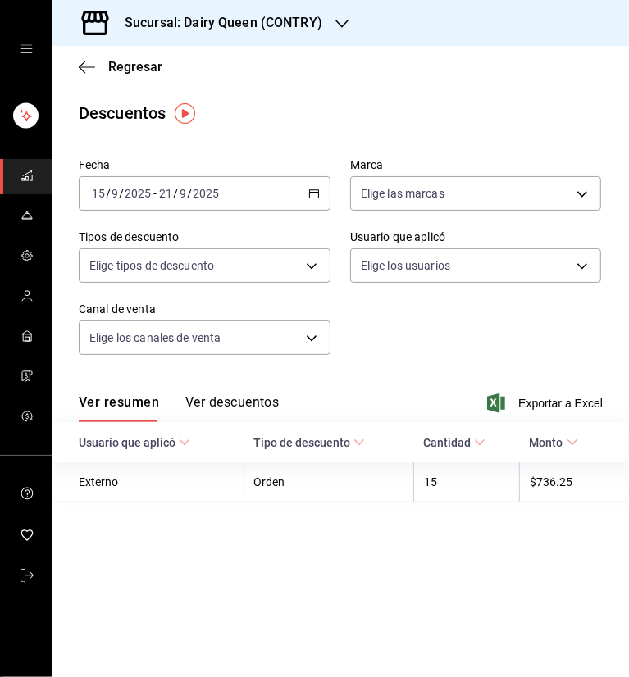
click at [244, 408] on button "Ver descuentos" at bounding box center [231, 408] width 93 height 28
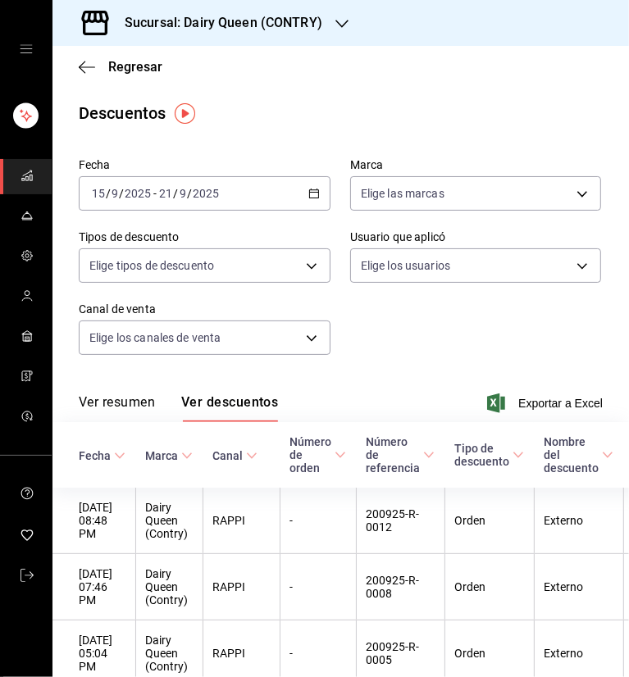
click at [335, 45] on div "Sucursal: Dairy Queen (CONTRY)" at bounding box center [210, 23] width 289 height 46
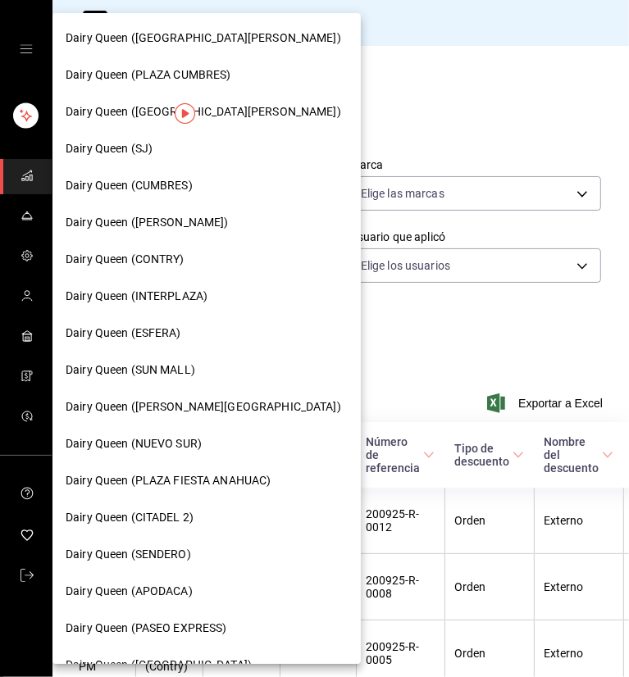
click at [148, 549] on span "Dairy Queen (SENDERO)" at bounding box center [128, 554] width 125 height 17
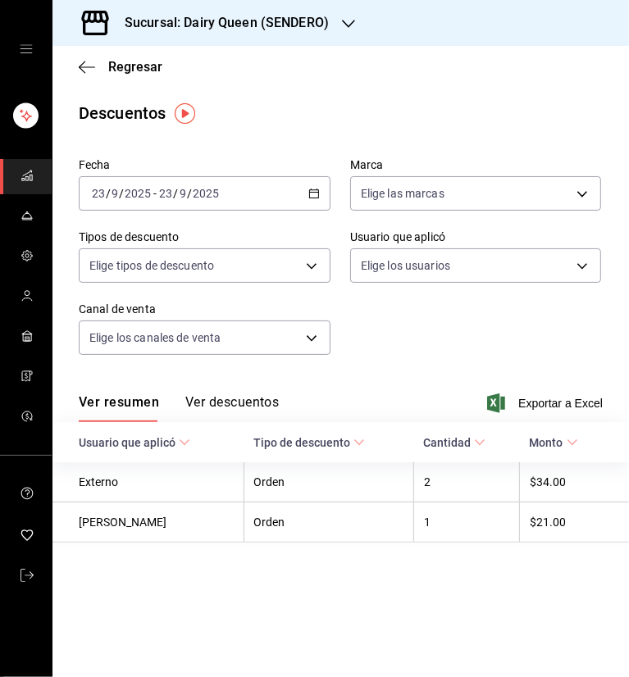
click at [302, 204] on div "[DATE] [DATE] - [DATE] [DATE]" at bounding box center [205, 193] width 252 height 34
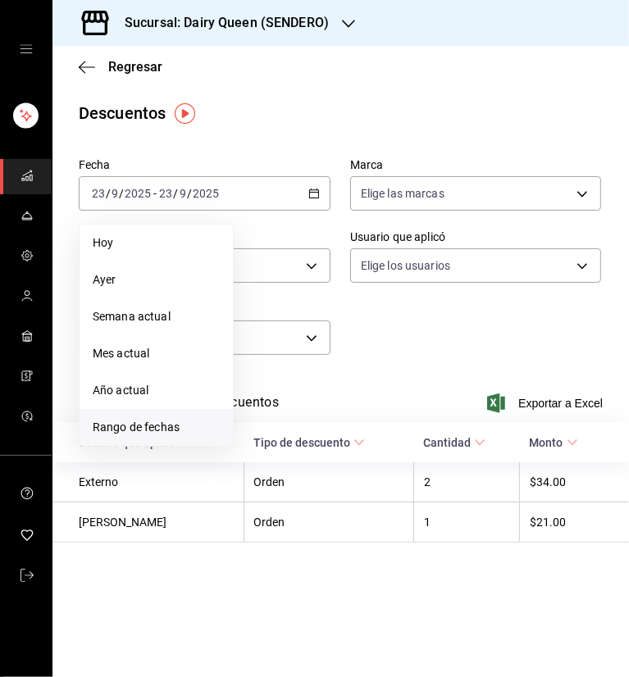
click at [152, 421] on span "Rango de fechas" at bounding box center [156, 427] width 127 height 17
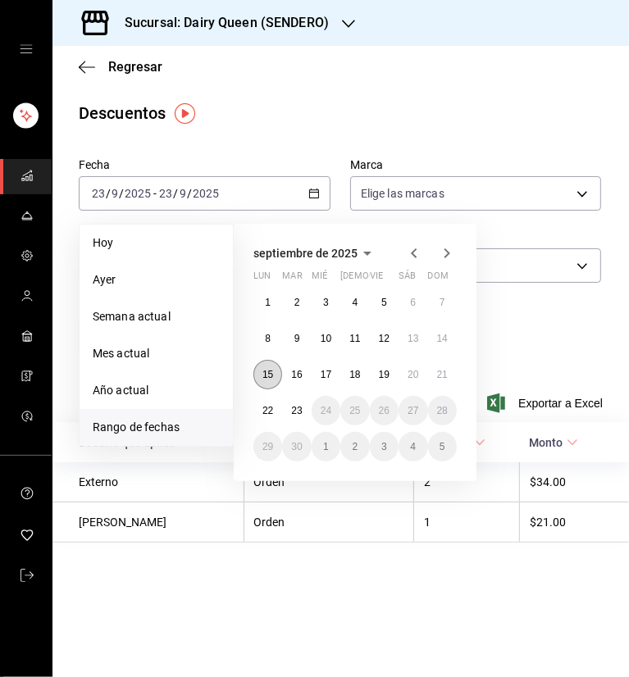
click at [270, 378] on abbr "15" at bounding box center [267, 374] width 11 height 11
click at [449, 371] on button "21" at bounding box center [442, 375] width 29 height 30
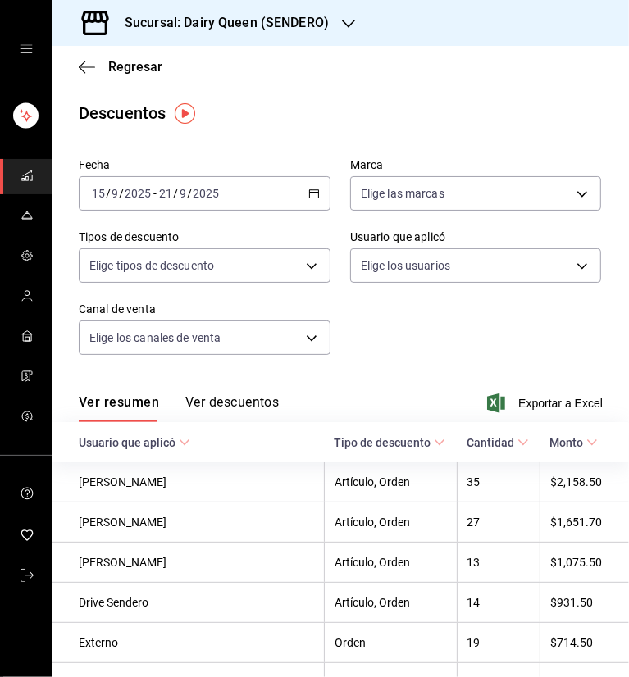
click at [492, 335] on div "Fecha [DATE] [DATE] - [DATE] [DATE] Marca Elige las marcas Tipos de descuento E…" at bounding box center [341, 263] width 524 height 223
click at [537, 403] on span "Exportar a Excel" at bounding box center [546, 404] width 112 height 20
click at [347, 22] on icon "button" at bounding box center [348, 23] width 13 height 13
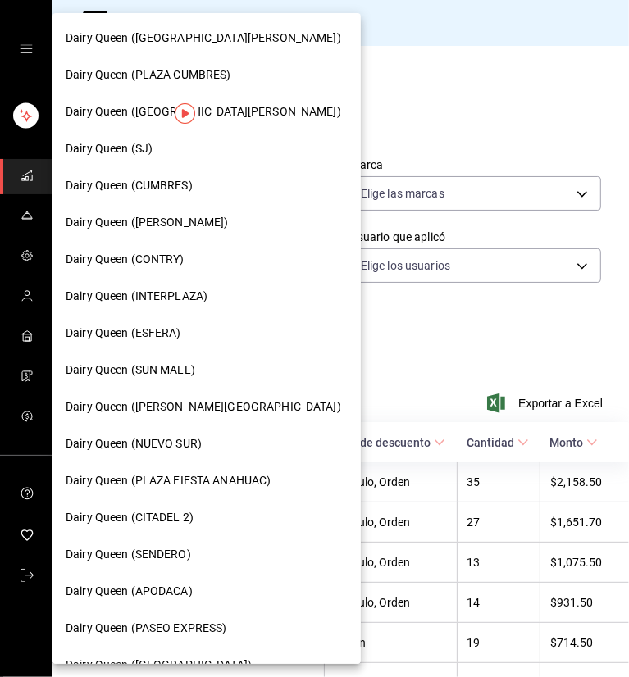
click at [171, 221] on span "Dairy Queen ([PERSON_NAME])" at bounding box center [147, 222] width 163 height 17
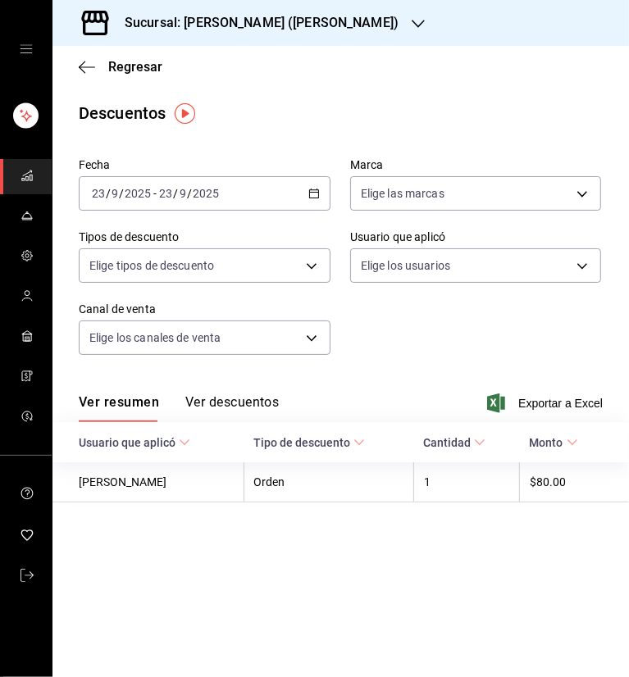
click at [310, 189] on icon "button" at bounding box center [313, 193] width 11 height 11
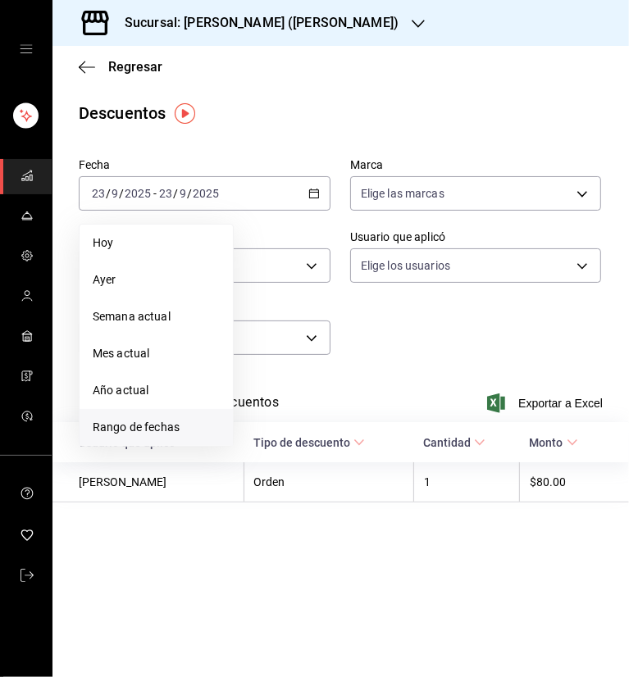
click at [175, 425] on span "Rango de fechas" at bounding box center [156, 427] width 127 height 17
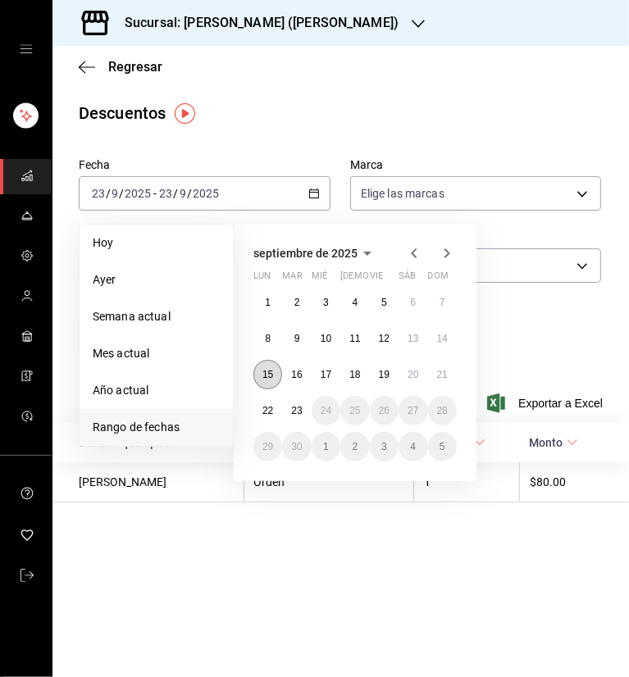
click at [267, 380] on button "15" at bounding box center [267, 375] width 29 height 30
click at [443, 382] on button "21" at bounding box center [442, 375] width 29 height 30
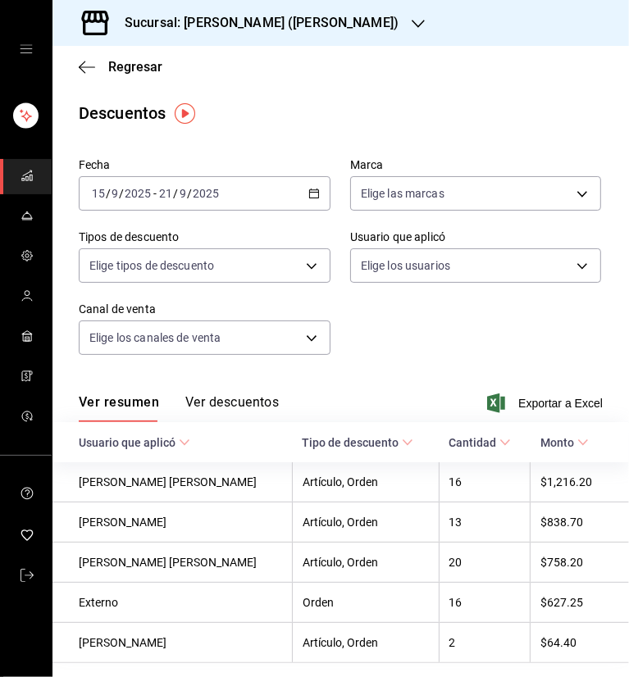
click at [380, 118] on div "Descuentos" at bounding box center [340, 113] width 576 height 25
click at [257, 408] on button "Ver descuentos" at bounding box center [231, 408] width 93 height 28
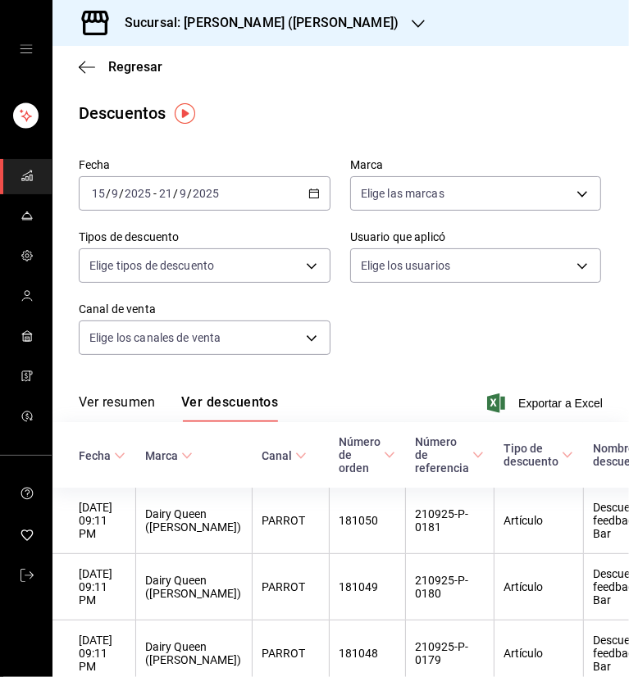
click at [430, 303] on div "Fecha [DATE] [DATE] - [DATE] [DATE] Marca Elige las marcas Tipos de descuento E…" at bounding box center [341, 263] width 524 height 223
click at [371, 23] on div "Sucursal: Dairy Queen (HUMBERTO)" at bounding box center [249, 23] width 366 height 46
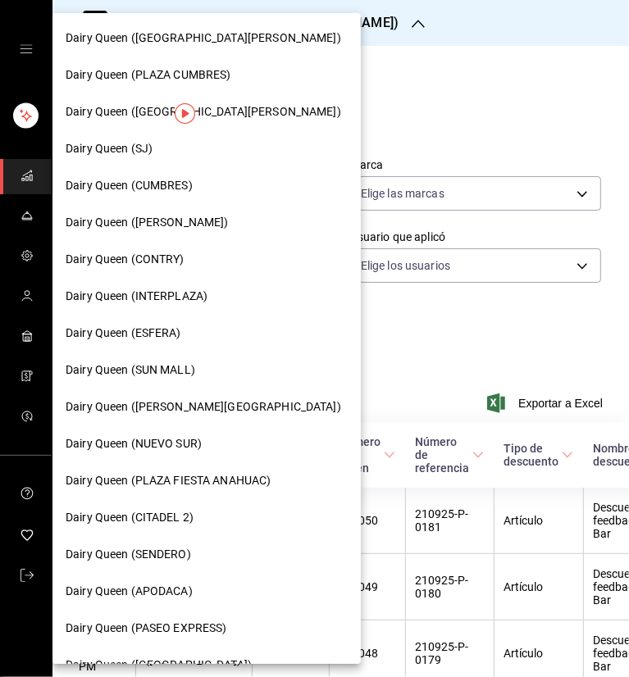
click at [161, 195] on div "Dairy Queen (CUMBRES)" at bounding box center [206, 185] width 308 height 37
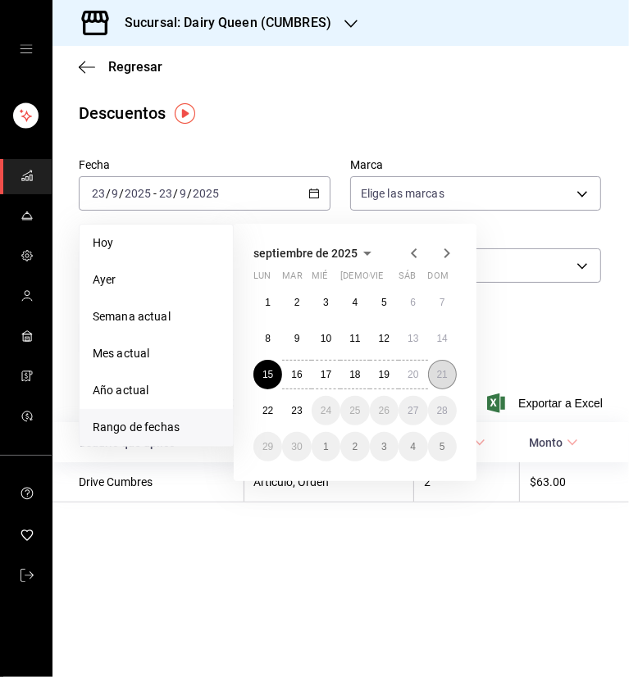
click at [437, 379] on abbr "21" at bounding box center [442, 374] width 11 height 11
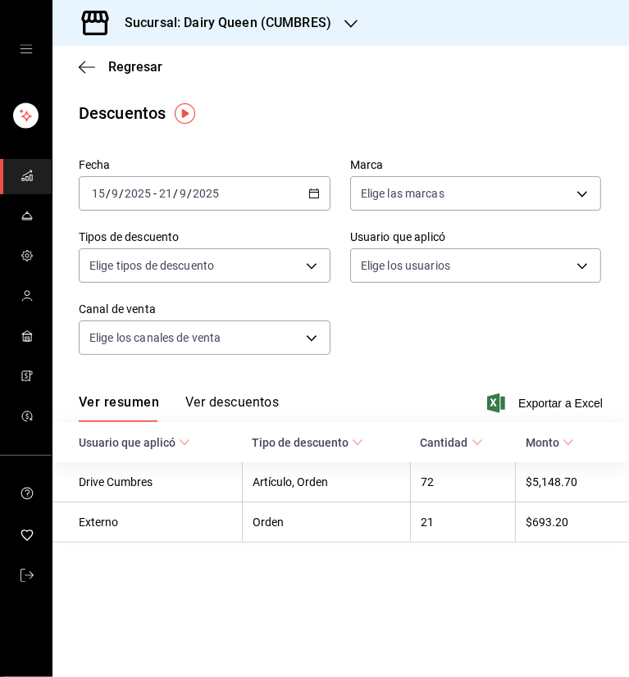
click at [453, 122] on div "Descuentos" at bounding box center [340, 113] width 576 height 25
click at [250, 404] on button "Ver descuentos" at bounding box center [231, 408] width 93 height 28
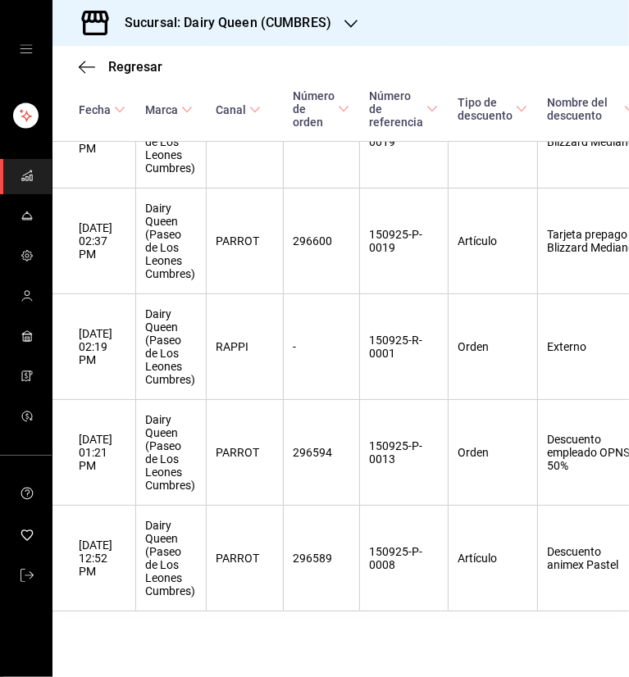
scroll to position [10109, 0]
click at [358, 25] on div "Sucursal: Dairy Queen (CUMBRES)" at bounding box center [215, 23] width 298 height 46
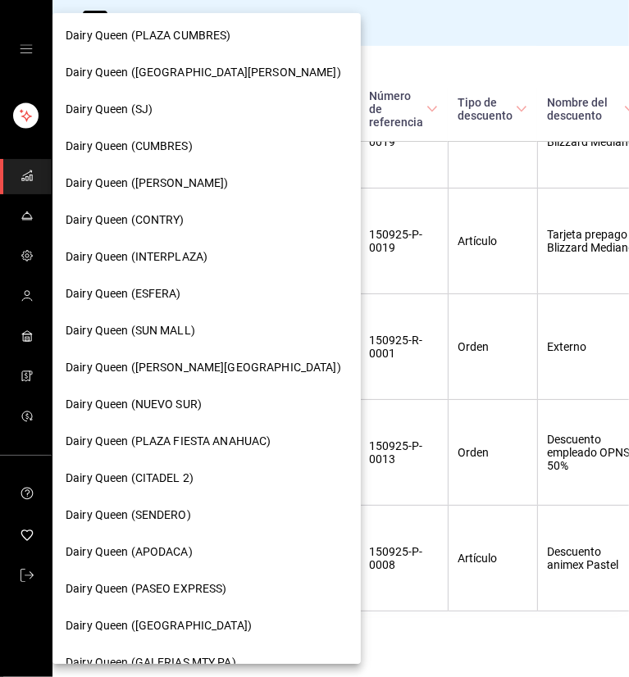
scroll to position [0, 0]
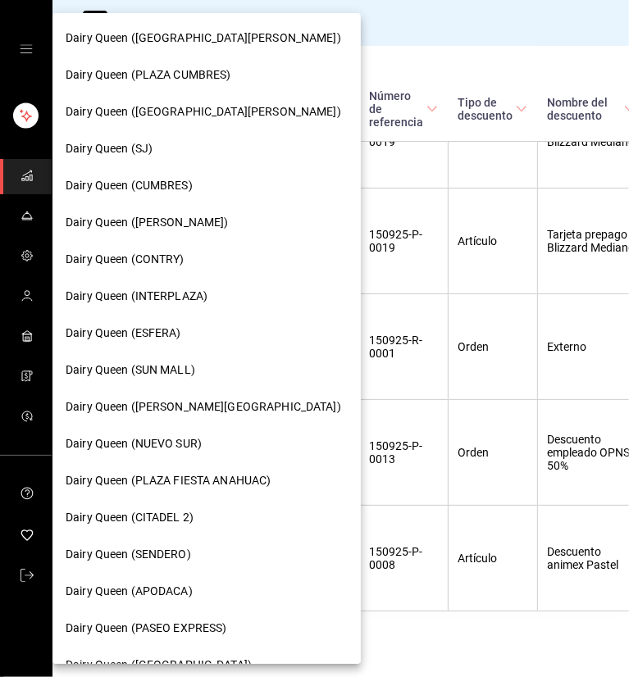
click at [190, 372] on span "Dairy Queen (SUN MALL)" at bounding box center [131, 370] width 130 height 17
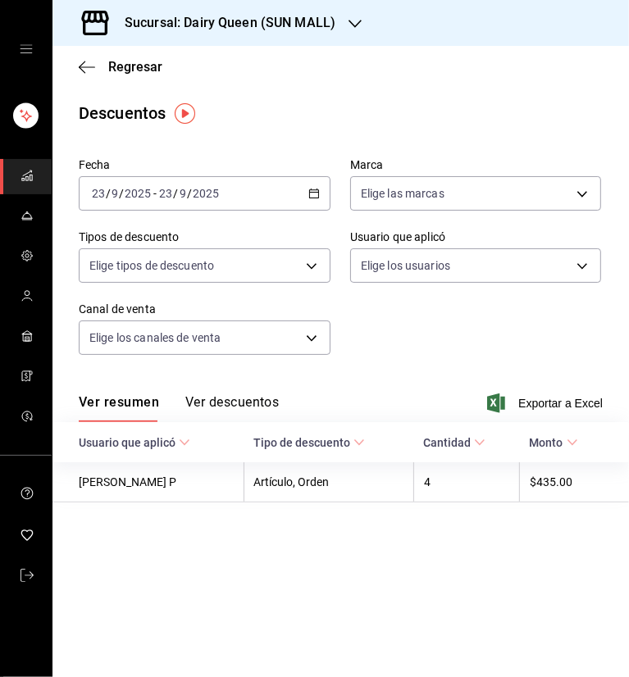
click at [312, 192] on icon "button" at bounding box center [313, 193] width 11 height 11
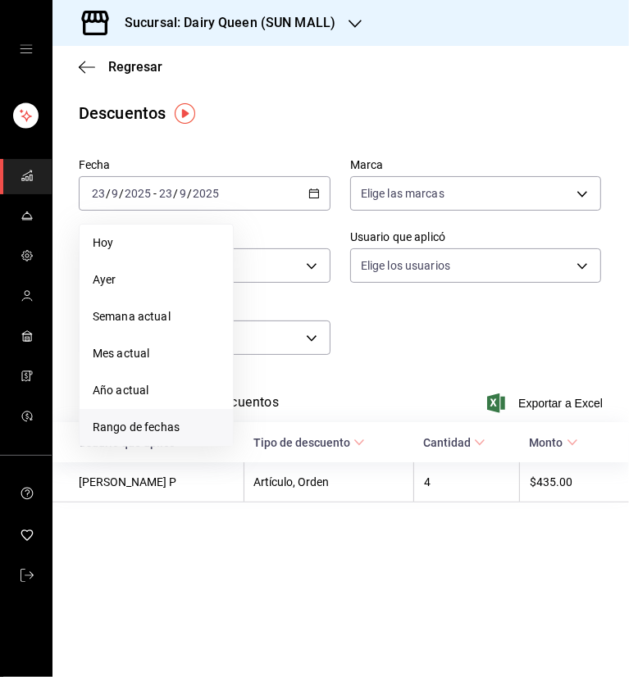
click at [167, 431] on span "Rango de fechas" at bounding box center [156, 427] width 127 height 17
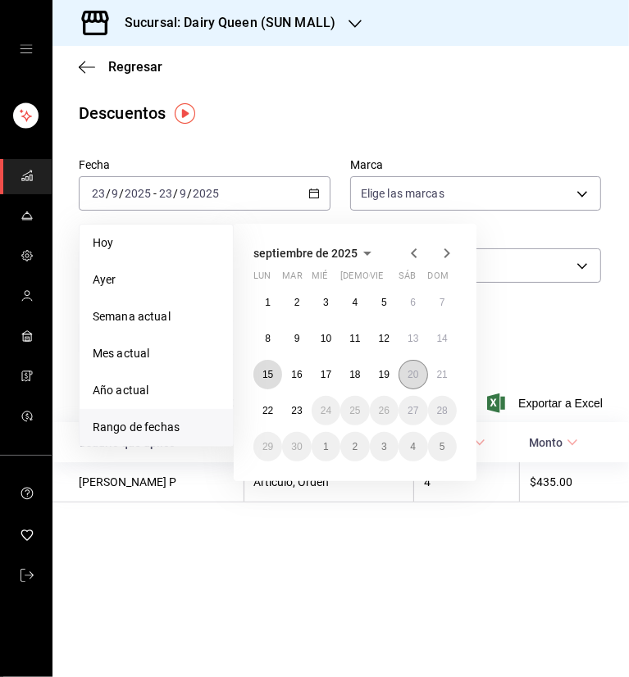
click at [267, 375] on abbr "15" at bounding box center [267, 374] width 11 height 11
click at [444, 371] on abbr "21" at bounding box center [442, 374] width 11 height 11
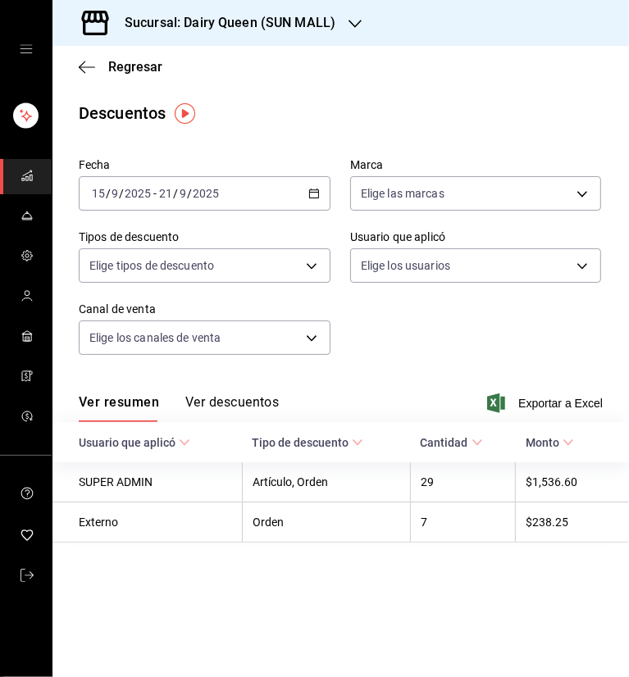
click at [405, 113] on div "Descuentos" at bounding box center [340, 113] width 576 height 25
click at [225, 408] on button "Ver descuentos" at bounding box center [231, 408] width 93 height 28
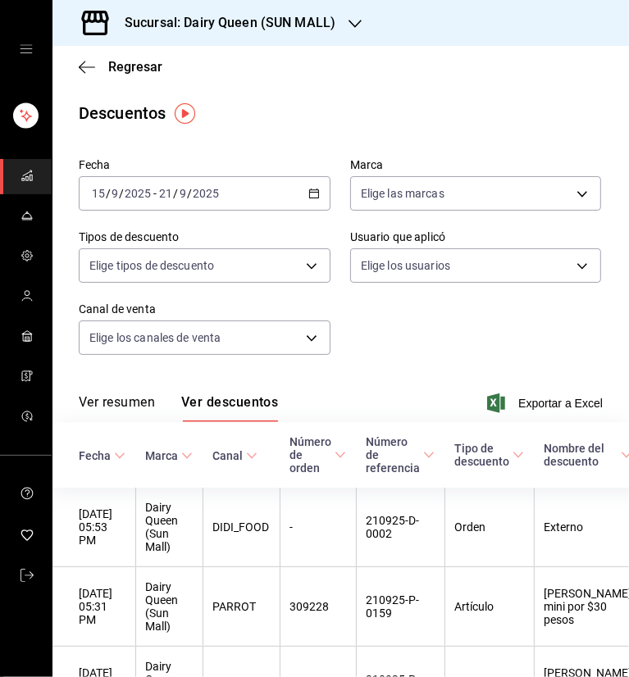
click at [363, 24] on div "Sucursal: Dairy Queen (SUN MALL)" at bounding box center [217, 23] width 303 height 46
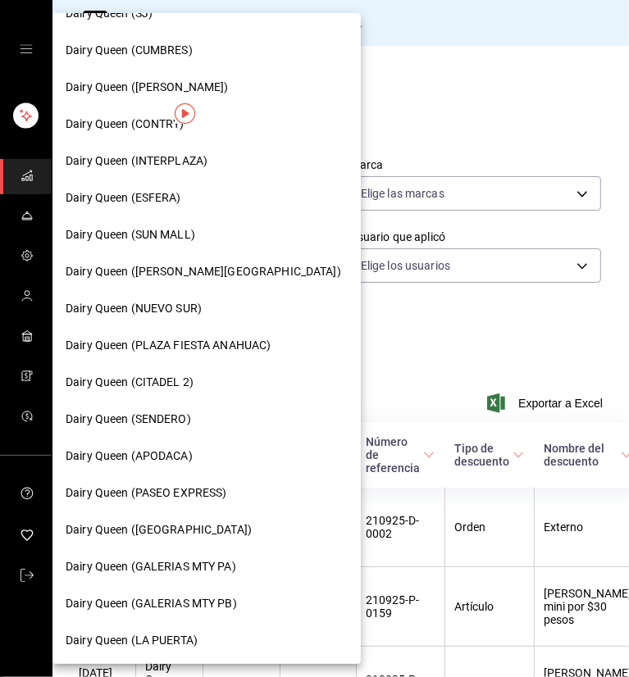
scroll to position [164, 0]
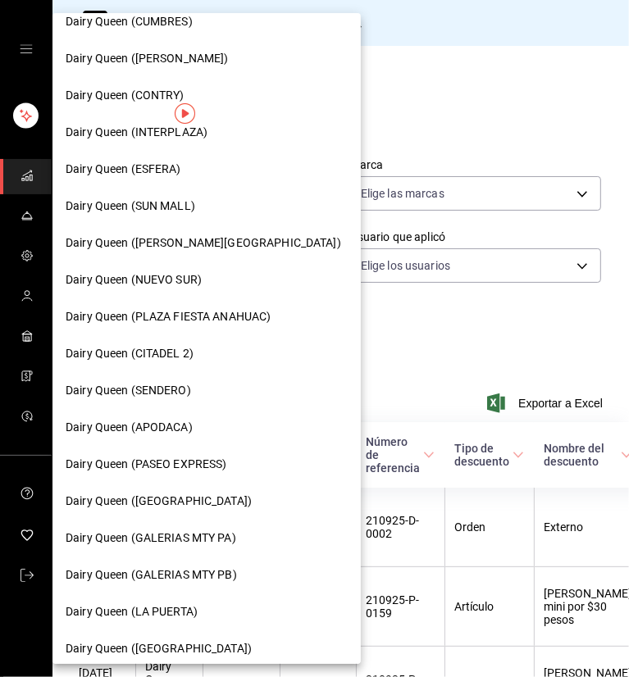
click at [159, 422] on span "Dairy Queen (APODACA)" at bounding box center [129, 427] width 127 height 17
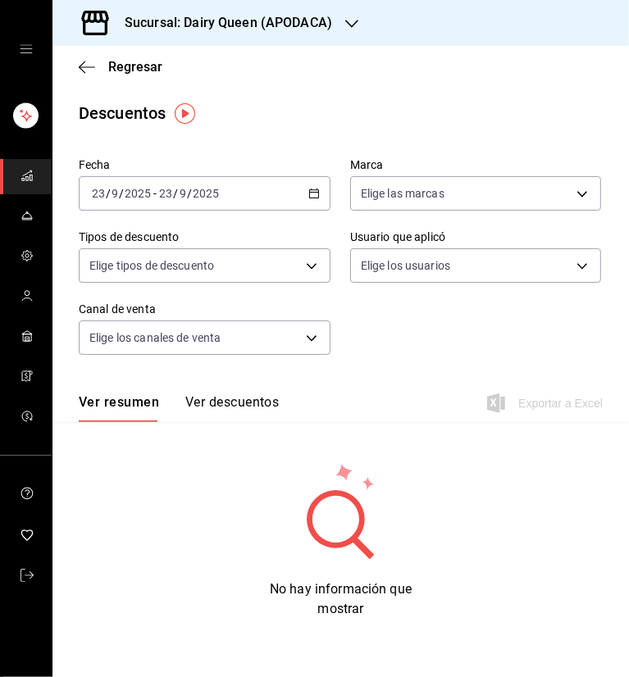
click at [317, 196] on icon "button" at bounding box center [313, 193] width 11 height 11
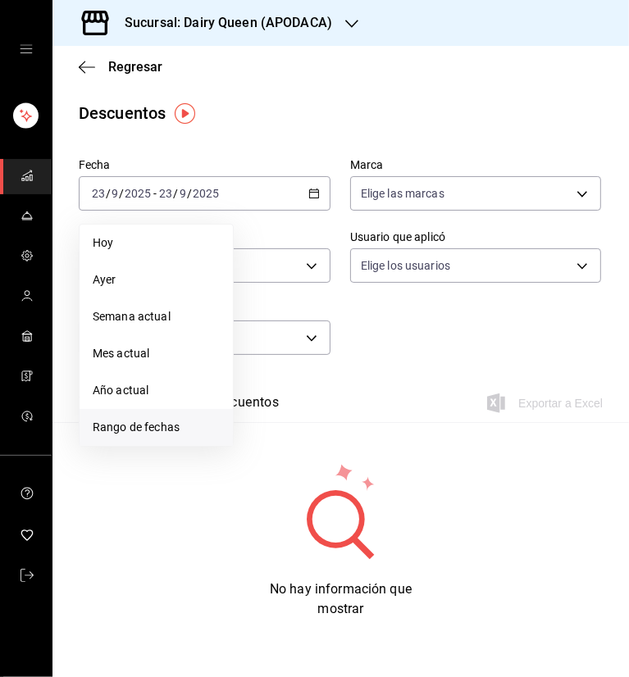
click at [184, 428] on span "Rango de fechas" at bounding box center [156, 427] width 127 height 17
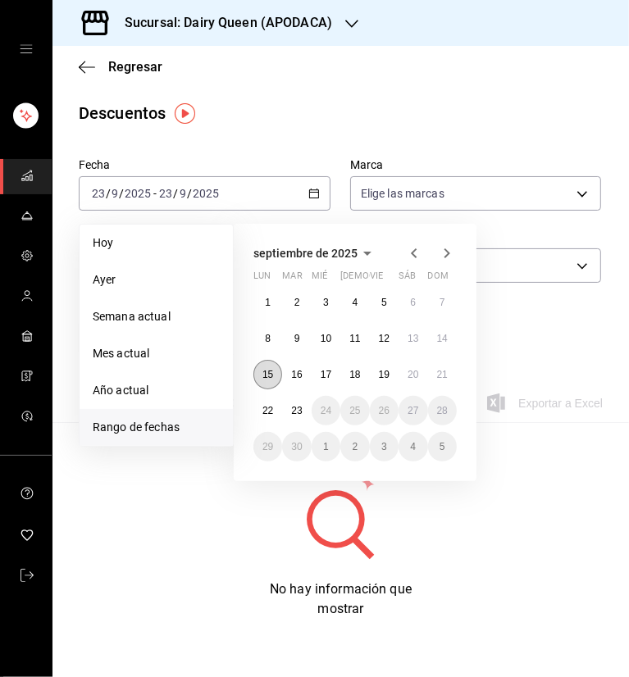
click at [274, 374] on button "15" at bounding box center [267, 375] width 29 height 30
click at [437, 375] on abbr "21" at bounding box center [442, 374] width 11 height 11
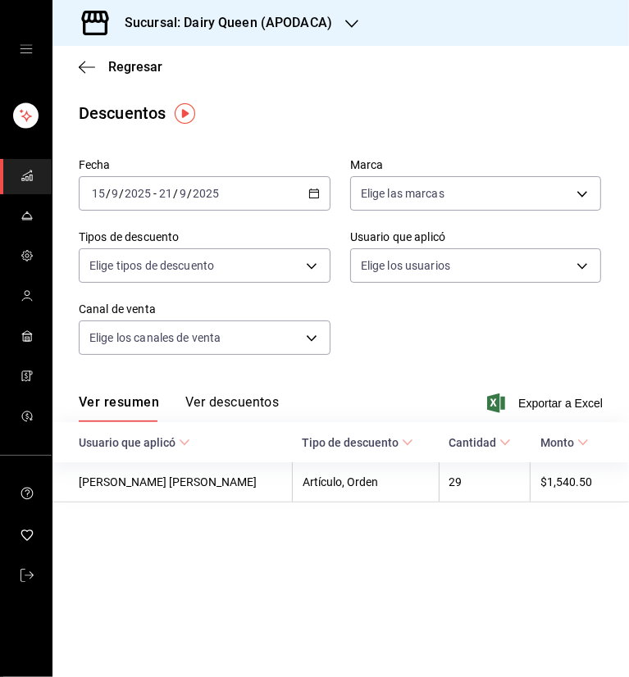
click at [256, 412] on button "Ver descuentos" at bounding box center [231, 408] width 93 height 28
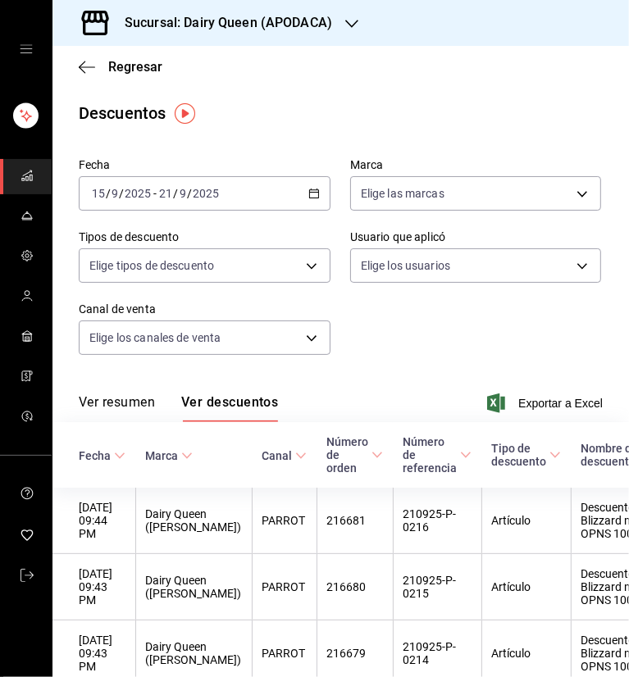
click at [345, 26] on icon "button" at bounding box center [351, 23] width 13 height 13
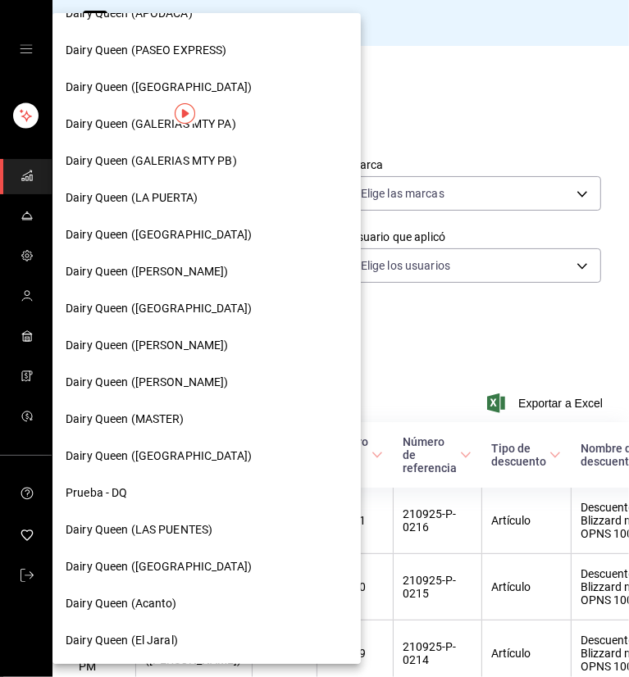
scroll to position [580, 0]
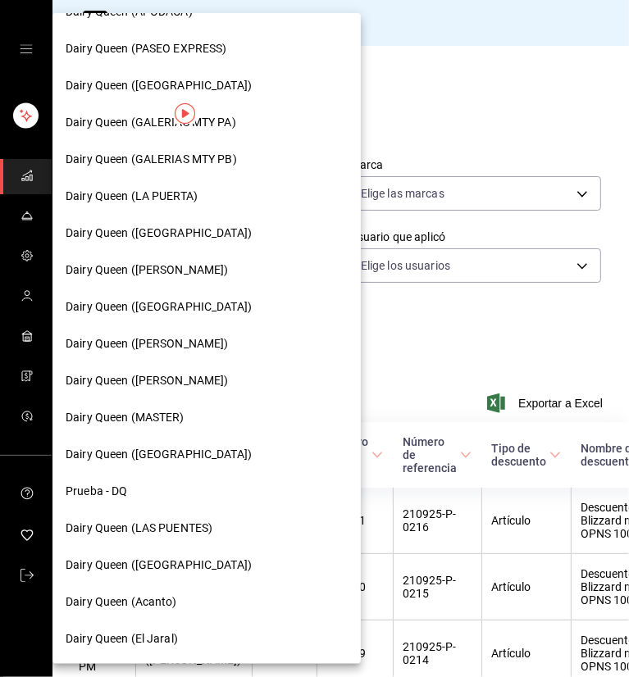
click at [174, 523] on span "Dairy Queen (LAS PUENTES)" at bounding box center [139, 528] width 147 height 17
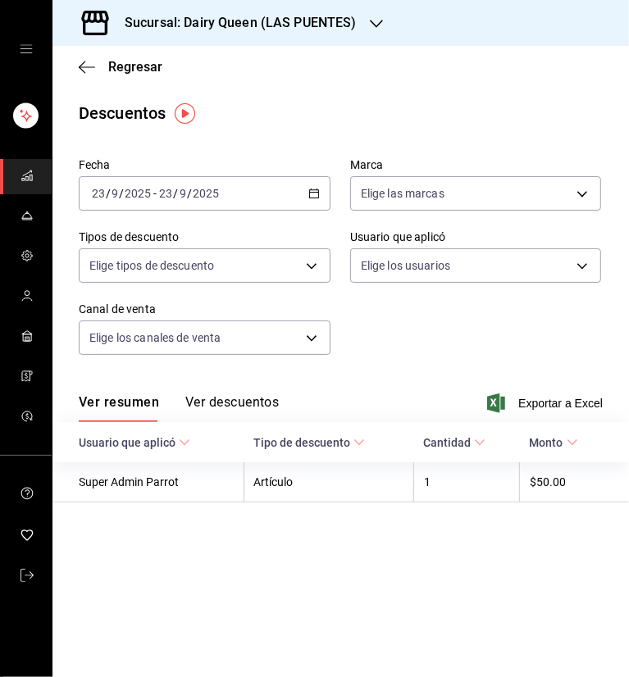
click at [312, 196] on icon "button" at bounding box center [313, 193] width 11 height 11
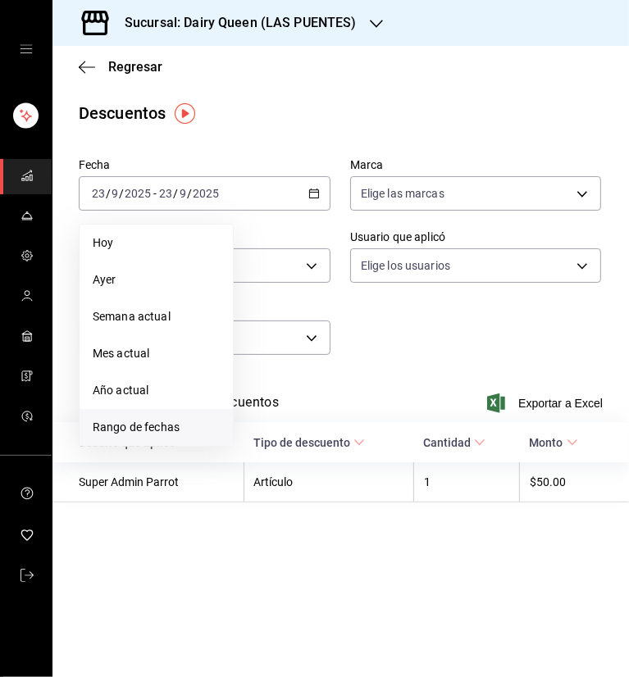
click at [137, 421] on span "Rango de fechas" at bounding box center [156, 427] width 127 height 17
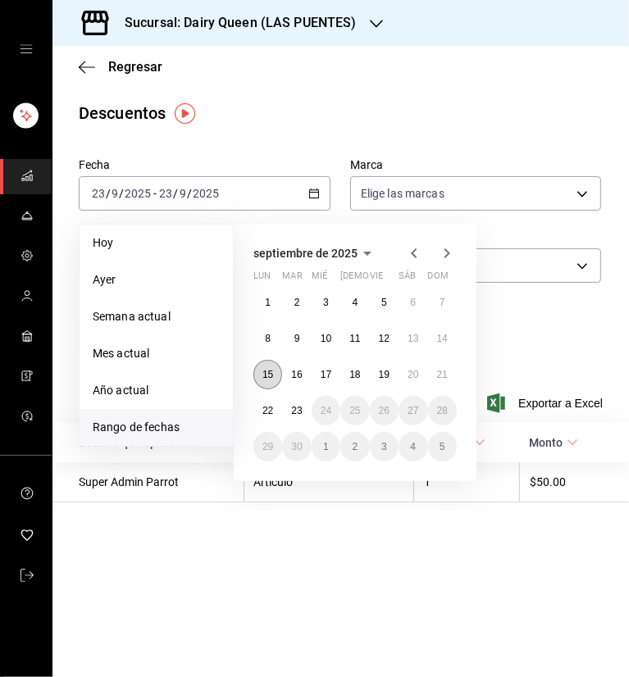
click at [279, 376] on button "15" at bounding box center [267, 375] width 29 height 30
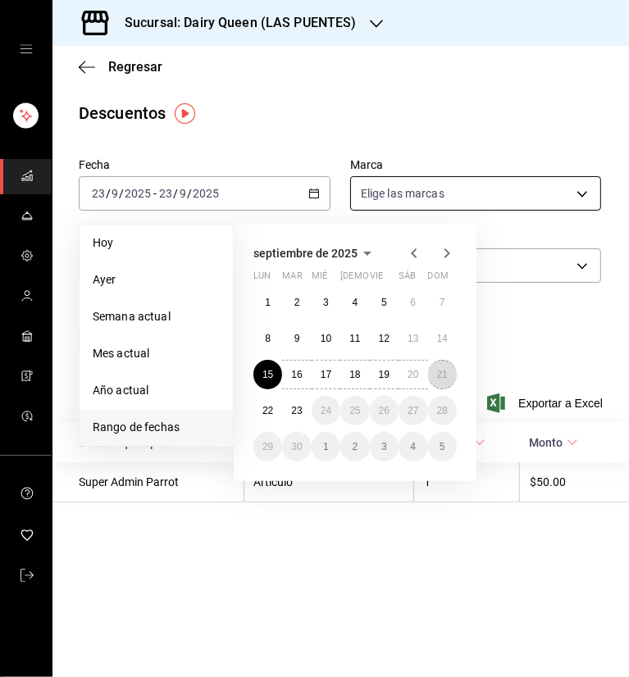
click at [439, 381] on button "21" at bounding box center [442, 375] width 29 height 30
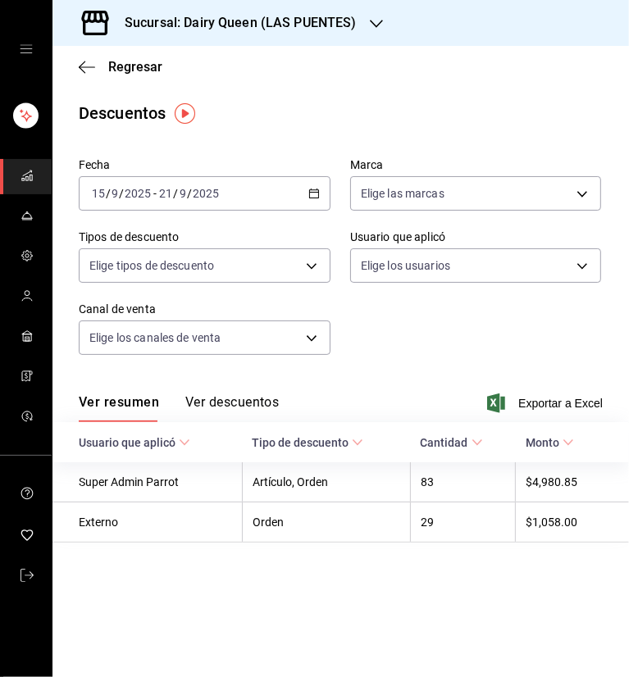
click at [384, 122] on div "Descuentos" at bounding box center [340, 113] width 576 height 25
drag, startPoint x: 236, startPoint y: 398, endPoint x: 420, endPoint y: 348, distance: 190.4
click at [236, 398] on button "Ver descuentos" at bounding box center [231, 408] width 93 height 28
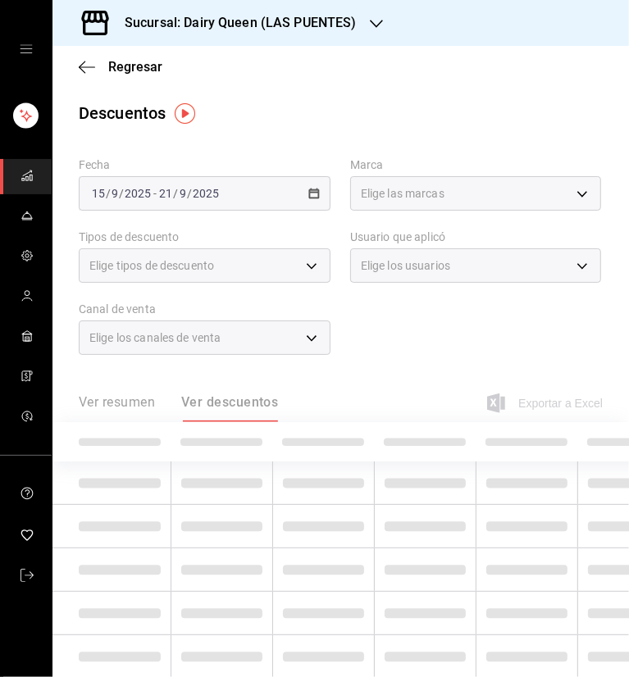
click at [394, 354] on div "Fecha [DATE] [DATE] - [DATE] [DATE] Marca Elige las marcas Tipos de descuento E…" at bounding box center [341, 263] width 524 height 223
click at [414, 331] on div "Fecha [DATE] [DATE] - [DATE] [DATE] Marca Elige las marcas Tipos de descuento E…" at bounding box center [341, 263] width 524 height 223
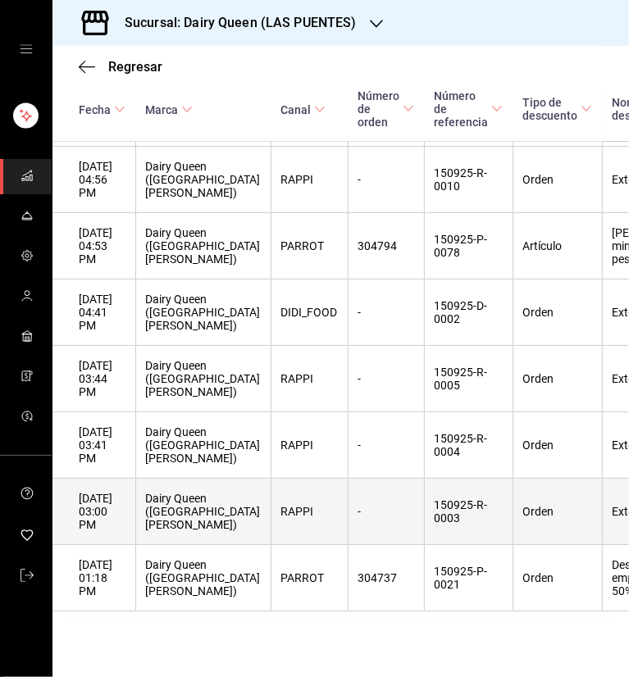
scroll to position [9298, 0]
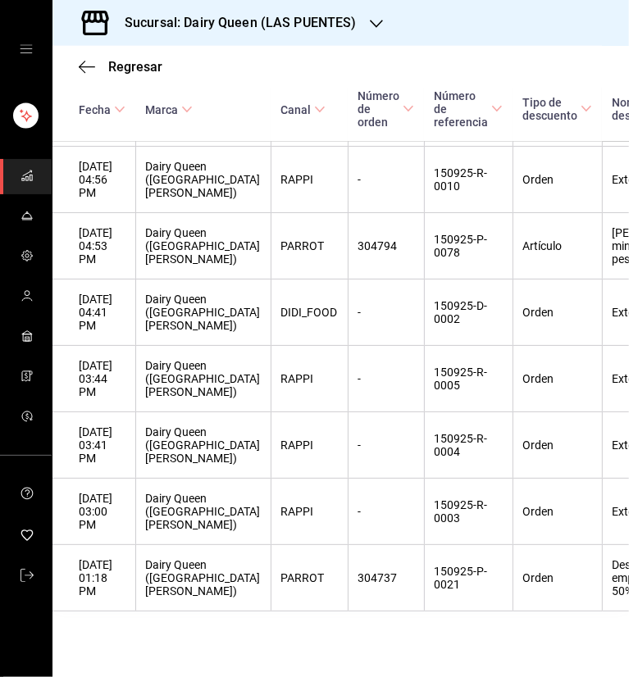
click at [358, 23] on div "Sucursal: Dairy Queen (LAS PUENTES)" at bounding box center [228, 23] width 324 height 46
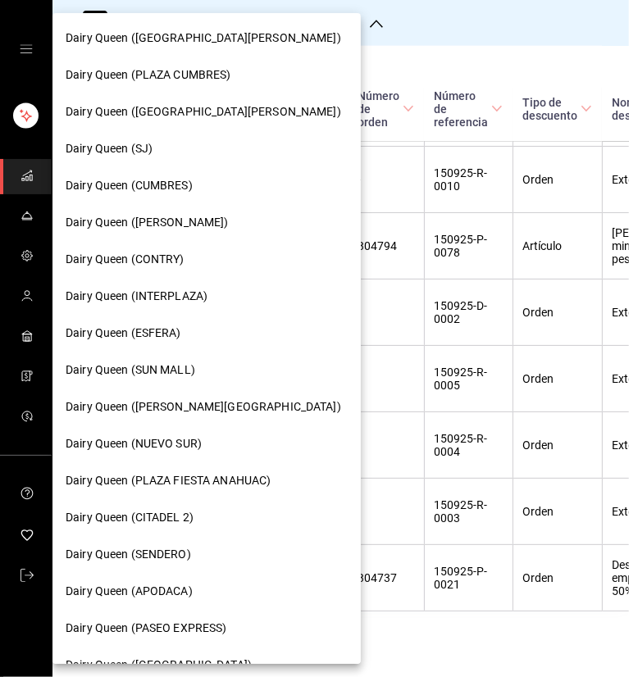
click at [189, 442] on span "Dairy Queen (NUEVO SUR)" at bounding box center [134, 443] width 136 height 17
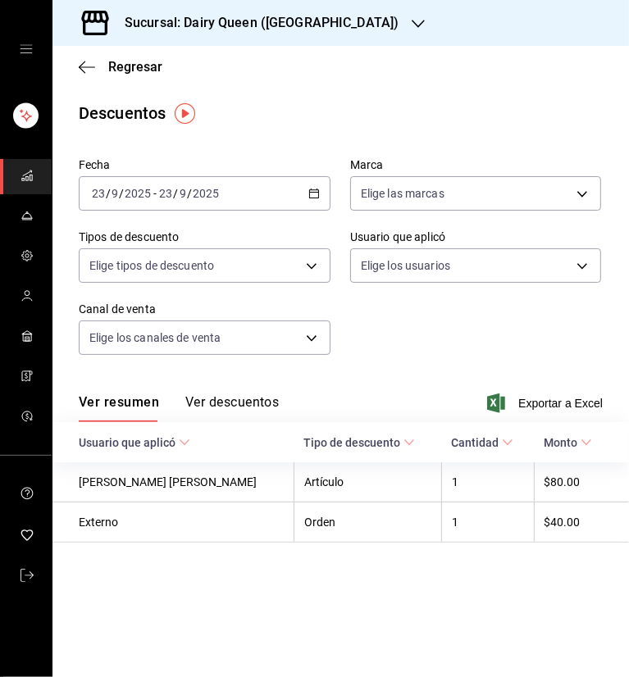
click at [312, 199] on div "[DATE] [DATE] - [DATE] [DATE]" at bounding box center [205, 193] width 252 height 34
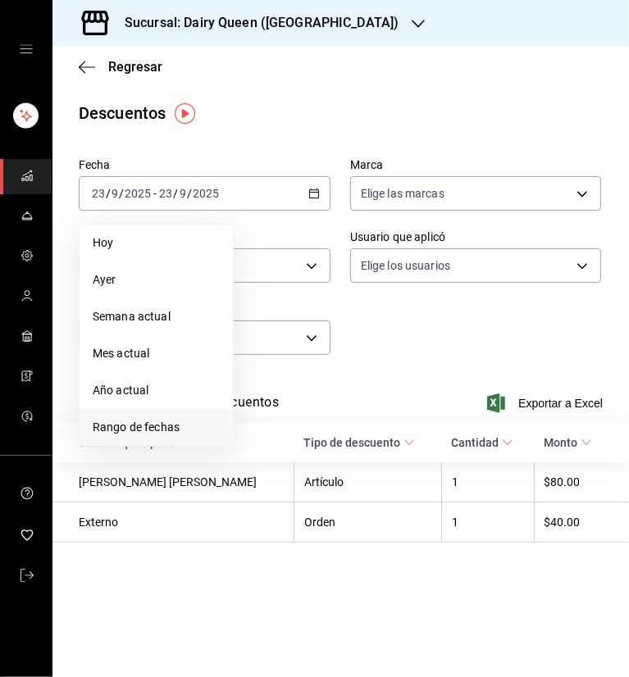
click at [140, 430] on span "Rango de fechas" at bounding box center [156, 427] width 127 height 17
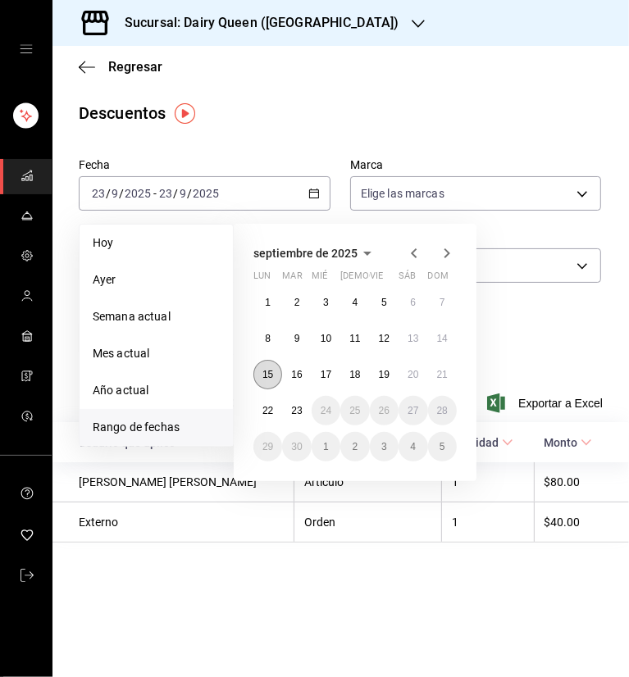
click at [267, 369] on abbr "15" at bounding box center [267, 374] width 11 height 11
click at [437, 373] on abbr "21" at bounding box center [442, 374] width 11 height 11
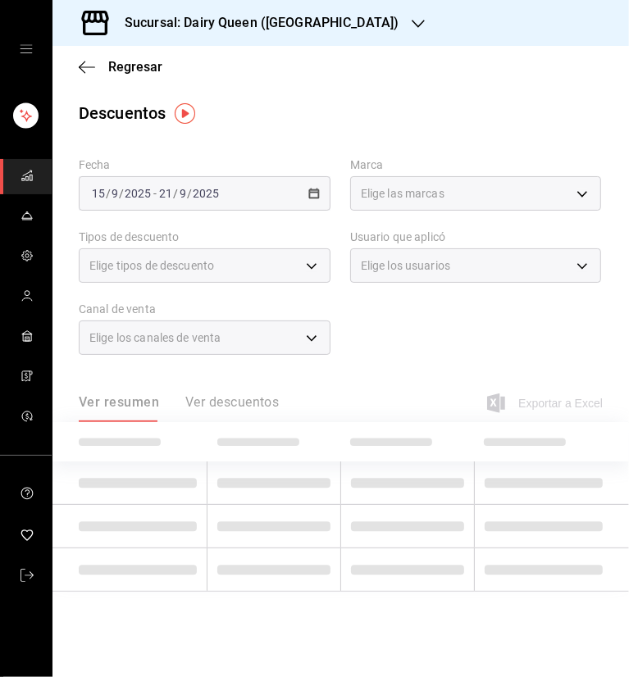
click at [461, 108] on div "Descuentos" at bounding box center [340, 113] width 576 height 25
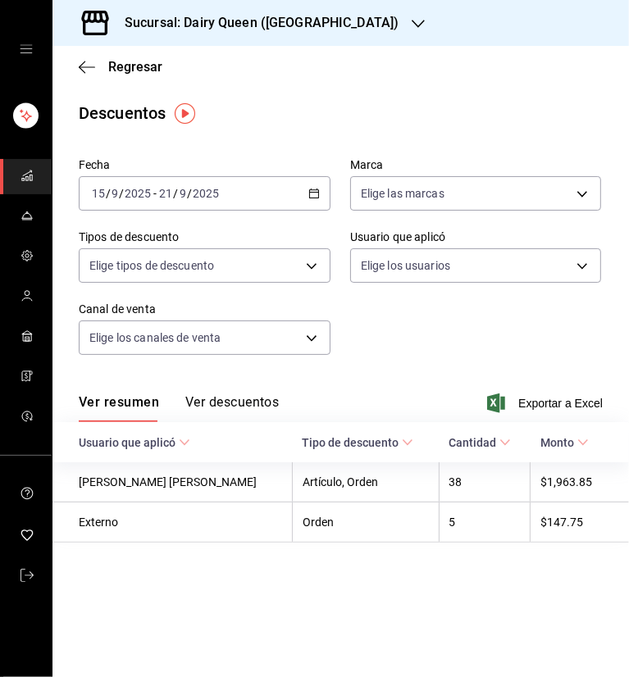
click at [272, 403] on button "Ver descuentos" at bounding box center [231, 408] width 93 height 28
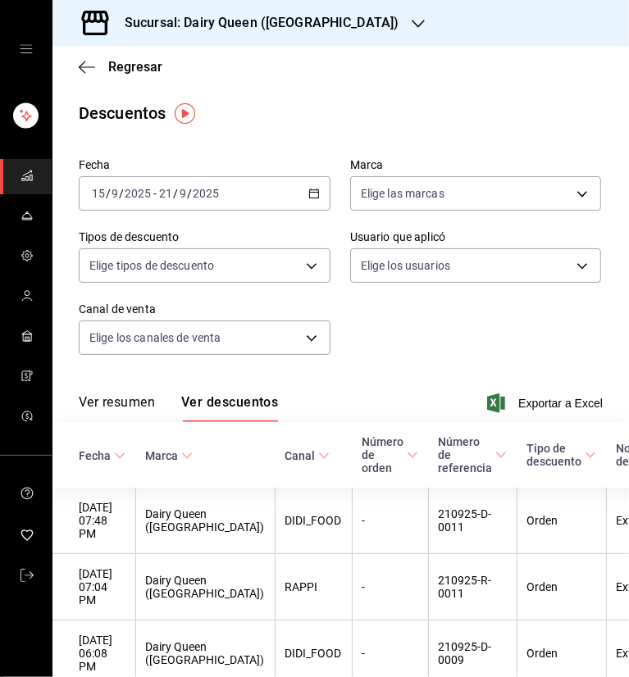
click at [545, 398] on span "Exportar a Excel" at bounding box center [546, 404] width 112 height 20
click at [412, 18] on icon "button" at bounding box center [418, 23] width 13 height 13
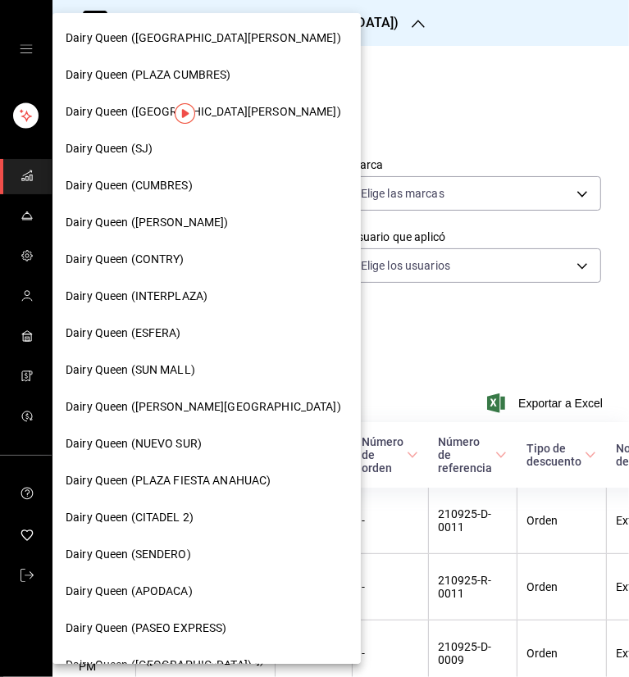
click at [153, 328] on span "Dairy Queen (ESFERA)" at bounding box center [124, 333] width 116 height 17
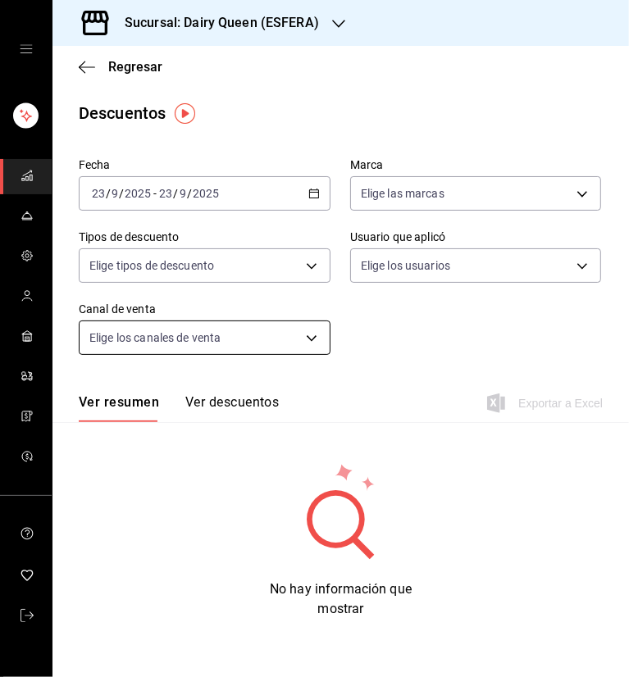
click at [314, 193] on icon "button" at bounding box center [313, 193] width 11 height 11
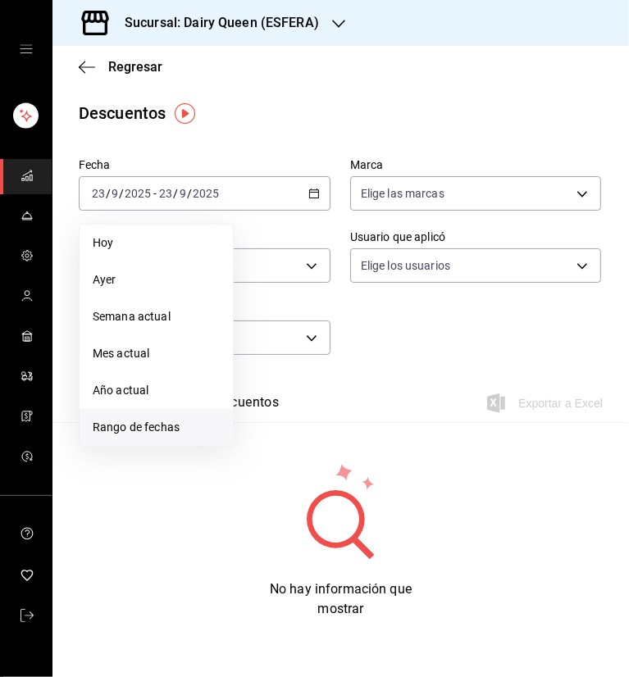
click at [141, 417] on li "Rango de fechas" at bounding box center [156, 427] width 153 height 37
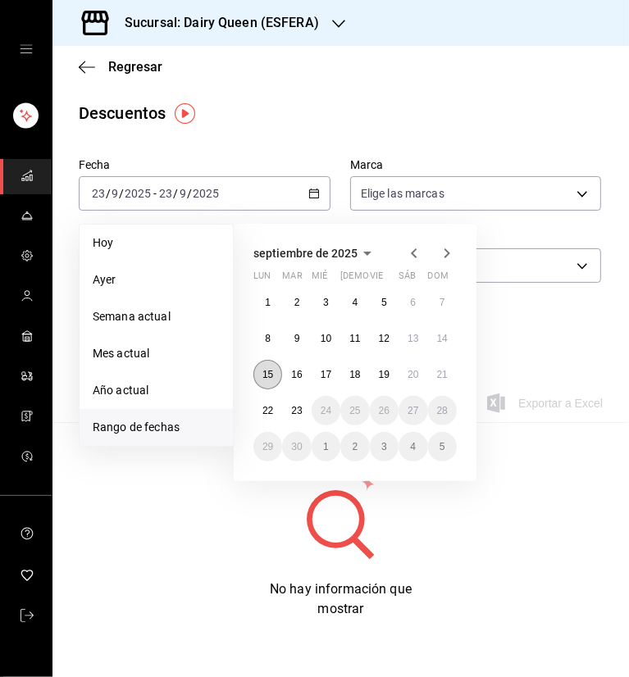
click at [266, 384] on button "15" at bounding box center [267, 375] width 29 height 30
click at [444, 374] on abbr "21" at bounding box center [442, 374] width 11 height 11
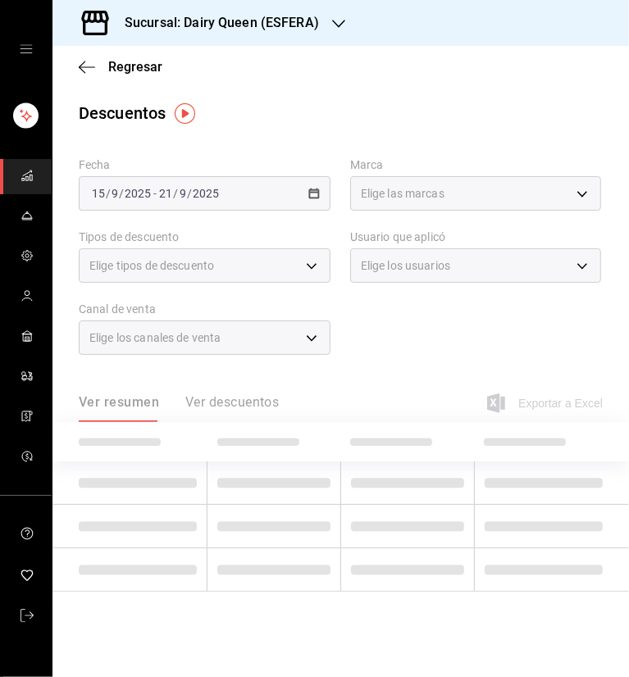
click at [389, 105] on div "Descuentos" at bounding box center [340, 113] width 576 height 25
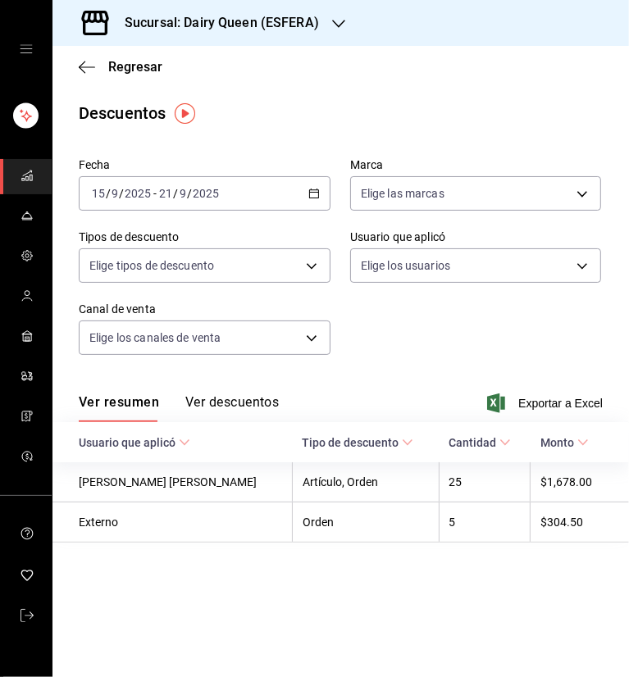
click at [262, 399] on button "Ver descuentos" at bounding box center [231, 408] width 93 height 28
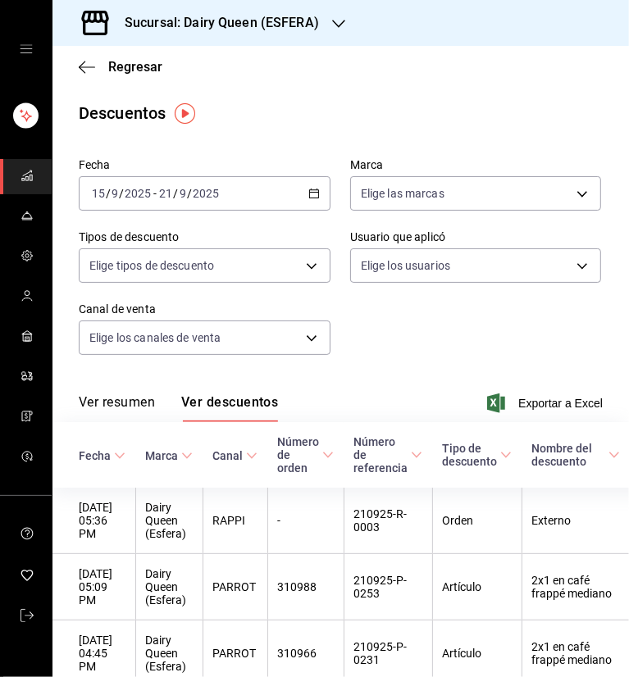
drag, startPoint x: 451, startPoint y: 91, endPoint x: 440, endPoint y: 81, distance: 15.1
click at [332, 20] on icon "button" at bounding box center [338, 23] width 13 height 13
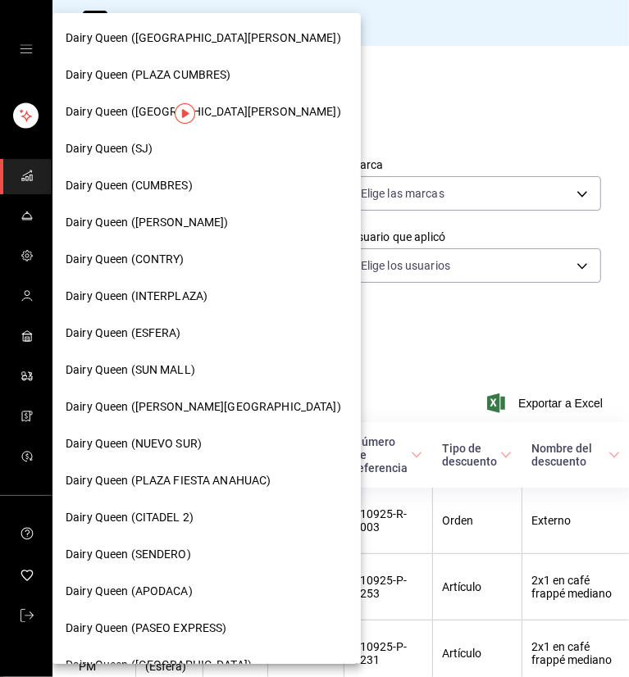
click at [185, 631] on span "Dairy Queen (PASEO EXPRESS)" at bounding box center [147, 628] width 162 height 17
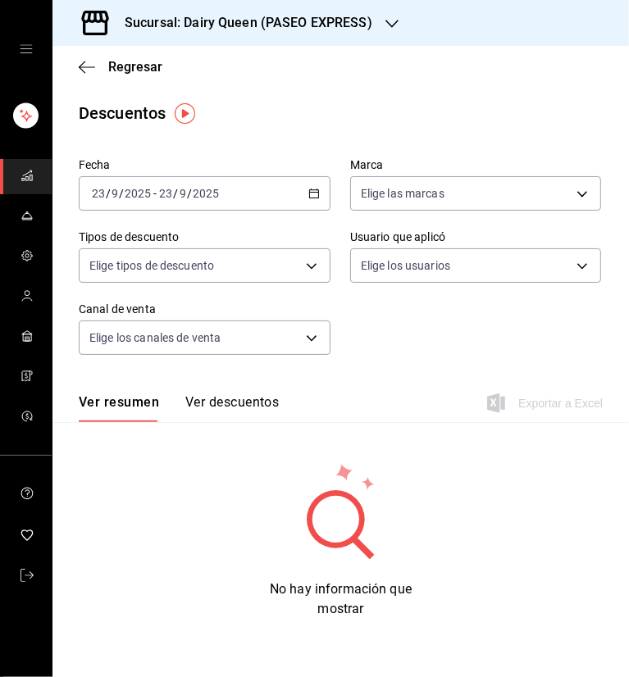
click at [308, 193] on div "[DATE] [DATE] - [DATE] [DATE]" at bounding box center [205, 193] width 252 height 34
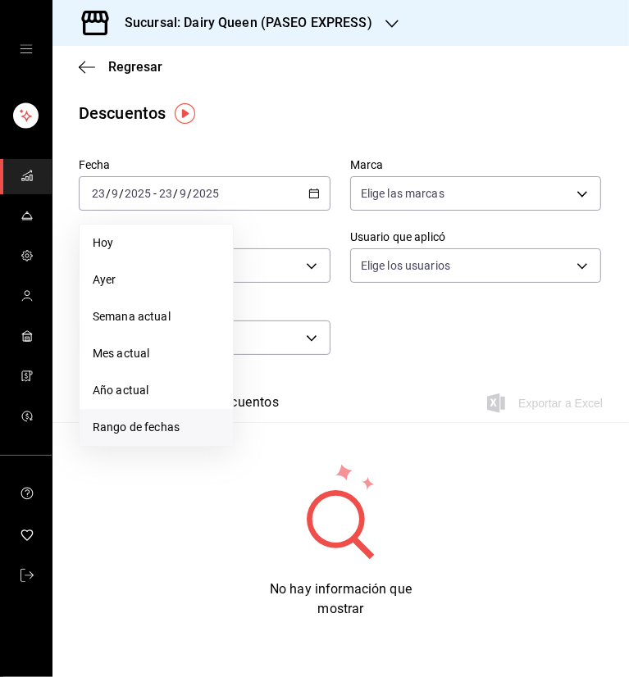
click at [148, 420] on span "Rango de fechas" at bounding box center [156, 427] width 127 height 17
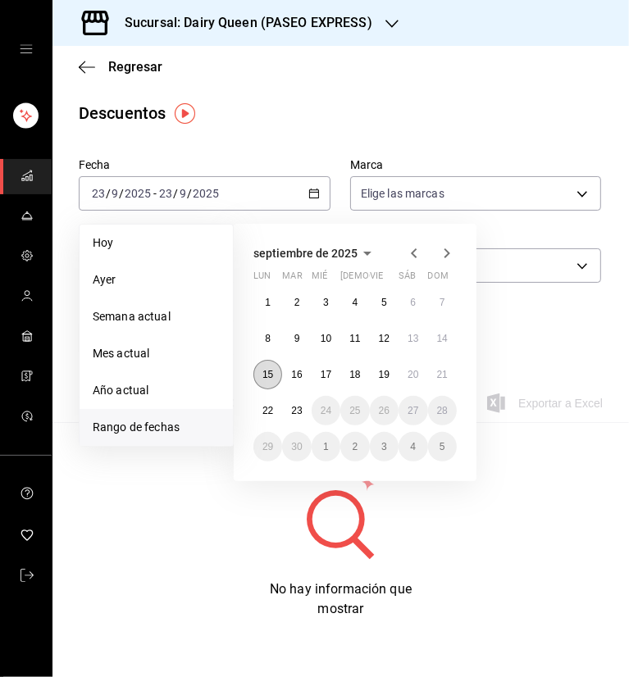
click at [265, 380] on button "15" at bounding box center [267, 375] width 29 height 30
click at [444, 377] on abbr "21" at bounding box center [442, 374] width 11 height 11
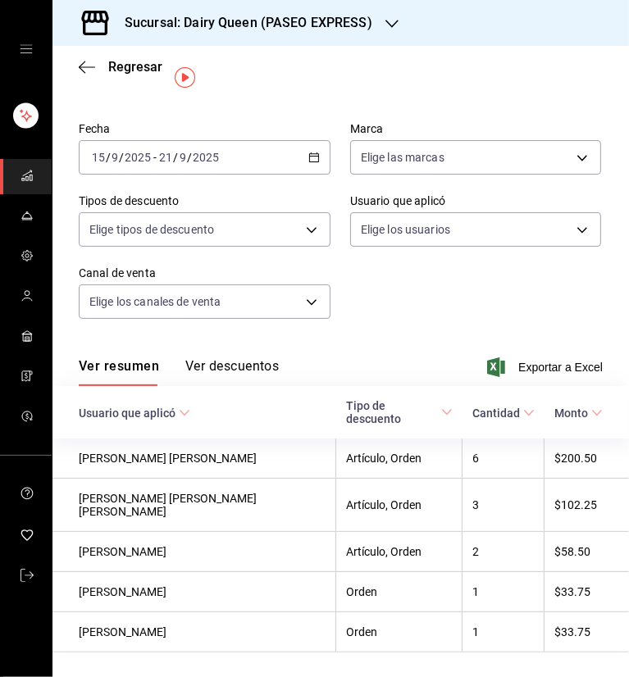
scroll to position [56, 0]
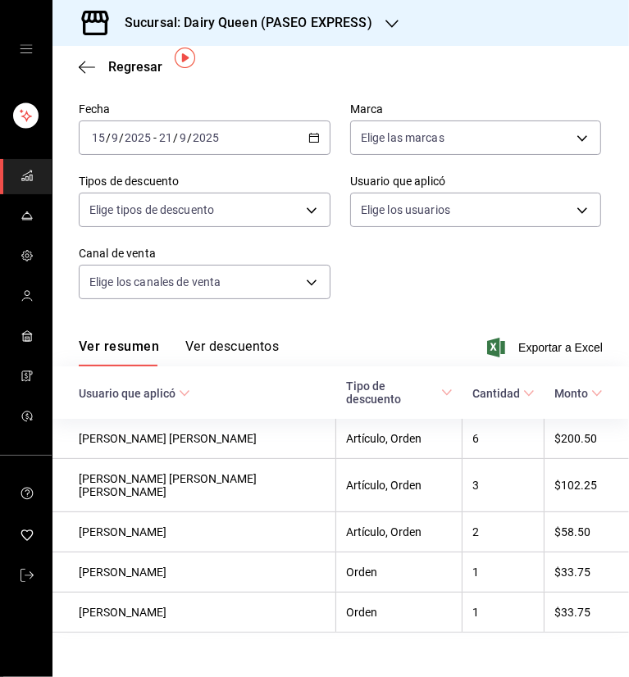
click at [269, 355] on button "Ver descuentos" at bounding box center [231, 353] width 93 height 28
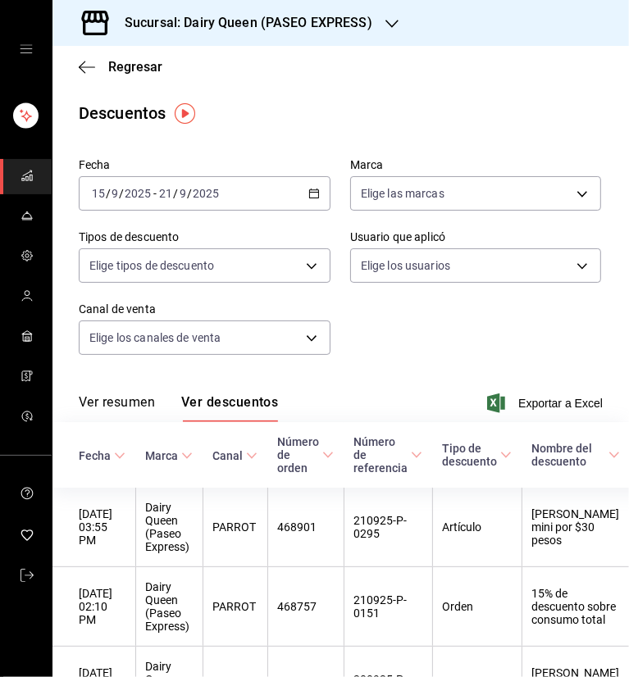
click at [375, 21] on div "Sucursal: Dairy Queen (PASEO EXPRESS)" at bounding box center [235, 23] width 339 height 46
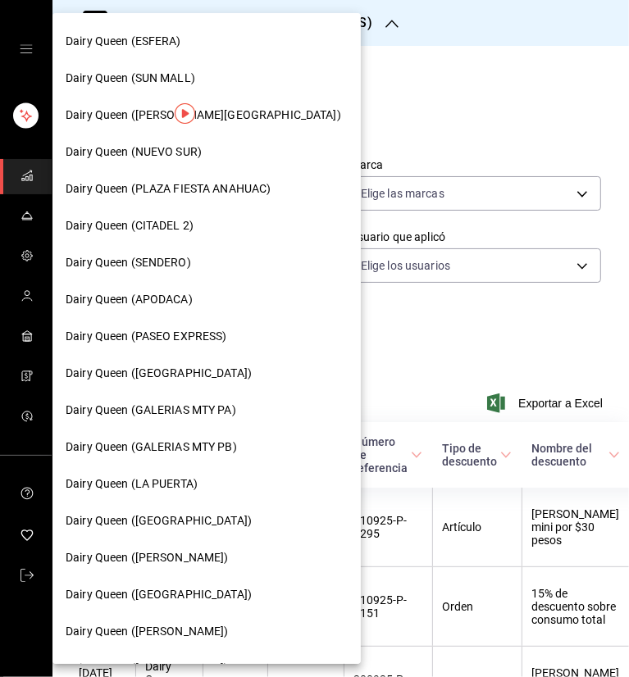
scroll to position [328, 0]
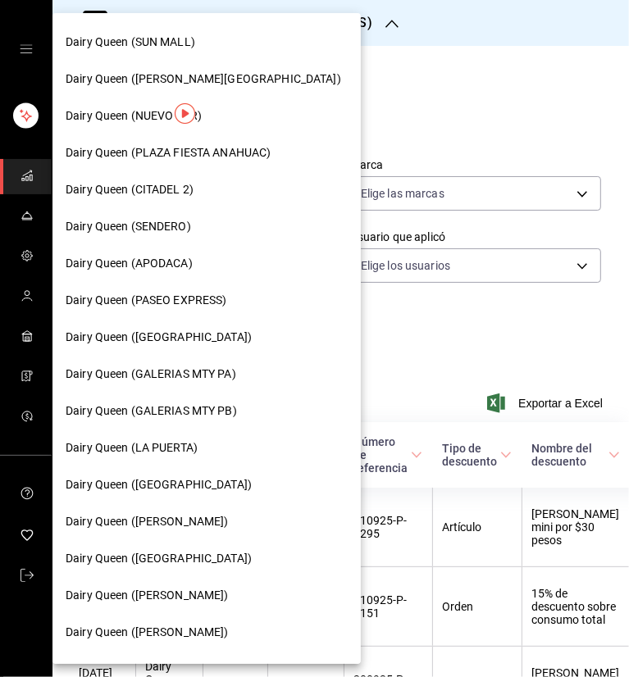
click at [173, 521] on span "Dairy Queen ([PERSON_NAME])" at bounding box center [147, 521] width 163 height 17
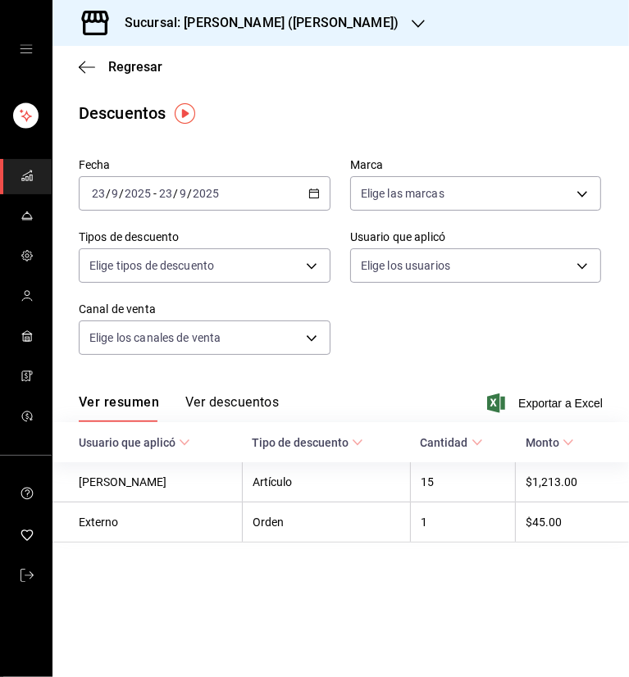
click at [305, 194] on div "[DATE] [DATE] - [DATE] [DATE]" at bounding box center [205, 193] width 252 height 34
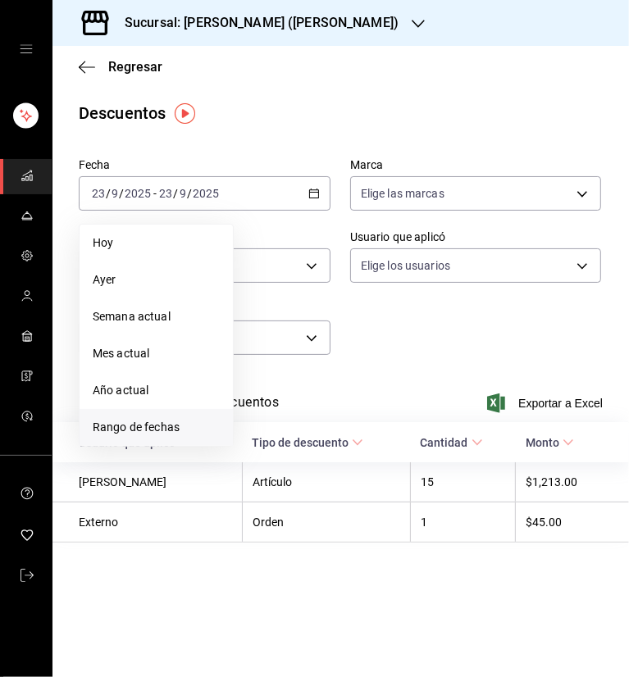
click at [161, 421] on span "Rango de fechas" at bounding box center [156, 427] width 127 height 17
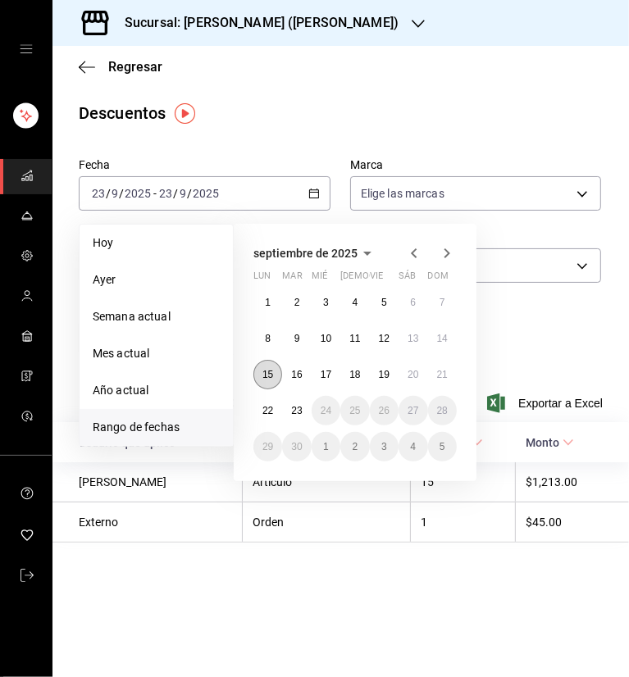
click at [270, 378] on abbr "15" at bounding box center [267, 374] width 11 height 11
click at [440, 370] on abbr "21" at bounding box center [442, 374] width 11 height 11
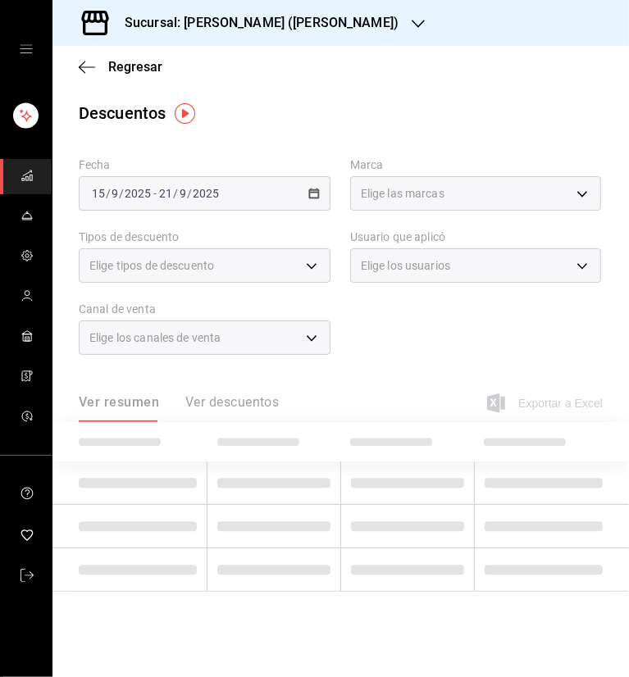
click at [551, 326] on div "Fecha [DATE] [DATE] - [DATE] [DATE] Marca Elige las marcas Tipos de descuento E…" at bounding box center [341, 263] width 524 height 223
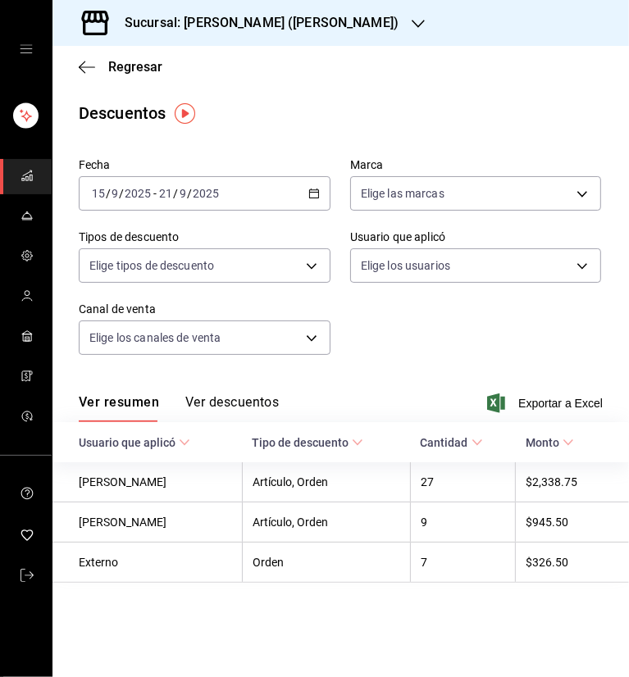
click at [234, 398] on button "Ver descuentos" at bounding box center [231, 408] width 93 height 28
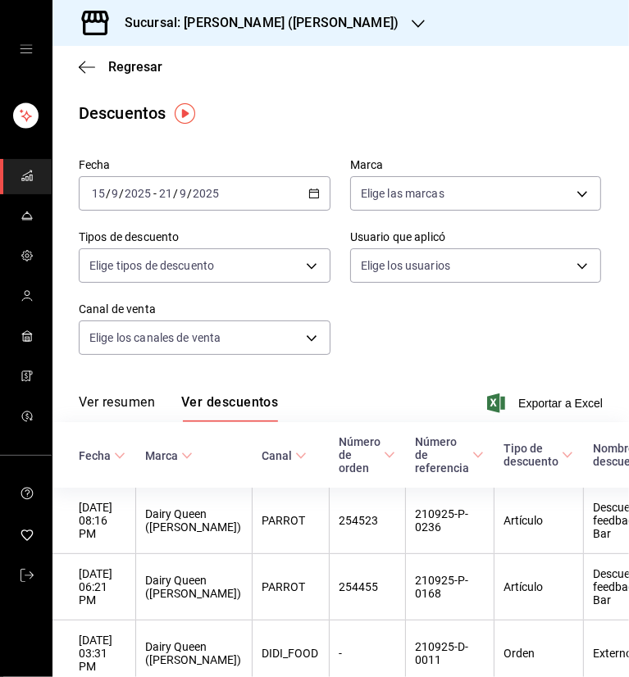
click at [280, 17] on h3 "Sucursal: [PERSON_NAME] ([PERSON_NAME])" at bounding box center [255, 23] width 287 height 20
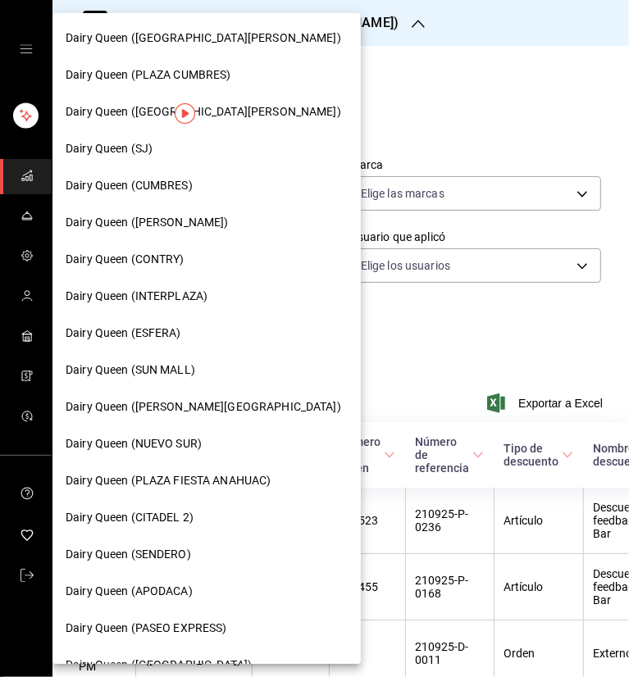
click at [91, 148] on span "Dairy Queen (SJ)" at bounding box center [109, 148] width 87 height 17
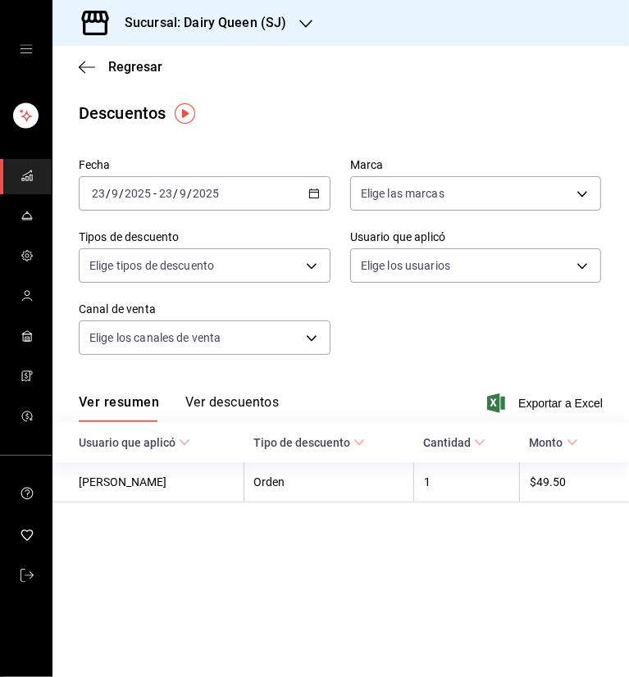
click at [320, 189] on div "[DATE] [DATE] - [DATE] [DATE]" at bounding box center [205, 193] width 252 height 34
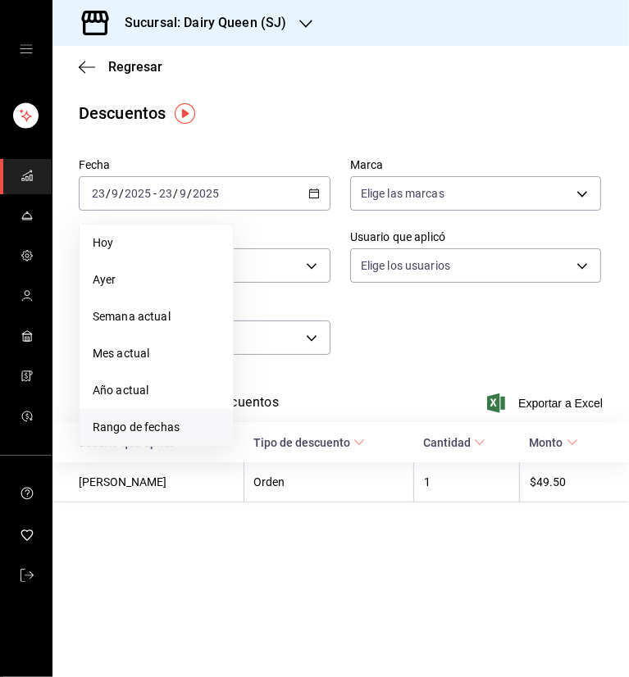
click at [136, 435] on span "Rango de fechas" at bounding box center [156, 427] width 127 height 17
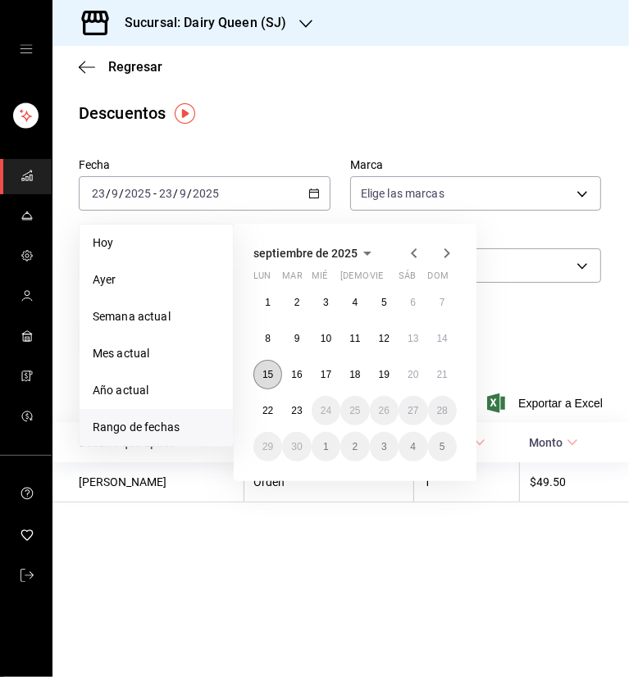
click at [274, 375] on button "15" at bounding box center [267, 375] width 29 height 30
click at [452, 368] on button "21" at bounding box center [442, 375] width 29 height 30
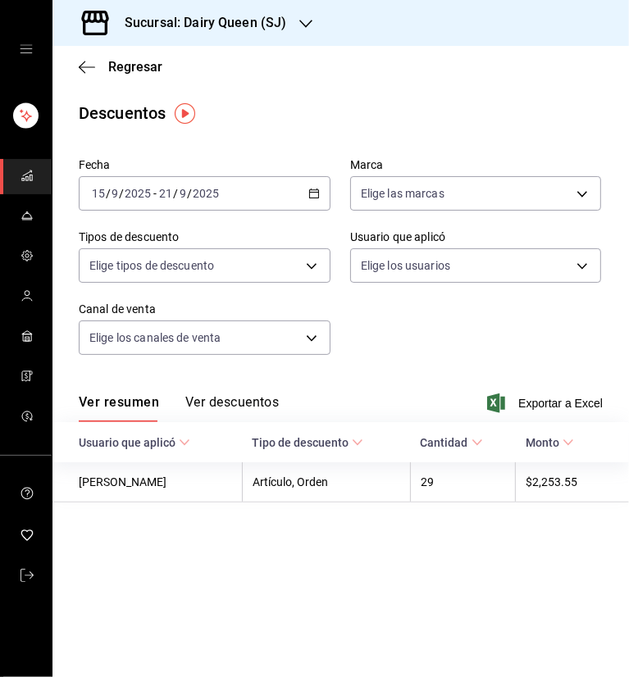
click at [437, 103] on div "Descuentos" at bounding box center [340, 113] width 576 height 25
click at [239, 407] on button "Ver descuentos" at bounding box center [231, 408] width 93 height 28
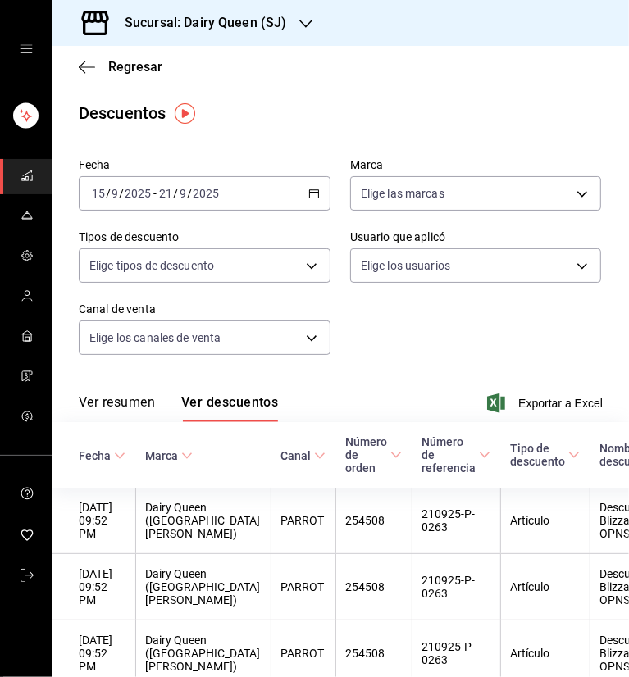
click at [306, 21] on icon "button" at bounding box center [305, 23] width 13 height 13
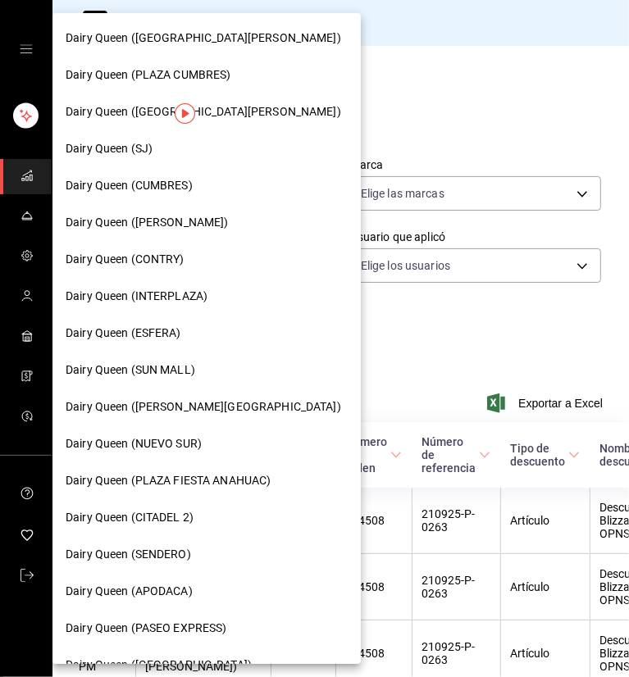
click at [145, 289] on span "Dairy Queen (INTERPLAZA)" at bounding box center [137, 296] width 142 height 17
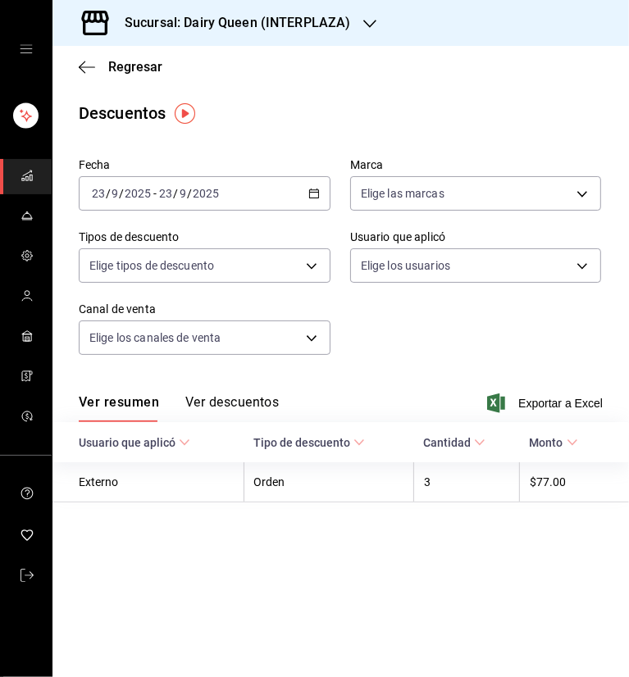
click at [312, 192] on \(Stroke\) "button" at bounding box center [313, 192] width 9 height 1
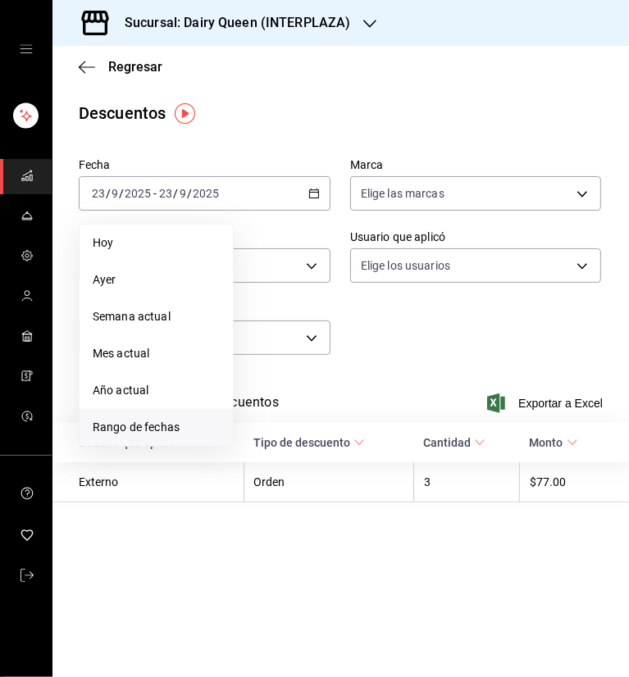
click at [133, 421] on span "Rango de fechas" at bounding box center [156, 427] width 127 height 17
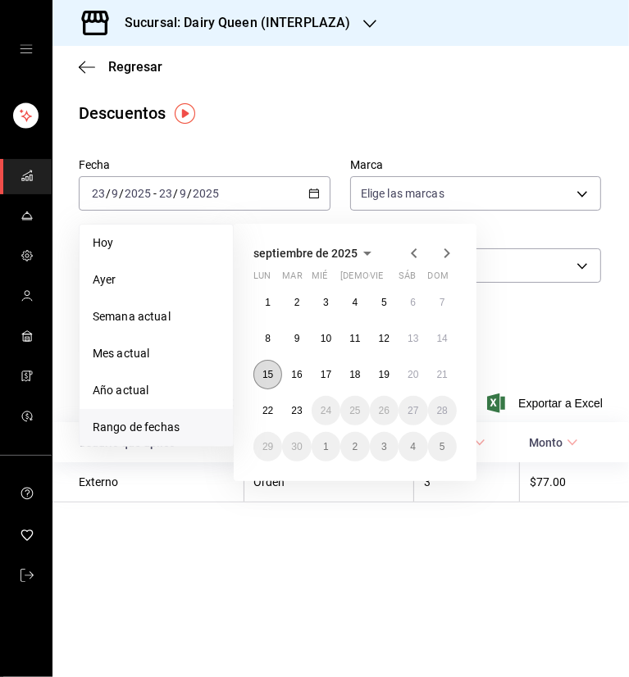
click at [272, 373] on abbr "15" at bounding box center [267, 374] width 11 height 11
click at [449, 378] on button "21" at bounding box center [442, 375] width 29 height 30
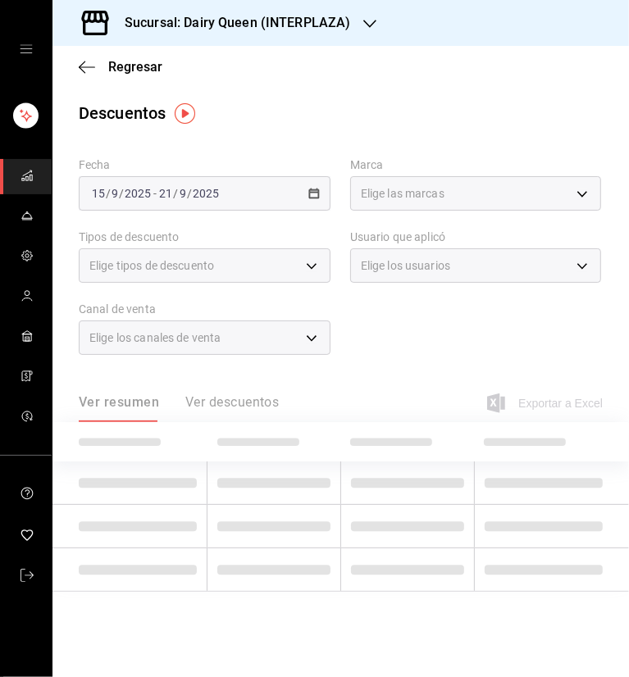
click at [506, 121] on div "Descuentos" at bounding box center [340, 113] width 576 height 25
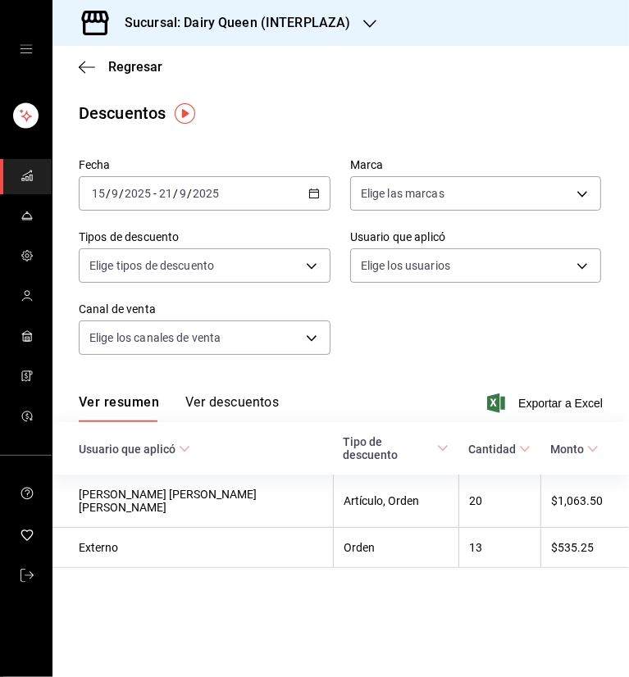
click at [216, 395] on button "Ver descuentos" at bounding box center [231, 408] width 93 height 28
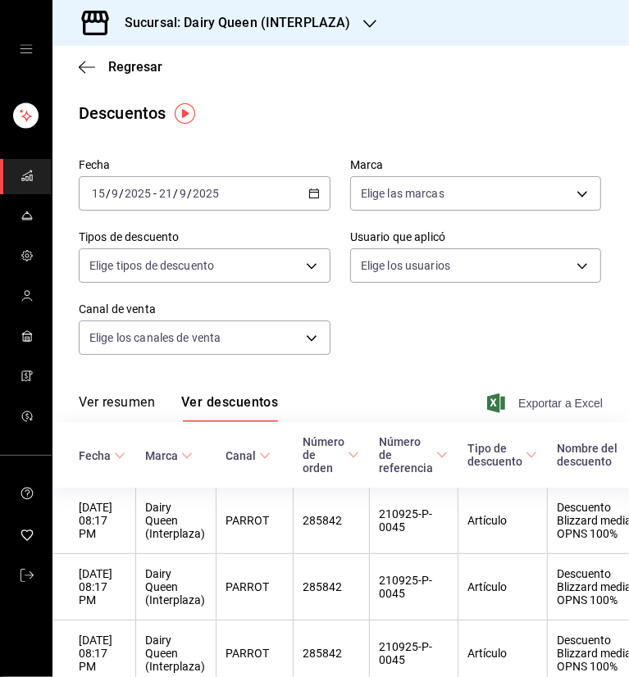
click at [539, 412] on span "Exportar a Excel" at bounding box center [546, 404] width 112 height 20
click at [346, 22] on h3 "Sucursal: Dairy Queen (INTERPLAZA)" at bounding box center [231, 23] width 239 height 20
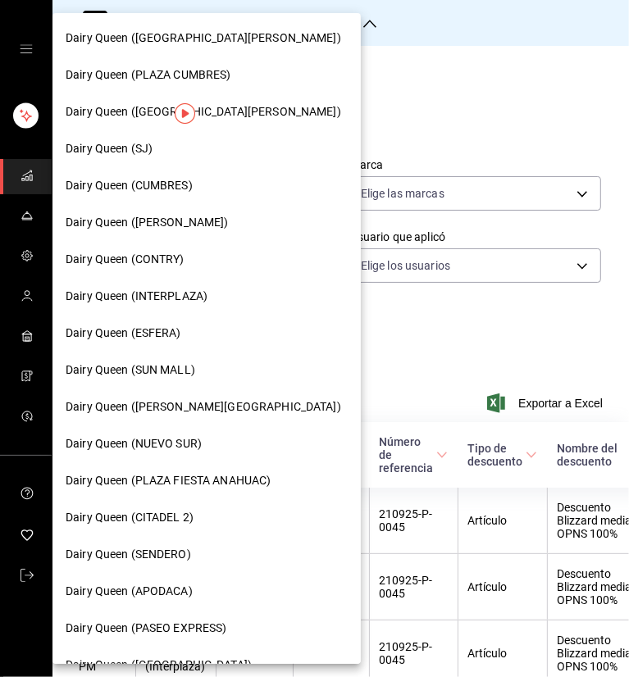
click at [226, 26] on div "Dairy Queen ([GEOGRAPHIC_DATA][PERSON_NAME])" at bounding box center [206, 38] width 308 height 37
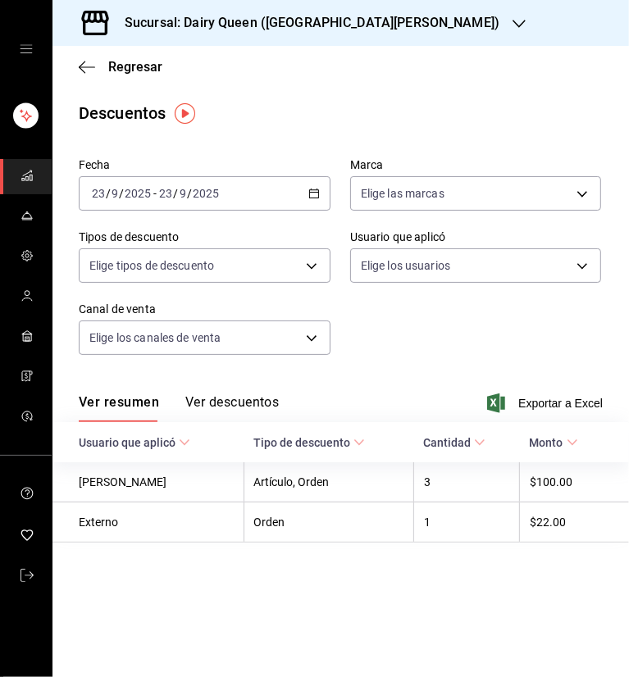
click at [312, 190] on \(Stroke\) "button" at bounding box center [314, 193] width 10 height 9
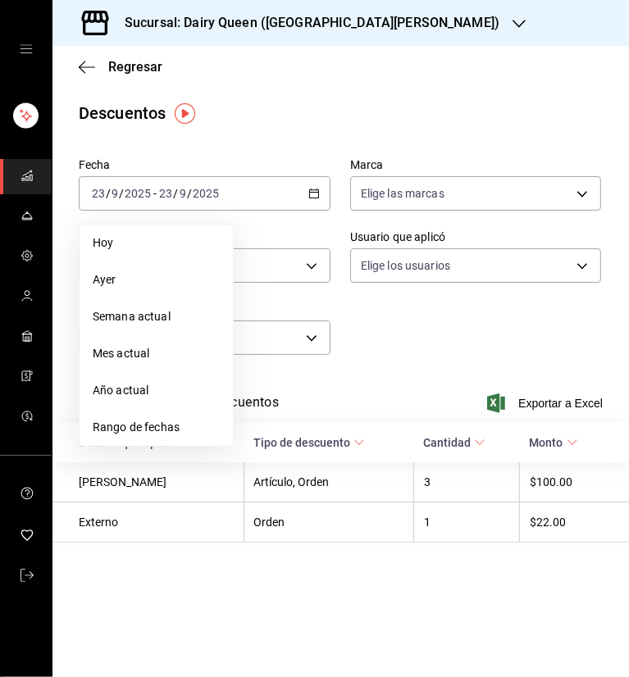
click at [371, 314] on div "Fecha [DATE] [DATE] - [DATE] [DATE] [PERSON_NAME] Semana actual Mes actual Año …" at bounding box center [341, 263] width 524 height 223
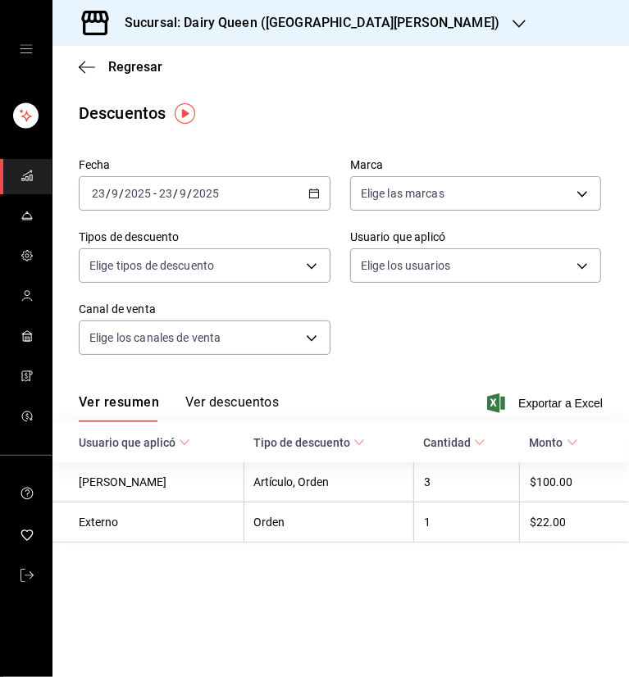
drag, startPoint x: 308, startPoint y: 194, endPoint x: 262, endPoint y: 373, distance: 184.6
click at [308, 194] on icon "button" at bounding box center [313, 193] width 11 height 11
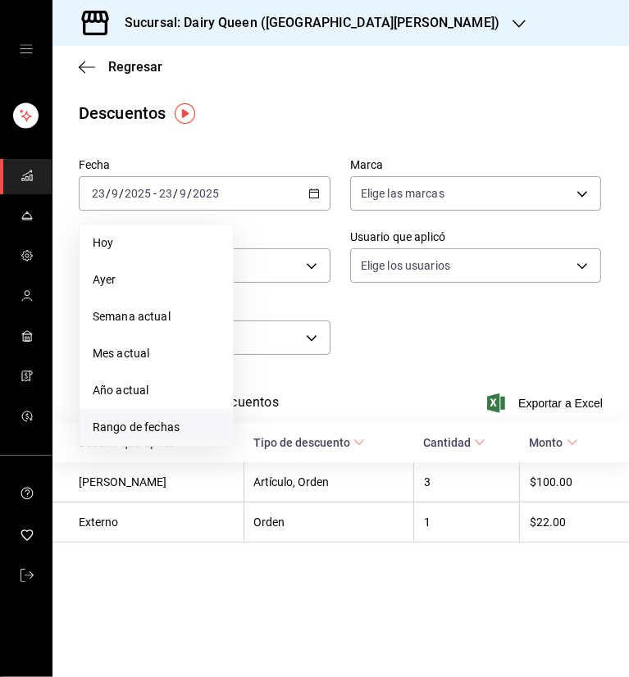
click at [141, 423] on span "Rango de fechas" at bounding box center [156, 427] width 127 height 17
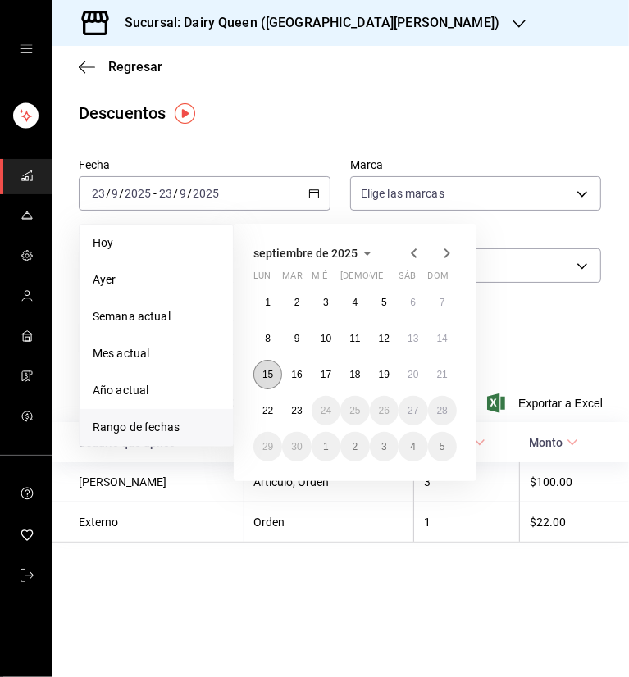
click at [276, 378] on button "15" at bounding box center [267, 375] width 29 height 30
click at [441, 382] on button "21" at bounding box center [442, 375] width 29 height 30
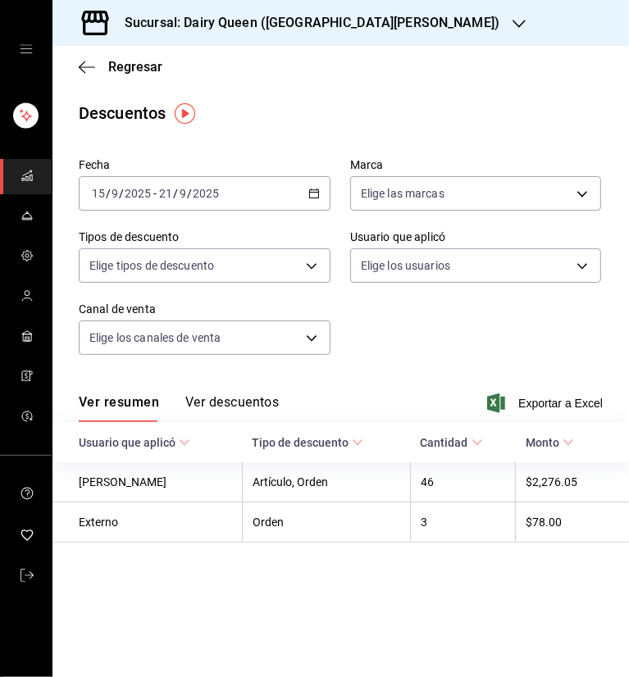
click at [537, 327] on div "Fecha [DATE] [DATE] - [DATE] [DATE] Marca Elige las marcas Tipos de descuento E…" at bounding box center [341, 263] width 524 height 223
click at [250, 402] on button "Ver descuentos" at bounding box center [231, 408] width 93 height 28
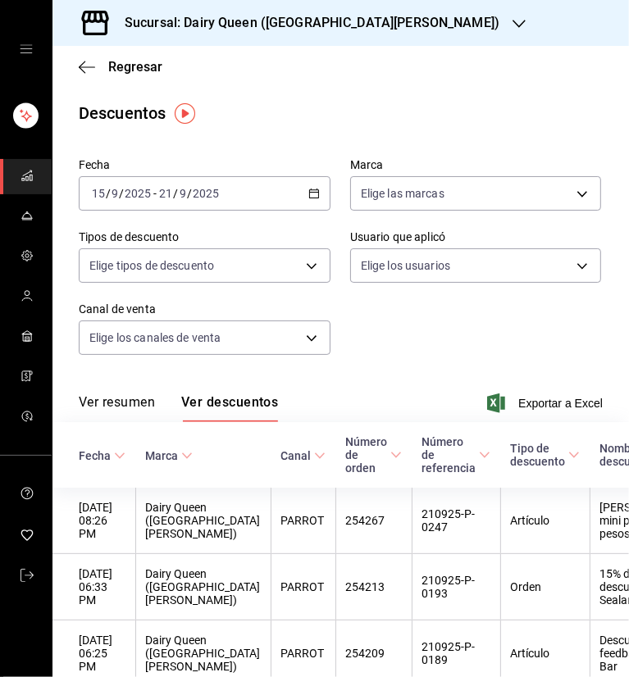
click at [428, 330] on div "Fecha [DATE] [DATE] - [DATE] [DATE] Marca Elige las marcas Tipos de descuento E…" at bounding box center [341, 263] width 524 height 223
drag, startPoint x: 25, startPoint y: 176, endPoint x: 48, endPoint y: 175, distance: 23.8
click at [25, 176] on icon "mailbox folders" at bounding box center [27, 175] width 13 height 13
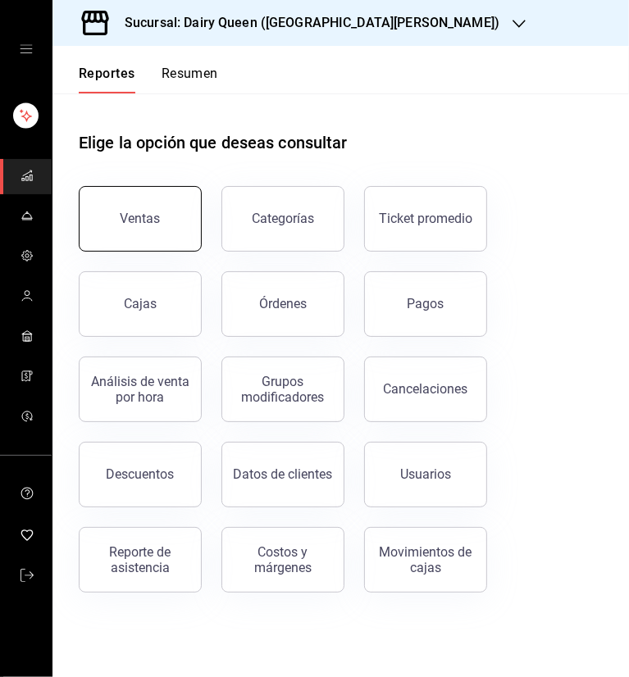
click at [144, 227] on button "Ventas" at bounding box center [140, 219] width 123 height 66
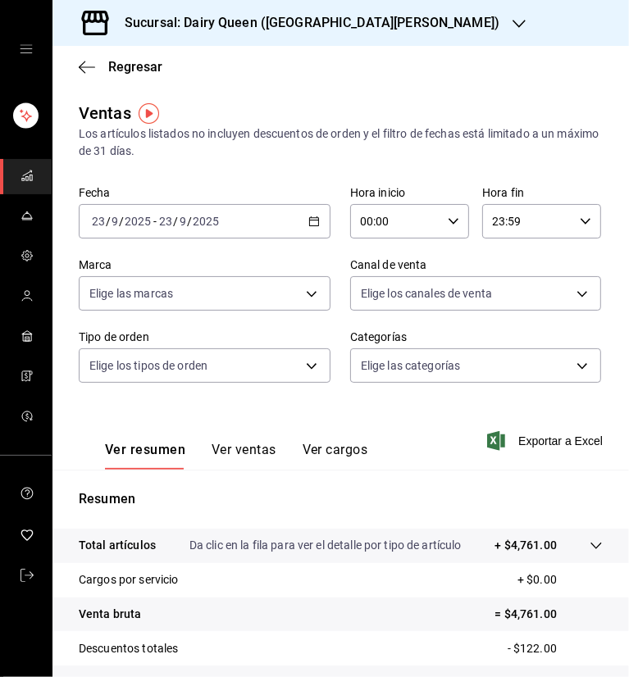
click at [308, 221] on icon "button" at bounding box center [313, 221] width 11 height 11
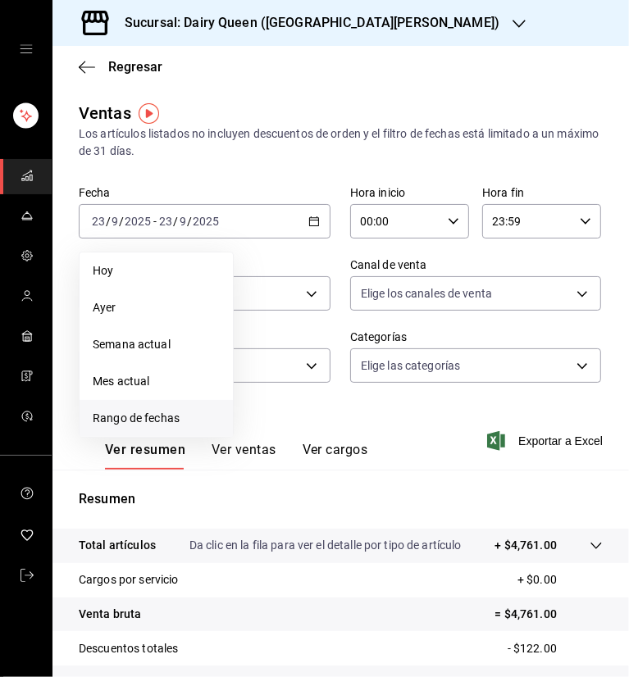
click at [166, 426] on span "Rango de fechas" at bounding box center [156, 418] width 127 height 17
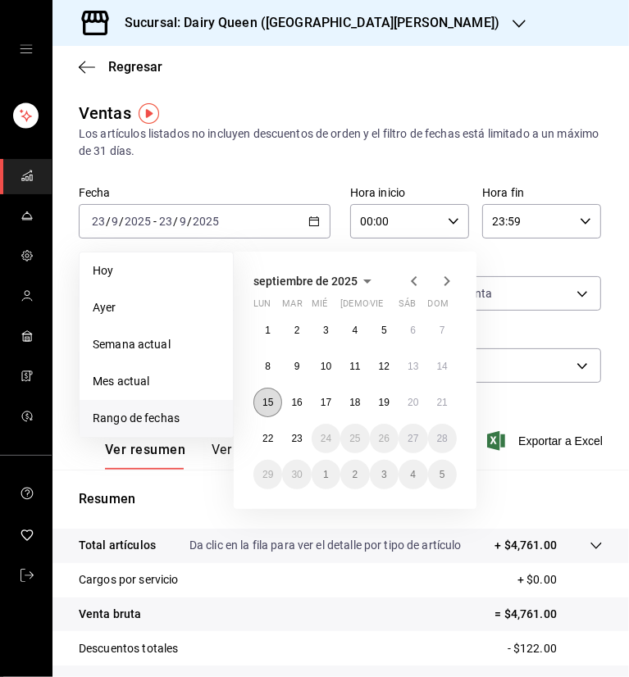
click at [264, 399] on abbr "15" at bounding box center [267, 402] width 11 height 11
click at [272, 401] on abbr "15" at bounding box center [267, 402] width 11 height 11
click at [445, 401] on abbr "21" at bounding box center [442, 402] width 11 height 11
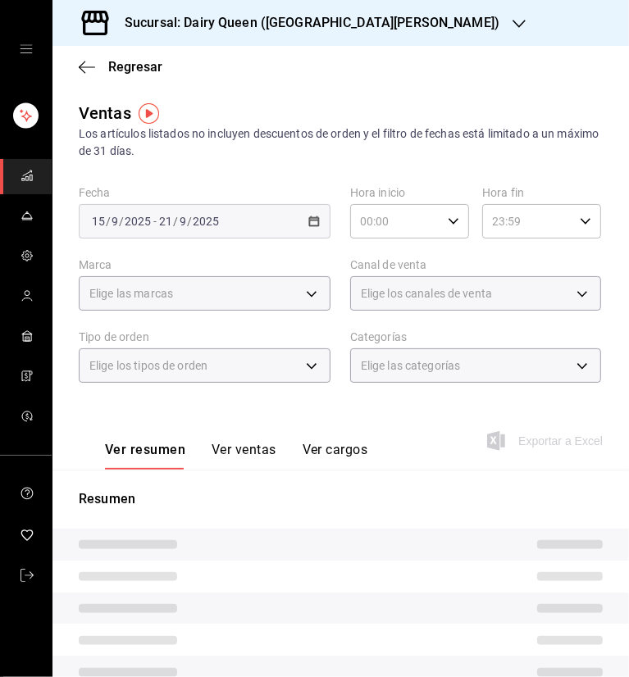
click at [379, 99] on main "Regresar Ventas Los artículos listados no incluyen descuentos de orden y el fil…" at bounding box center [340, 466] width 576 height 841
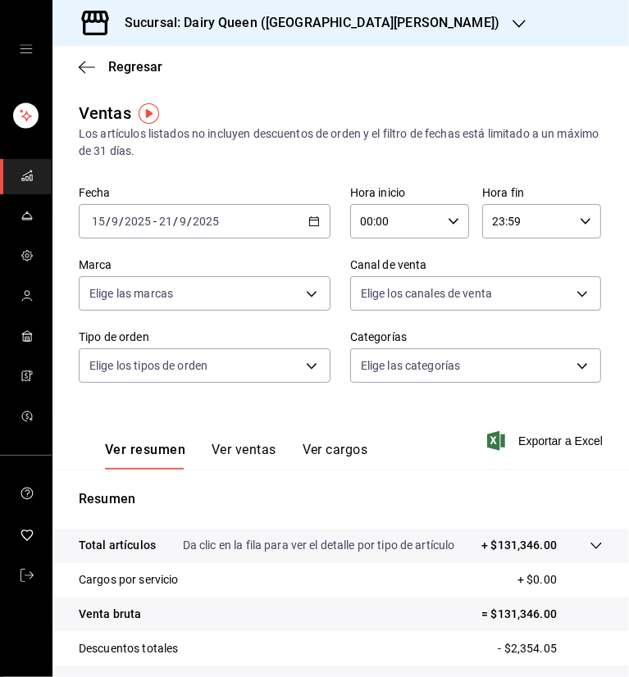
click at [257, 450] on button "Ver ventas" at bounding box center [244, 456] width 65 height 28
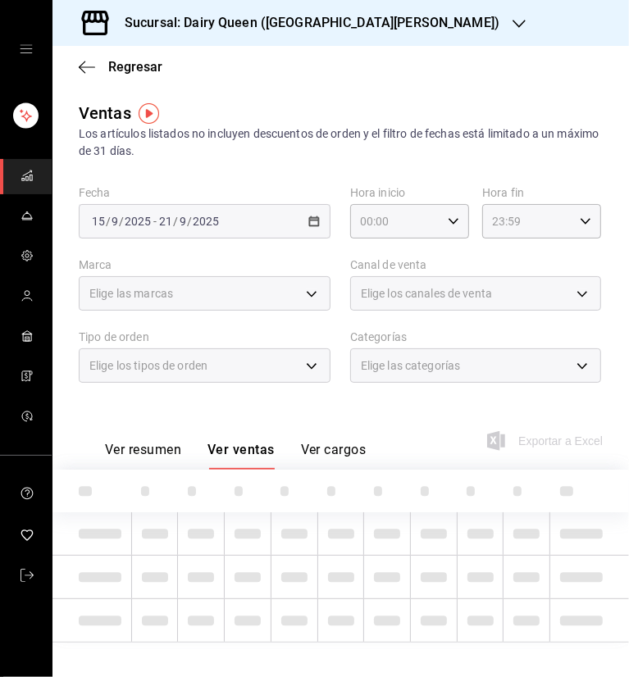
click at [383, 74] on div "Regresar" at bounding box center [340, 67] width 576 height 42
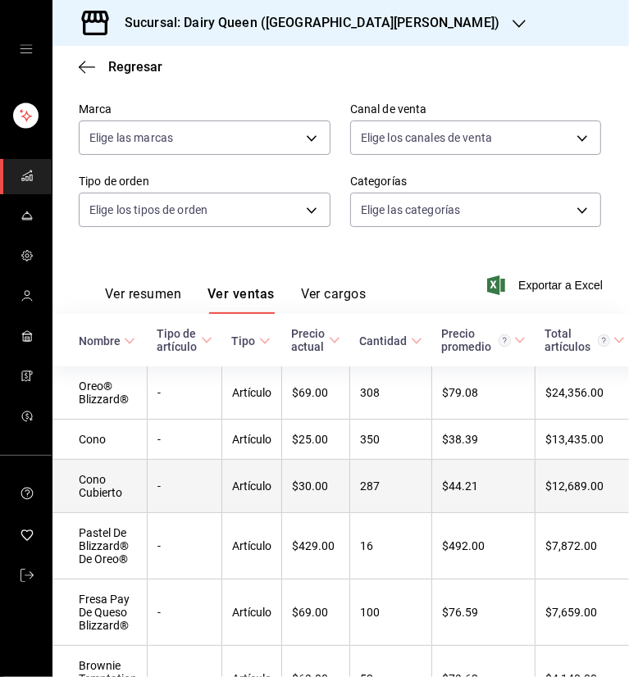
scroll to position [164, 0]
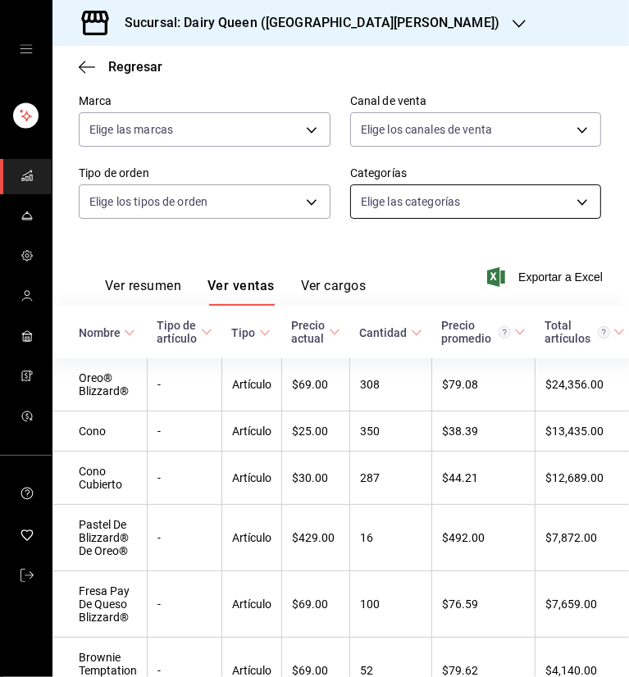
click at [503, 198] on body "Sucursal: Dairy Queen (GALERIAS [PERSON_NAME][GEOGRAPHIC_DATA]) Regresar Ventas…" at bounding box center [314, 338] width 629 height 677
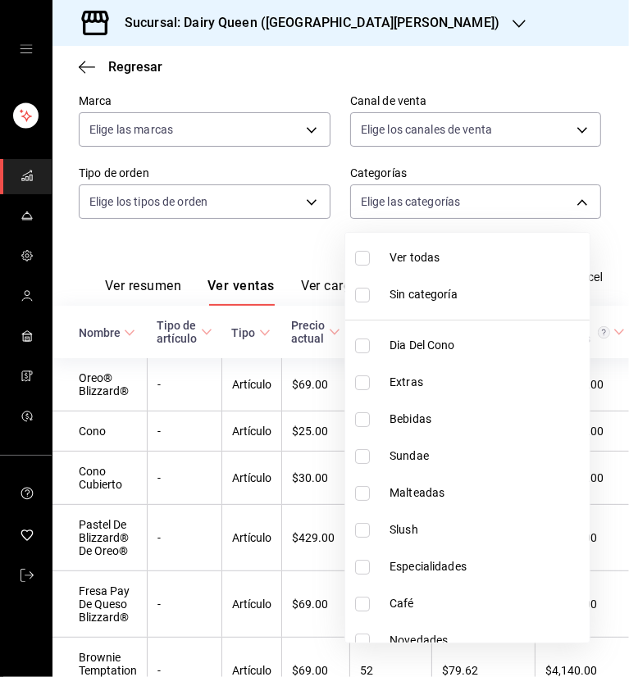
scroll to position [200, 0]
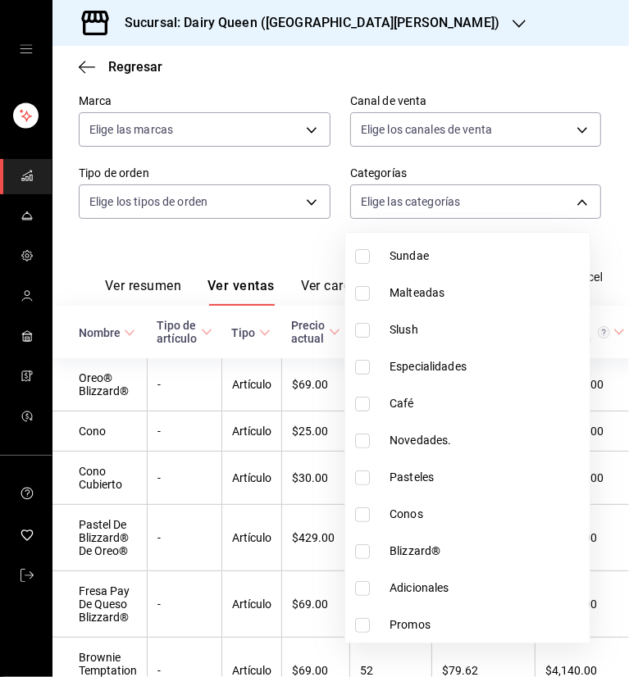
click at [370, 624] on label at bounding box center [365, 625] width 21 height 15
click at [370, 624] on input "checkbox" at bounding box center [362, 625] width 15 height 15
checkbox input "false"
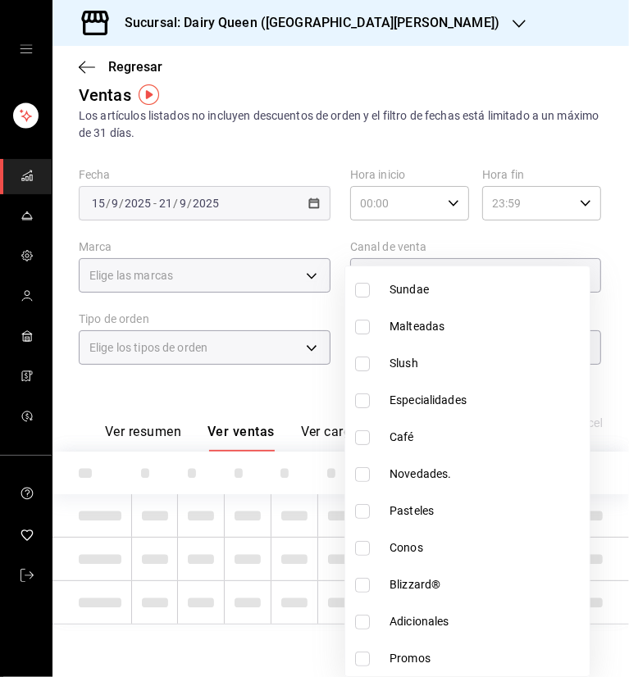
scroll to position [164, 0]
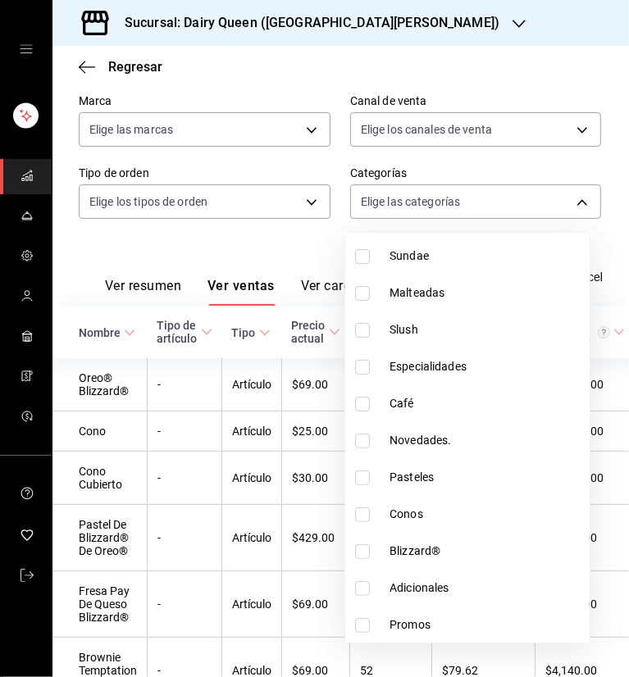
click at [362, 622] on input "checkbox" at bounding box center [362, 625] width 15 height 15
checkbox input "true"
type input "0c445fab-07ee-4d52-9e73-f32a5db2961d"
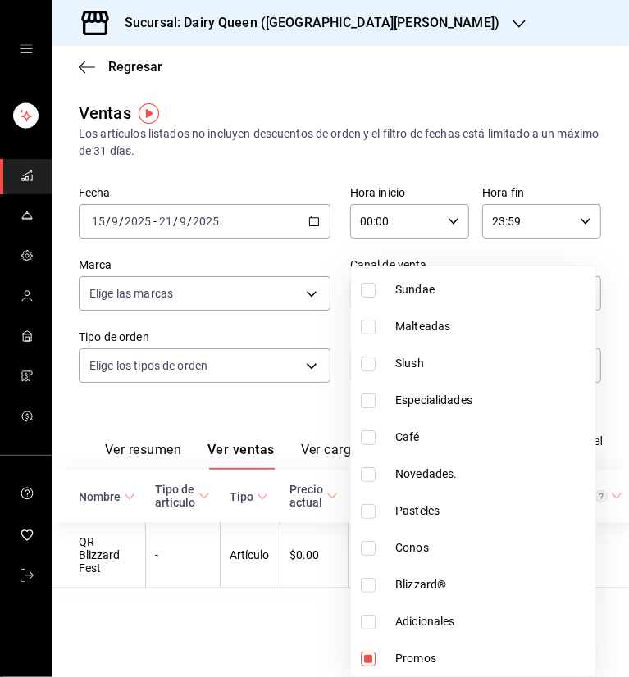
click at [327, 137] on div at bounding box center [314, 338] width 629 height 677
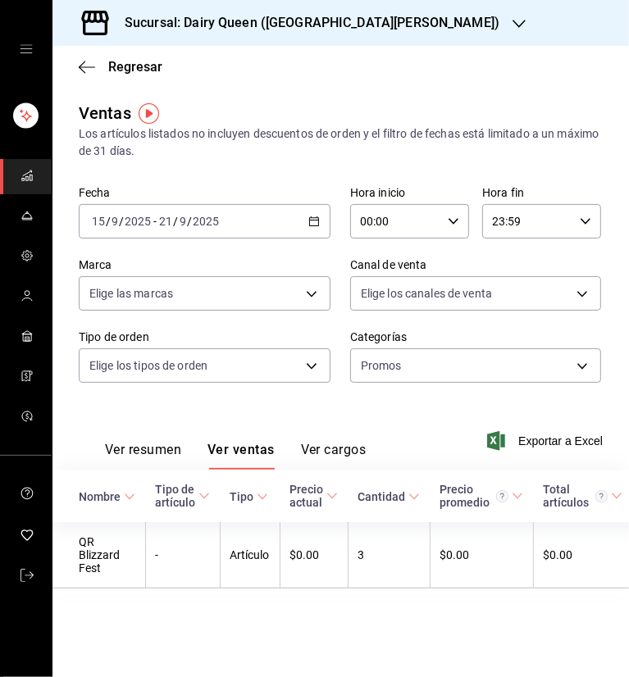
click at [465, 14] on div "Sucursal: Dairy Queen ([GEOGRAPHIC_DATA][PERSON_NAME])" at bounding box center [340, 23] width 576 height 46
click at [513, 21] on icon "button" at bounding box center [519, 23] width 13 height 13
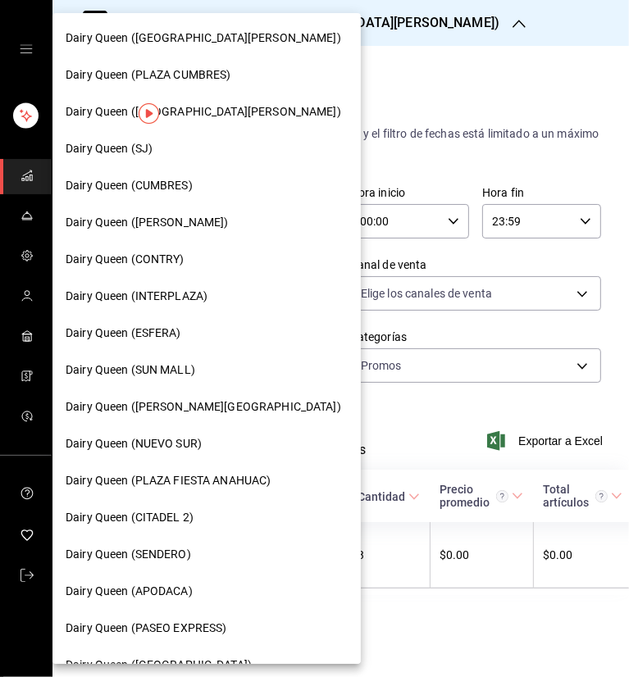
click at [209, 80] on span "Dairy Queen (PLAZA CUMBRES)" at bounding box center [149, 74] width 166 height 17
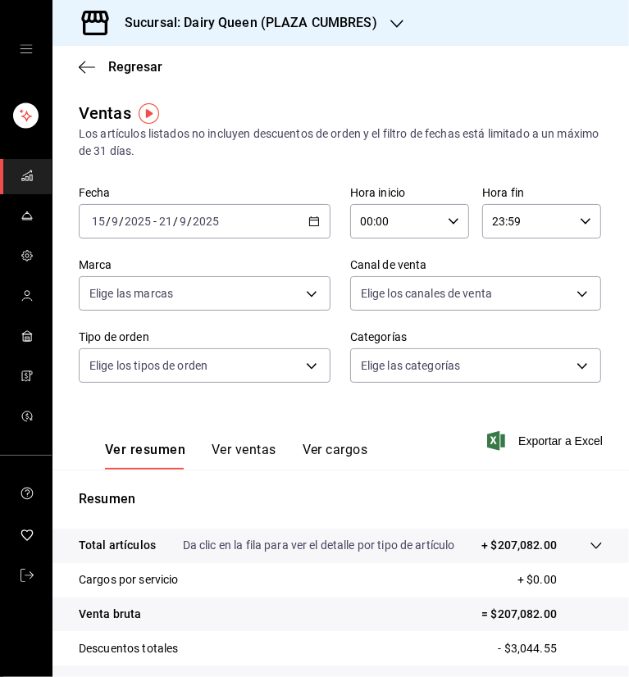
click at [450, 63] on div "Regresar" at bounding box center [340, 67] width 576 height 42
click at [18, 180] on link "mailbox folders" at bounding box center [26, 176] width 52 height 35
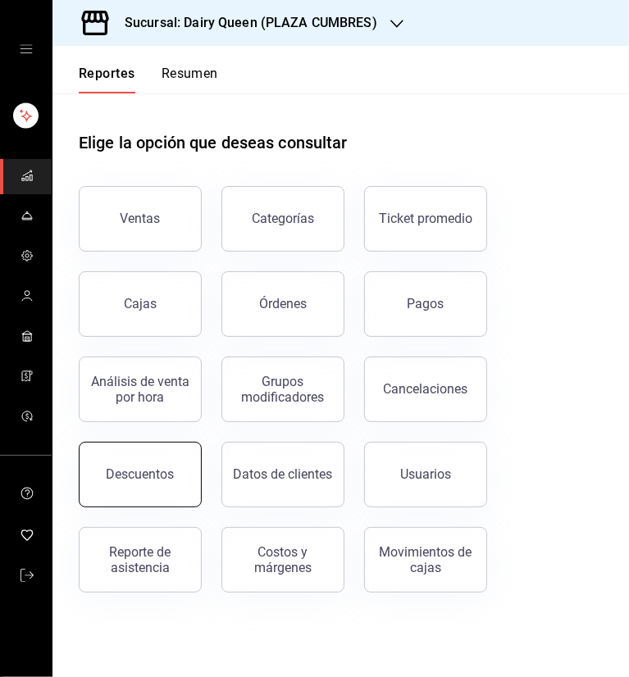
click at [164, 490] on button "Descuentos" at bounding box center [140, 475] width 123 height 66
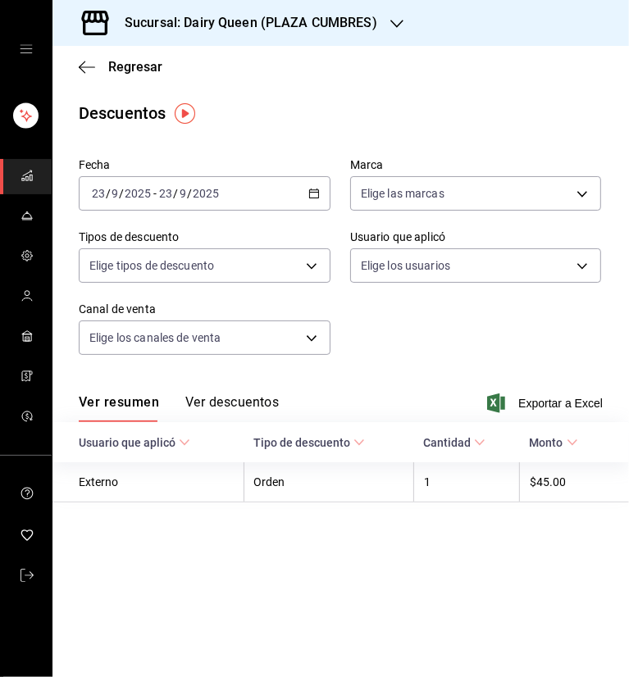
click at [309, 193] on \(Stroke\) "button" at bounding box center [314, 193] width 10 height 9
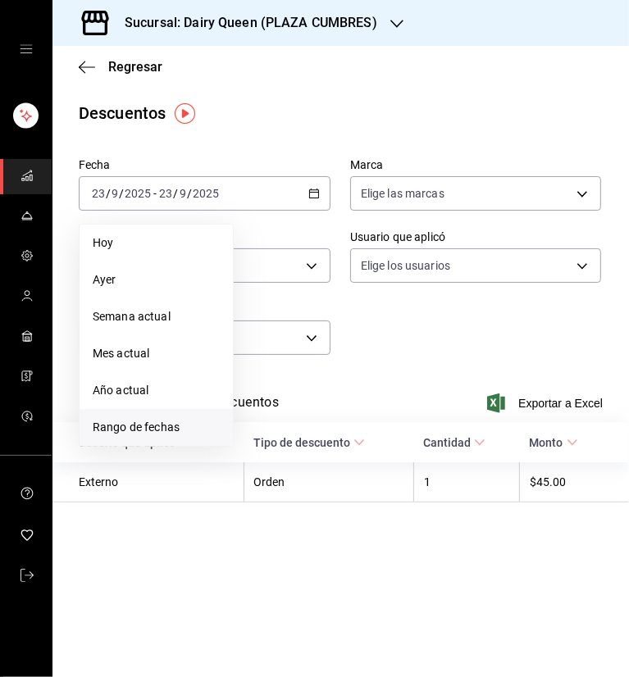
click at [151, 419] on span "Rango de fechas" at bounding box center [156, 427] width 127 height 17
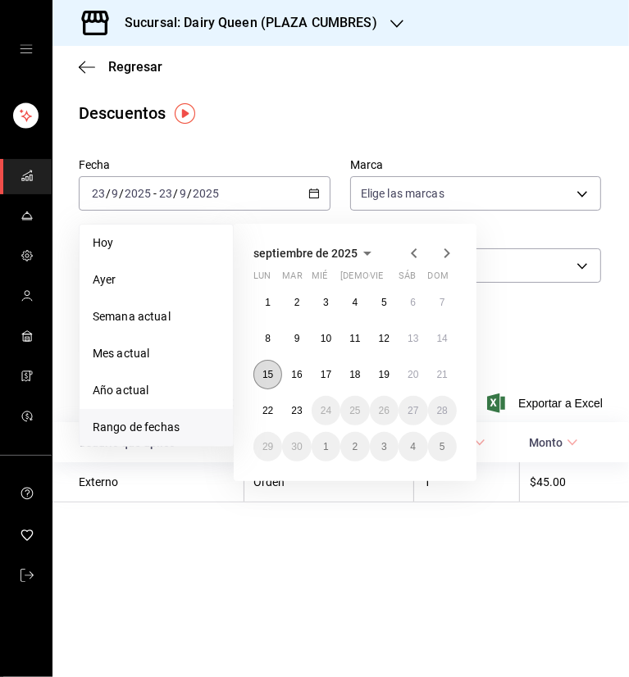
click at [276, 371] on button "15" at bounding box center [267, 375] width 29 height 30
click at [262, 380] on button "15" at bounding box center [267, 375] width 29 height 30
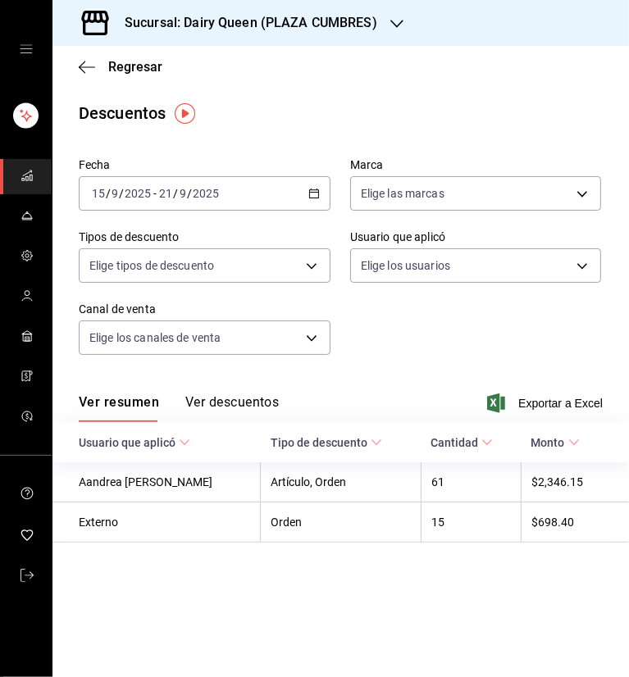
click at [285, 118] on div "Descuentos" at bounding box center [340, 113] width 576 height 25
click at [217, 412] on button "Ver descuentos" at bounding box center [231, 408] width 93 height 28
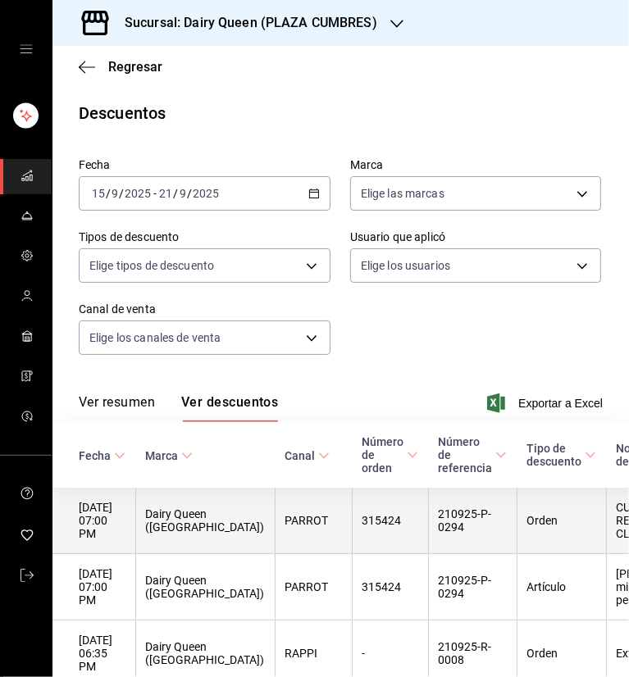
scroll to position [164, 0]
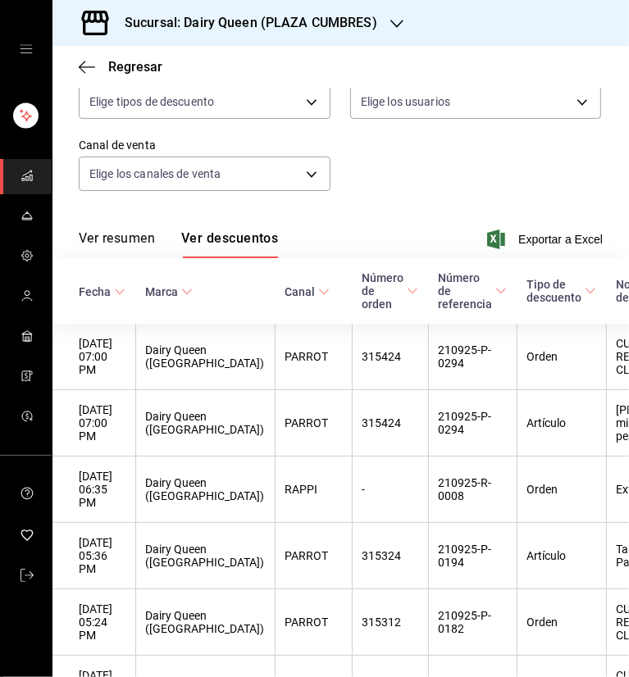
click at [528, 227] on div "Ver resumen Ver descuentos Exportar a Excel" at bounding box center [340, 235] width 576 height 48
click at [528, 236] on span "Exportar a Excel" at bounding box center [546, 240] width 112 height 20
click at [384, 22] on div "Sucursal: Dairy Queen (PLAZA CUMBRES)" at bounding box center [238, 23] width 344 height 46
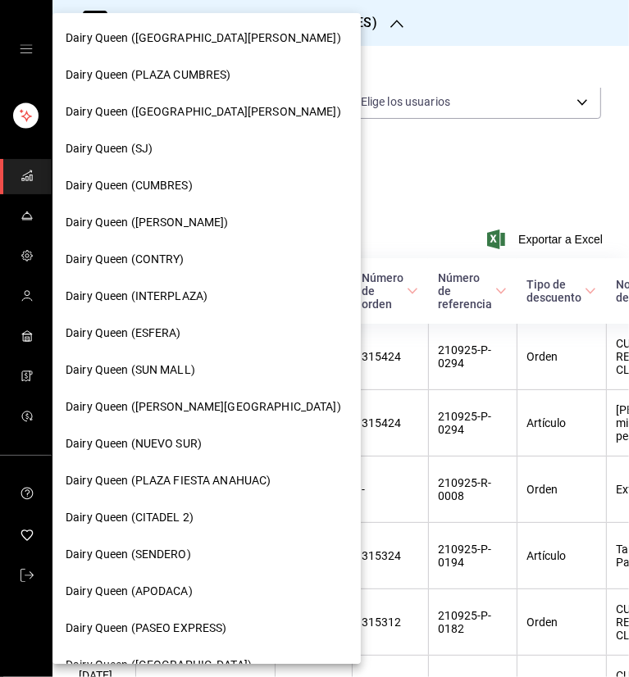
click at [187, 522] on span "Dairy Queen (CITADEL 2)" at bounding box center [130, 517] width 128 height 17
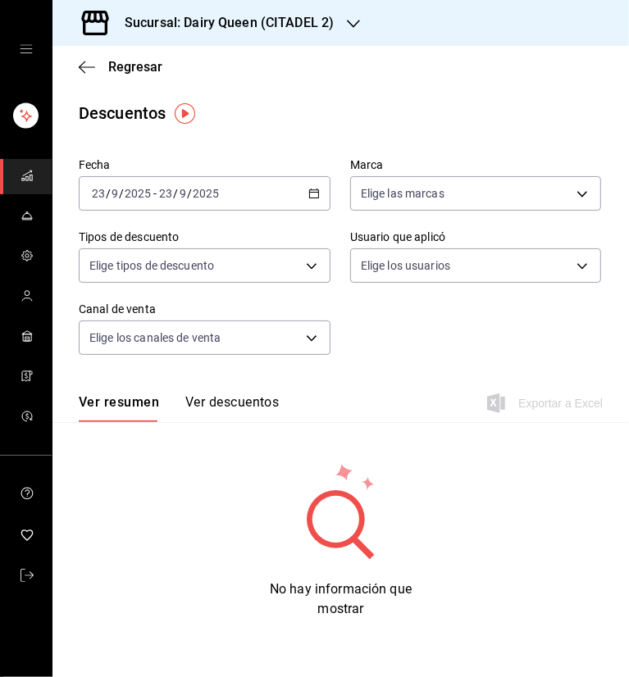
click at [303, 198] on div "[DATE] [DATE] - [DATE] [DATE]" at bounding box center [205, 193] width 252 height 34
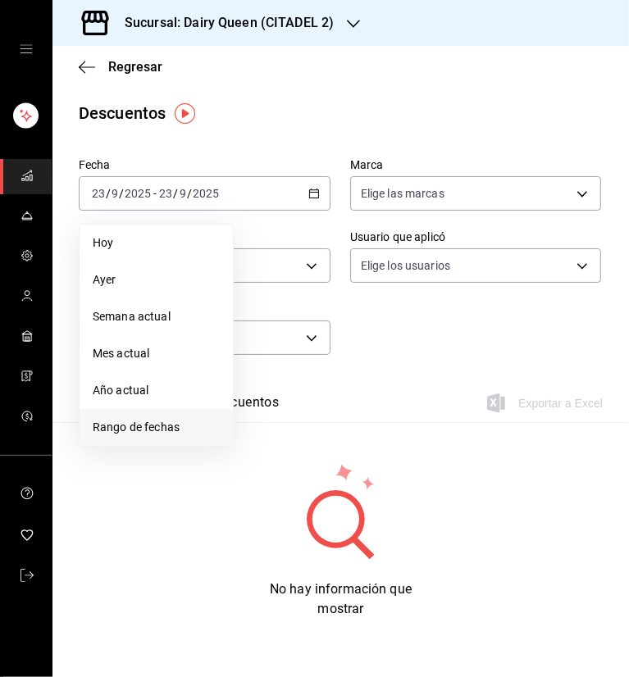
click at [185, 428] on span "Rango de fechas" at bounding box center [156, 427] width 127 height 17
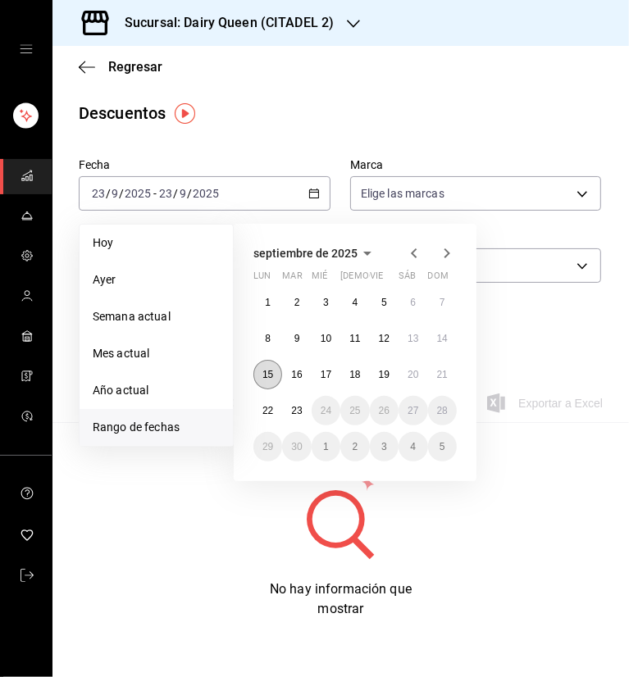
click at [275, 375] on button "15" at bounding box center [267, 375] width 29 height 30
drag, startPoint x: 435, startPoint y: 376, endPoint x: 441, endPoint y: 276, distance: 99.4
click at [437, 376] on button "21" at bounding box center [442, 375] width 29 height 30
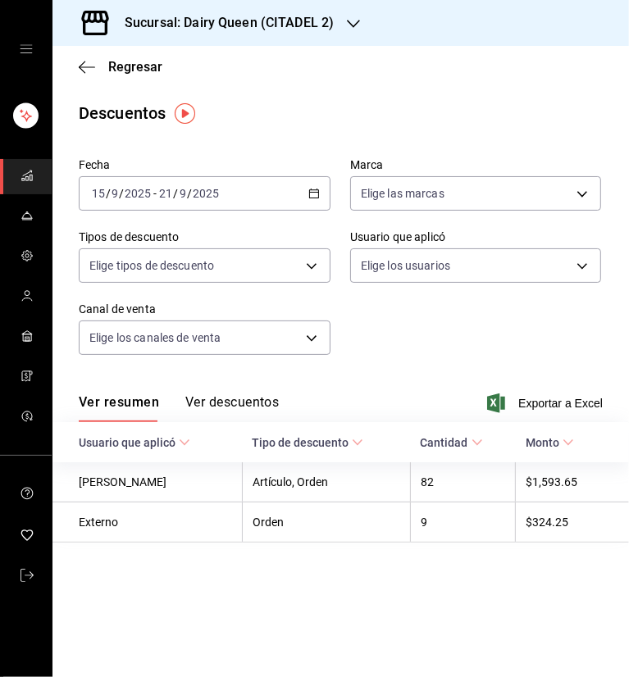
click at [408, 117] on div "Descuentos" at bounding box center [340, 113] width 576 height 25
click at [260, 401] on button "Ver descuentos" at bounding box center [231, 408] width 93 height 28
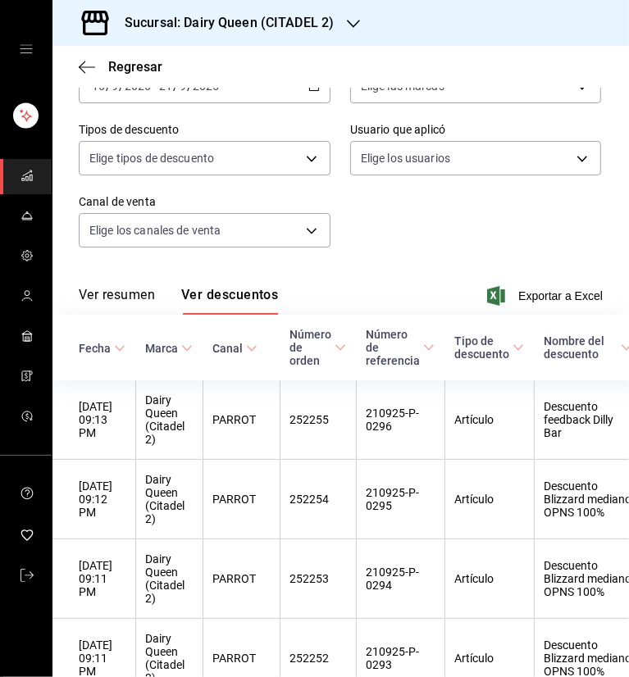
scroll to position [82, 0]
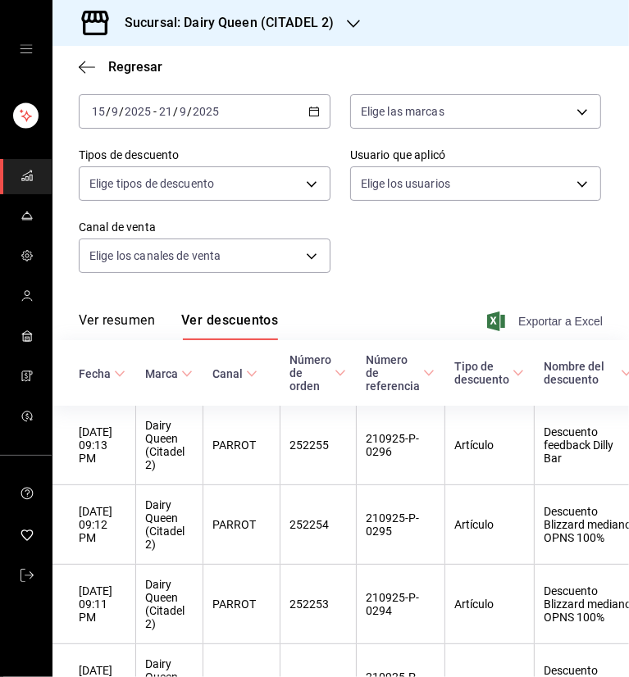
click at [563, 317] on span "Exportar a Excel" at bounding box center [546, 322] width 112 height 20
click at [348, 27] on icon "button" at bounding box center [353, 23] width 13 height 13
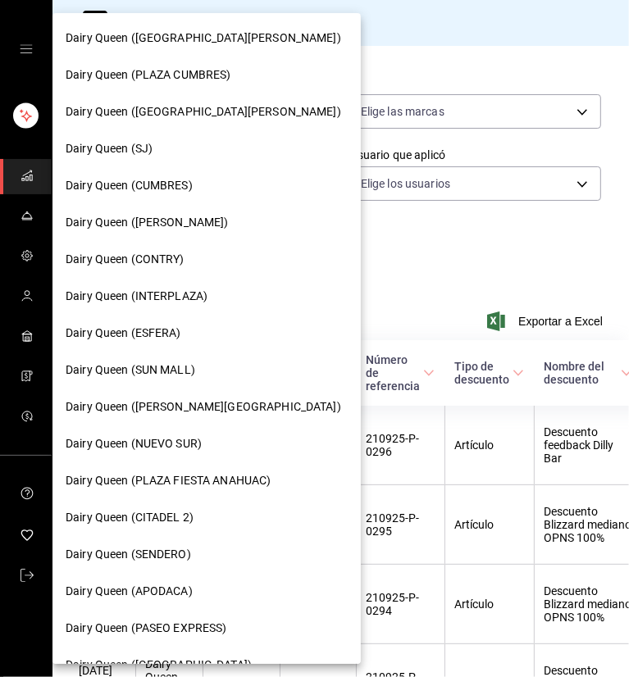
click at [220, 477] on span "Dairy Queen (PLAZA FIESTA ANAHUAC)" at bounding box center [168, 480] width 205 height 17
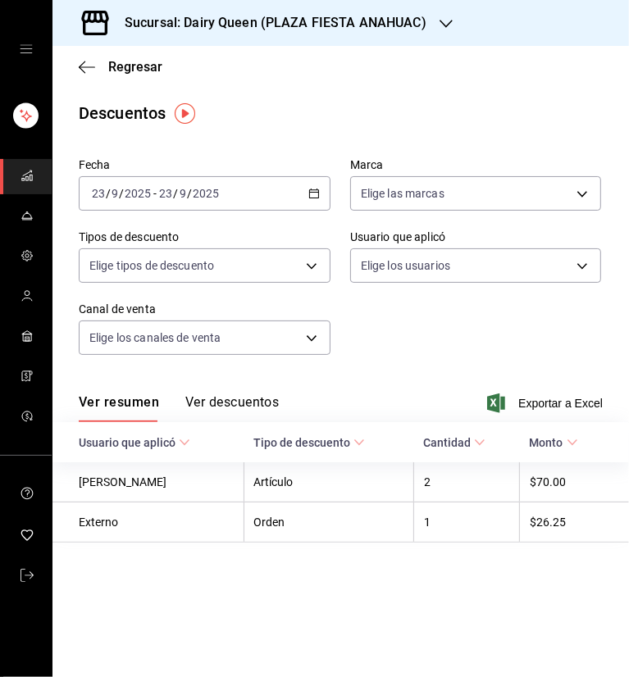
drag, startPoint x: 210, startPoint y: 398, endPoint x: 226, endPoint y: 399, distance: 16.4
click at [211, 399] on button "Ver descuentos" at bounding box center [231, 408] width 93 height 28
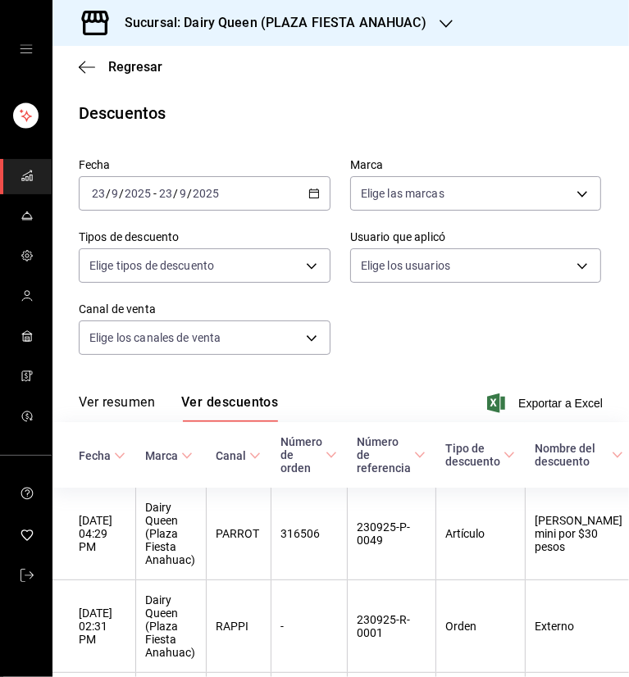
scroll to position [82, 0]
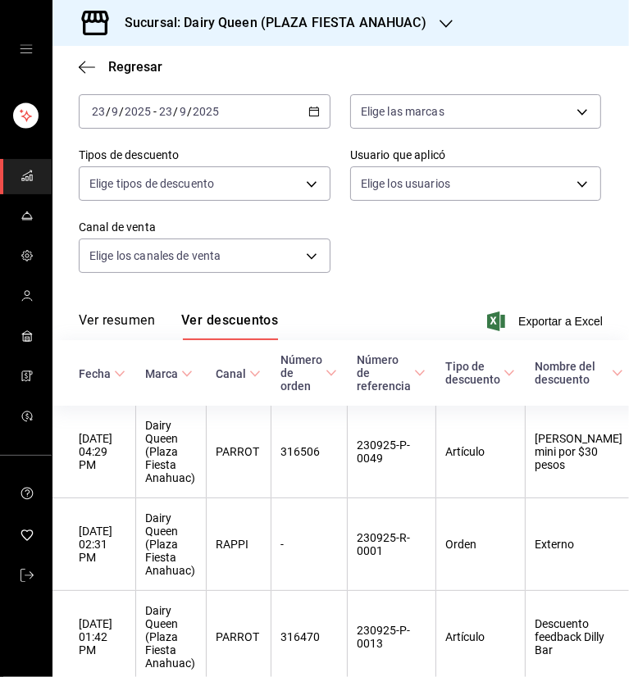
click at [308, 112] on icon "button" at bounding box center [313, 111] width 11 height 11
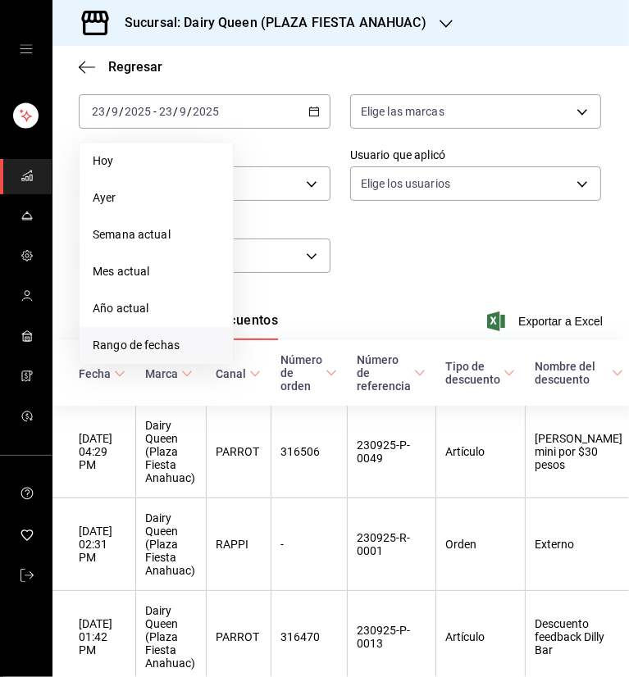
click at [155, 337] on span "Rango de fechas" at bounding box center [156, 345] width 127 height 17
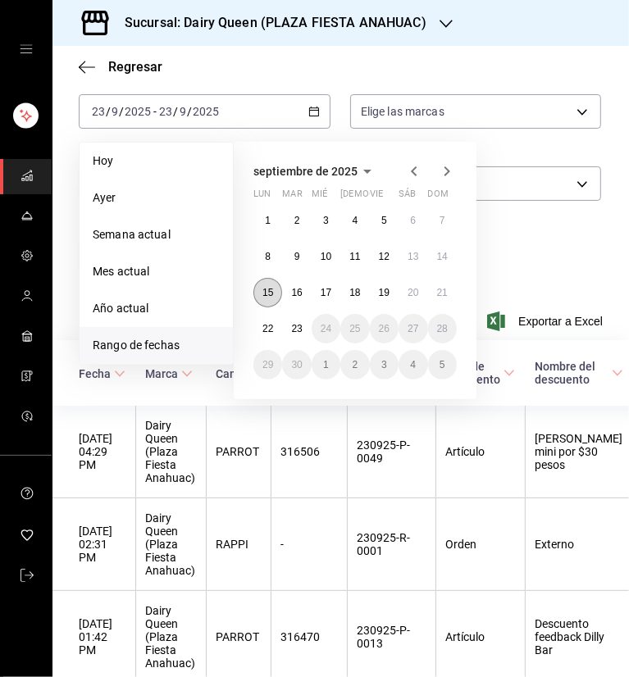
click at [262, 289] on button "15" at bounding box center [267, 293] width 29 height 30
click at [440, 296] on abbr "21" at bounding box center [442, 292] width 11 height 11
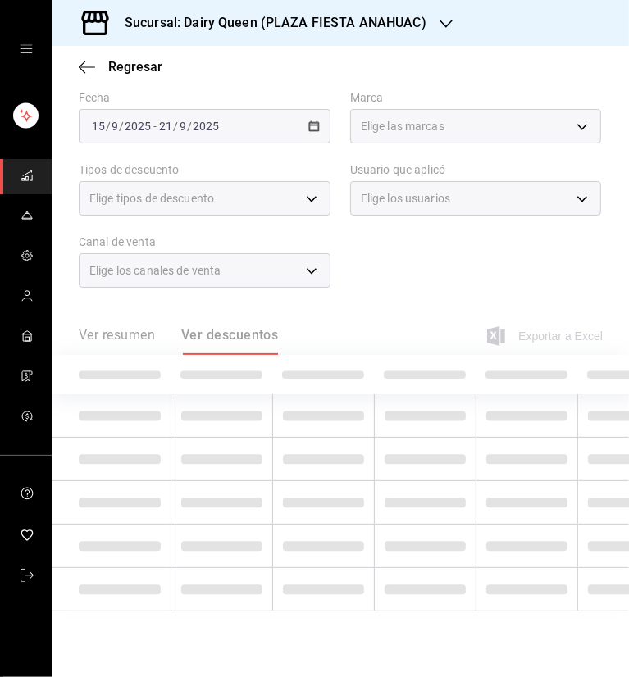
click at [517, 253] on div "Fecha [DATE] [DATE] - [DATE] [DATE] Marca Elige las marcas Tipos de descuento E…" at bounding box center [341, 195] width 524 height 223
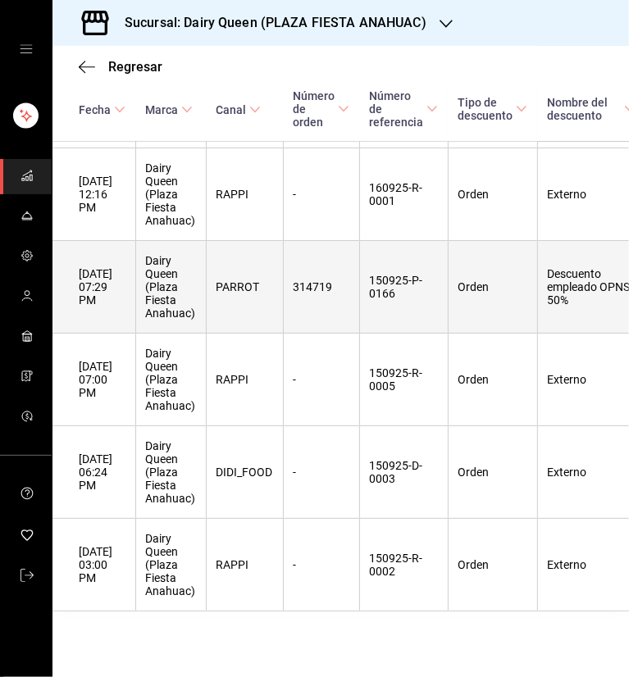
scroll to position [4135, 0]
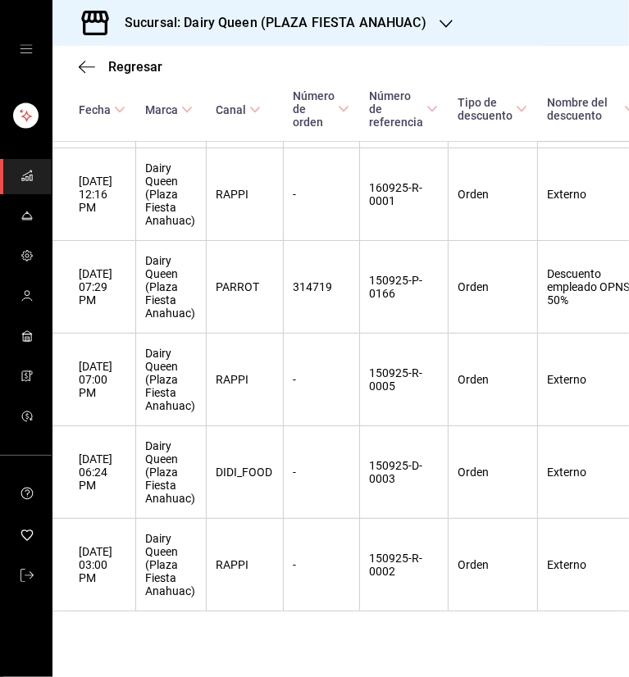
click at [359, 21] on h3 "Sucursal: Dairy Queen (PLAZA FIESTA ANAHUAC)" at bounding box center [269, 23] width 315 height 20
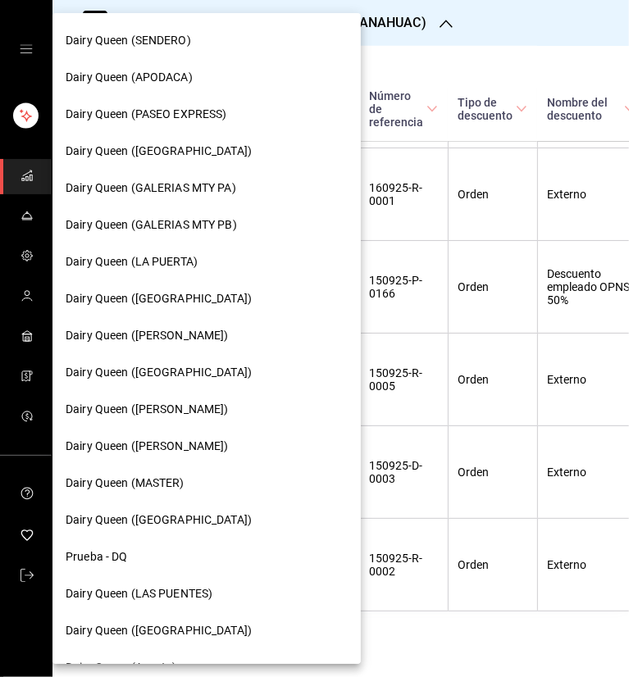
scroll to position [580, 0]
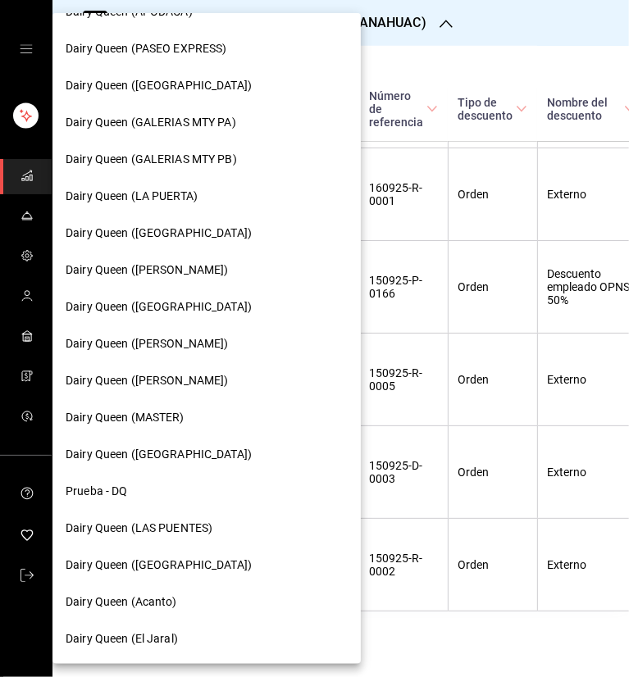
click at [197, 566] on span "Dairy Queen ([GEOGRAPHIC_DATA])" at bounding box center [159, 565] width 186 height 17
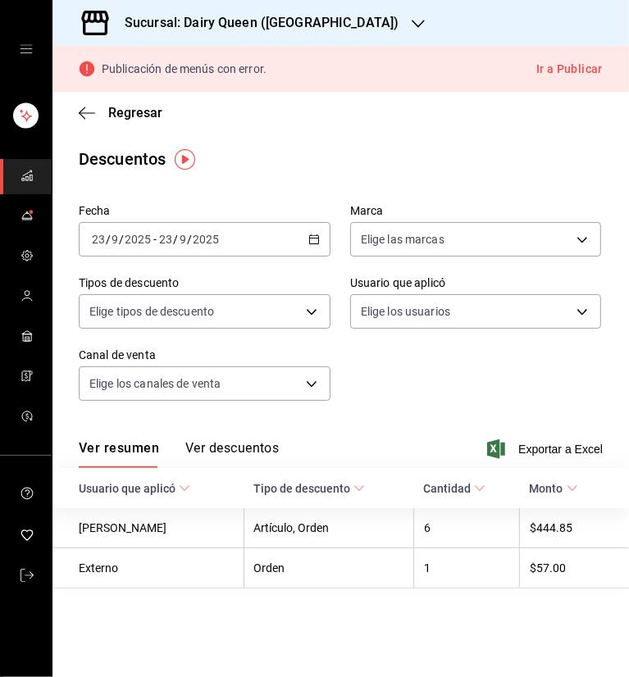
click at [313, 239] on icon "button" at bounding box center [313, 239] width 11 height 11
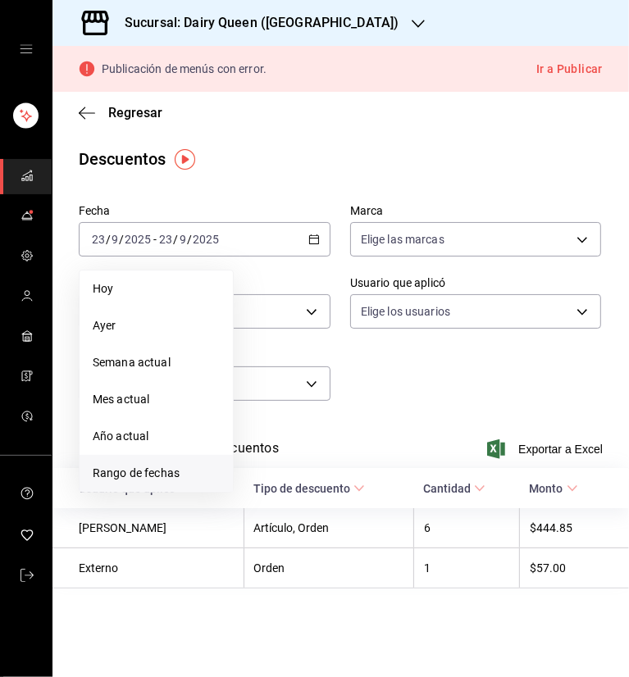
click at [171, 468] on span "Rango de fechas" at bounding box center [156, 473] width 127 height 17
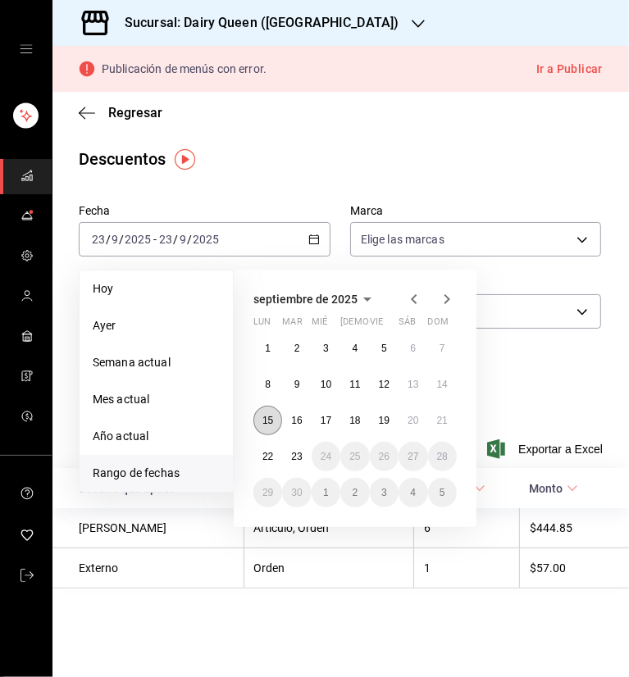
click at [271, 417] on abbr "15" at bounding box center [267, 420] width 11 height 11
click at [440, 426] on button "21" at bounding box center [442, 421] width 29 height 30
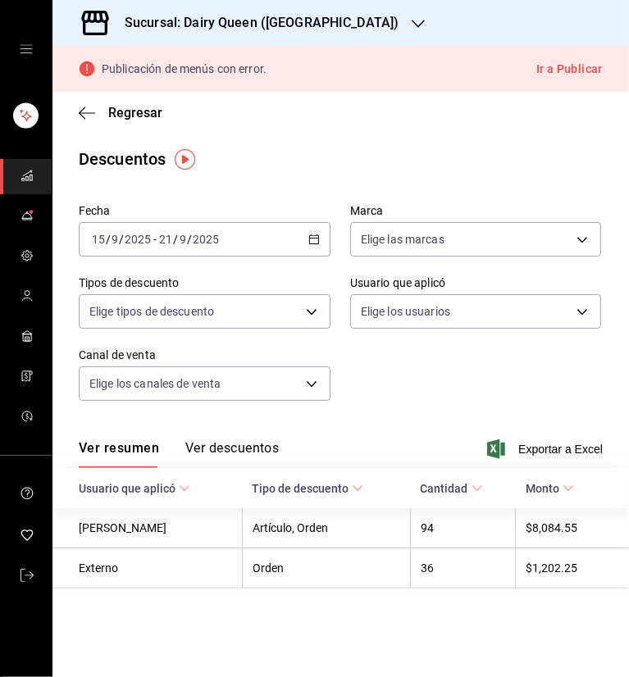
click at [260, 444] on button "Ver descuentos" at bounding box center [231, 454] width 93 height 28
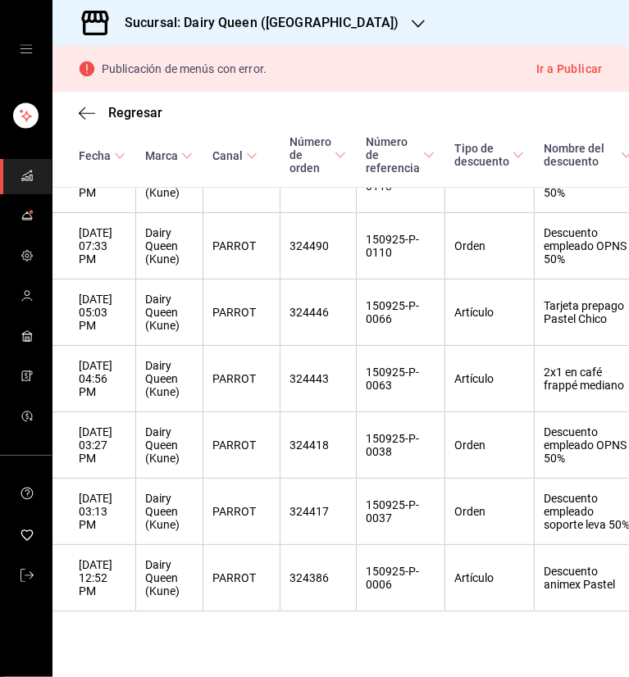
scroll to position [9814, 0]
click at [349, 21] on div "Sucursal: Dairy Queen ([GEOGRAPHIC_DATA])" at bounding box center [249, 23] width 366 height 46
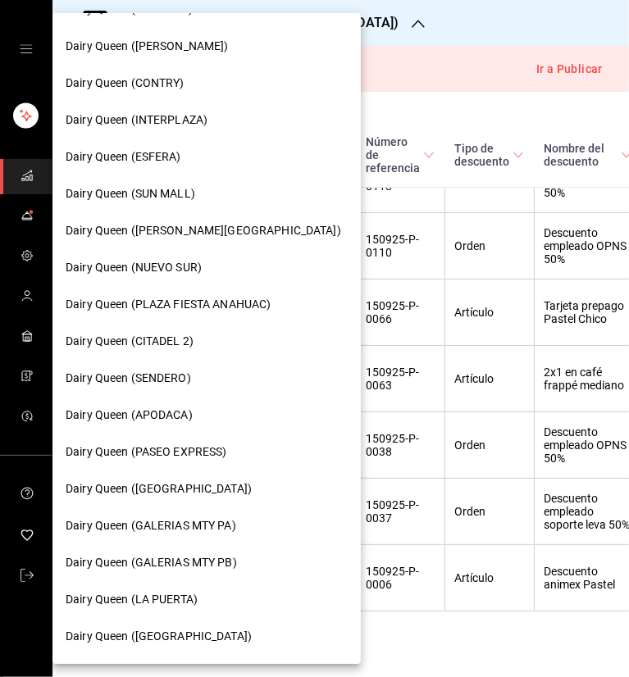
scroll to position [580, 0]
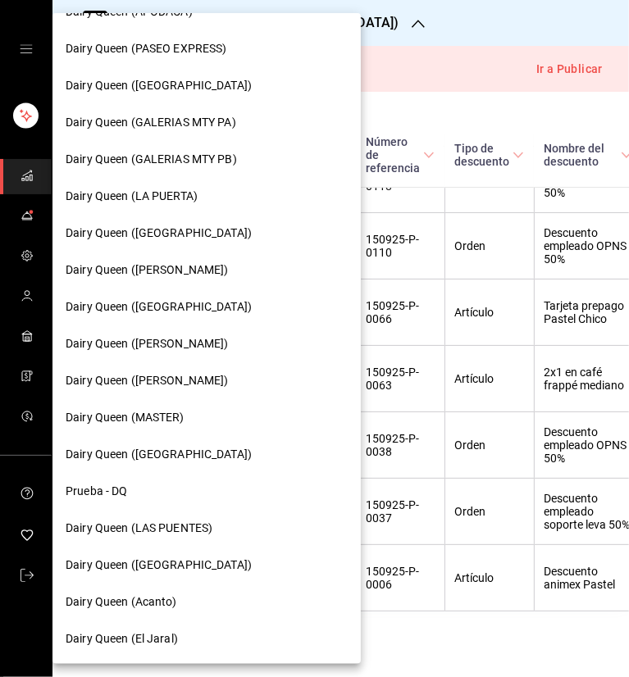
click at [176, 199] on span "Dairy Queen (LA PUERTA)" at bounding box center [132, 196] width 132 height 17
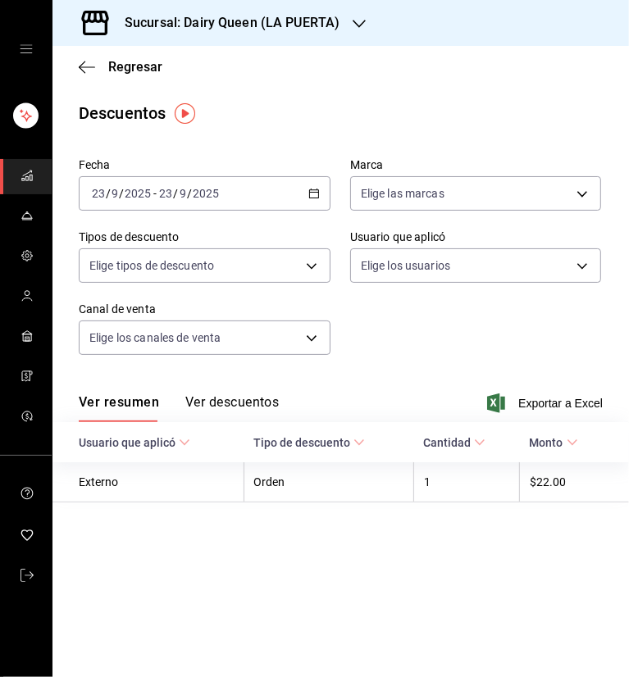
click at [317, 188] on icon "button" at bounding box center [313, 193] width 11 height 11
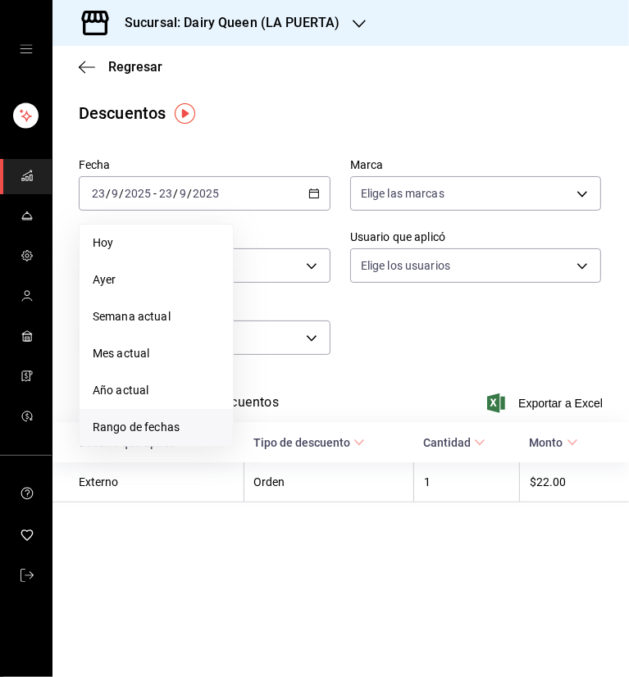
click at [171, 419] on span "Rango de fechas" at bounding box center [156, 427] width 127 height 17
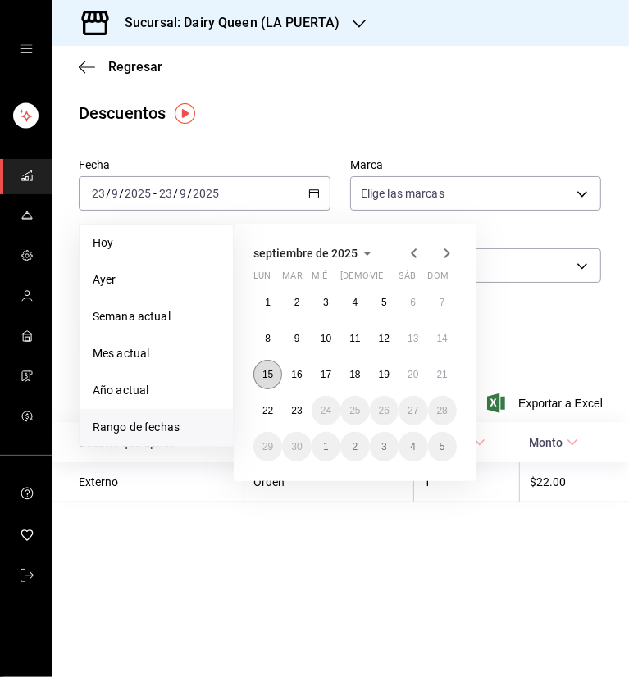
click at [271, 380] on button "15" at bounding box center [267, 375] width 29 height 30
click at [440, 375] on abbr "21" at bounding box center [442, 374] width 11 height 11
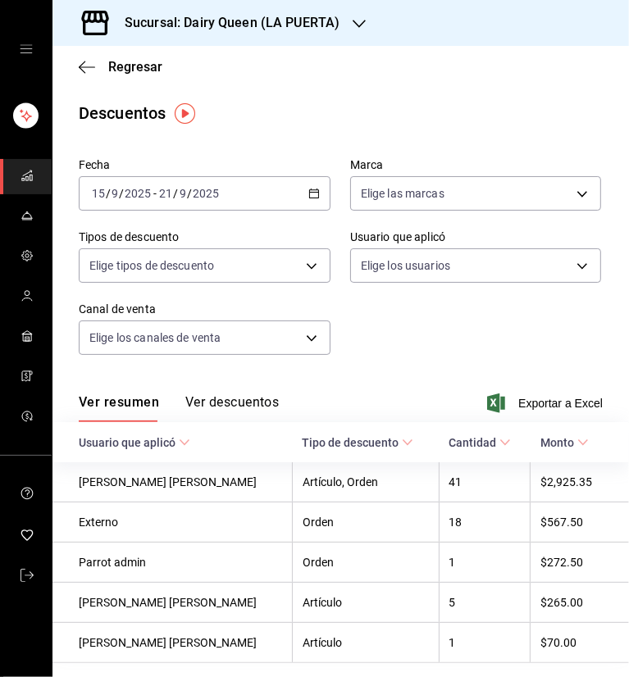
click at [239, 399] on button "Ver descuentos" at bounding box center [231, 408] width 93 height 28
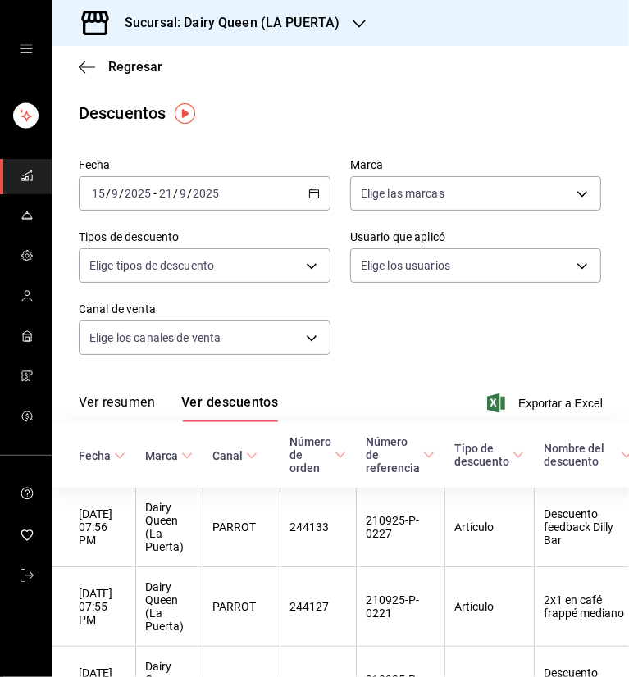
click at [353, 30] on icon "button" at bounding box center [359, 23] width 13 height 13
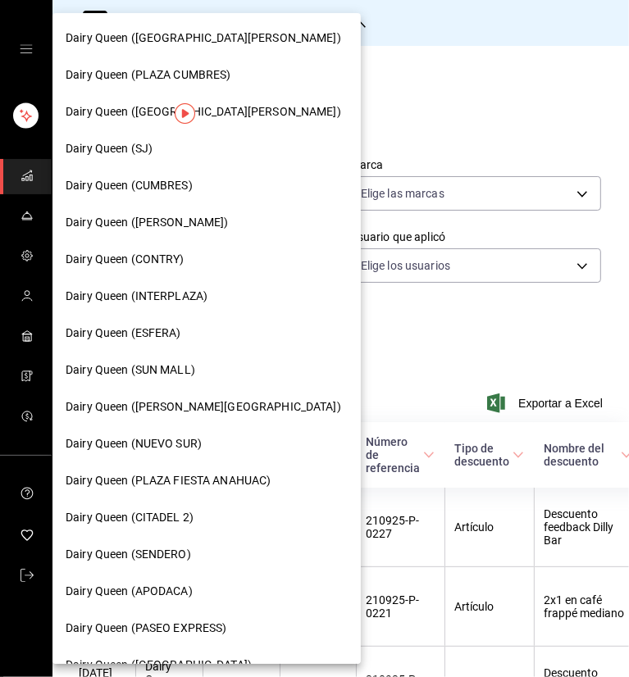
click at [179, 412] on span "Dairy Queen ([PERSON_NAME][GEOGRAPHIC_DATA])" at bounding box center [204, 407] width 276 height 17
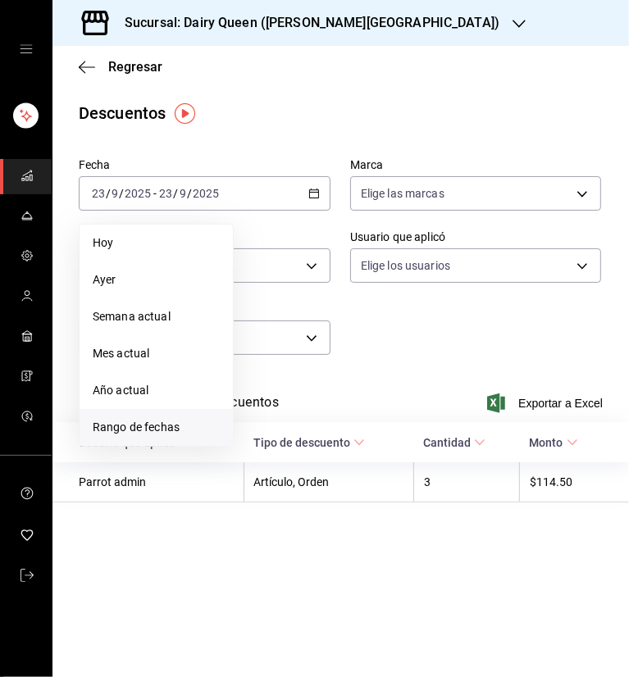
click at [134, 423] on span "Rango de fechas" at bounding box center [156, 427] width 127 height 17
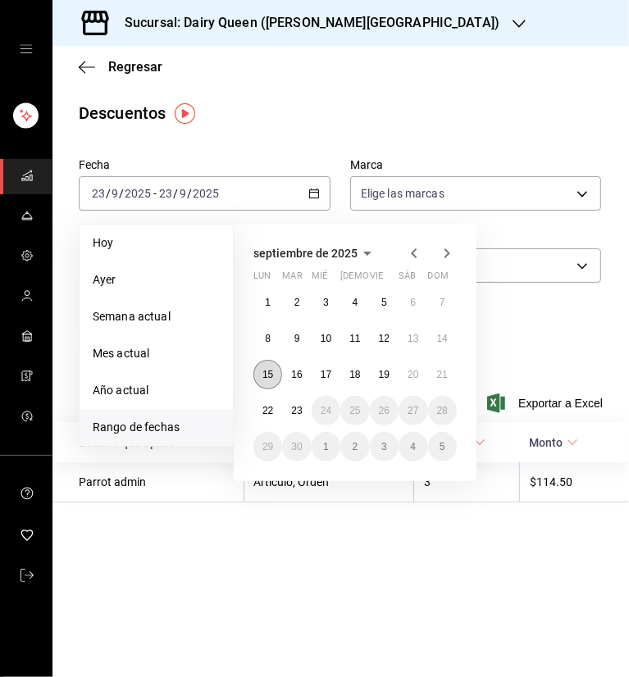
click at [266, 378] on abbr "15" at bounding box center [267, 374] width 11 height 11
click at [437, 375] on abbr "21" at bounding box center [442, 374] width 11 height 11
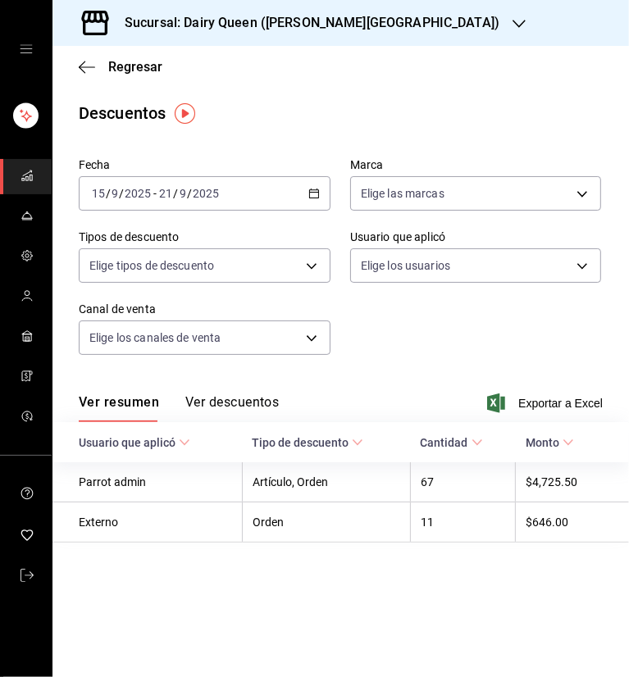
click at [521, 320] on div "Fecha [DATE] [DATE] - [DATE] [DATE] Marca Elige las marcas Tipos de descuento E…" at bounding box center [341, 263] width 524 height 223
click at [238, 412] on button "Ver descuentos" at bounding box center [231, 408] width 93 height 28
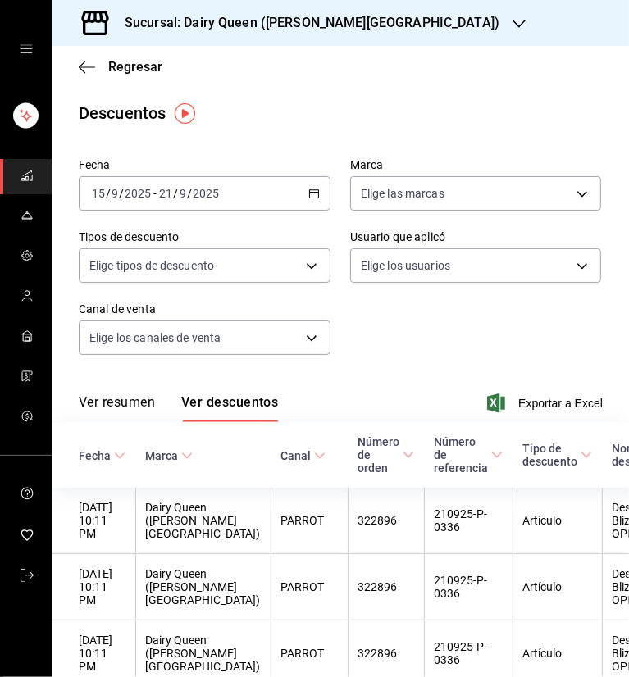
click at [349, 11] on div "Sucursal: Dairy Queen ([PERSON_NAME][GEOGRAPHIC_DATA])" at bounding box center [299, 23] width 467 height 46
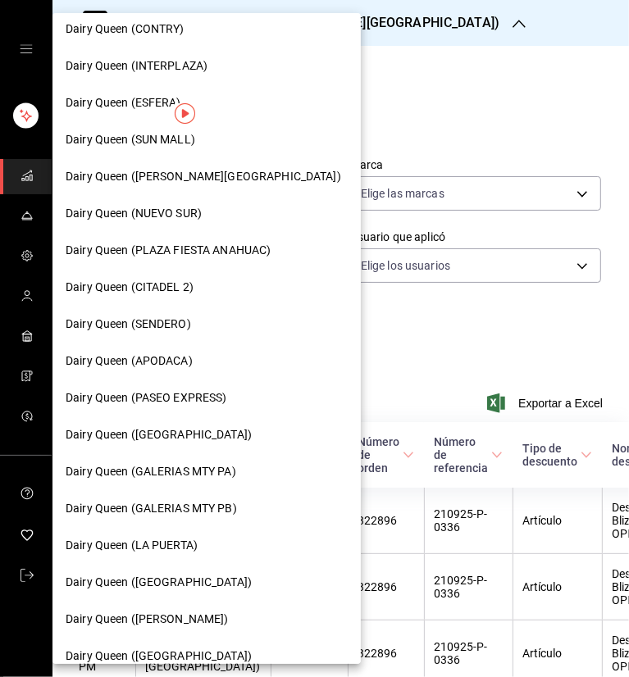
scroll to position [246, 0]
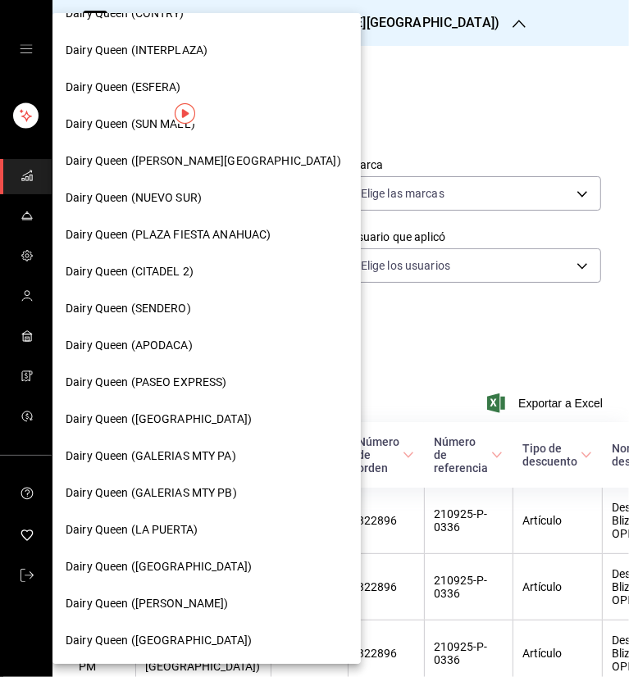
click at [175, 499] on span "Dairy Queen (GALERIAS MTY PB)" at bounding box center [151, 493] width 171 height 17
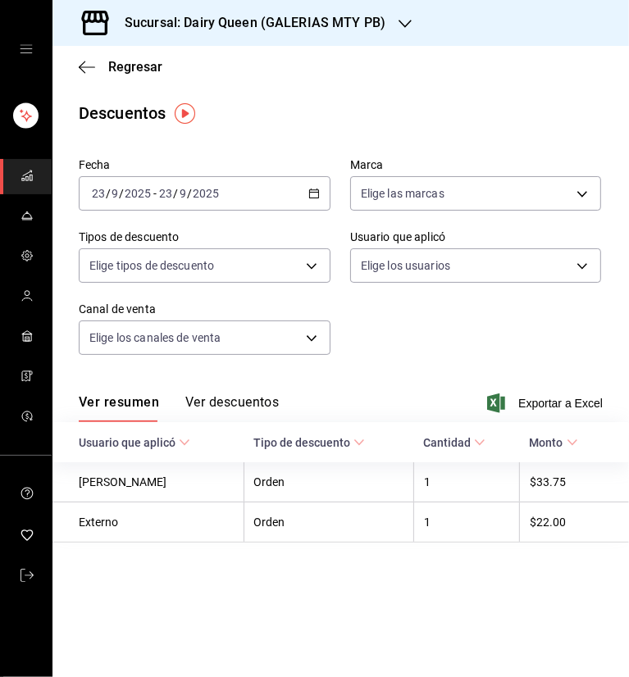
click at [305, 194] on div "[DATE] [DATE] - [DATE] [DATE]" at bounding box center [205, 193] width 252 height 34
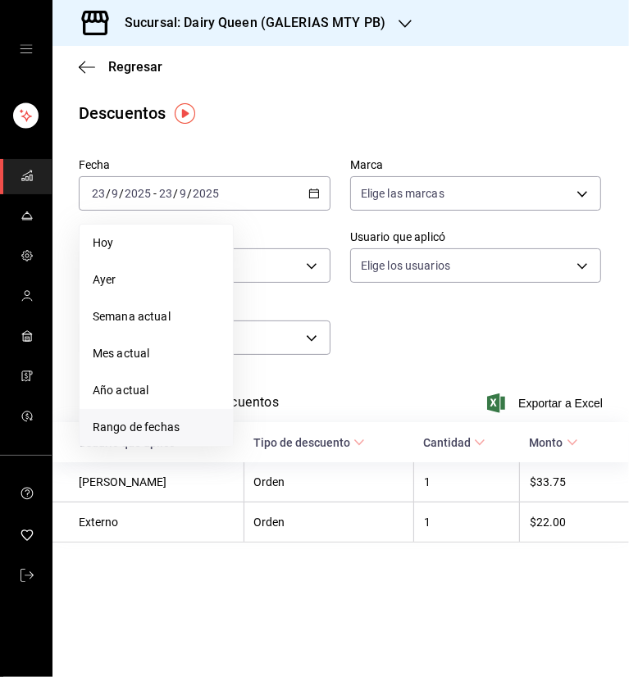
click at [151, 431] on span "Rango de fechas" at bounding box center [156, 427] width 127 height 17
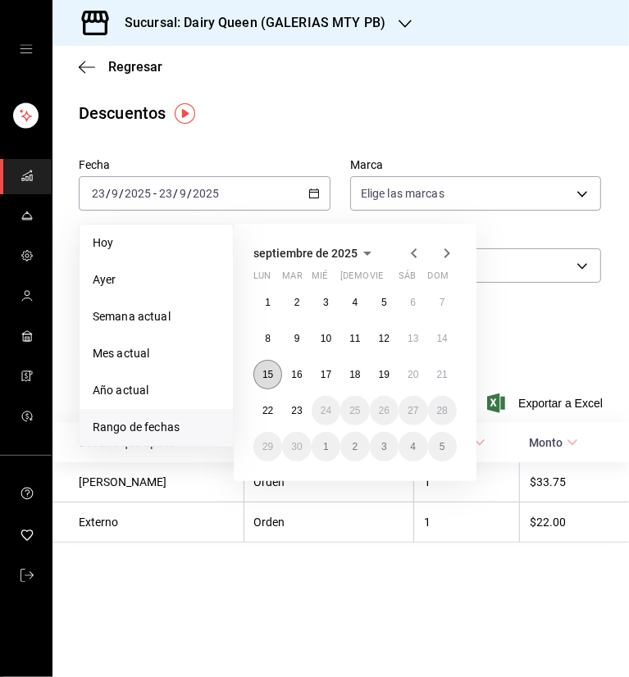
click at [266, 375] on abbr "15" at bounding box center [267, 374] width 11 height 11
click at [447, 375] on abbr "21" at bounding box center [442, 374] width 11 height 11
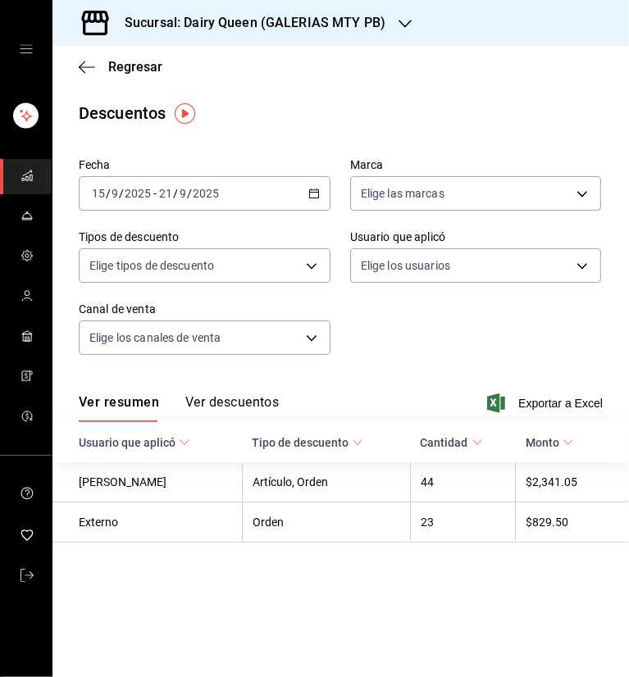
click at [499, 329] on div "Fecha [DATE] [DATE] - [DATE] [DATE] Marca Elige las marcas Tipos de descuento E…" at bounding box center [341, 263] width 524 height 223
click at [248, 398] on button "Ver descuentos" at bounding box center [231, 408] width 93 height 28
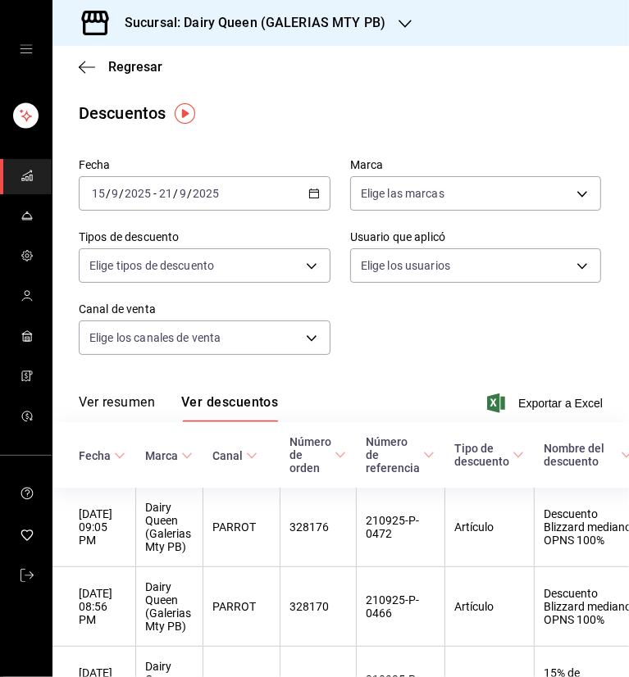
click at [389, 22] on div "Sucursal: Dairy Queen (GALERIAS MTY PB)" at bounding box center [242, 23] width 353 height 46
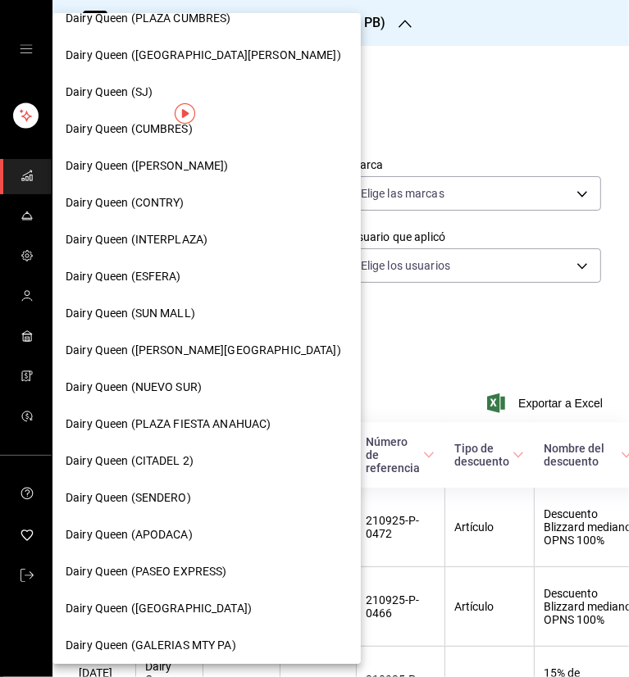
scroll to position [82, 0]
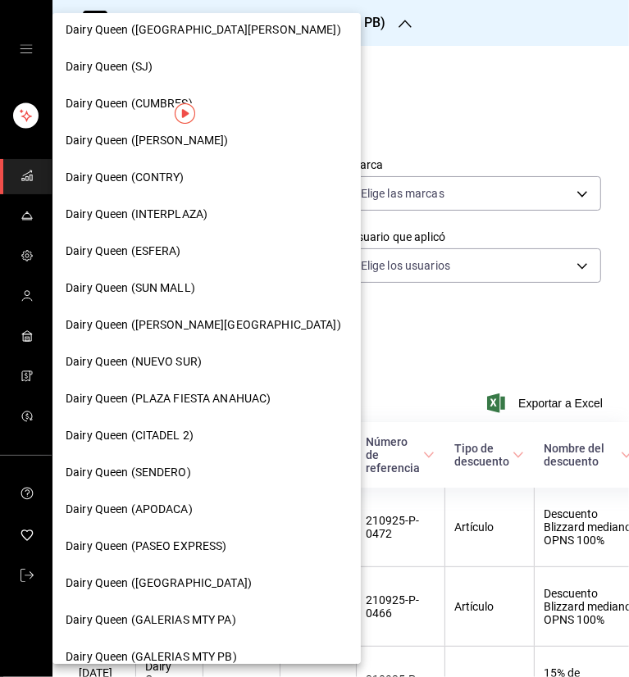
click at [185, 579] on span "Dairy Queen ([GEOGRAPHIC_DATA])" at bounding box center [159, 583] width 186 height 17
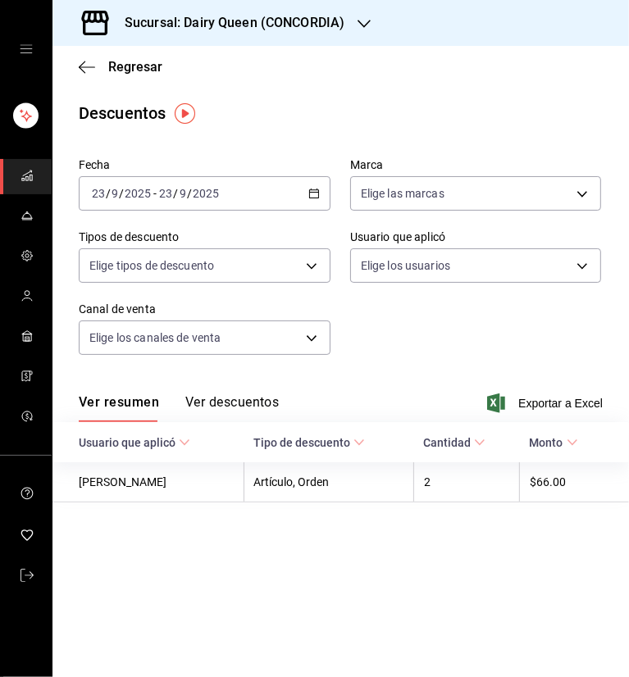
click at [315, 197] on icon "button" at bounding box center [313, 193] width 11 height 11
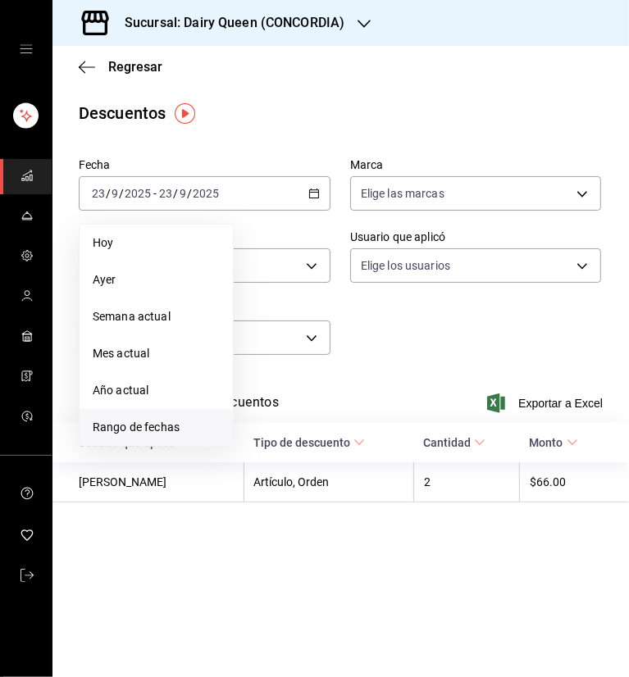
click at [158, 424] on span "Rango de fechas" at bounding box center [156, 427] width 127 height 17
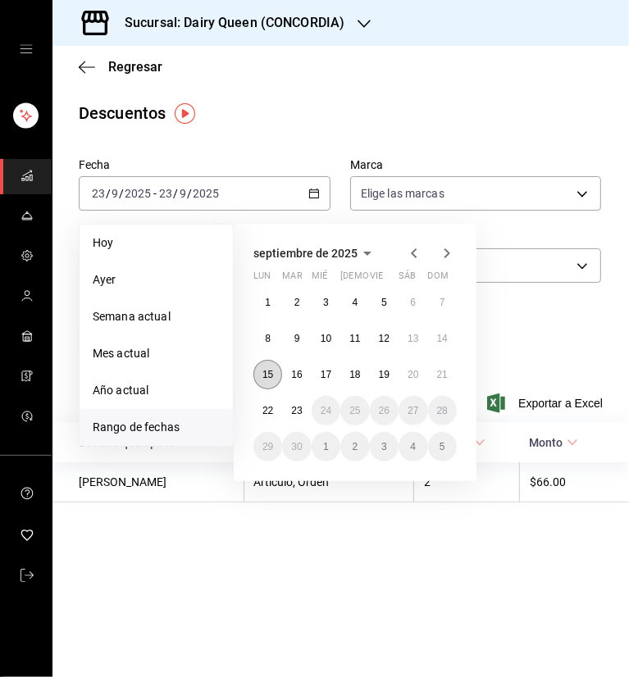
click at [269, 380] on button "15" at bounding box center [267, 375] width 29 height 30
click at [446, 376] on button "21" at bounding box center [442, 375] width 29 height 30
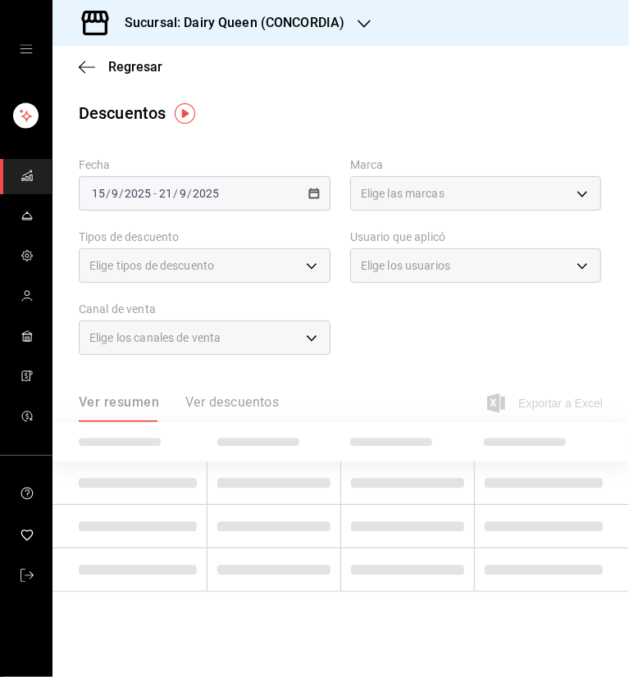
click at [497, 342] on div "Fecha [DATE] [DATE] - [DATE] [DATE] Marca Elige las marcas Tipos de descuento E…" at bounding box center [341, 263] width 524 height 223
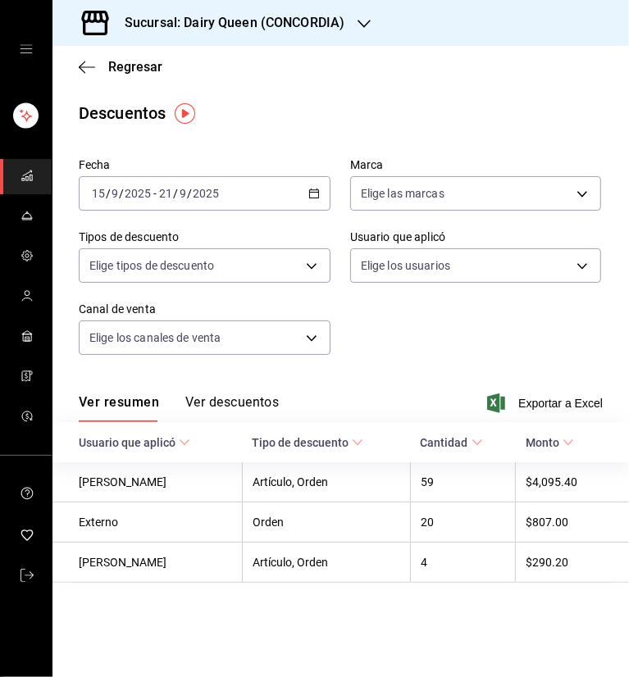
click at [249, 408] on button "Ver descuentos" at bounding box center [231, 408] width 93 height 28
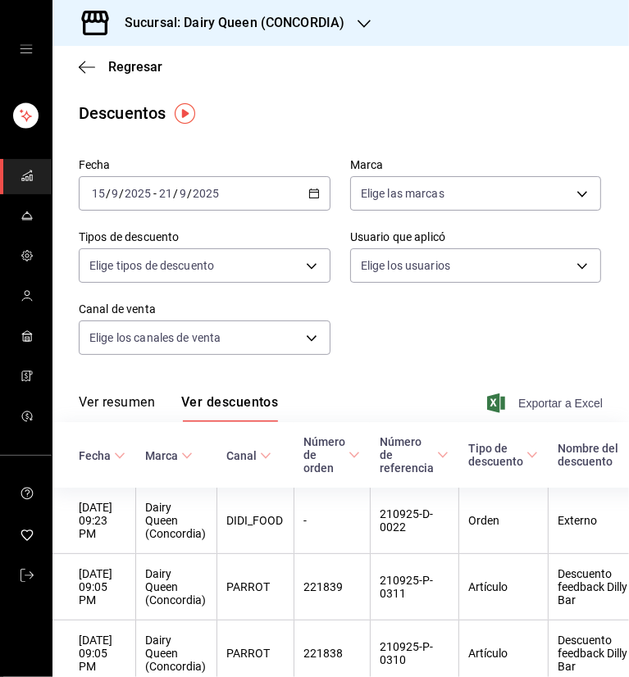
click at [527, 403] on span "Exportar a Excel" at bounding box center [546, 404] width 112 height 20
click at [355, 30] on div "Sucursal: Dairy Queen (CONCORDIA)" at bounding box center [222, 23] width 312 height 46
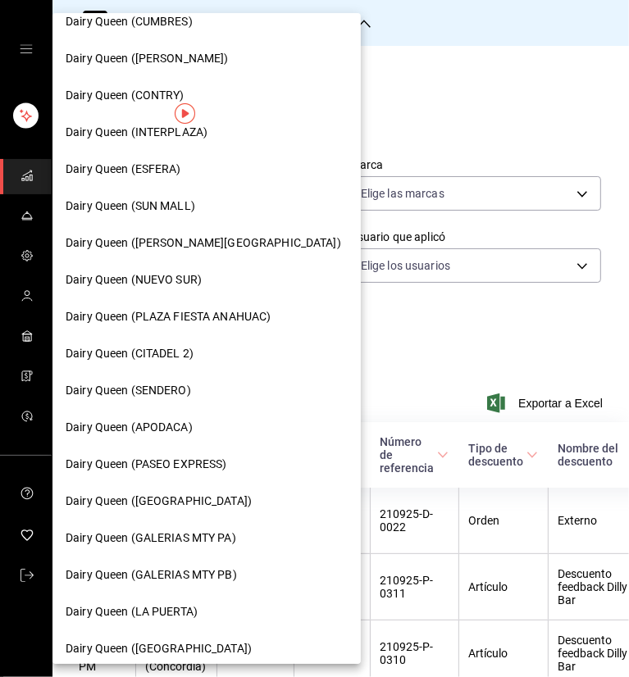
scroll to position [246, 0]
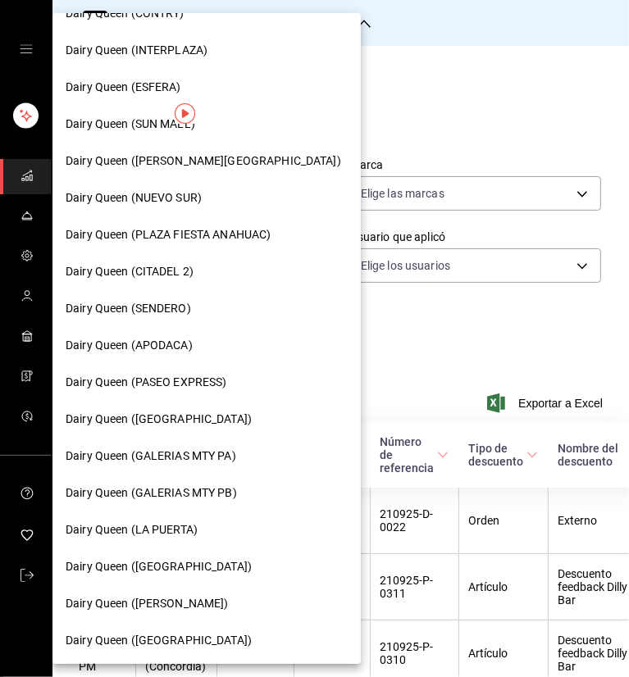
click at [224, 458] on span "Dairy Queen (GALERIAS MTY PA)" at bounding box center [151, 456] width 171 height 17
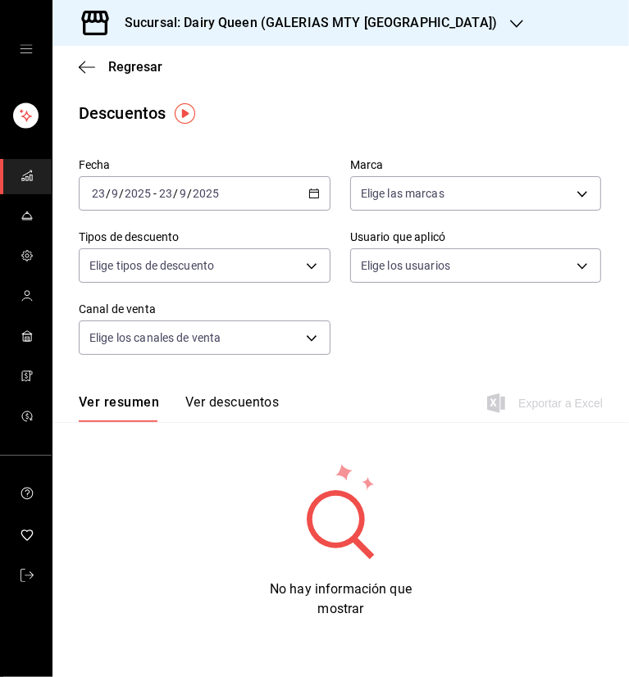
click at [308, 193] on icon "button" at bounding box center [313, 193] width 11 height 11
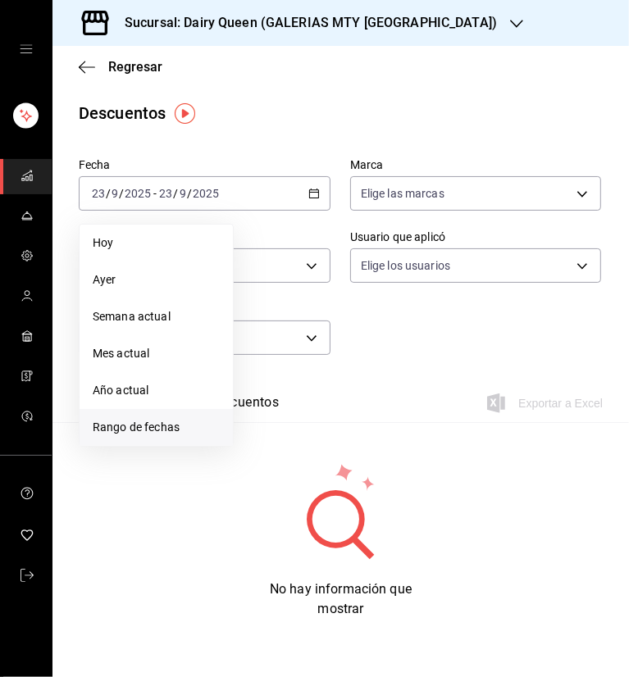
click at [129, 429] on span "Rango de fechas" at bounding box center [156, 427] width 127 height 17
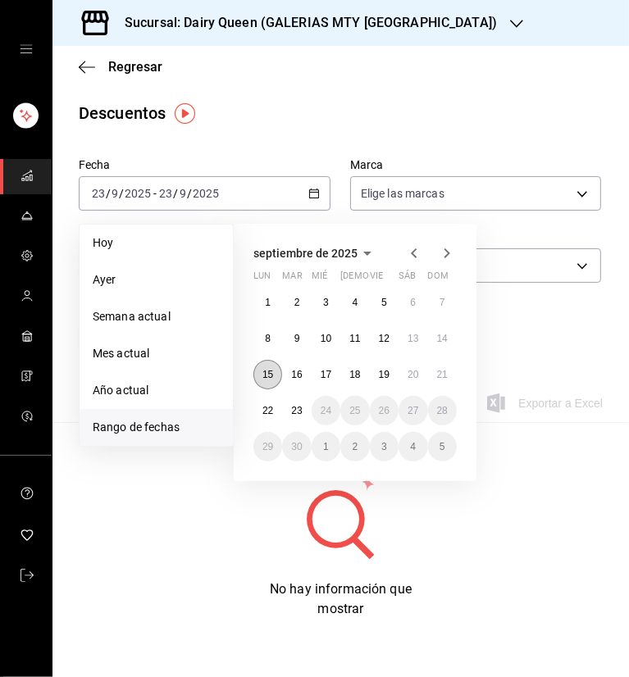
click at [266, 385] on button "15" at bounding box center [267, 375] width 29 height 30
click at [437, 379] on abbr "21" at bounding box center [442, 374] width 11 height 11
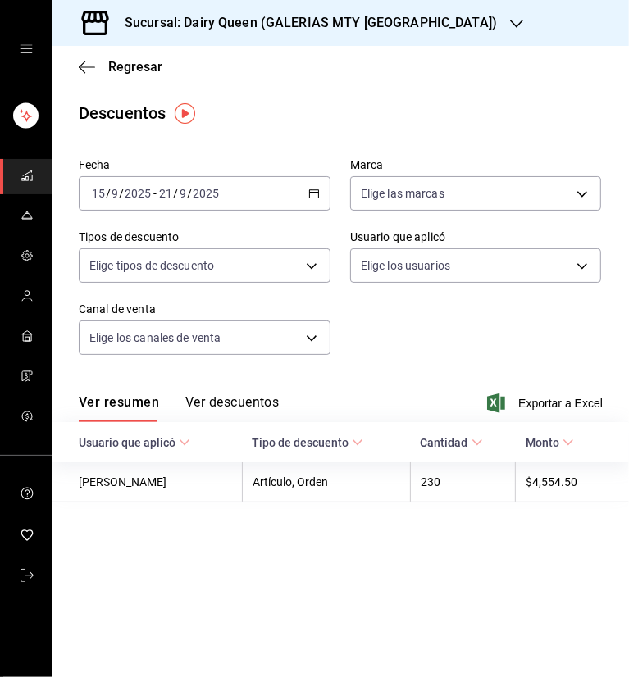
click at [412, 86] on div "Regresar" at bounding box center [340, 67] width 576 height 42
click at [272, 399] on button "Ver descuentos" at bounding box center [231, 408] width 93 height 28
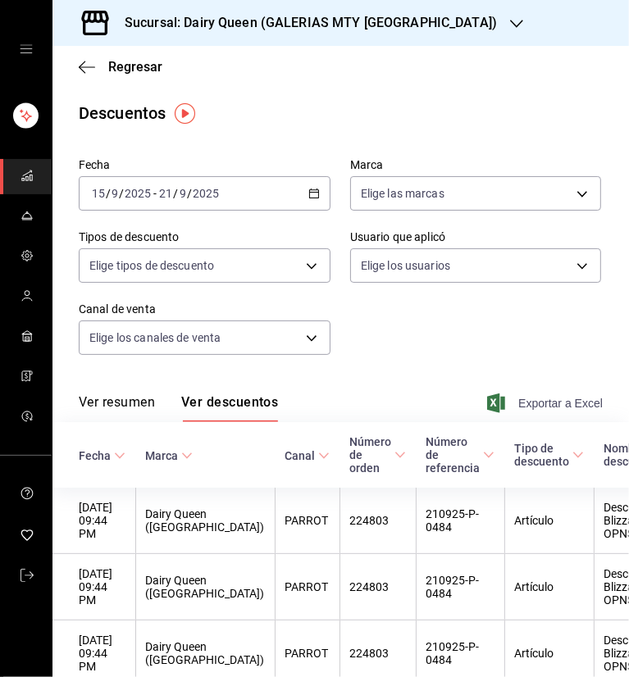
click at [546, 399] on span "Exportar a Excel" at bounding box center [546, 404] width 112 height 20
click at [389, 16] on div "Sucursal: Dairy Queen (GALERIAS MTY [GEOGRAPHIC_DATA])" at bounding box center [298, 23] width 464 height 46
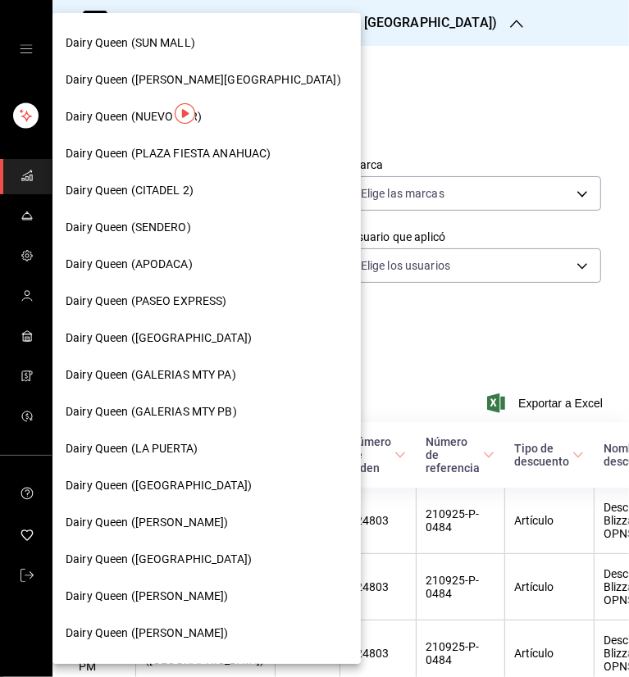
scroll to position [328, 0]
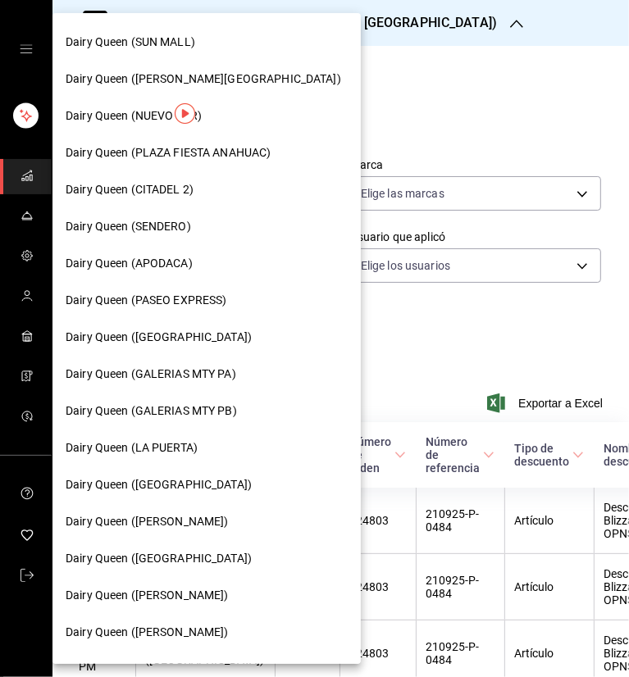
click at [209, 563] on span "Dairy Queen ([GEOGRAPHIC_DATA])" at bounding box center [159, 558] width 186 height 17
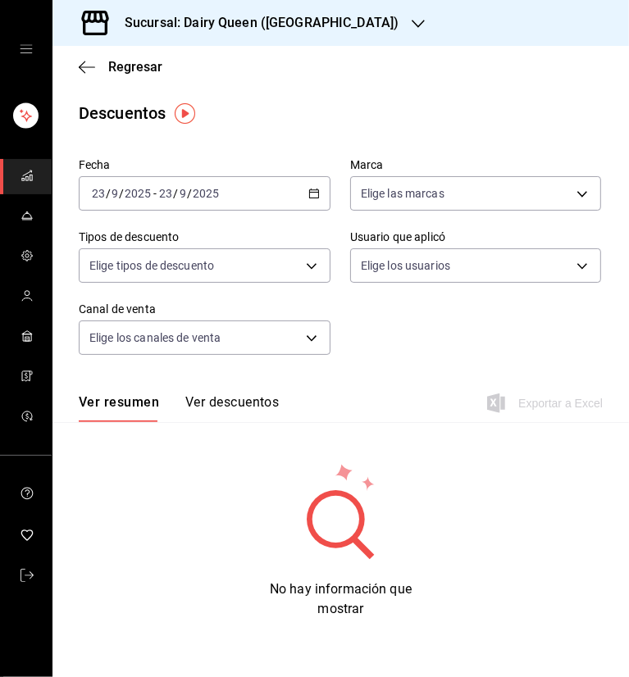
click at [301, 189] on div "[DATE] [DATE] - [DATE] [DATE]" at bounding box center [205, 193] width 252 height 34
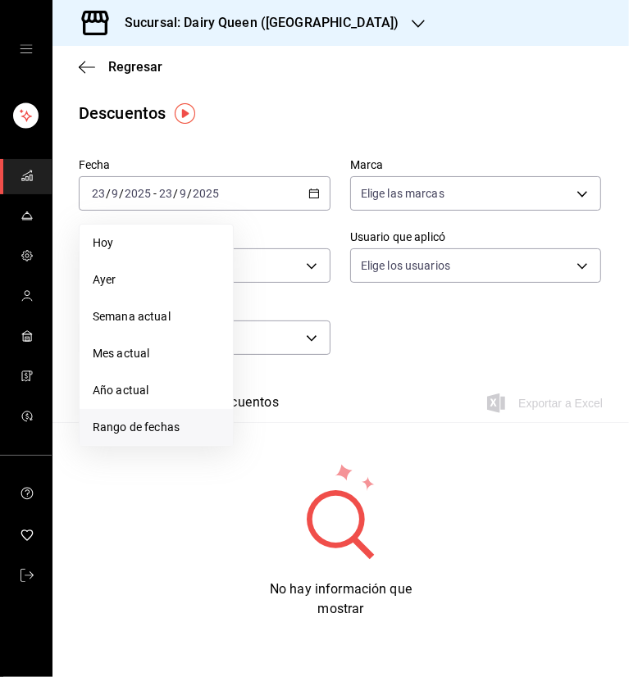
click at [154, 435] on span "Rango de fechas" at bounding box center [156, 427] width 127 height 17
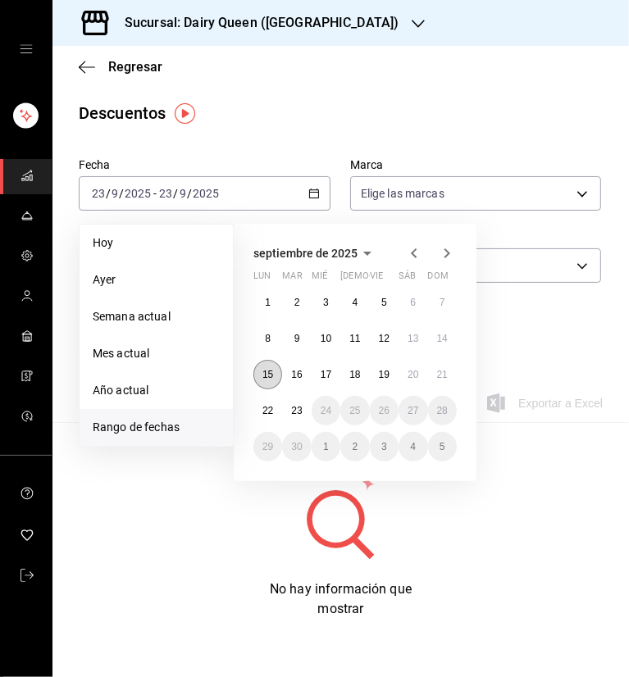
click at [267, 381] on button "15" at bounding box center [267, 375] width 29 height 30
click at [453, 371] on button "21" at bounding box center [442, 375] width 29 height 30
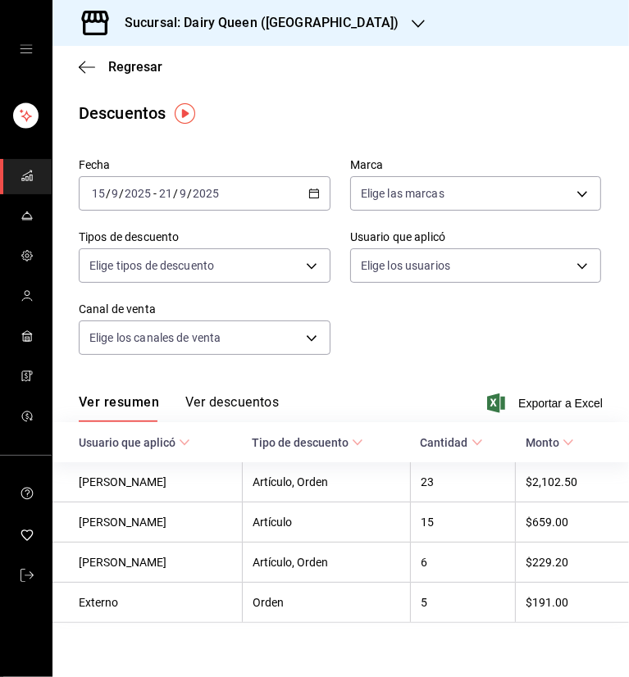
click at [401, 82] on div "Regresar" at bounding box center [340, 67] width 576 height 42
click at [264, 401] on button "Ver descuentos" at bounding box center [231, 408] width 93 height 28
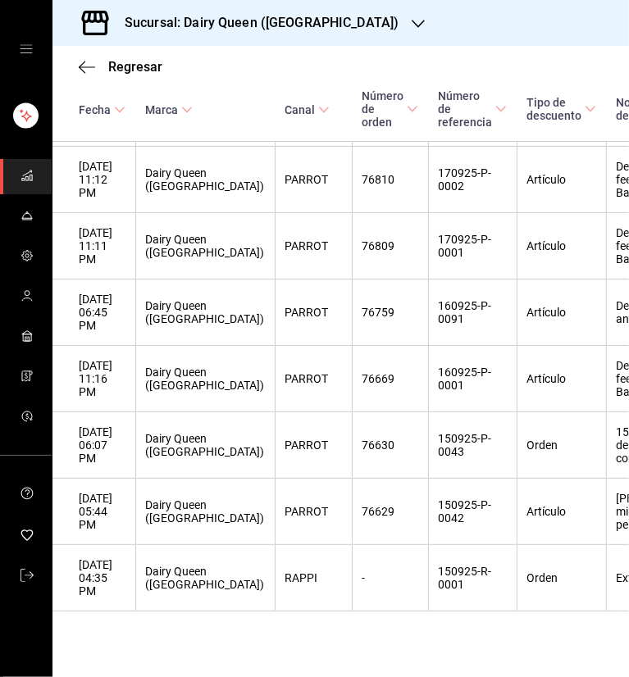
scroll to position [3966, 0]
click at [375, 7] on div "Sucursal: Dairy Queen ([GEOGRAPHIC_DATA])" at bounding box center [249, 23] width 366 height 46
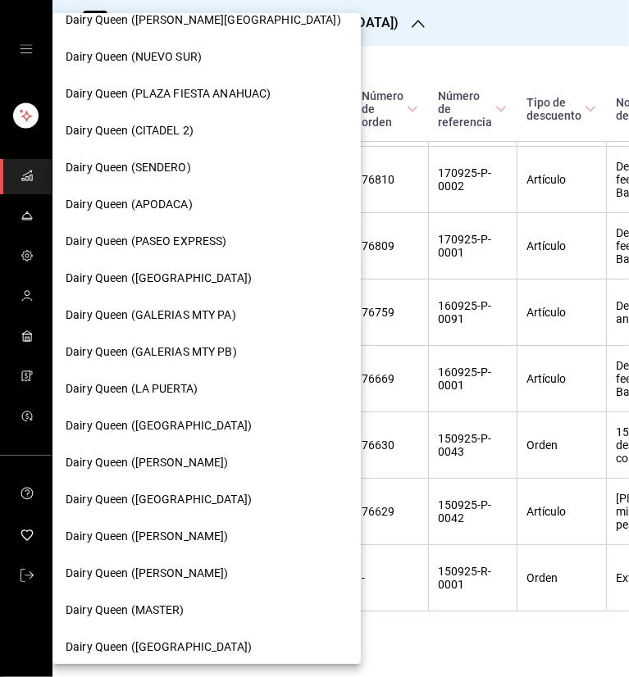
scroll to position [410, 0]
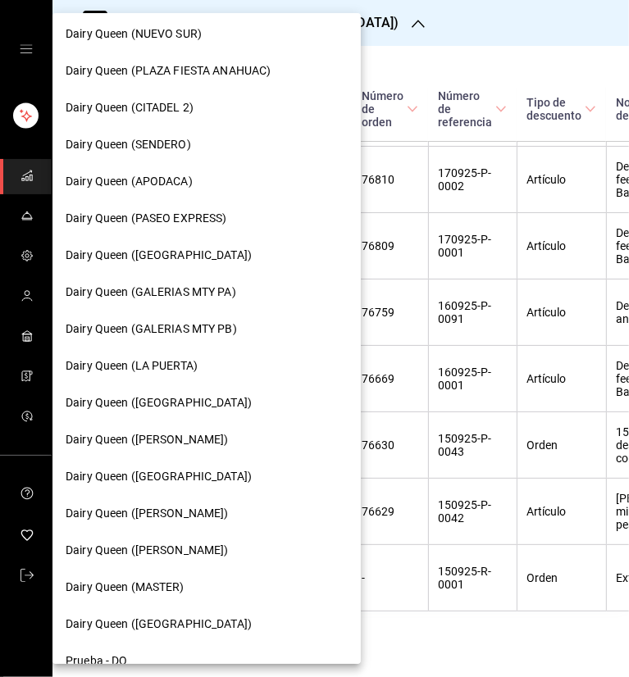
click at [229, 508] on span "Dairy Queen ([PERSON_NAME])" at bounding box center [147, 513] width 163 height 17
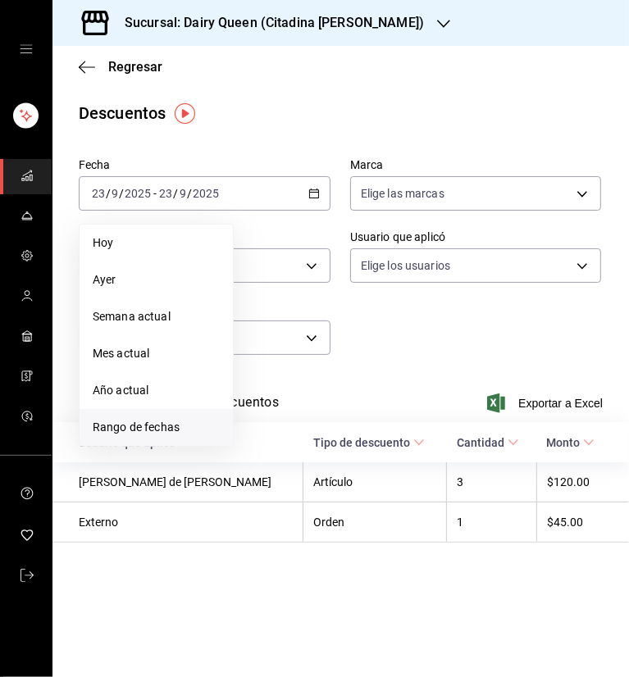
click at [192, 423] on span "Rango de fechas" at bounding box center [156, 427] width 127 height 17
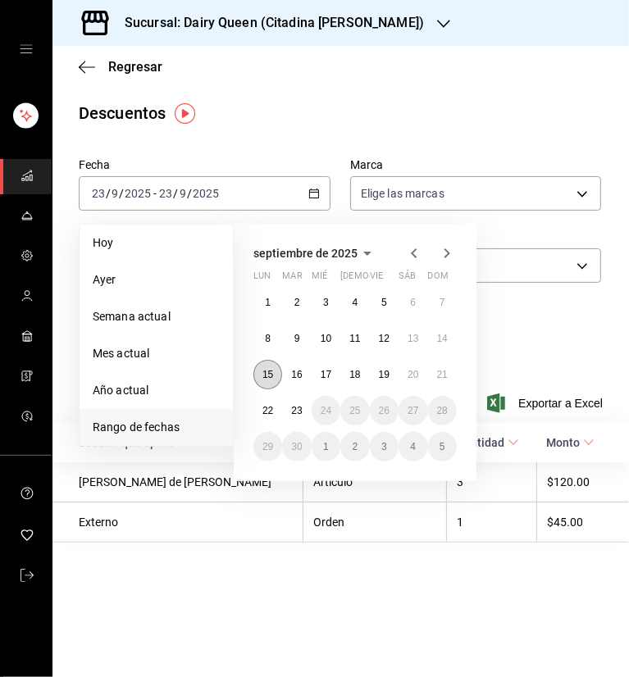
click at [277, 366] on button "15" at bounding box center [267, 375] width 29 height 30
click at [443, 374] on abbr "21" at bounding box center [442, 374] width 11 height 11
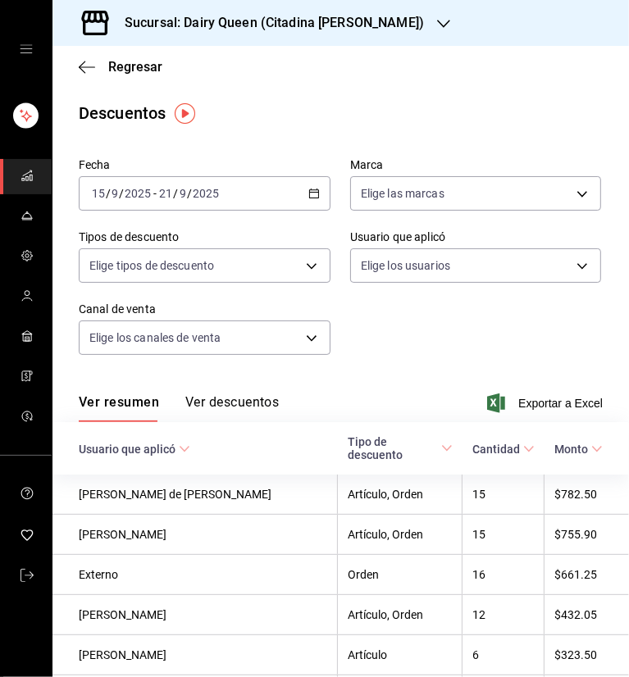
click at [500, 334] on div "Fecha [DATE] [DATE] - [DATE] [DATE] Marca Elige las marcas Tipos de descuento E…" at bounding box center [341, 263] width 524 height 223
click at [256, 403] on button "Ver descuentos" at bounding box center [231, 408] width 93 height 28
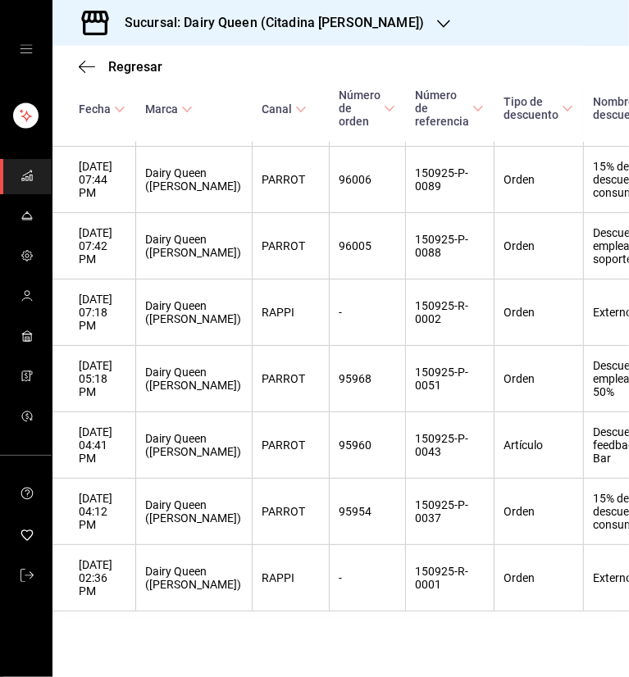
scroll to position [5825, 0]
click at [360, 21] on h3 "Sucursal: Dairy Queen (Citadina [PERSON_NAME])" at bounding box center [268, 23] width 312 height 20
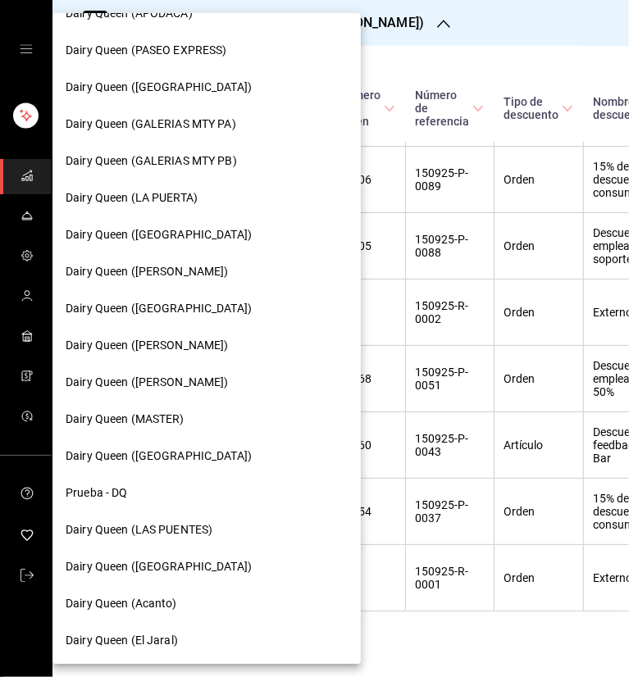
scroll to position [580, 0]
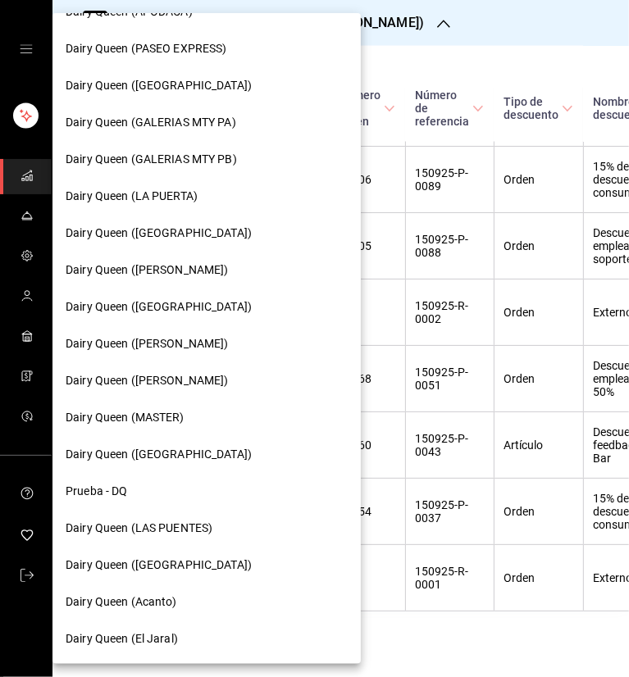
click at [194, 382] on span "Dairy Queen ([PERSON_NAME])" at bounding box center [147, 380] width 163 height 17
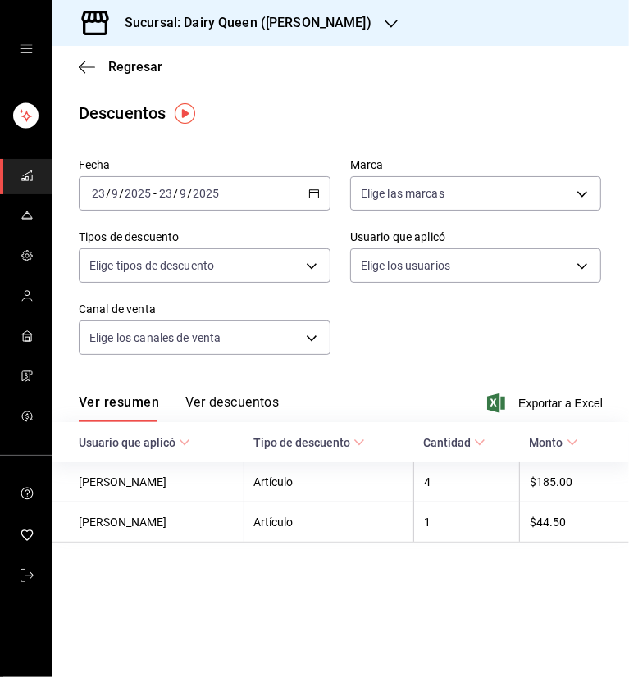
click at [257, 199] on div "[DATE] [DATE] - [DATE] [DATE]" at bounding box center [205, 193] width 252 height 34
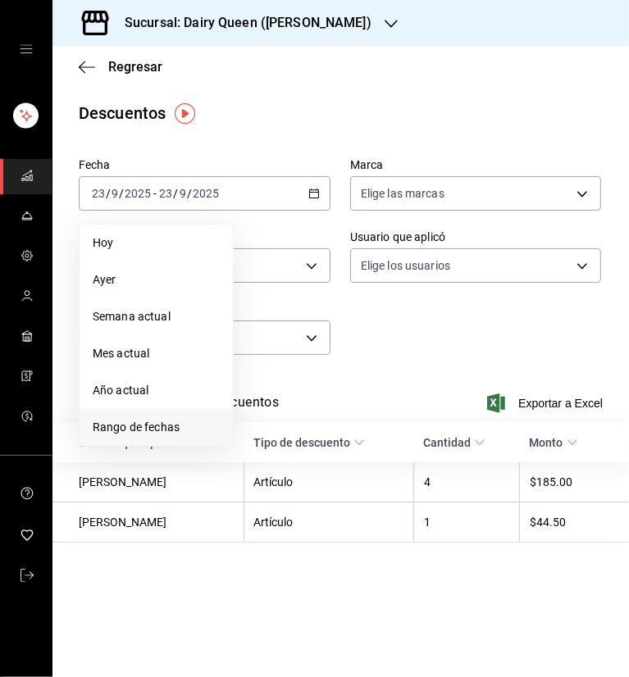
click at [180, 424] on span "Rango de fechas" at bounding box center [156, 427] width 127 height 17
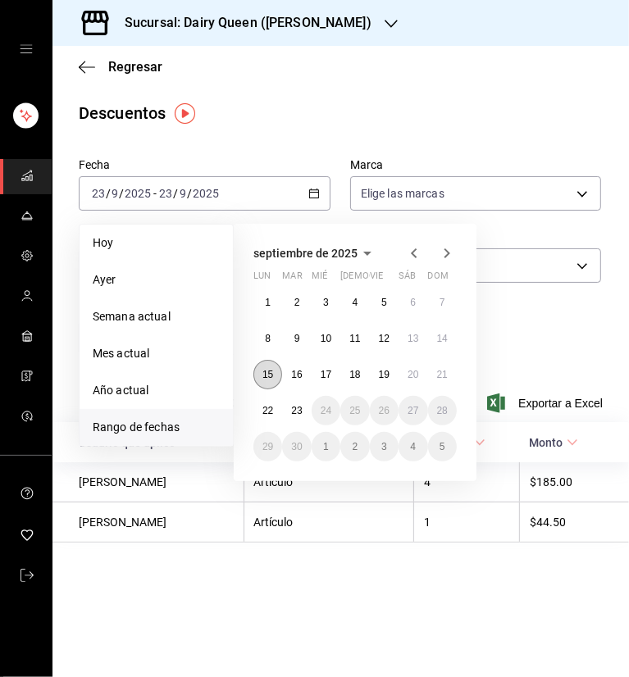
click at [271, 372] on abbr "15" at bounding box center [267, 374] width 11 height 11
click at [431, 374] on button "21" at bounding box center [442, 375] width 29 height 30
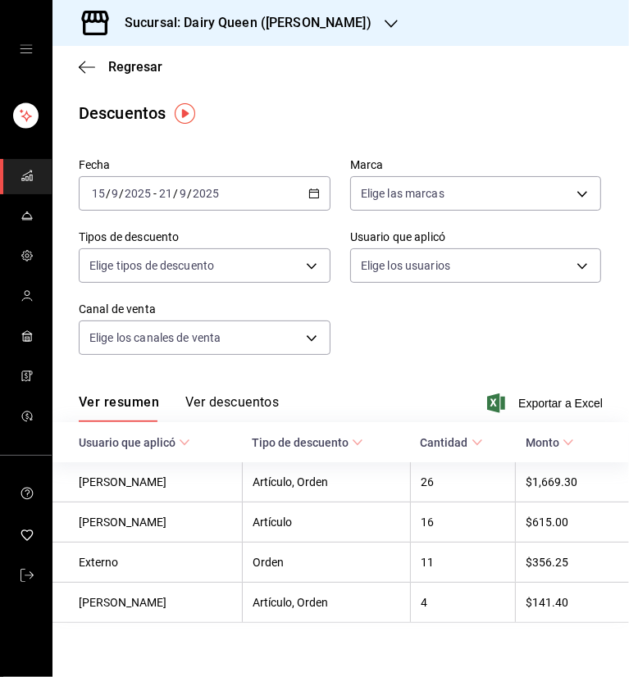
click at [279, 410] on div "Ver resumen Ver descuentos Exportar a Excel" at bounding box center [340, 399] width 576 height 48
click at [230, 403] on button "Ver descuentos" at bounding box center [231, 408] width 93 height 28
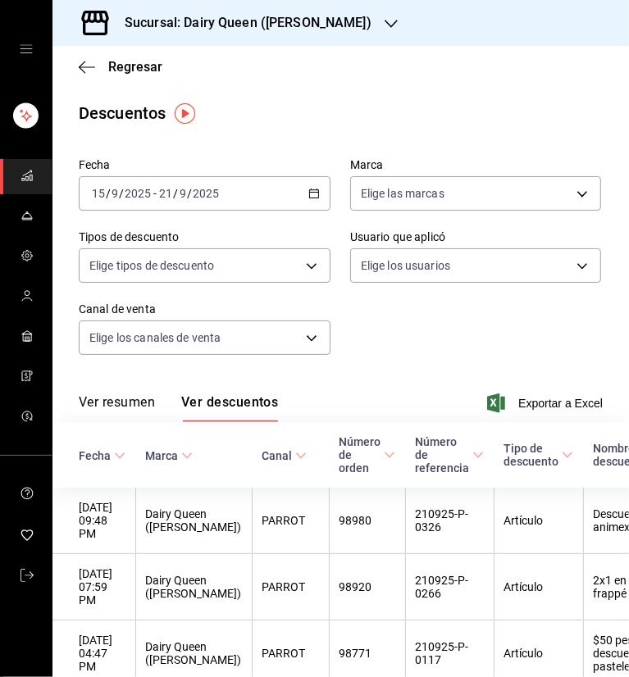
click at [342, 17] on h3 "Sucursal: Dairy Queen ([PERSON_NAME])" at bounding box center [242, 23] width 260 height 20
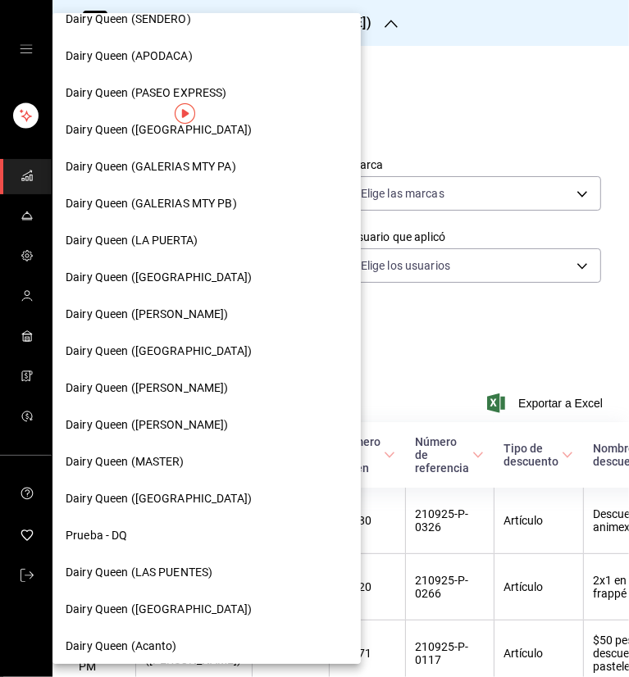
scroll to position [574, 0]
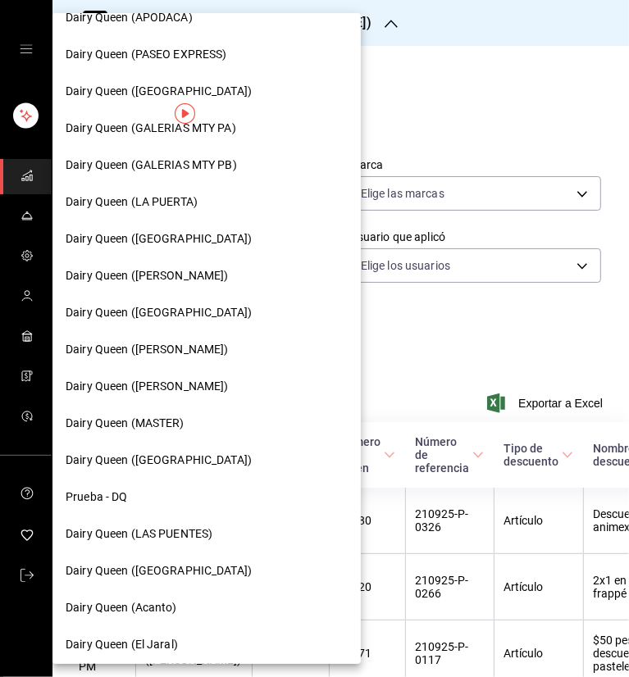
click at [186, 458] on span "Dairy Queen ([GEOGRAPHIC_DATA])" at bounding box center [159, 460] width 186 height 17
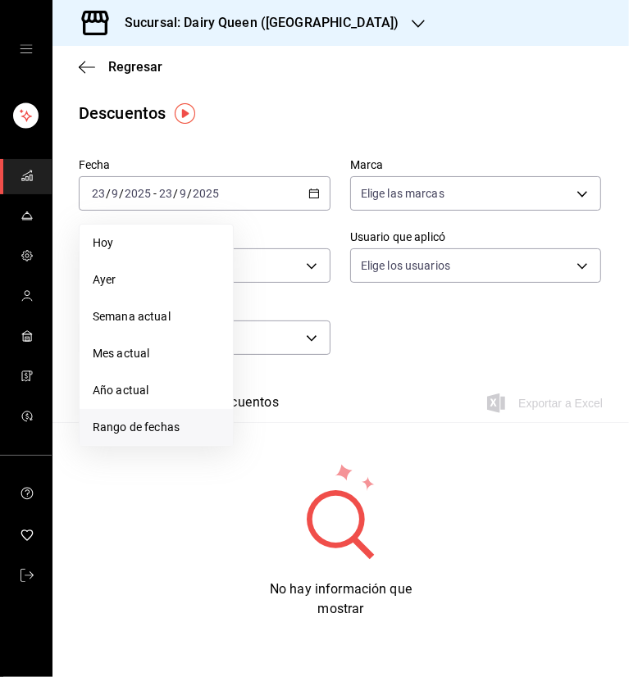
click at [137, 428] on span "Rango de fechas" at bounding box center [156, 427] width 127 height 17
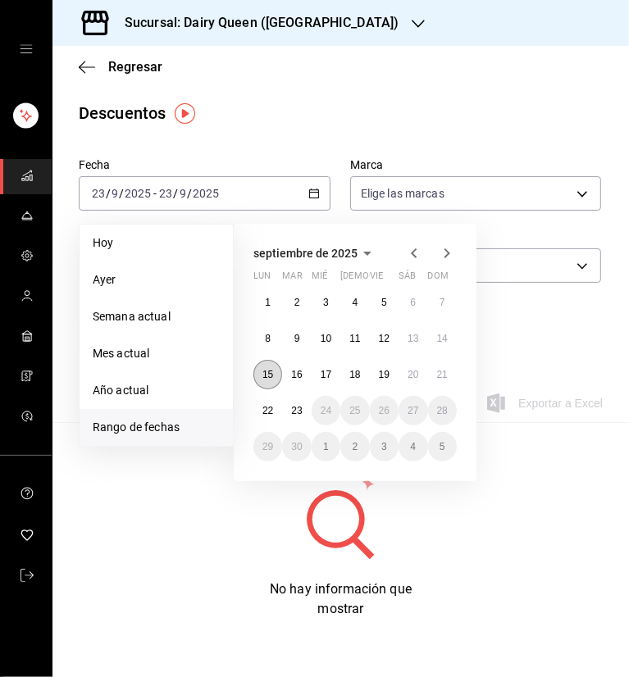
click at [271, 375] on abbr "15" at bounding box center [267, 374] width 11 height 11
click at [453, 376] on button "21" at bounding box center [442, 375] width 29 height 30
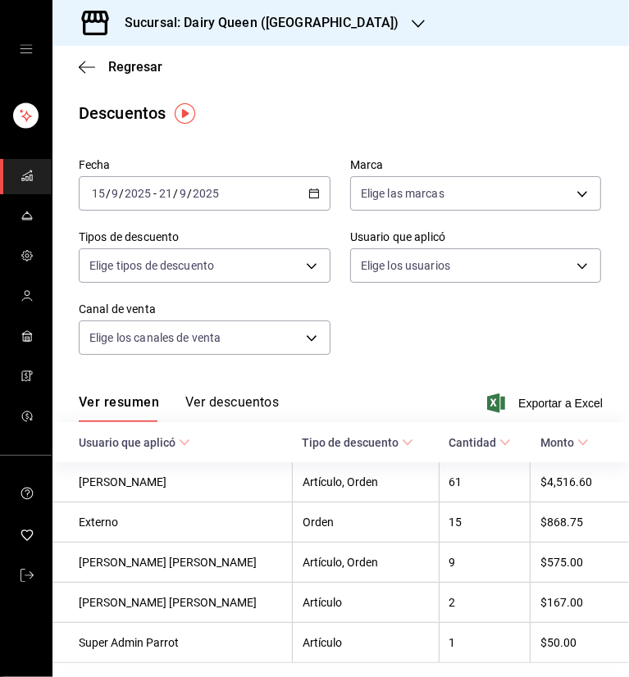
click at [460, 360] on div "Fecha [DATE] [DATE] - [DATE] [DATE] Marca Elige las marcas Tipos de descuento E…" at bounding box center [341, 263] width 524 height 223
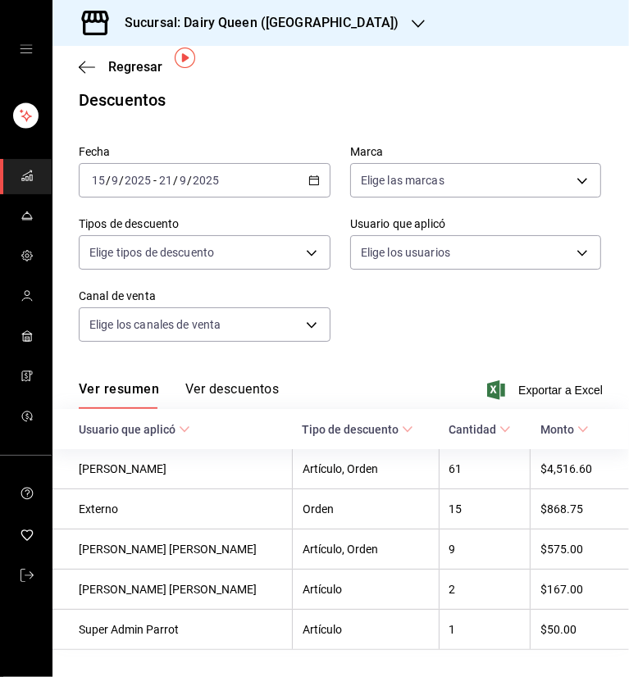
scroll to position [56, 0]
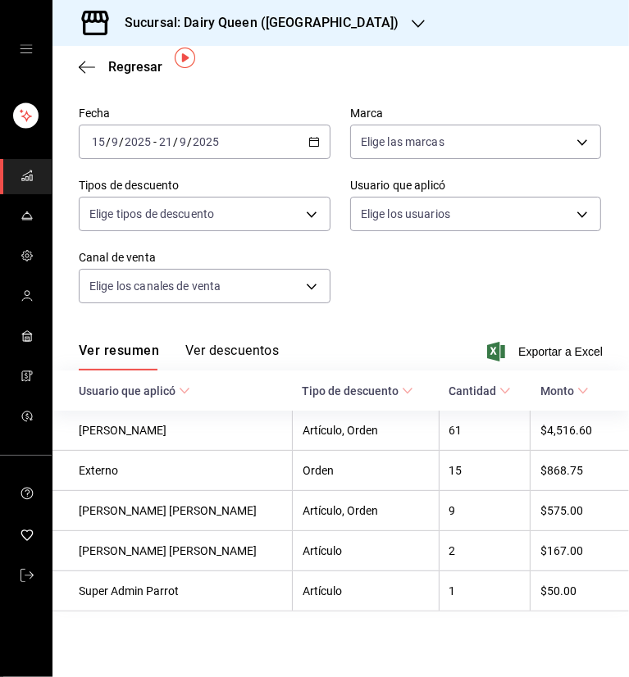
click at [213, 343] on button "Ver descuentos" at bounding box center [231, 357] width 93 height 28
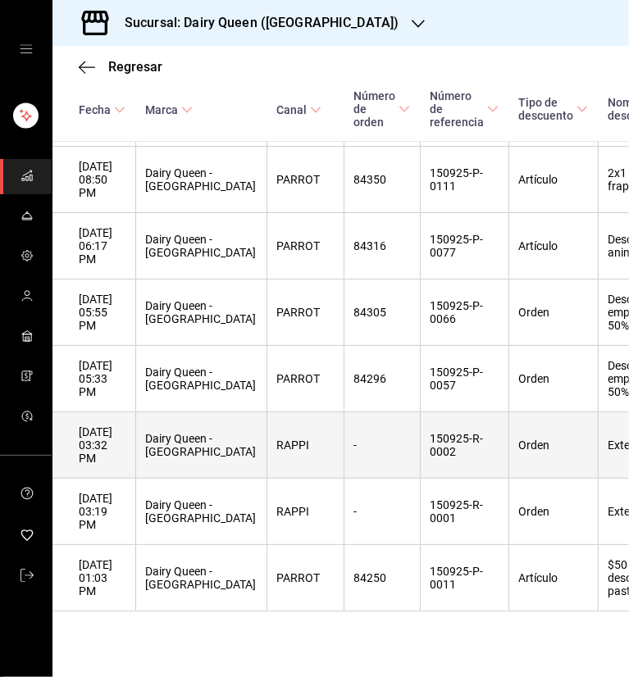
scroll to position [7206, 0]
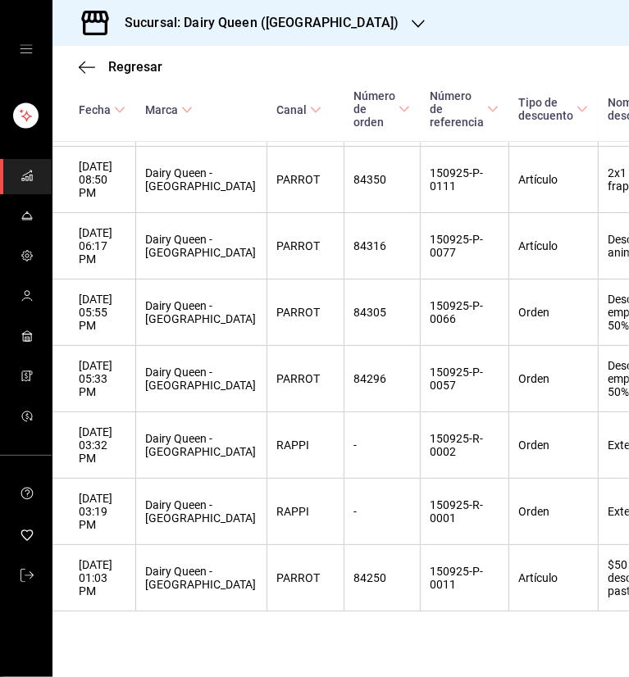
click at [412, 30] on div at bounding box center [418, 23] width 13 height 17
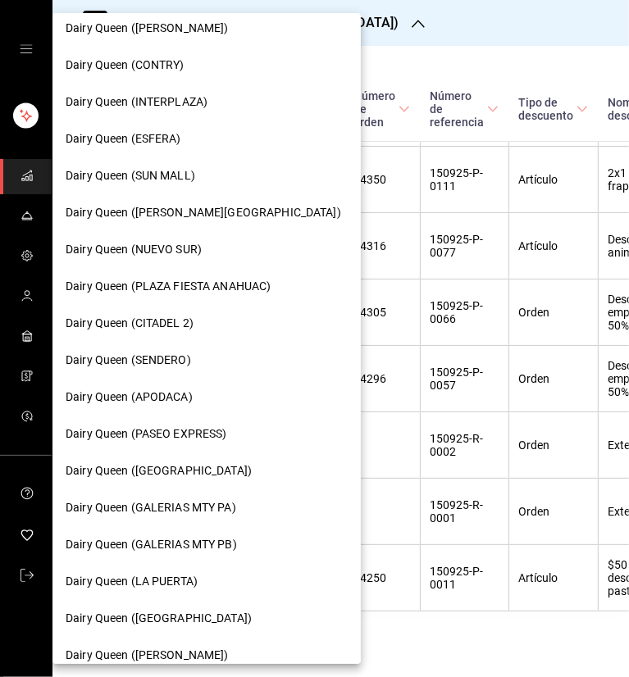
scroll to position [580, 0]
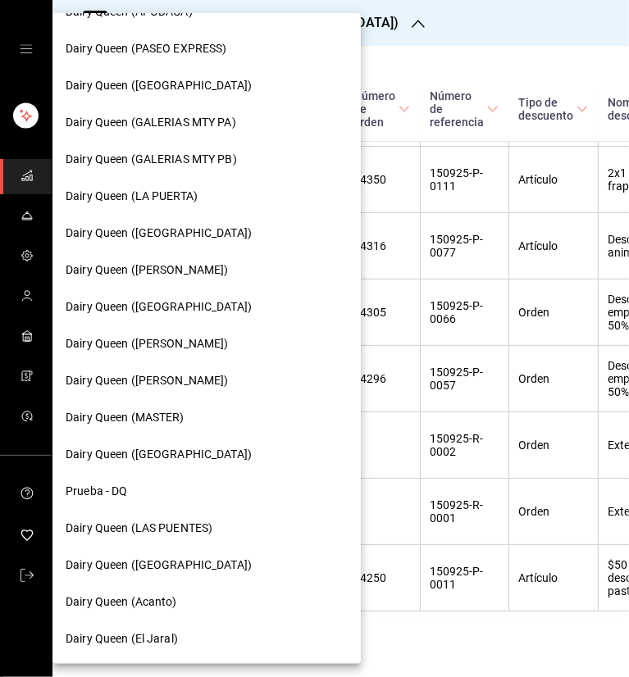
click at [164, 607] on span "Dairy Queen (Acanto)" at bounding box center [122, 602] width 112 height 17
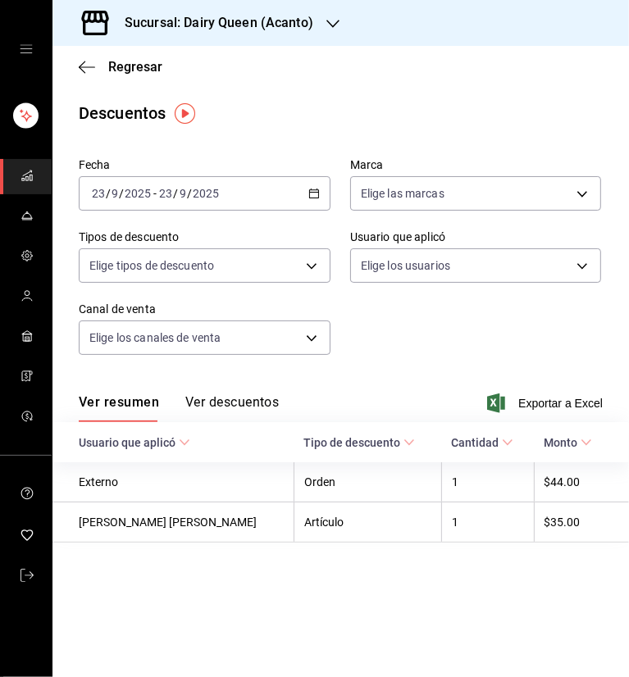
click at [308, 191] on icon "button" at bounding box center [313, 193] width 11 height 11
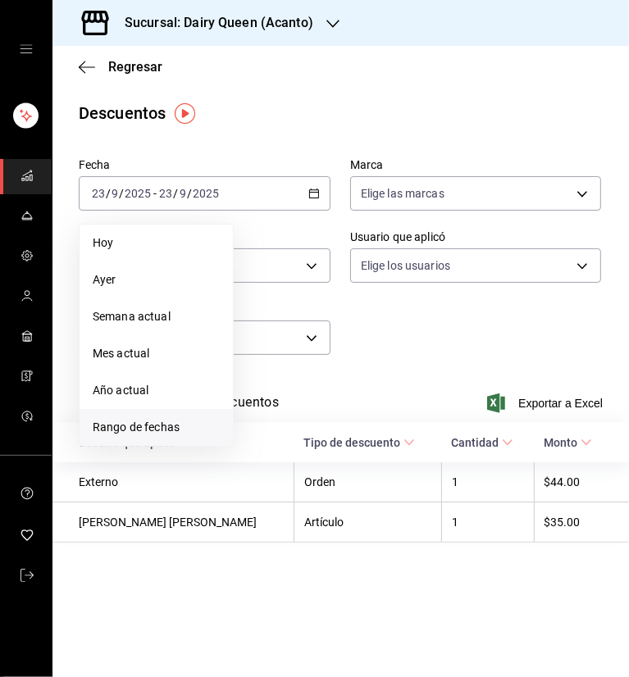
click at [121, 431] on span "Rango de fechas" at bounding box center [156, 427] width 127 height 17
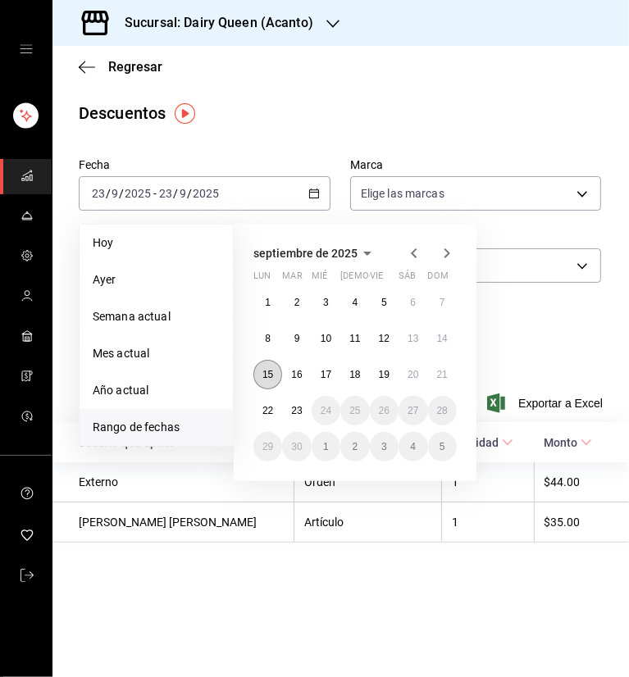
click at [266, 369] on abbr "15" at bounding box center [267, 374] width 11 height 11
click at [440, 375] on abbr "21" at bounding box center [442, 374] width 11 height 11
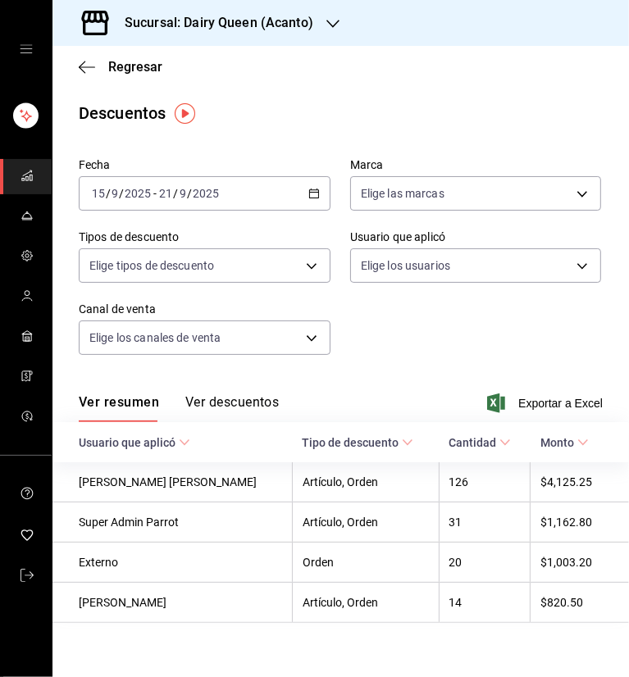
click at [486, 339] on div "Fecha [DATE] [DATE] - [DATE] [DATE] Marca Elige las marcas Tipos de descuento E…" at bounding box center [341, 263] width 524 height 223
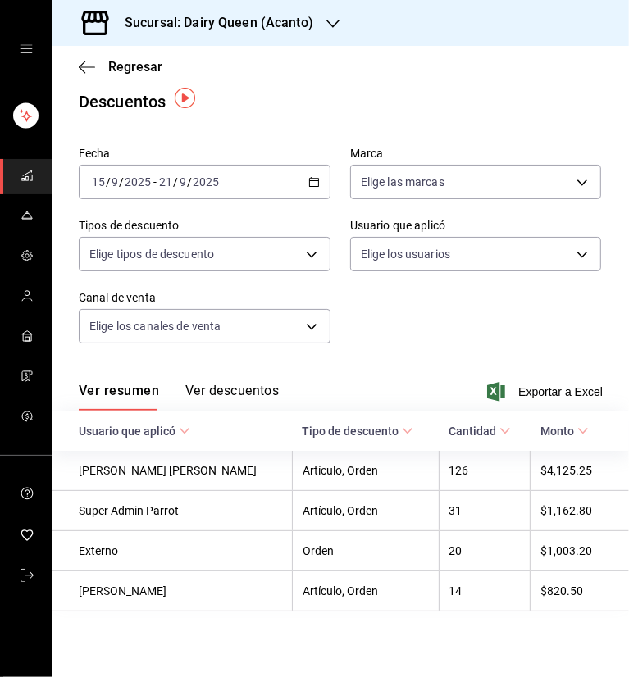
scroll to position [15, 0]
click at [218, 375] on div "Ver resumen Ver descuentos Exportar a Excel" at bounding box center [340, 387] width 576 height 48
click at [222, 385] on button "Ver descuentos" at bounding box center [231, 397] width 93 height 28
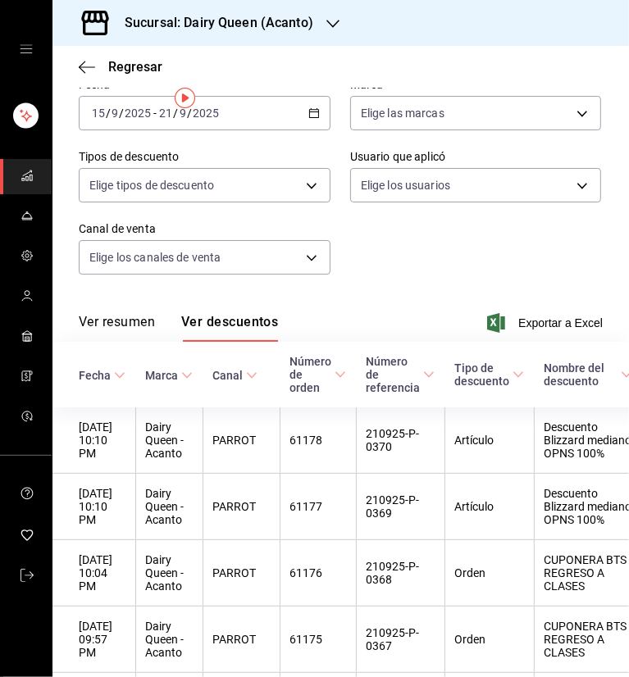
scroll to position [15, 0]
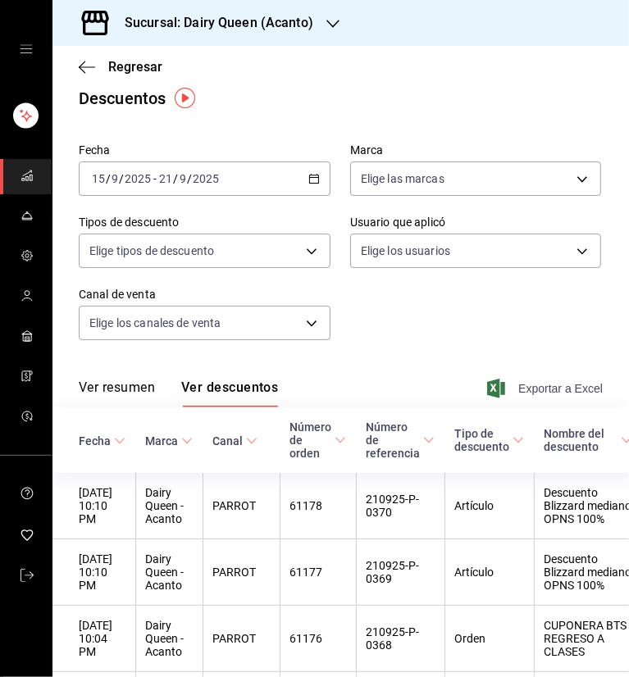
click at [544, 388] on span "Exportar a Excel" at bounding box center [546, 389] width 112 height 20
